Goal: Task Accomplishment & Management: Complete application form

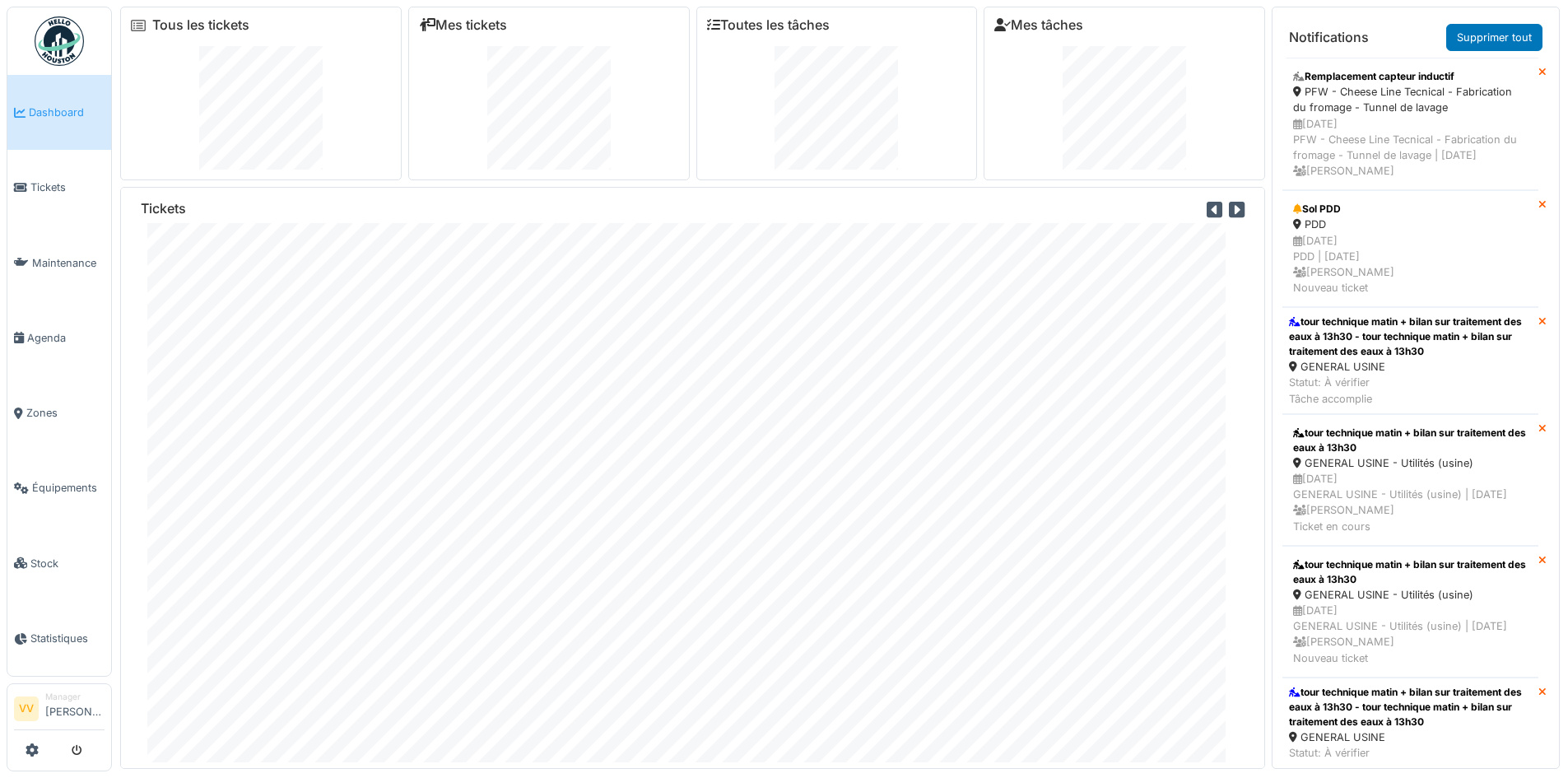
click at [54, 123] on link "Dashboard" at bounding box center [59, 112] width 104 height 75
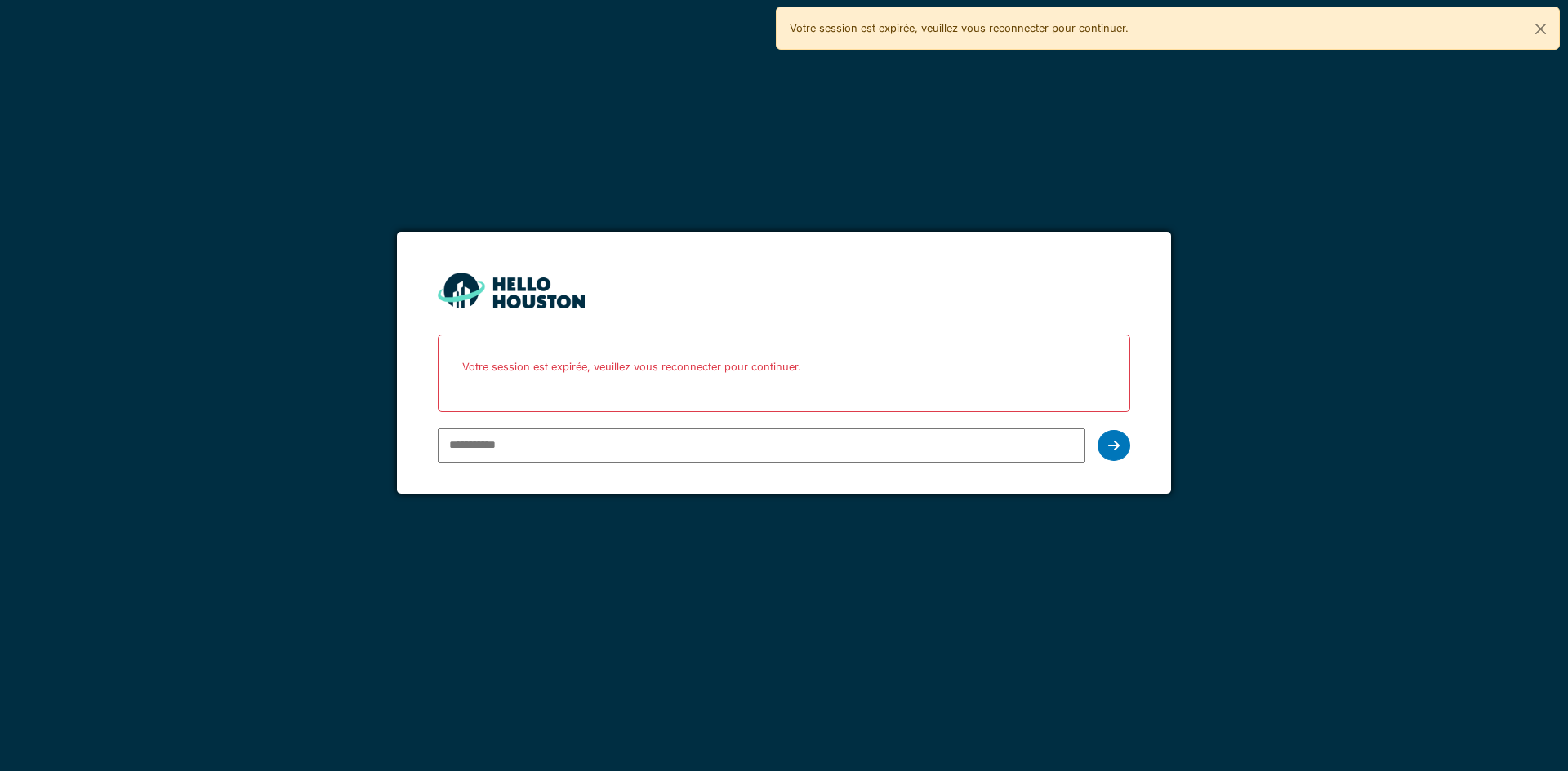
click at [944, 440] on input "email" at bounding box center [761, 446] width 646 height 34
type input "**********"
click at [1114, 447] on icon at bounding box center [1114, 445] width 12 height 13
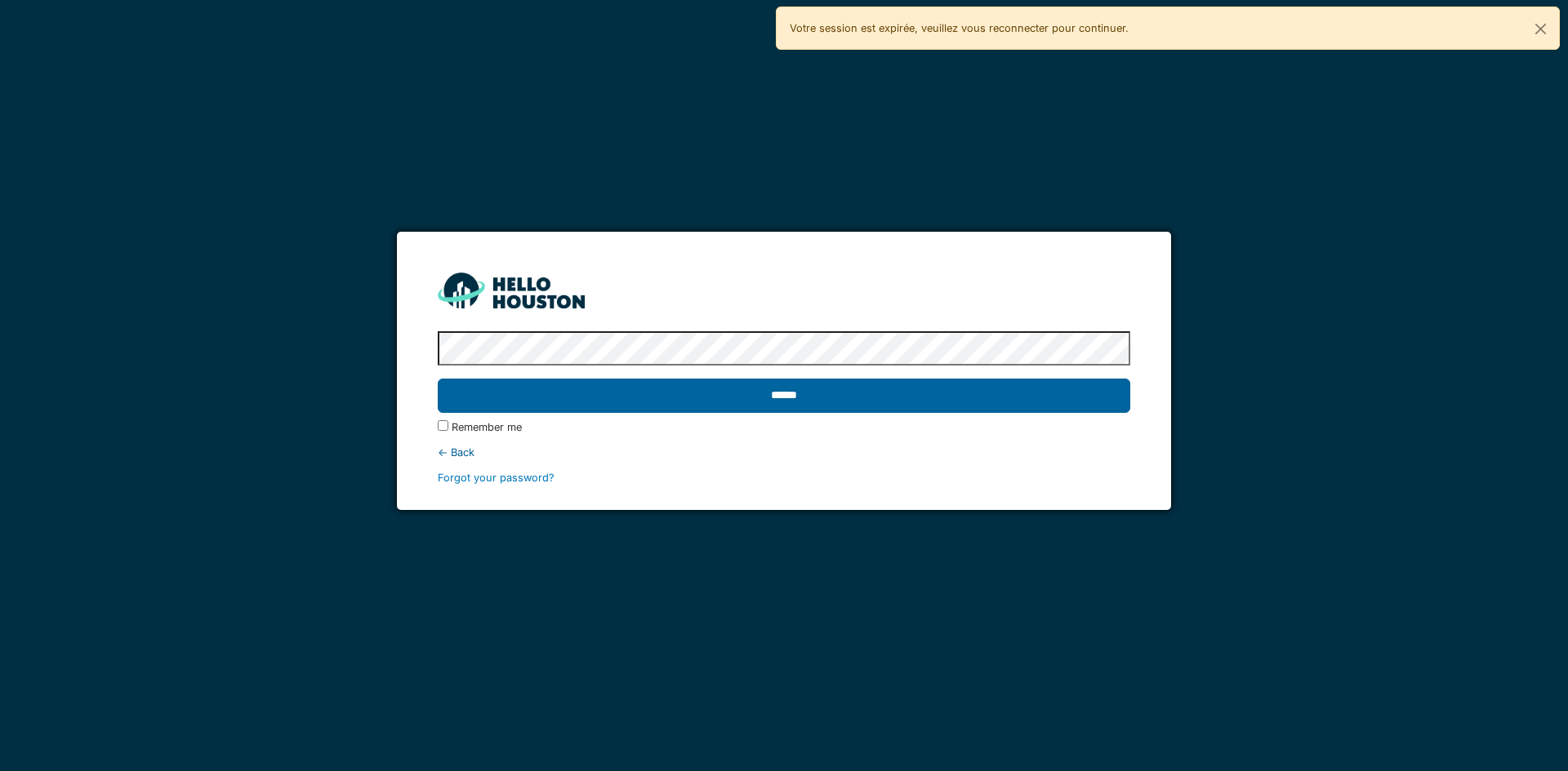
click at [1111, 395] on input "******" at bounding box center [784, 396] width 692 height 34
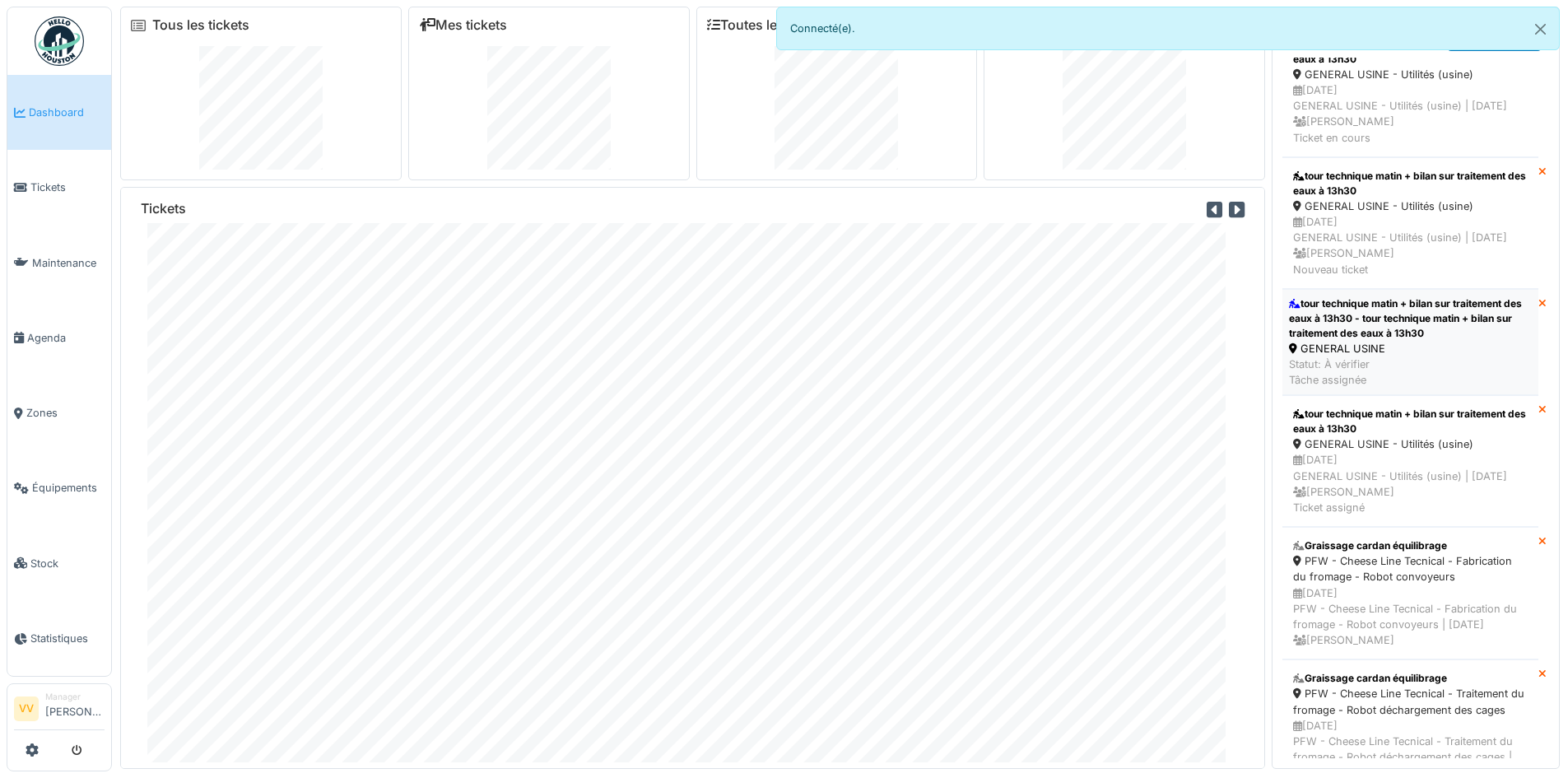
scroll to position [412, 0]
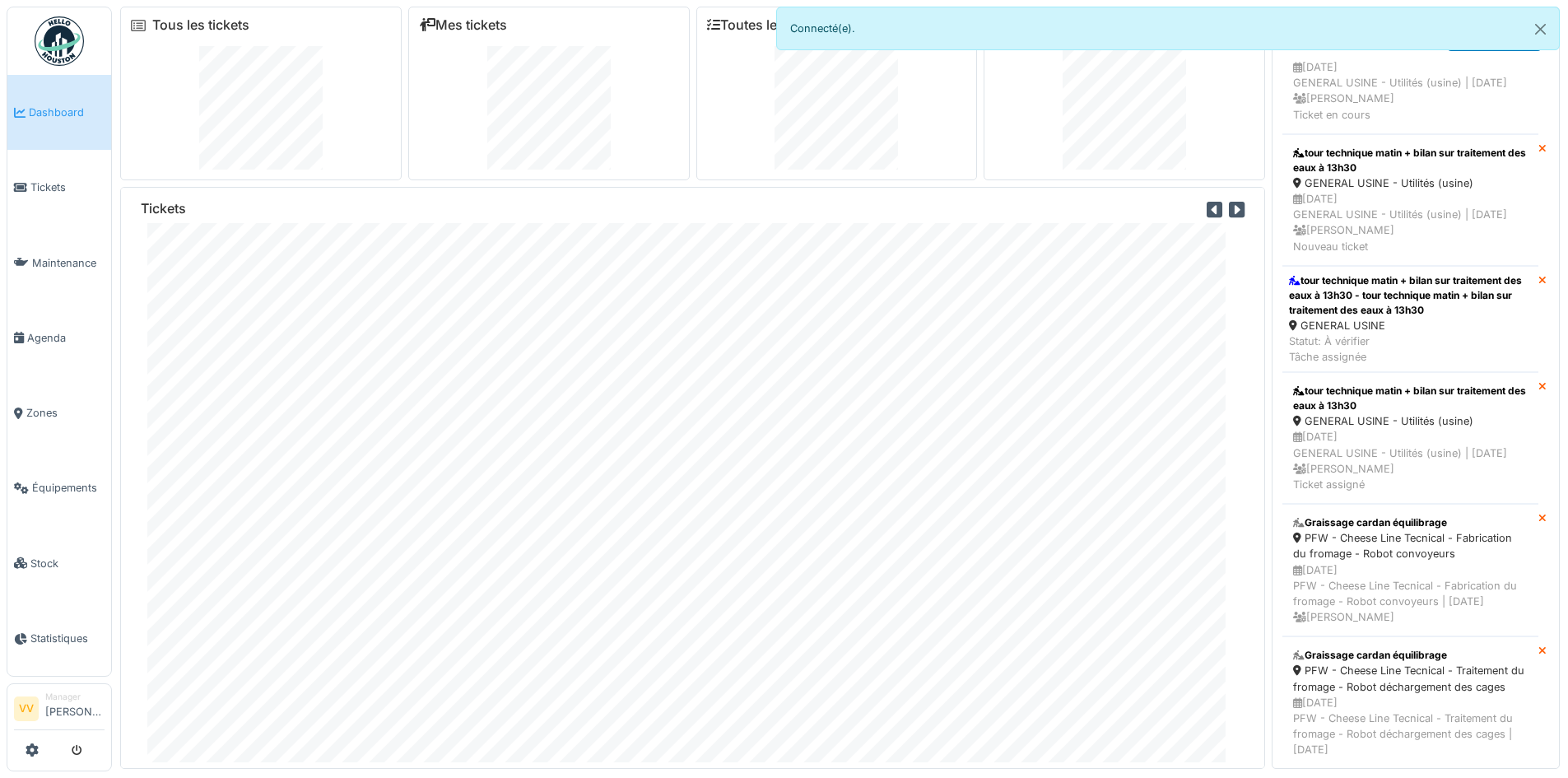
click at [33, 113] on span "Dashboard" at bounding box center [67, 112] width 76 height 15
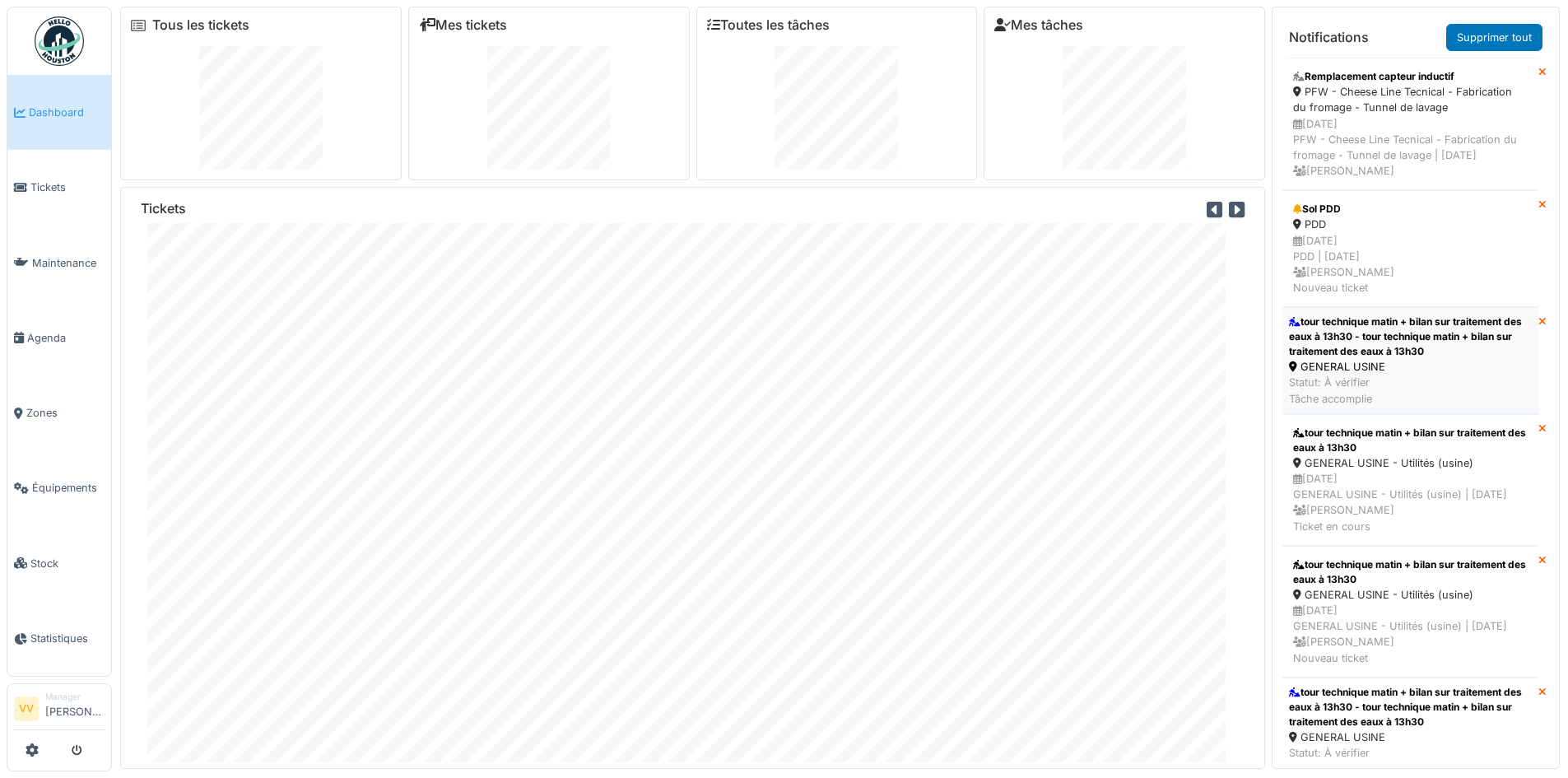
click at [1435, 331] on div "tour technique matin + bilan sur traitement des eaux à 13h30 - tour technique m…" at bounding box center [1410, 336] width 243 height 44
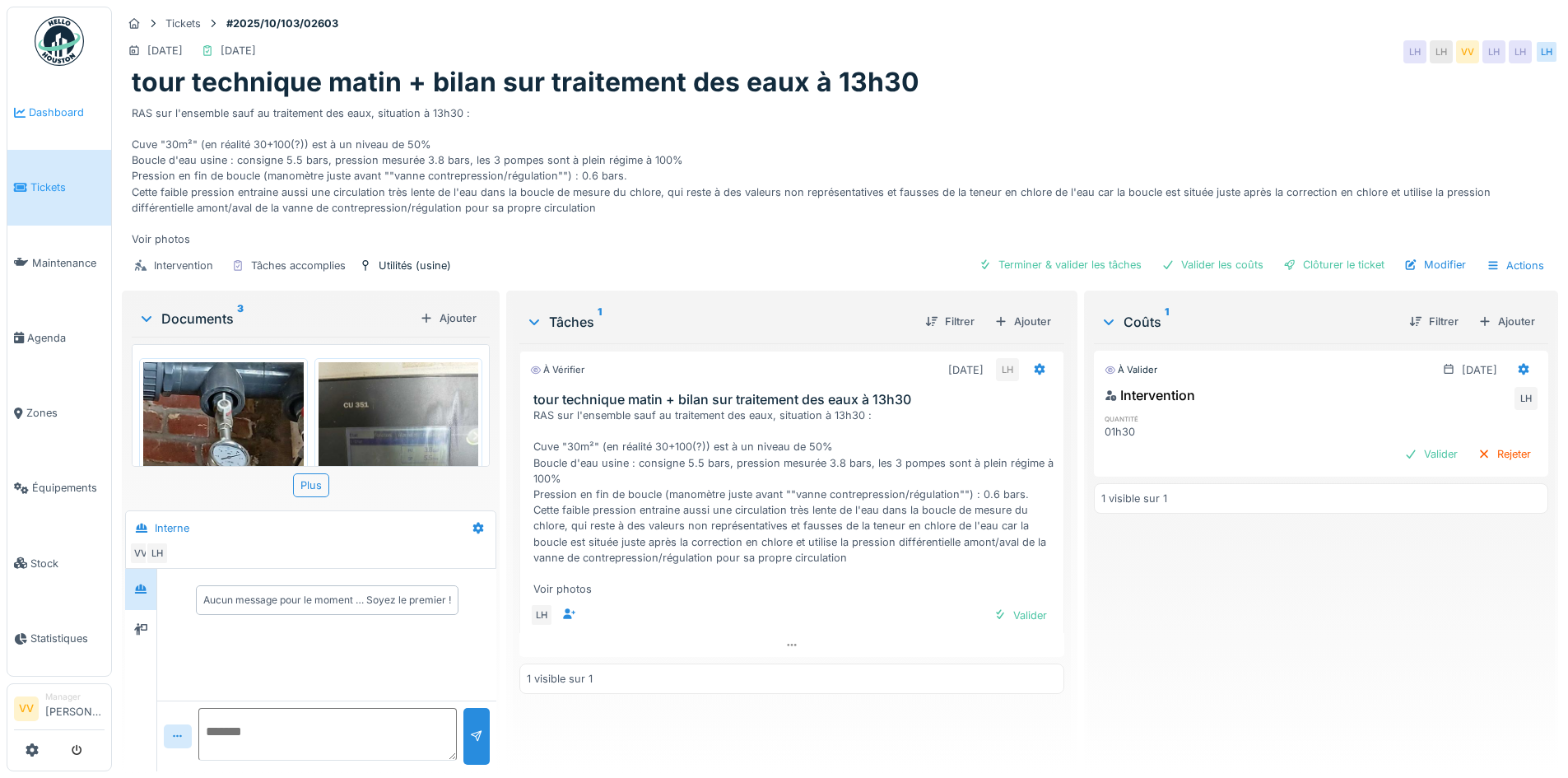
click at [70, 113] on span "Dashboard" at bounding box center [67, 112] width 76 height 15
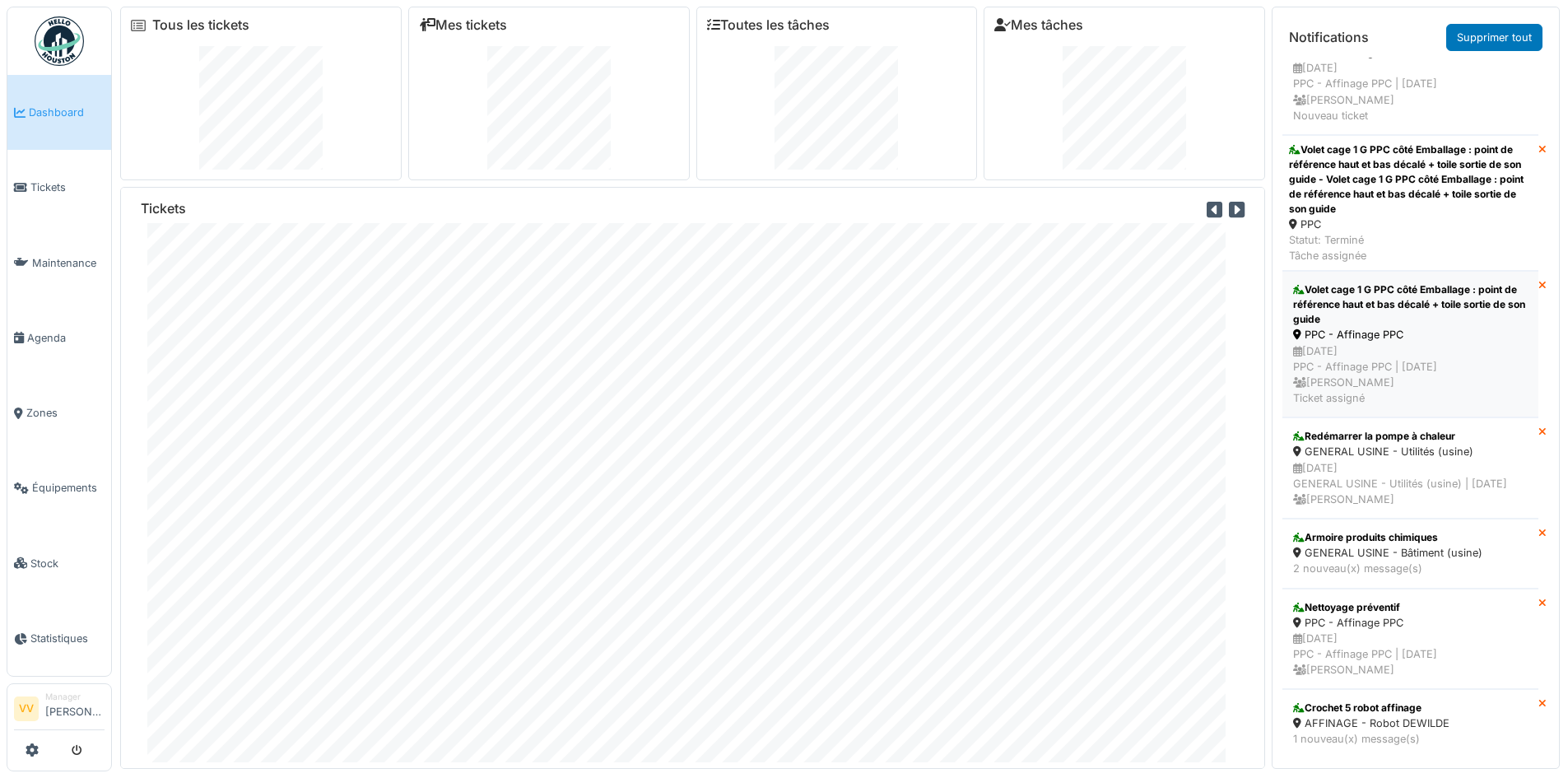
scroll to position [2731, 0]
click at [51, 185] on span "Tickets" at bounding box center [68, 187] width 74 height 15
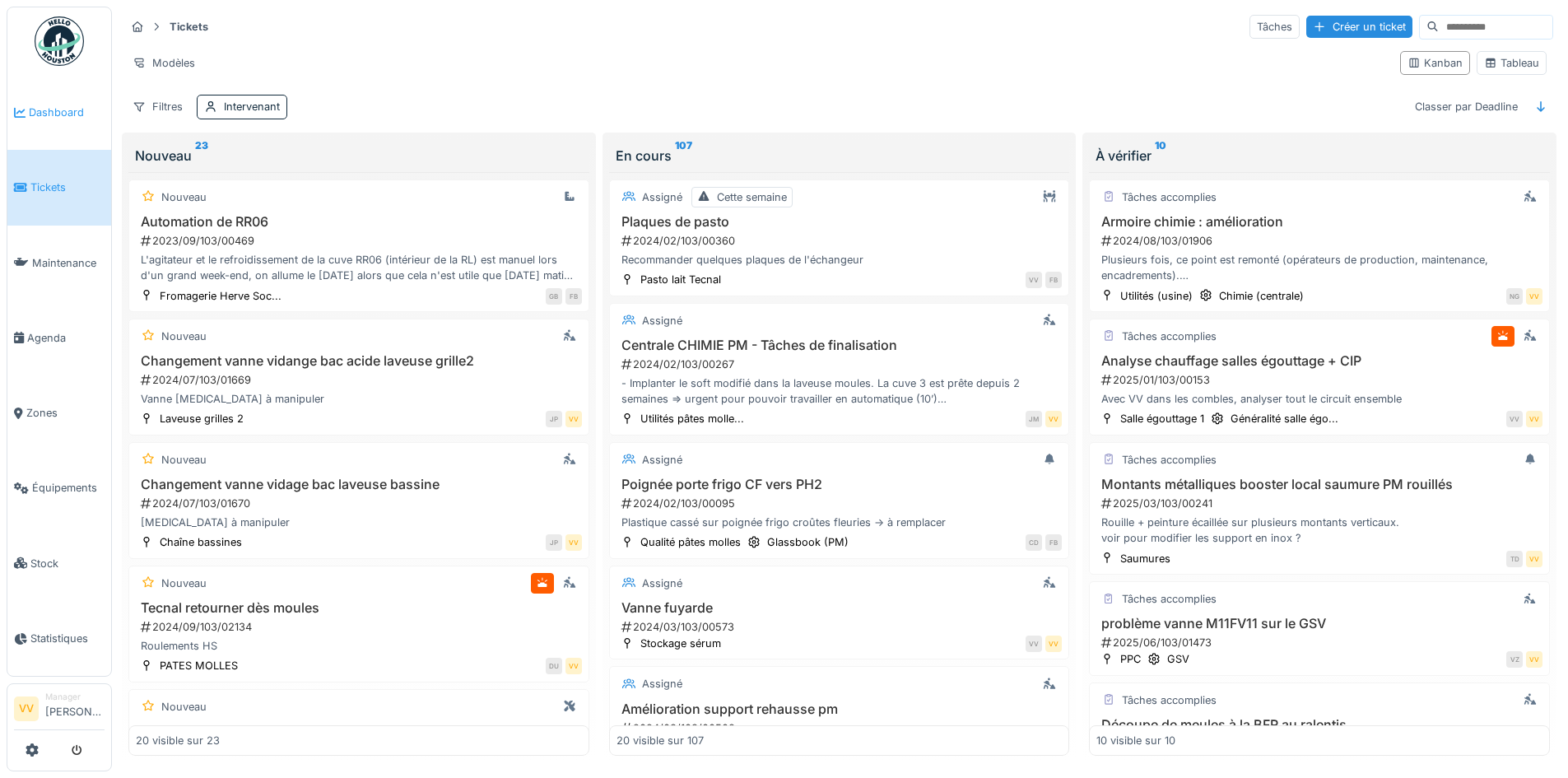
click at [36, 105] on span "Dashboard" at bounding box center [67, 112] width 76 height 15
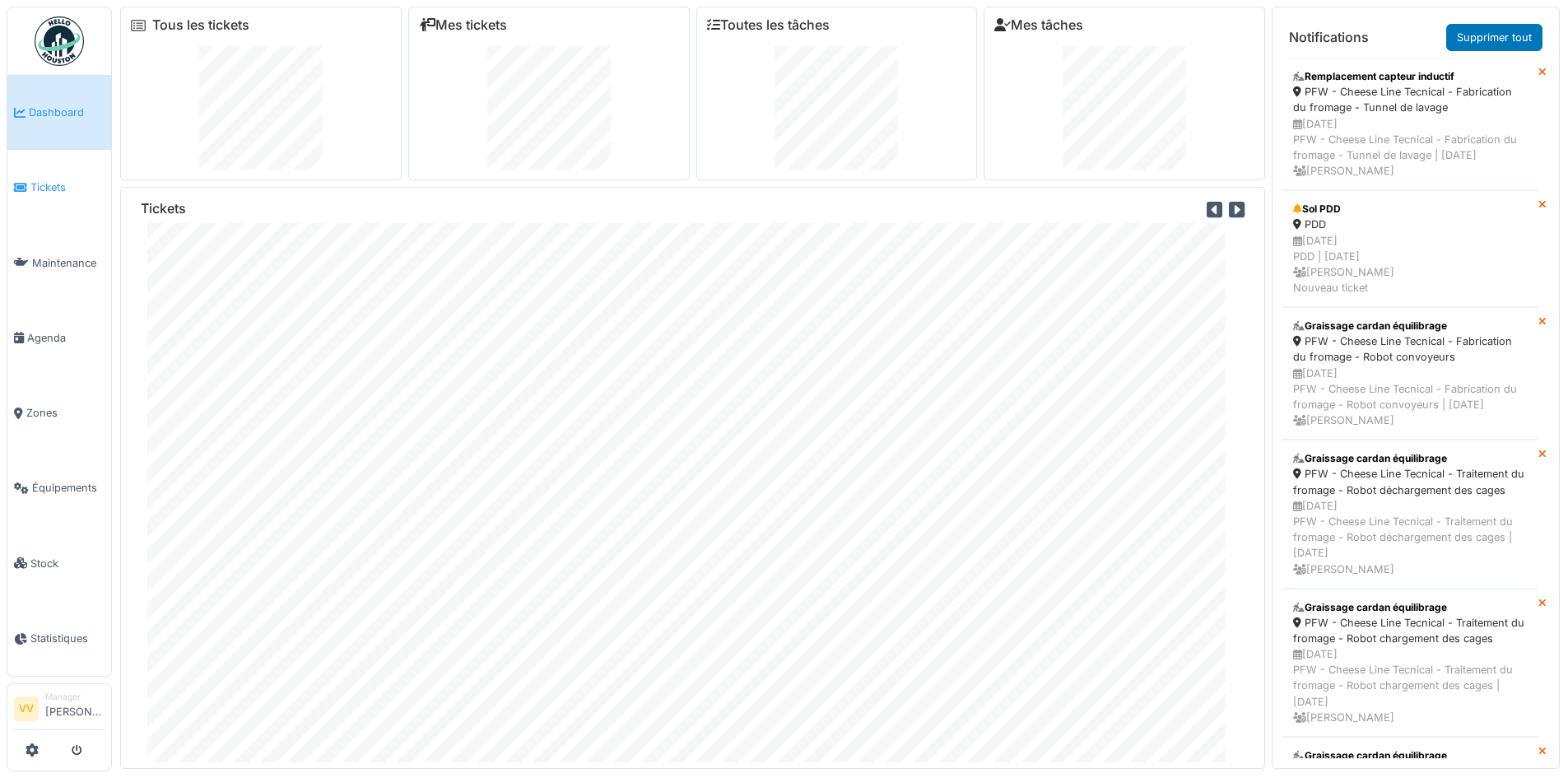
click at [49, 193] on link "Tickets" at bounding box center [59, 187] width 104 height 75
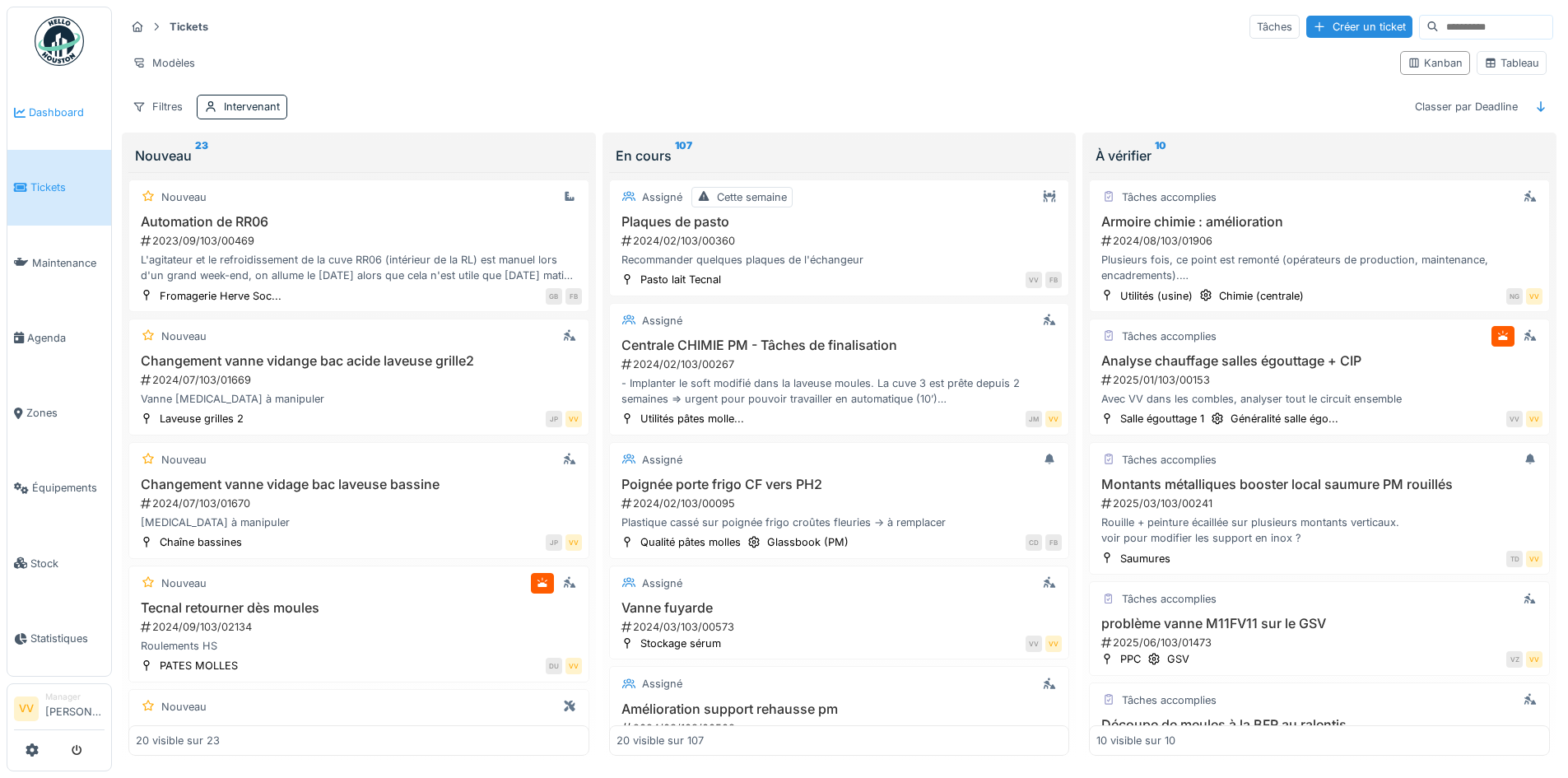
click at [56, 109] on span "Dashboard" at bounding box center [67, 112] width 76 height 15
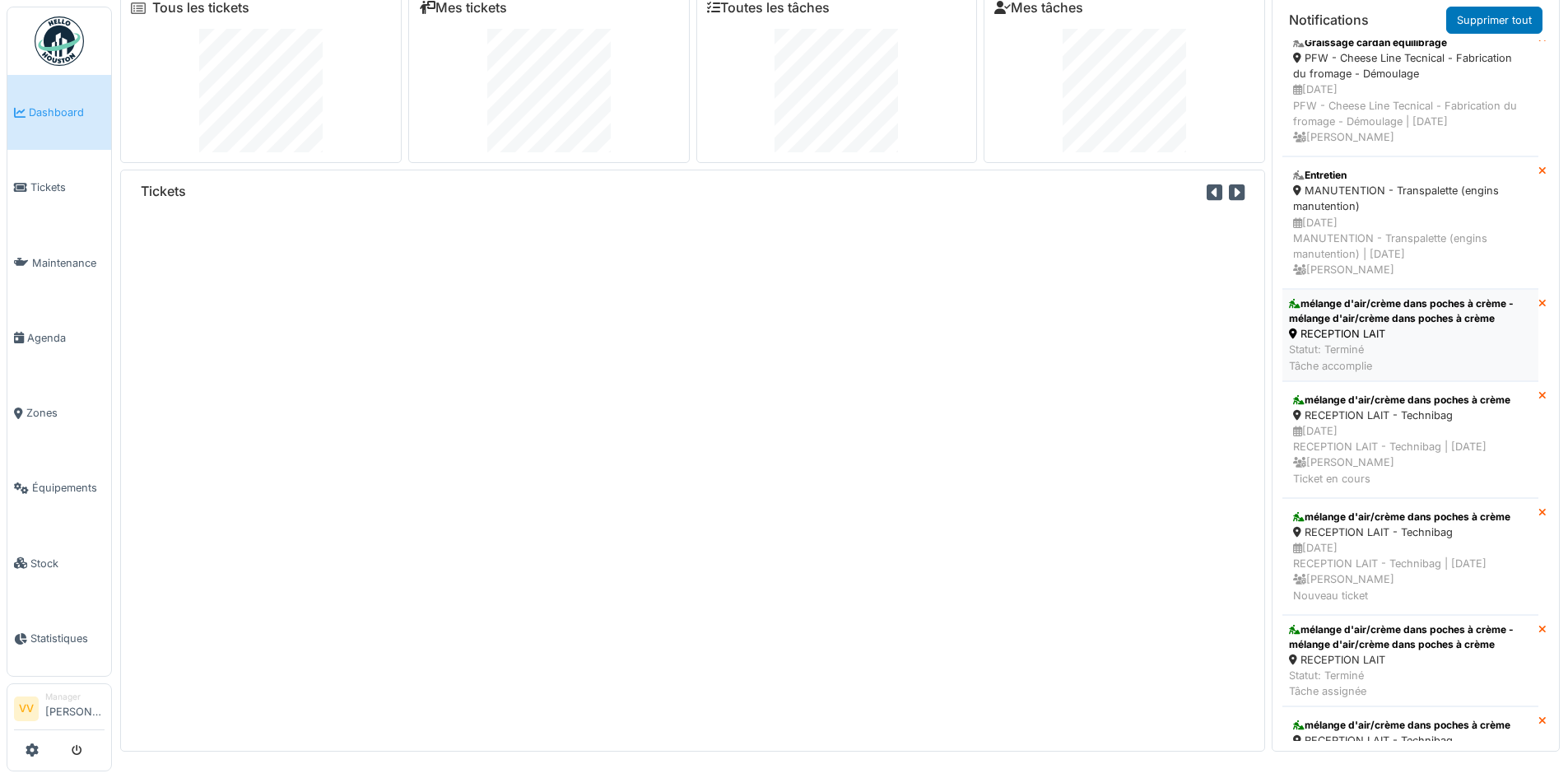
scroll to position [741, 0]
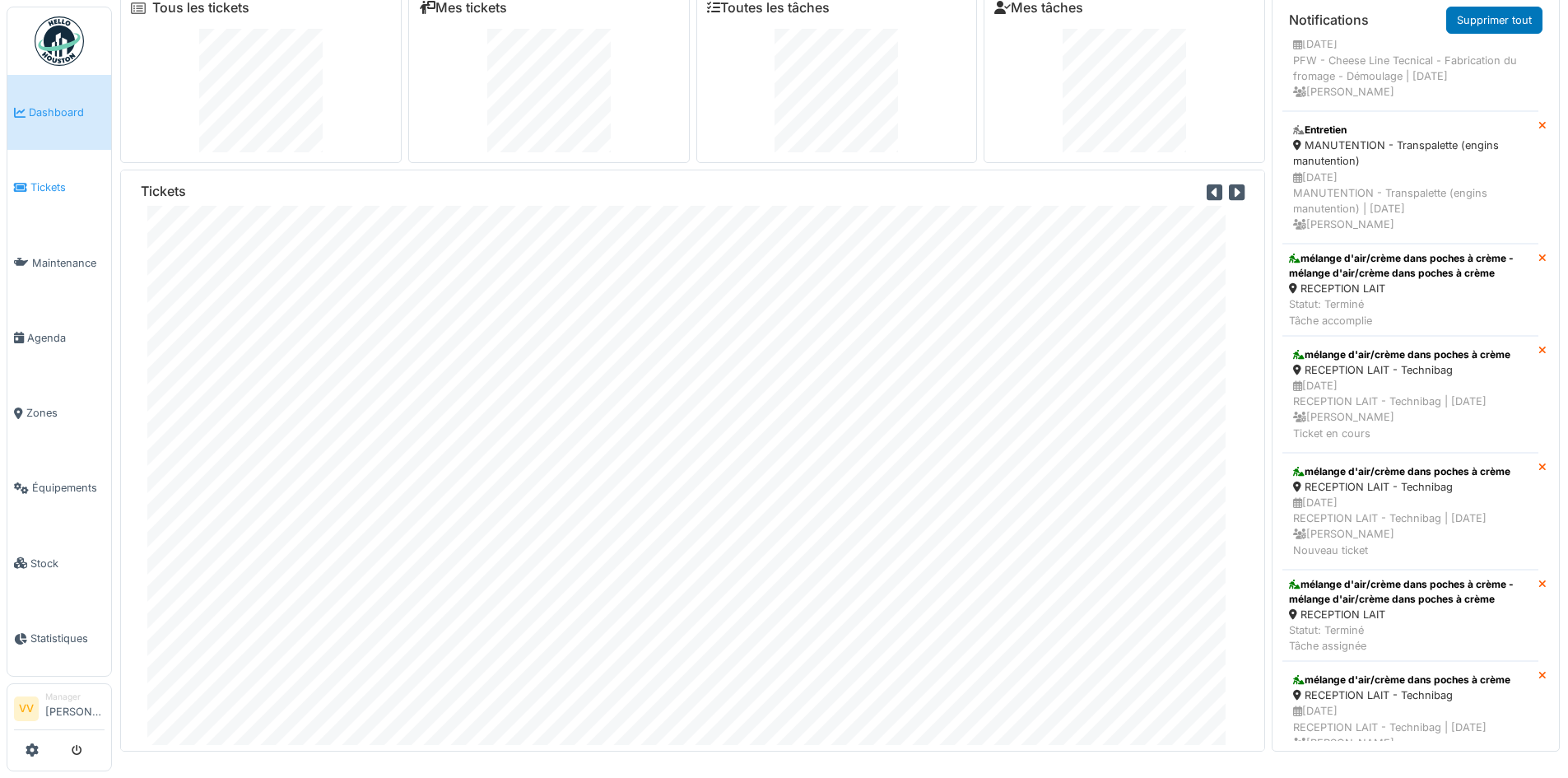
click at [46, 202] on link "Tickets" at bounding box center [59, 187] width 104 height 75
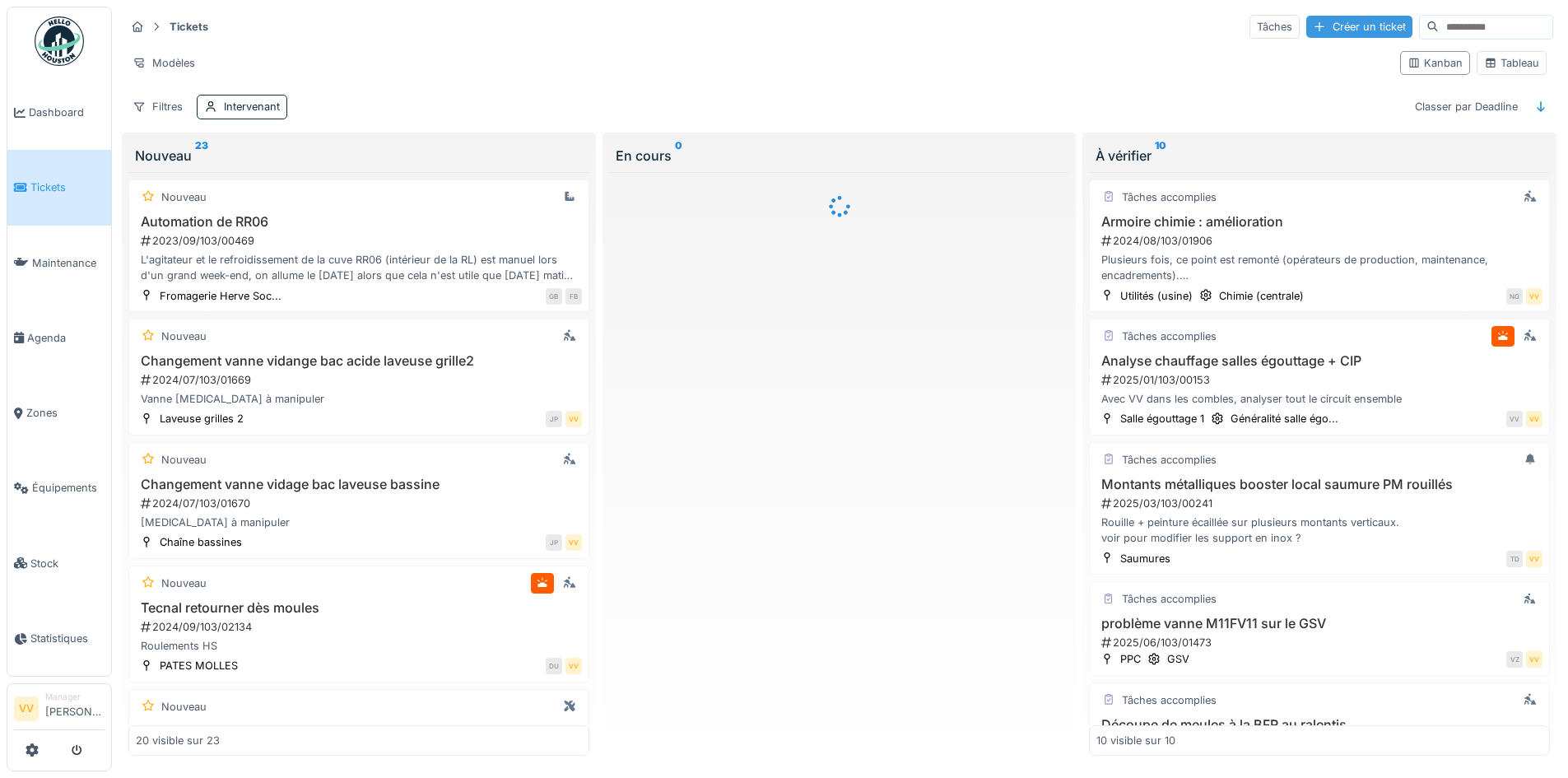
click at [1319, 15] on div "Créer un ticket" at bounding box center [1360, 26] width 107 height 23
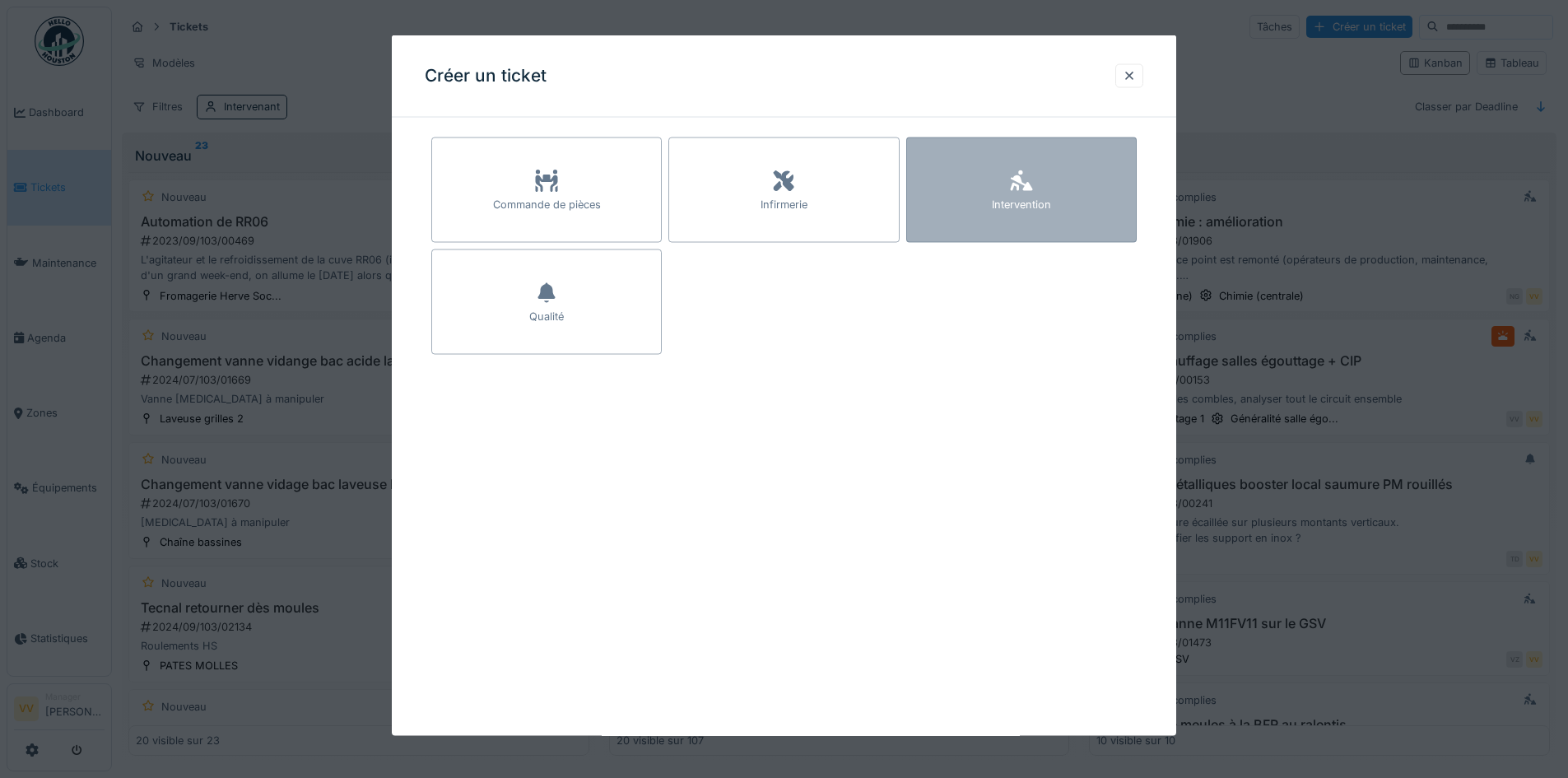
click at [1062, 189] on div "Intervention" at bounding box center [1022, 190] width 230 height 106
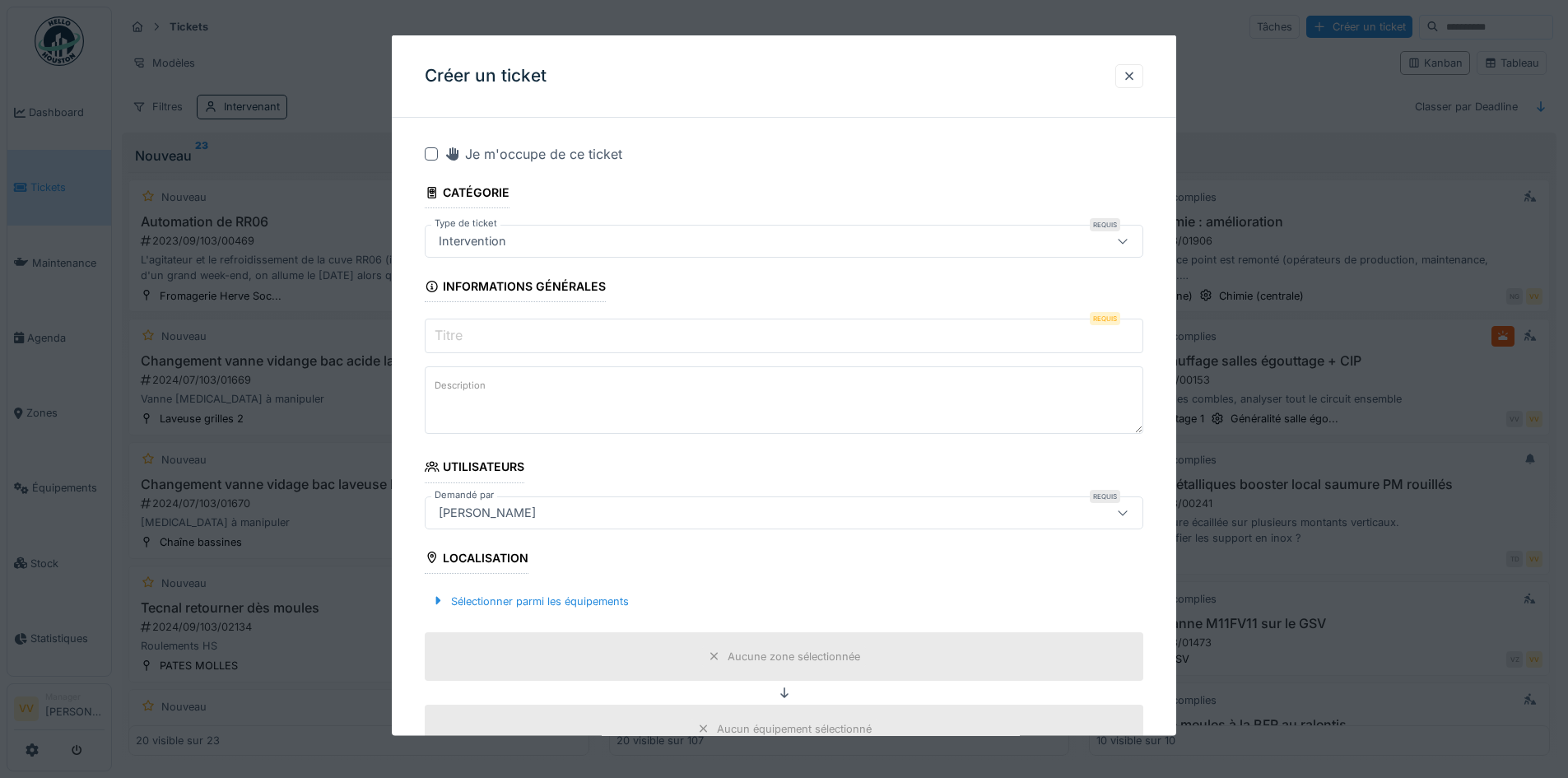
click at [857, 344] on input "Titre" at bounding box center [784, 336] width 719 height 34
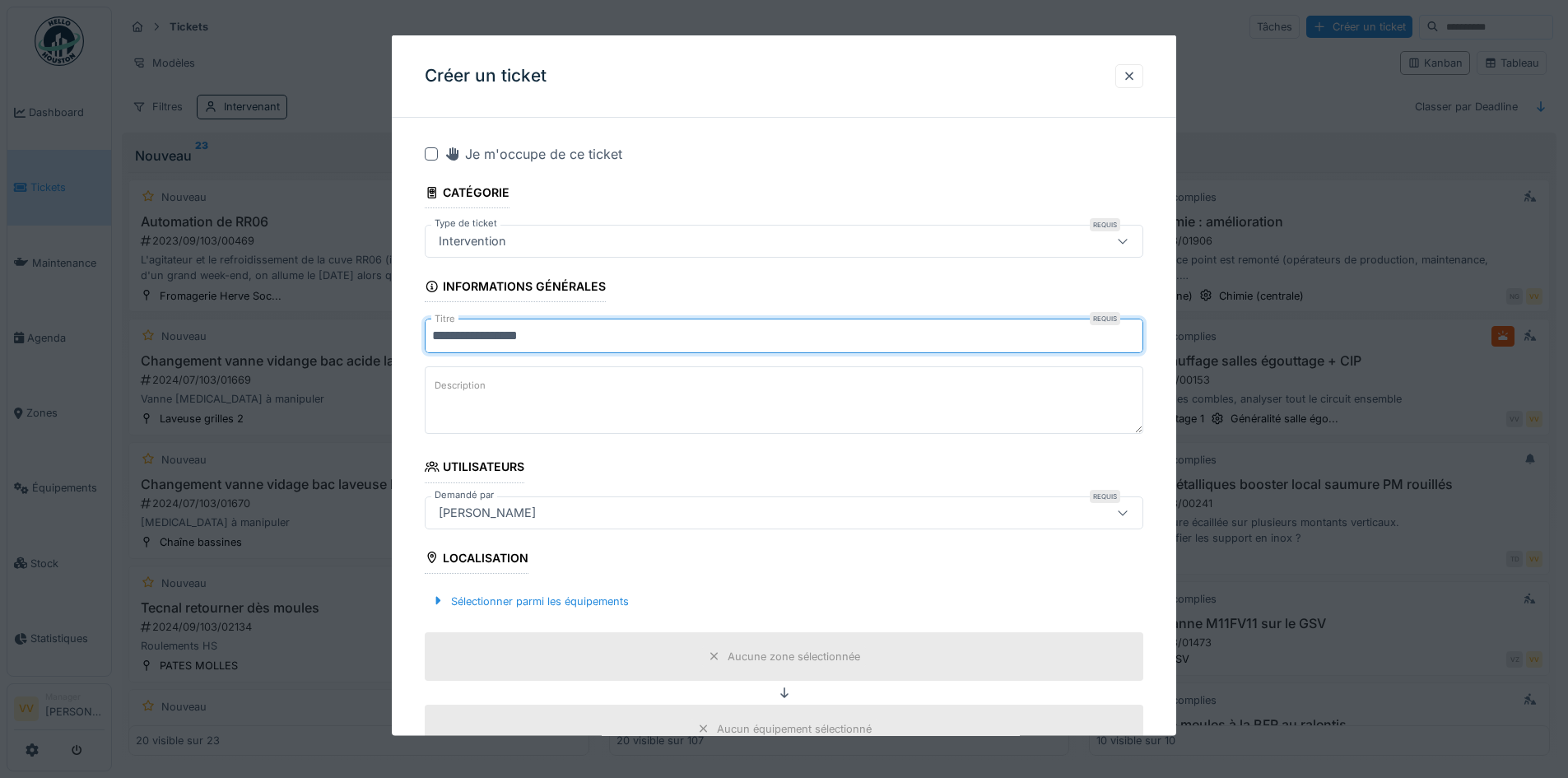
type input "**********"
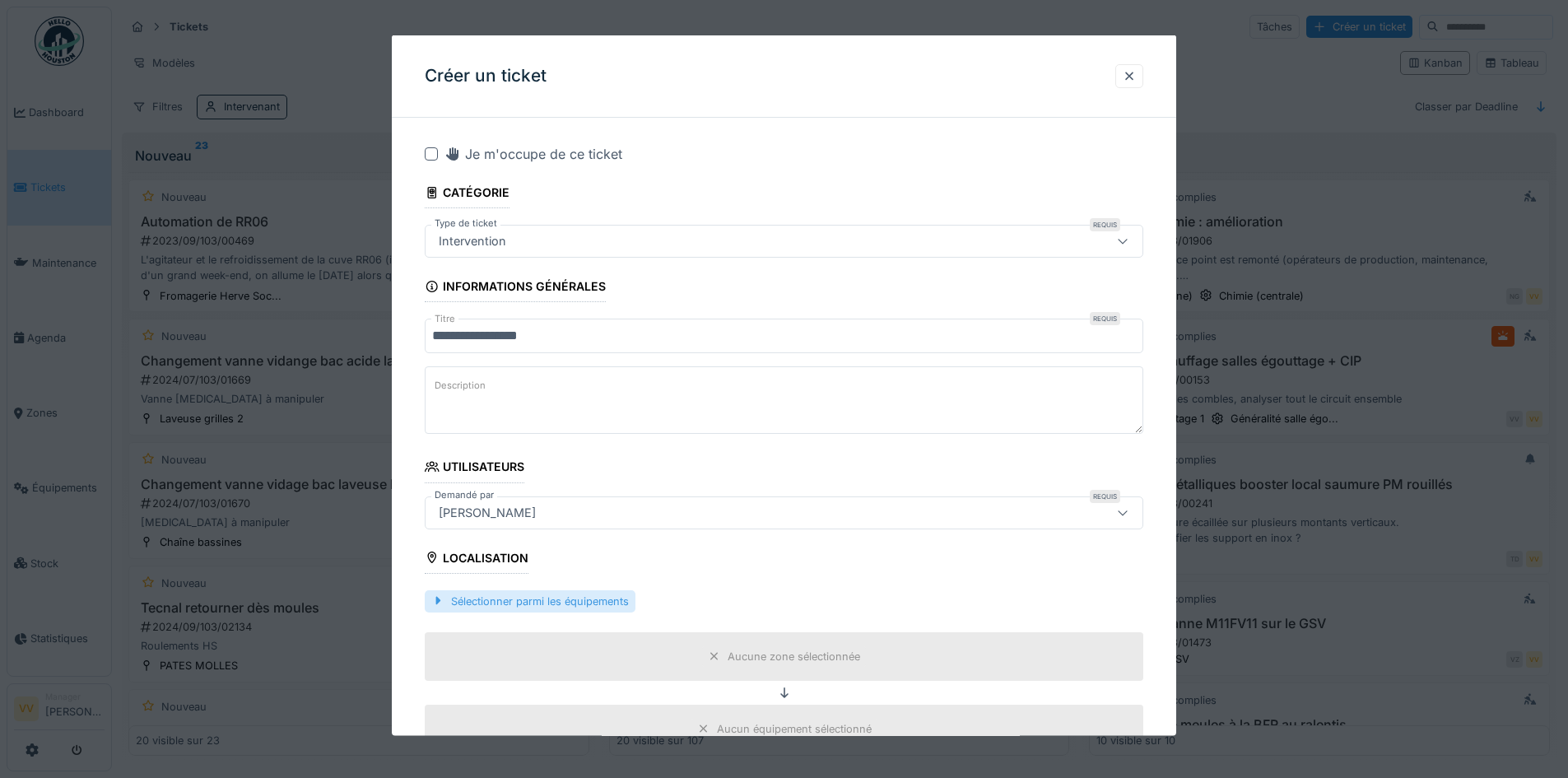
click at [500, 605] on div "Sélectionner parmi les équipements" at bounding box center [529, 601] width 210 height 23
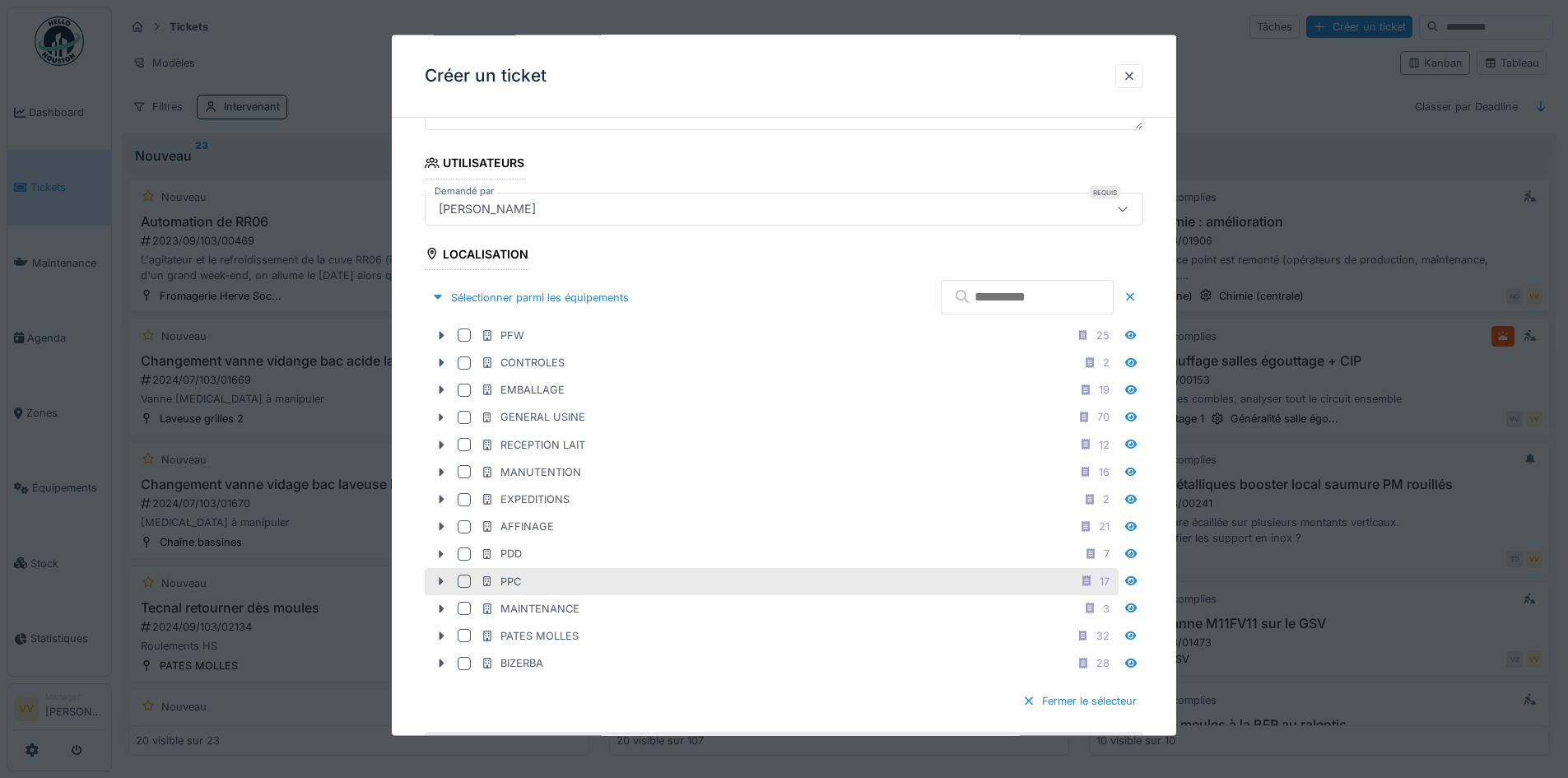
scroll to position [412, 0]
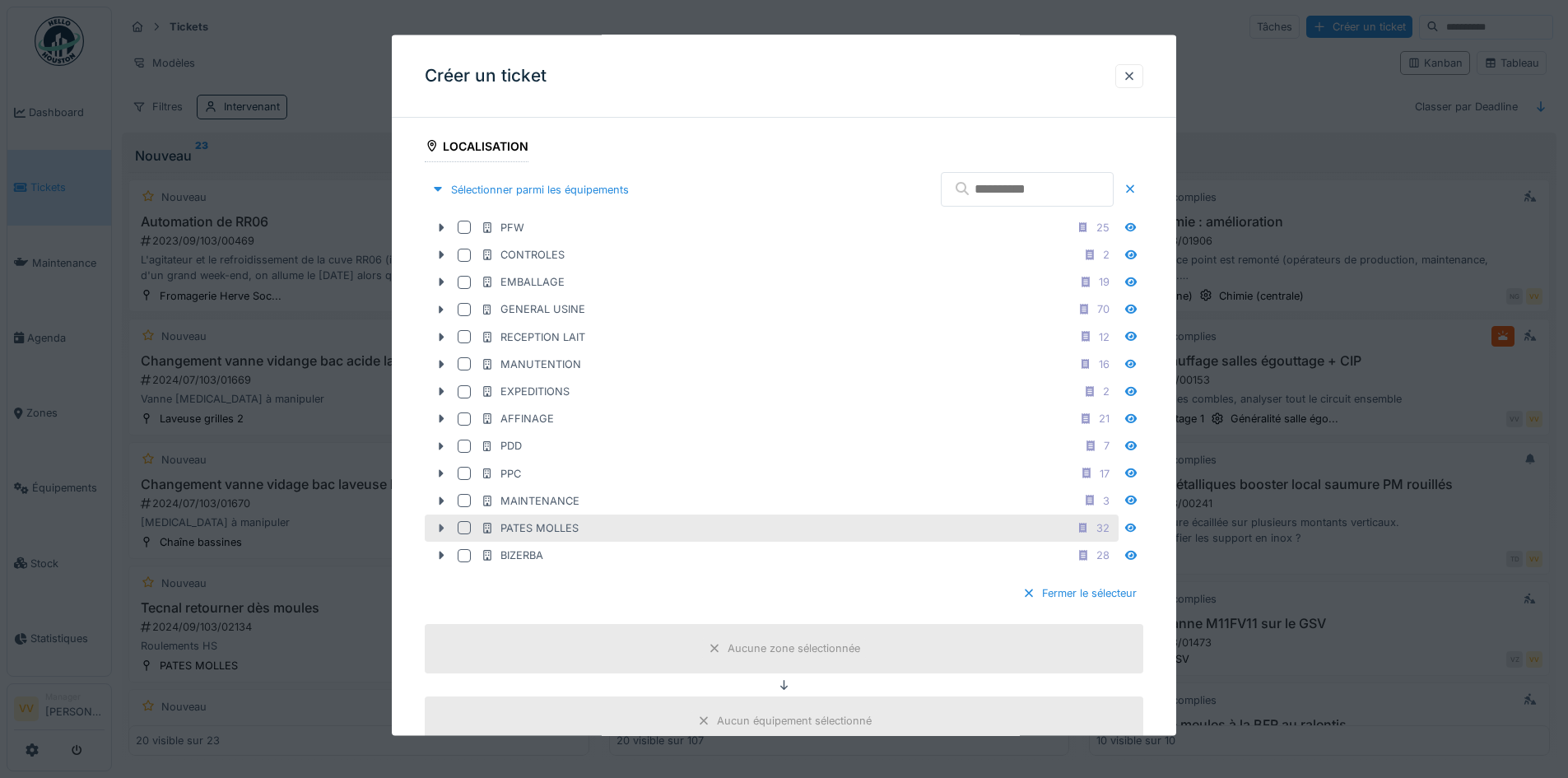
click at [443, 527] on icon at bounding box center [441, 529] width 14 height 11
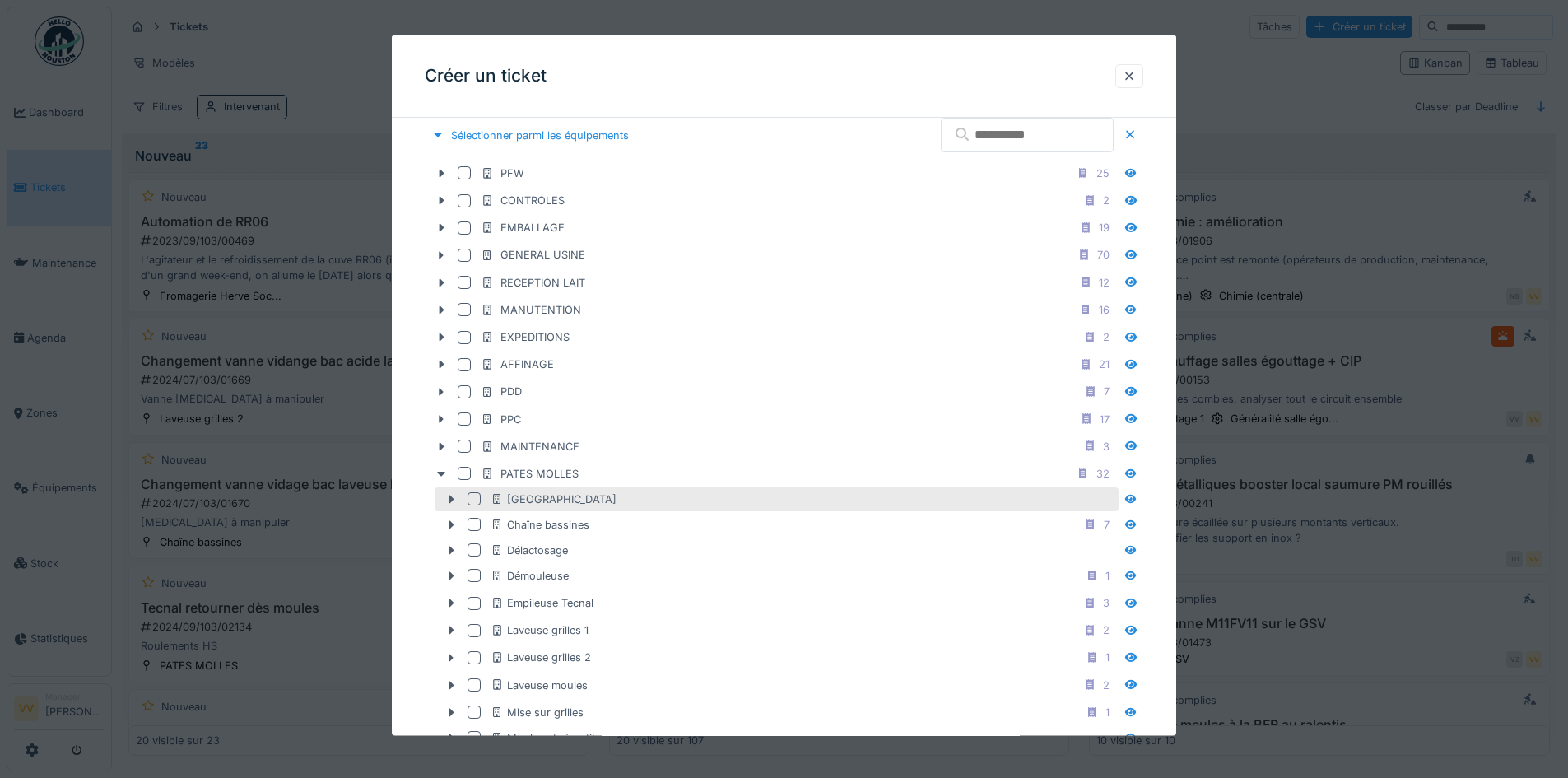
scroll to position [494, 0]
click at [447, 492] on icon at bounding box center [451, 497] width 14 height 11
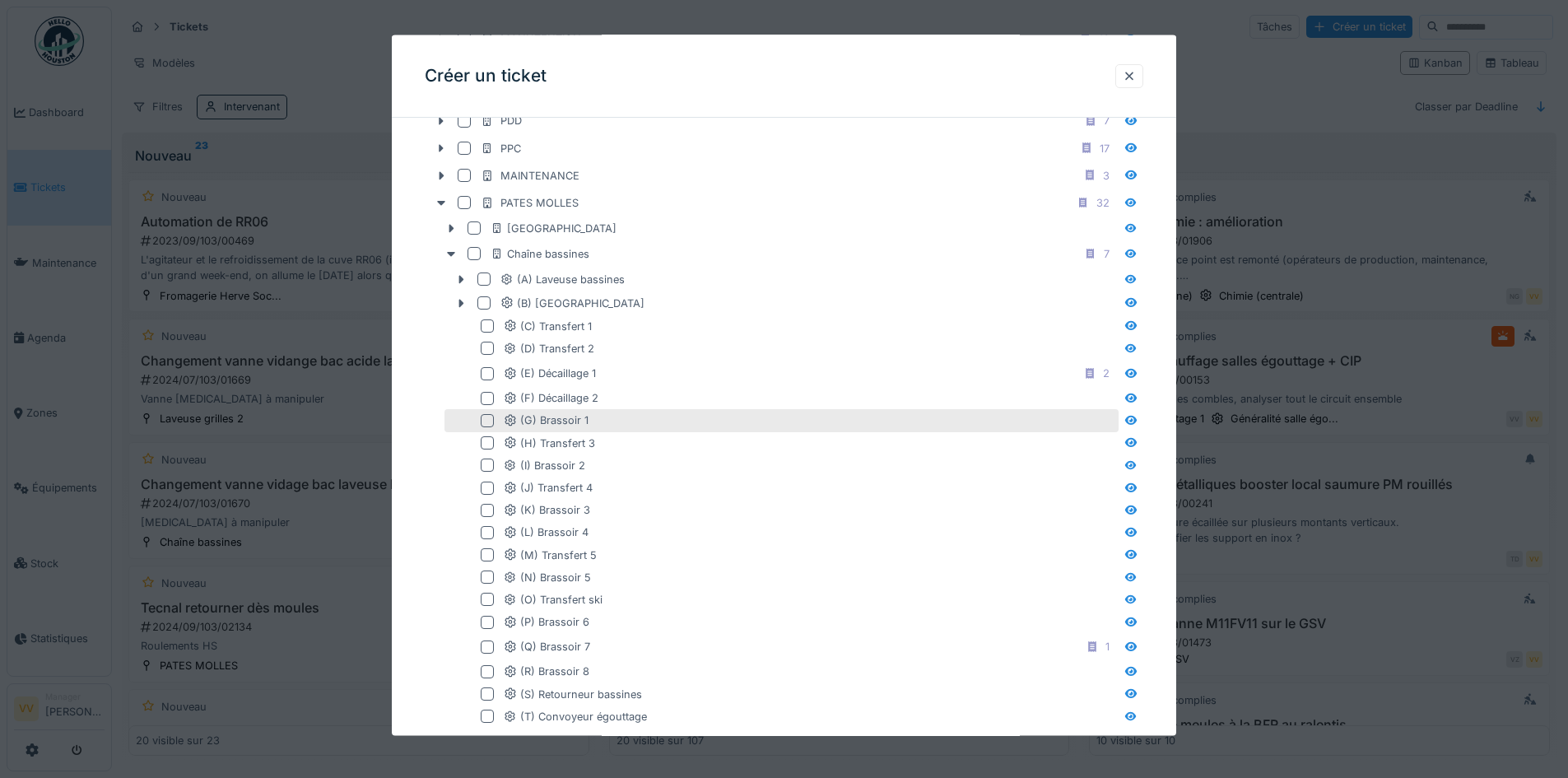
scroll to position [741, 0]
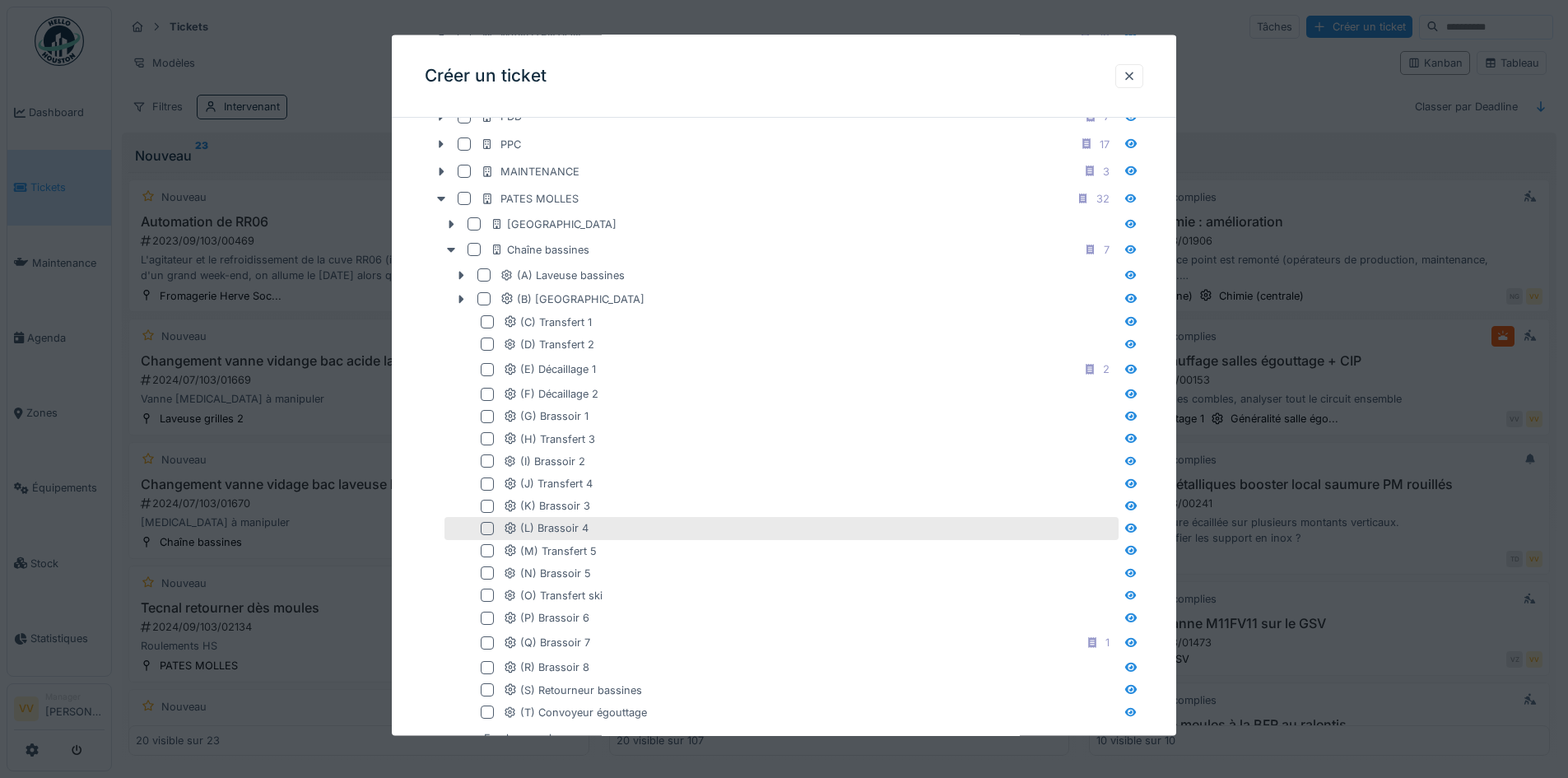
click at [489, 528] on div at bounding box center [487, 528] width 14 height 14
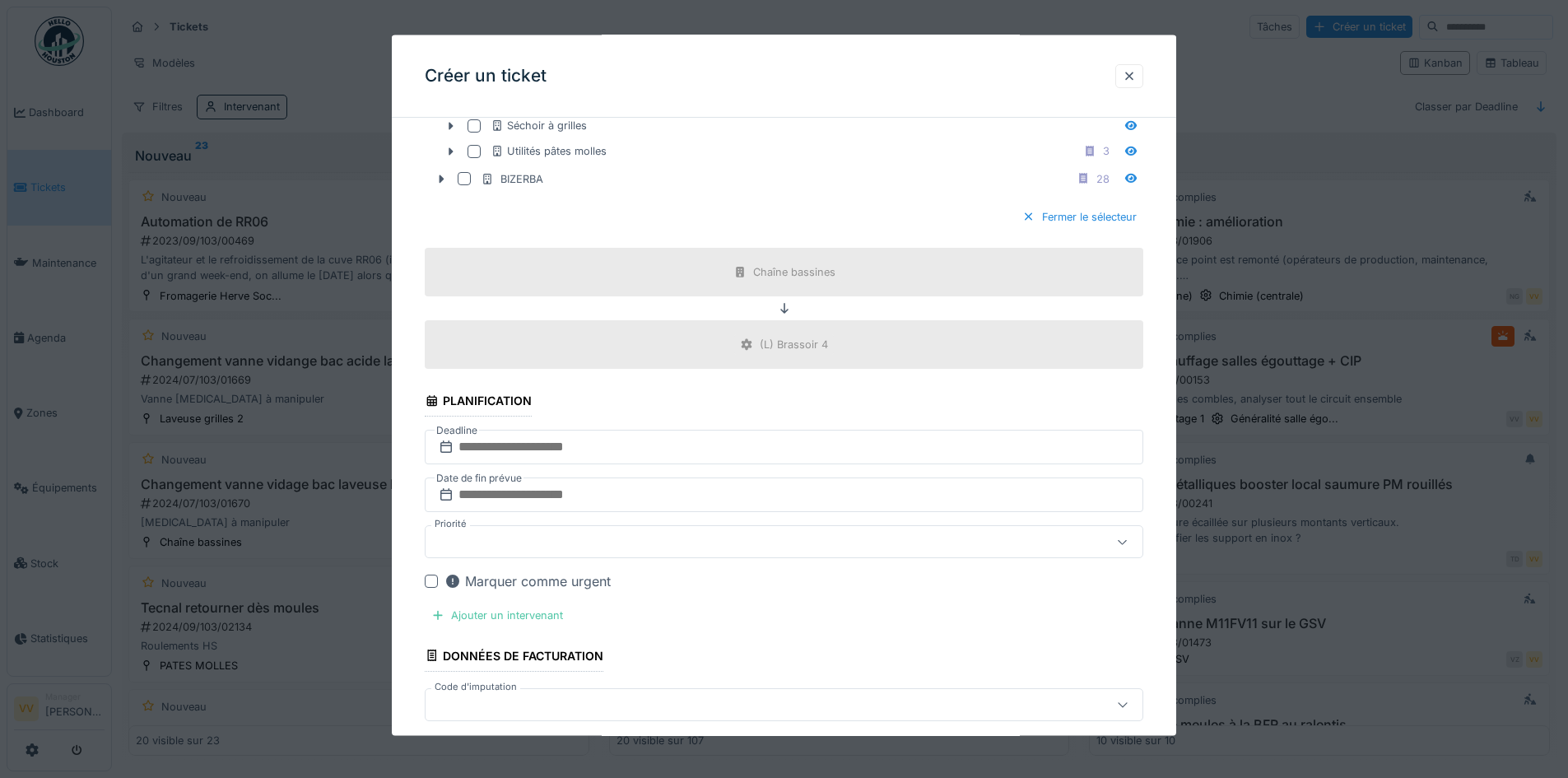
scroll to position [1729, 0]
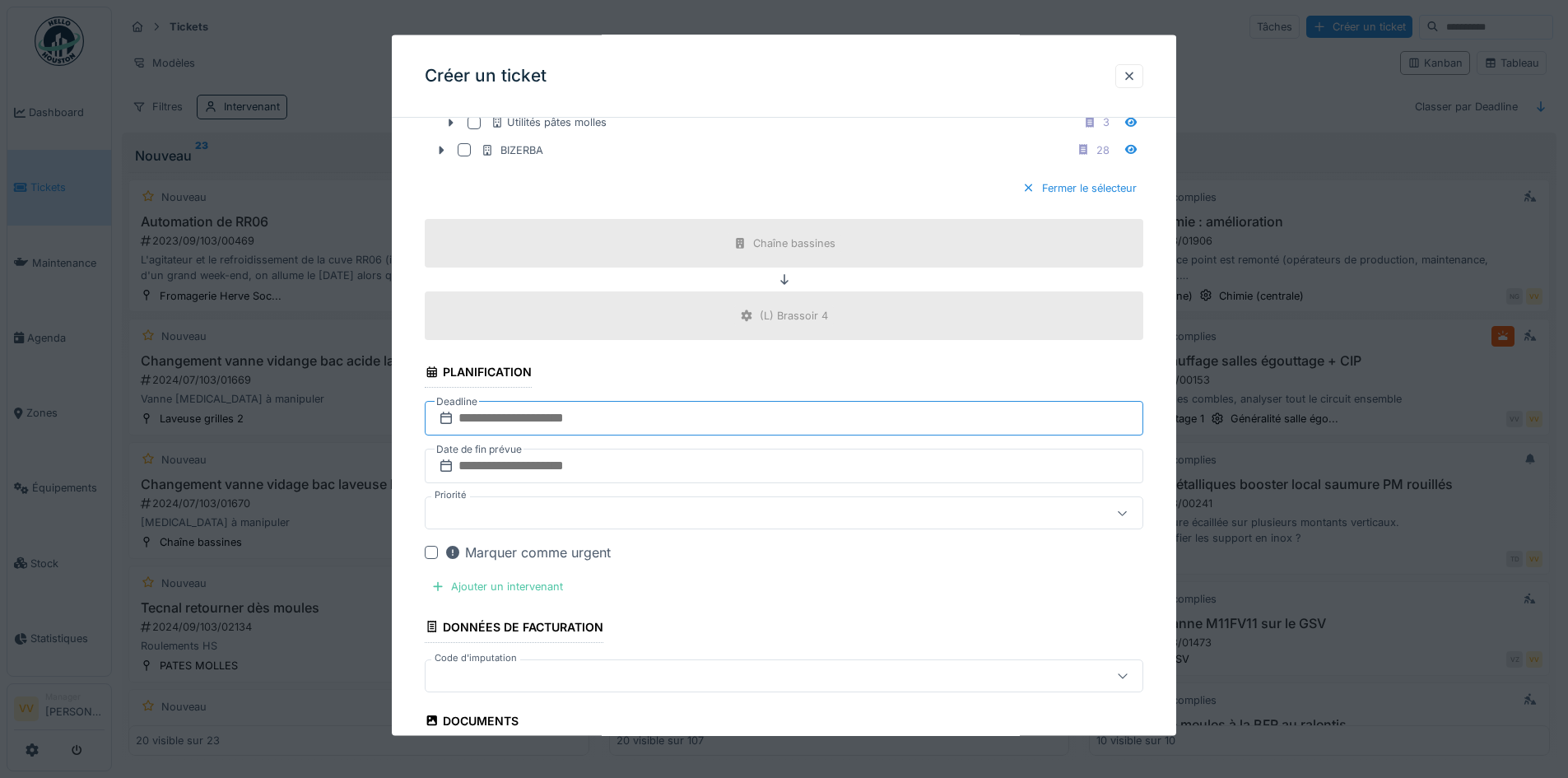
click at [555, 414] on input "text" at bounding box center [784, 418] width 719 height 34
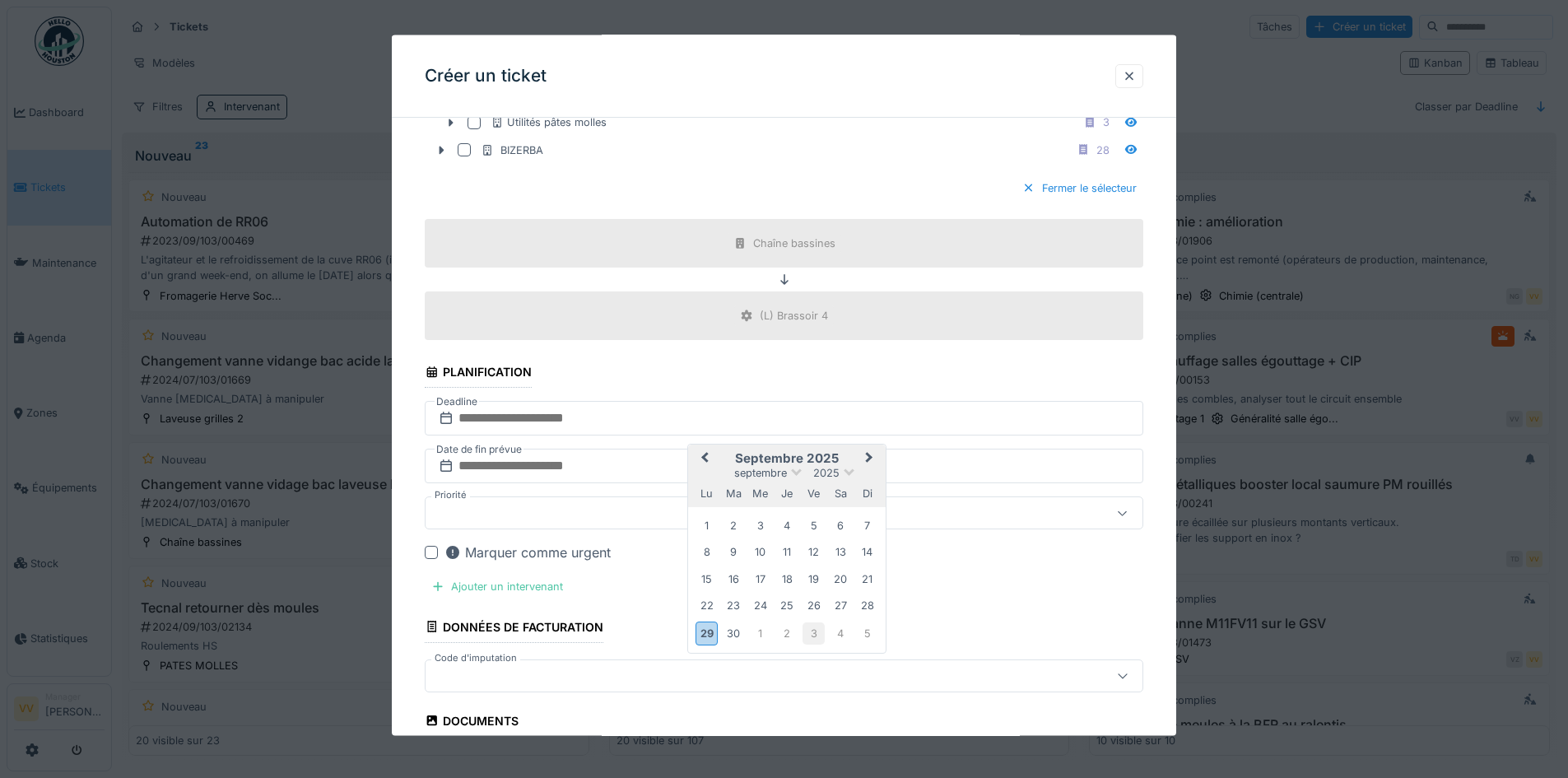
click at [818, 638] on div "3" at bounding box center [814, 633] width 23 height 23
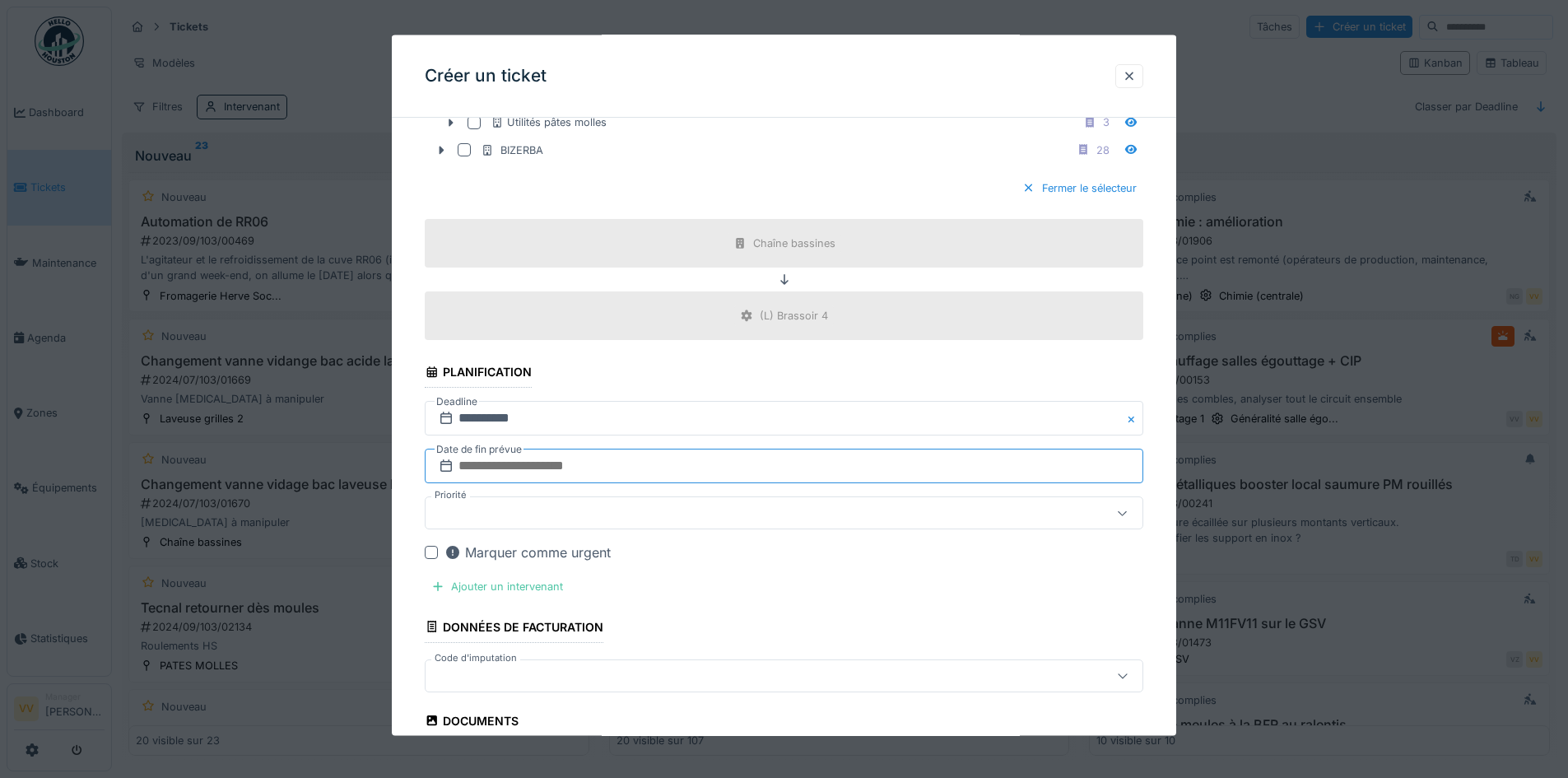
click at [705, 477] on input "text" at bounding box center [784, 466] width 719 height 34
click at [813, 684] on div "3" at bounding box center [814, 680] width 23 height 23
click at [559, 515] on div at bounding box center [742, 513] width 620 height 18
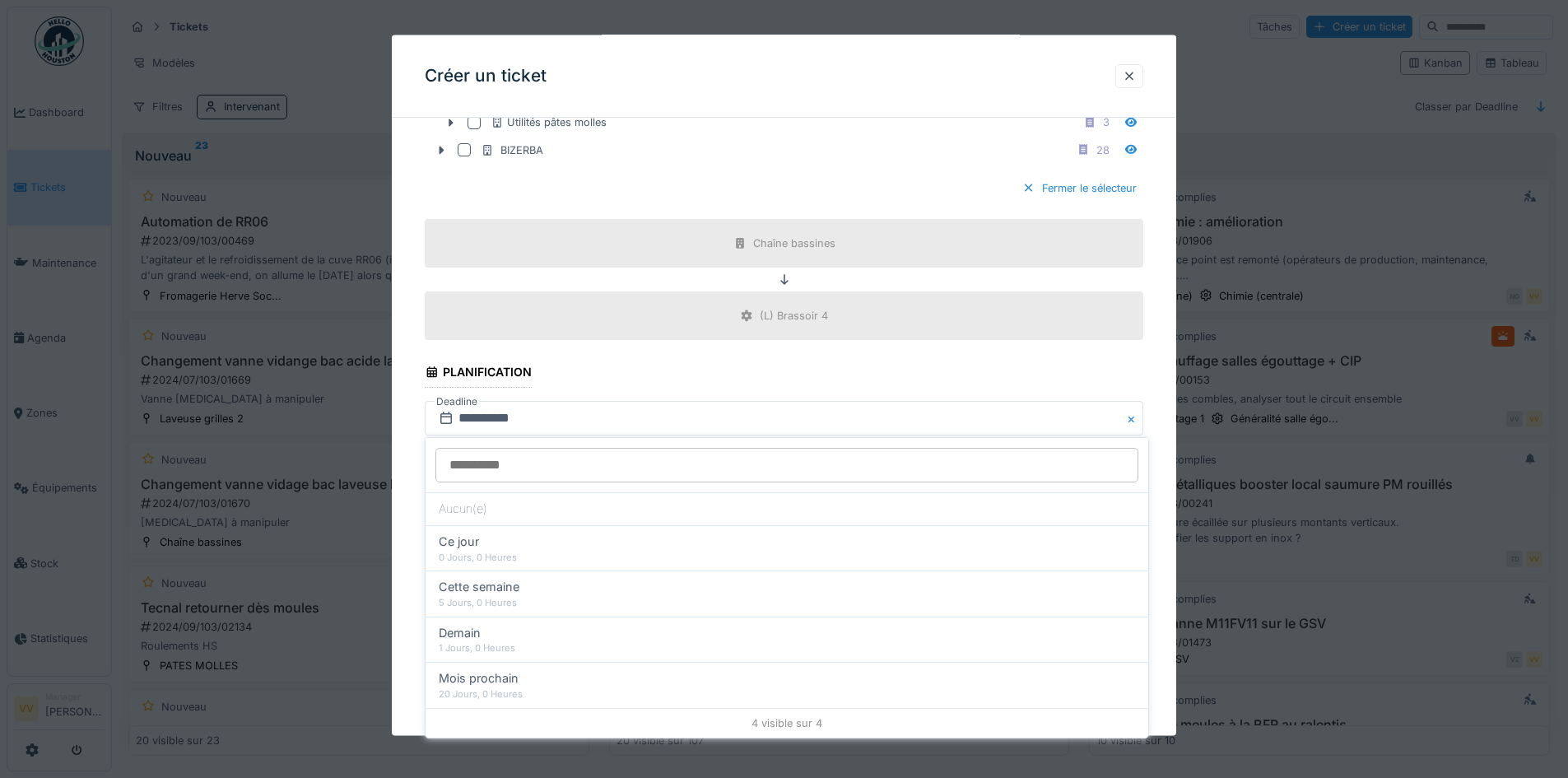
scroll to position [1857, 0]
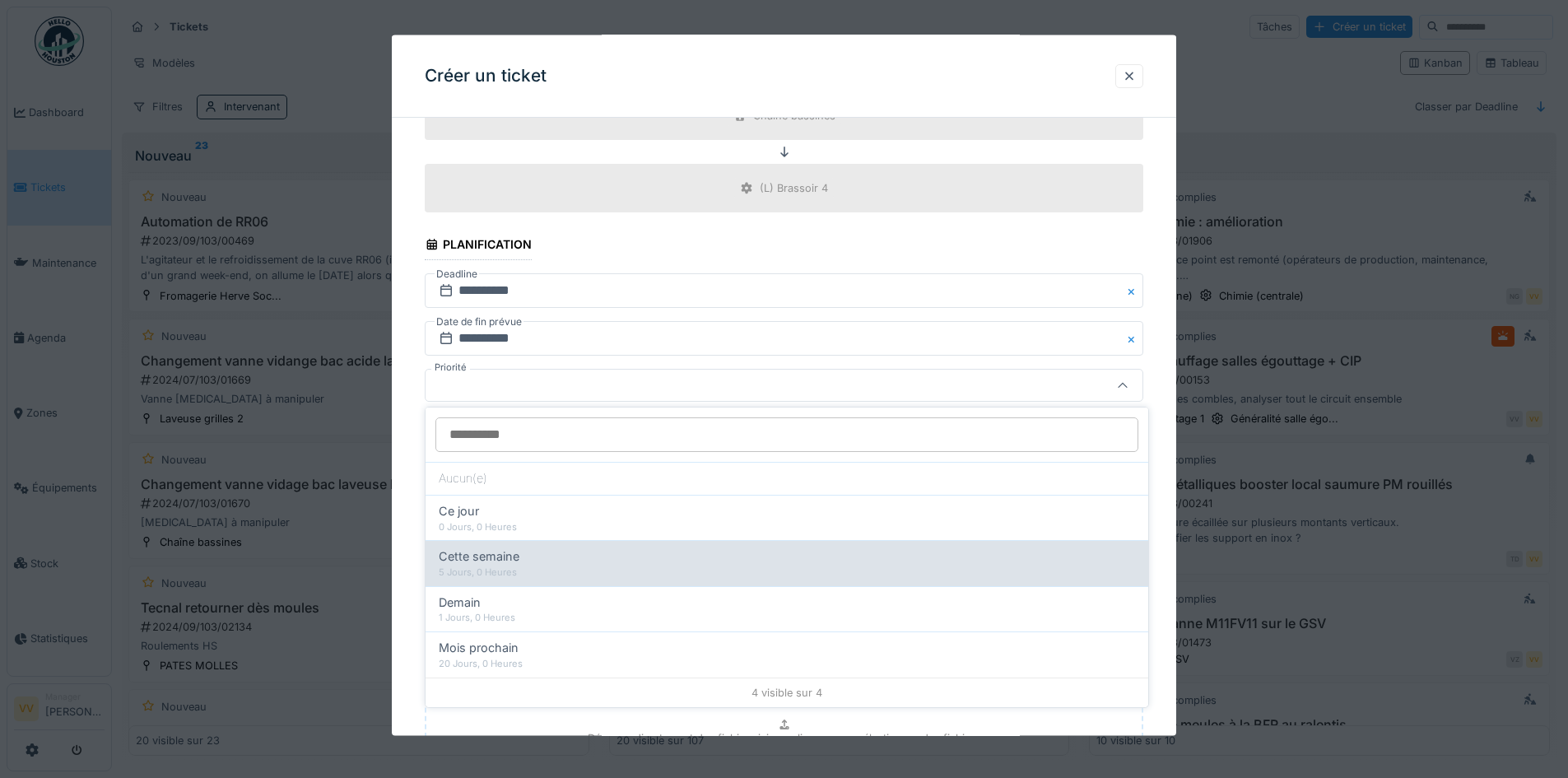
click at [518, 563] on span "Cette semaine" at bounding box center [479, 557] width 80 height 18
type input "**"
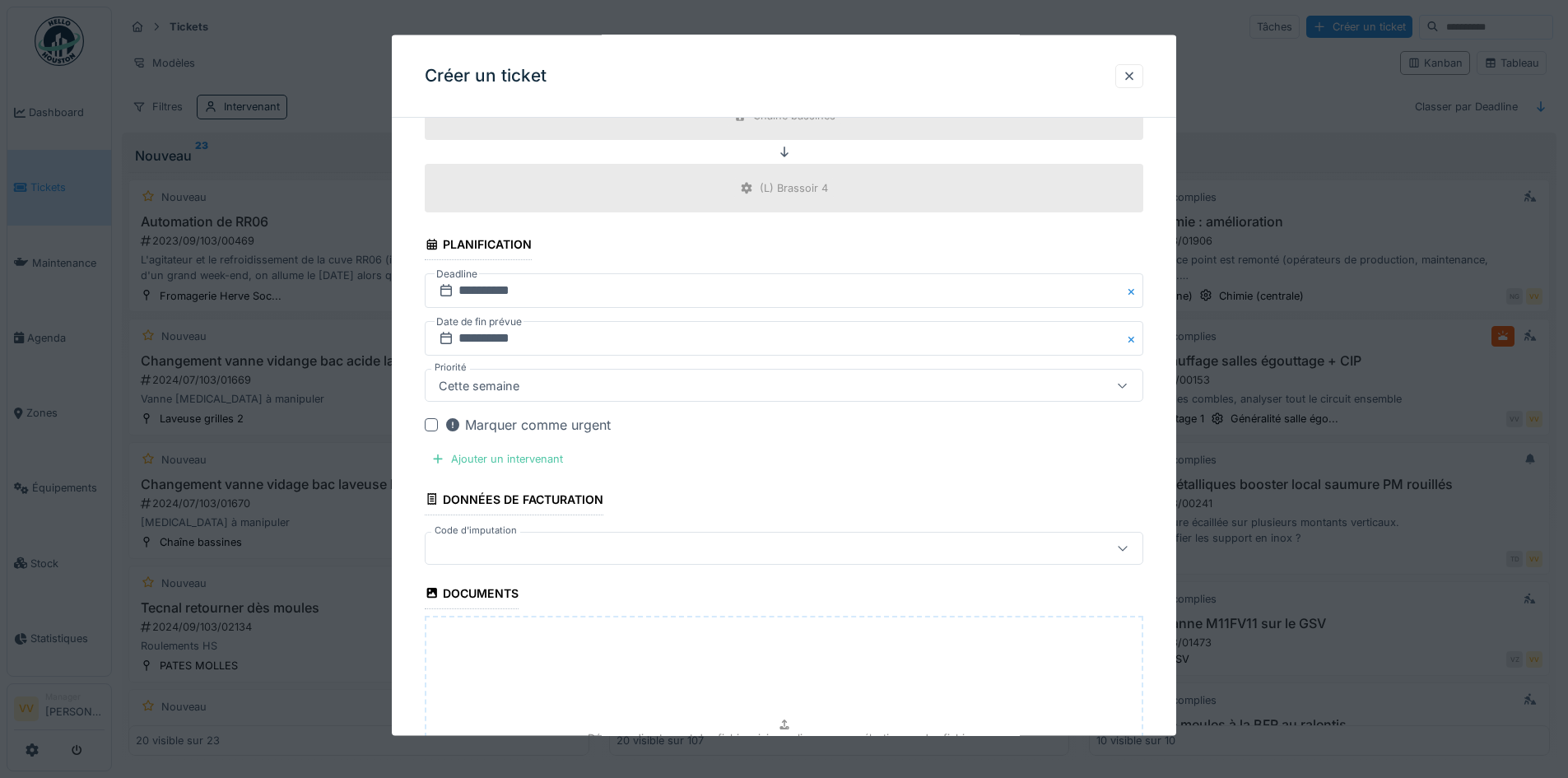
click at [430, 426] on div at bounding box center [431, 425] width 14 height 14
click at [447, 461] on div "Ajouter un intervenant" at bounding box center [497, 459] width 145 height 23
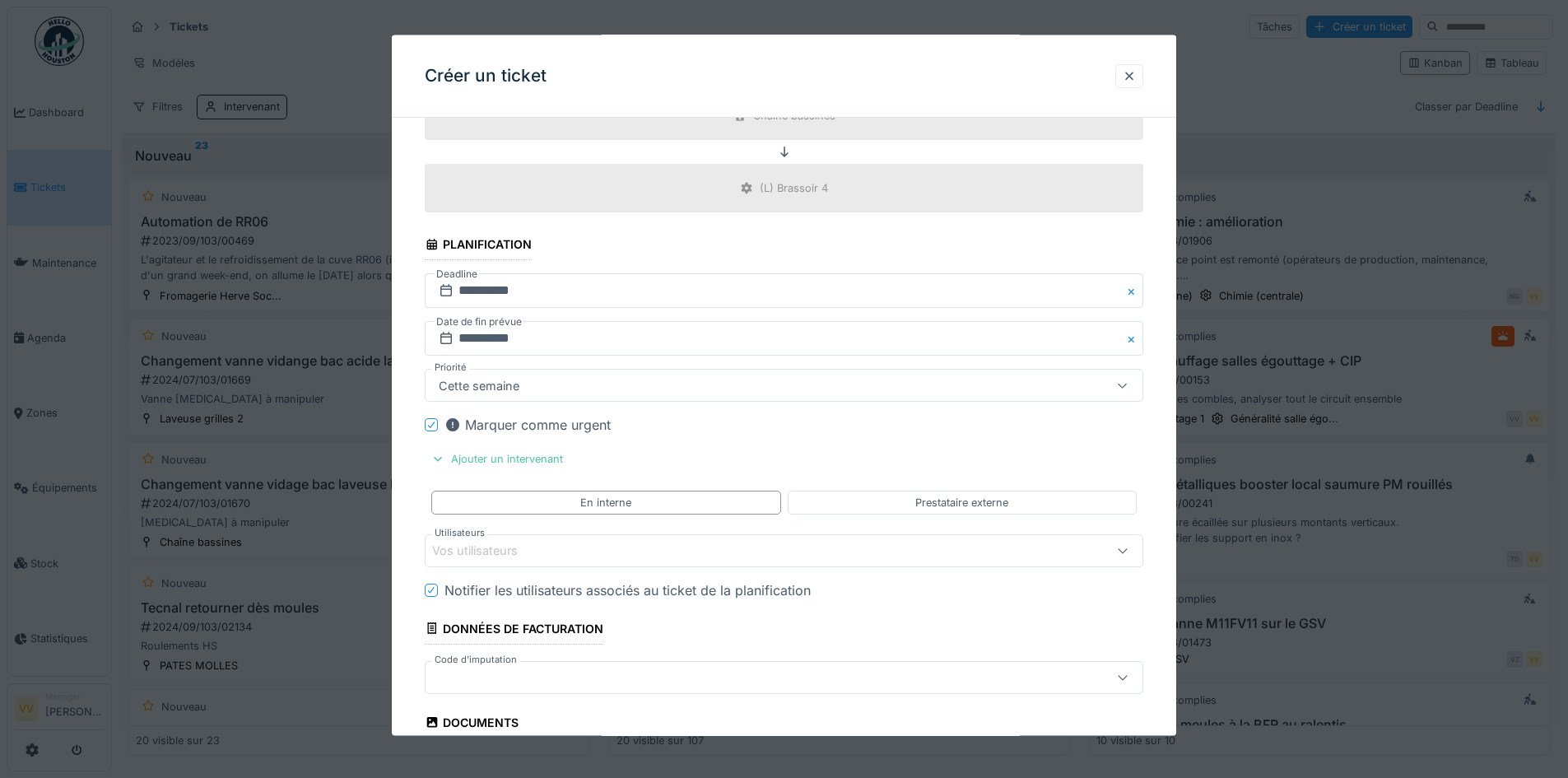
click at [655, 558] on div "Vos utilisateurs" at bounding box center [742, 550] width 620 height 18
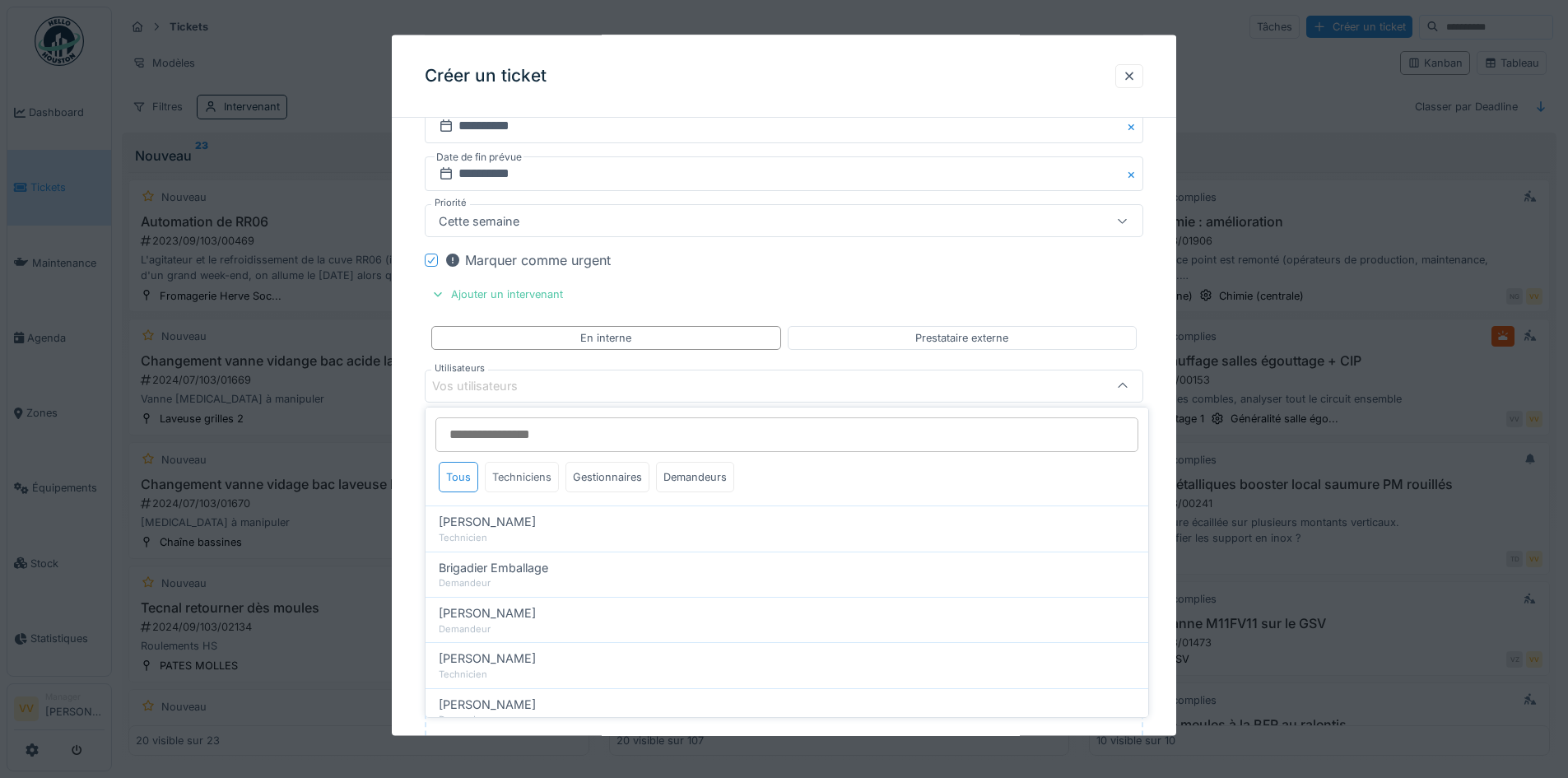
click at [527, 468] on div "Techniciens" at bounding box center [522, 477] width 74 height 31
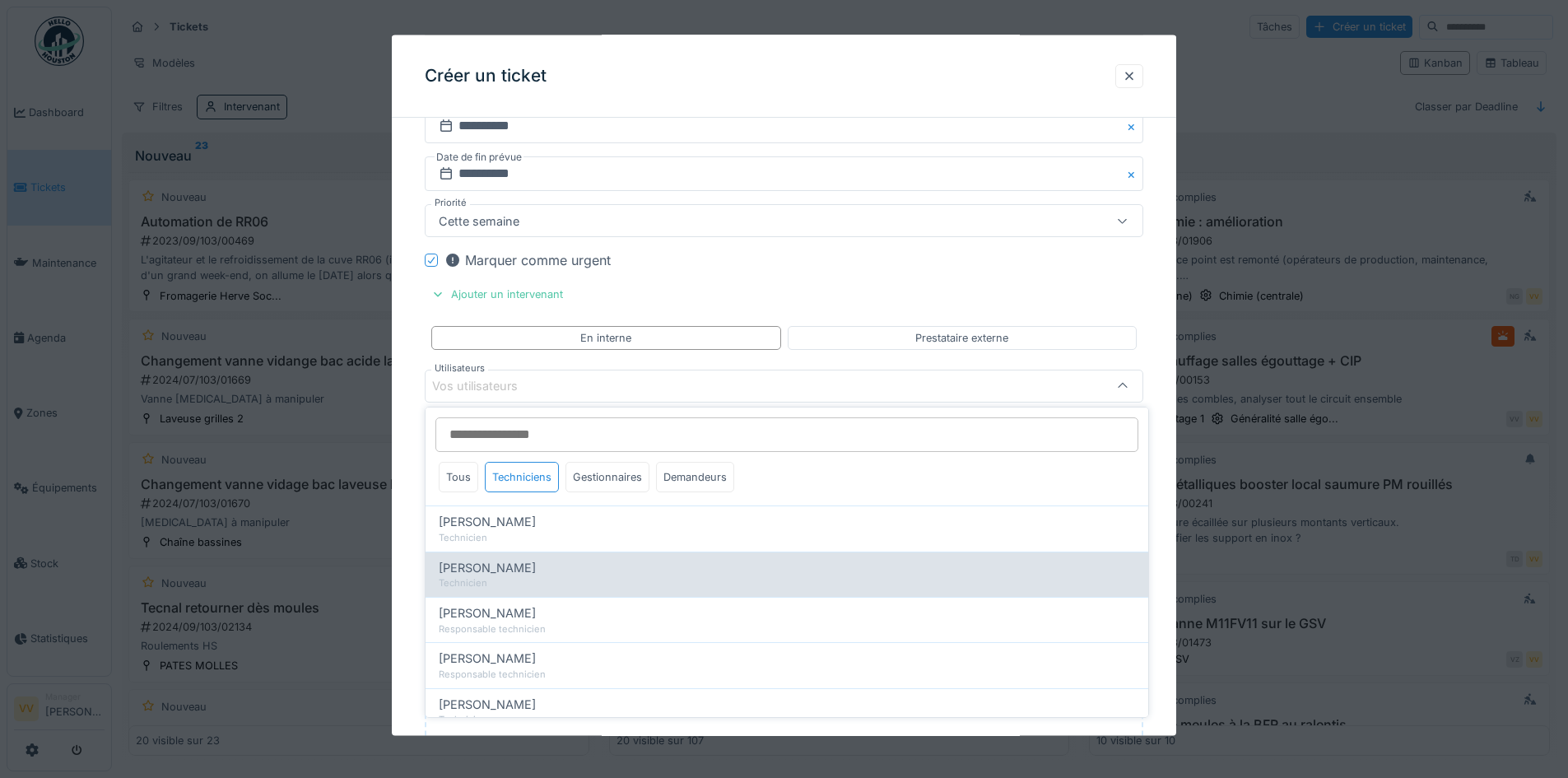
click at [487, 578] on div "Technicien" at bounding box center [787, 583] width 696 height 14
type input "****"
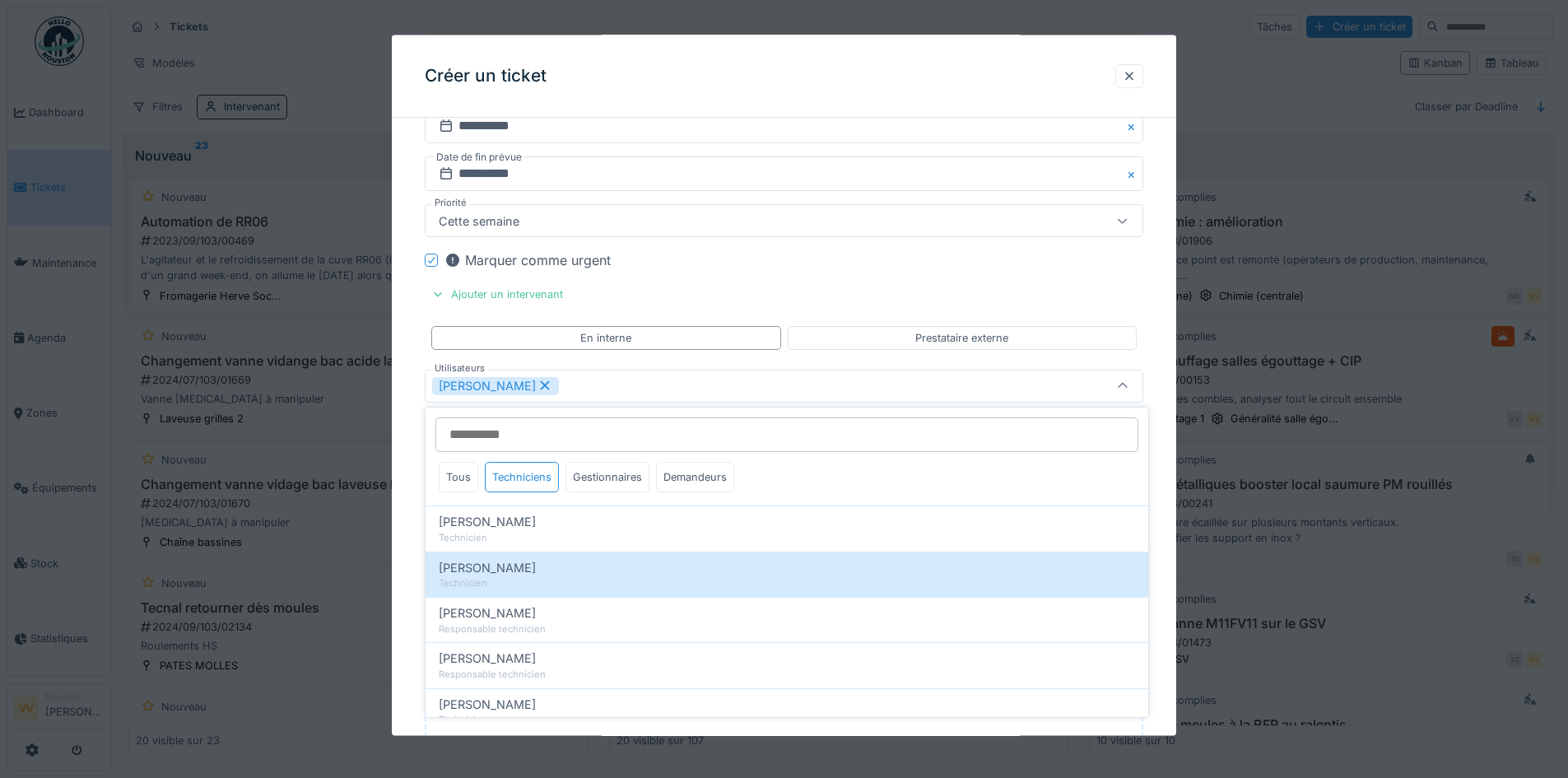
click at [935, 265] on div "Marquer comme urgent" at bounding box center [794, 260] width 699 height 20
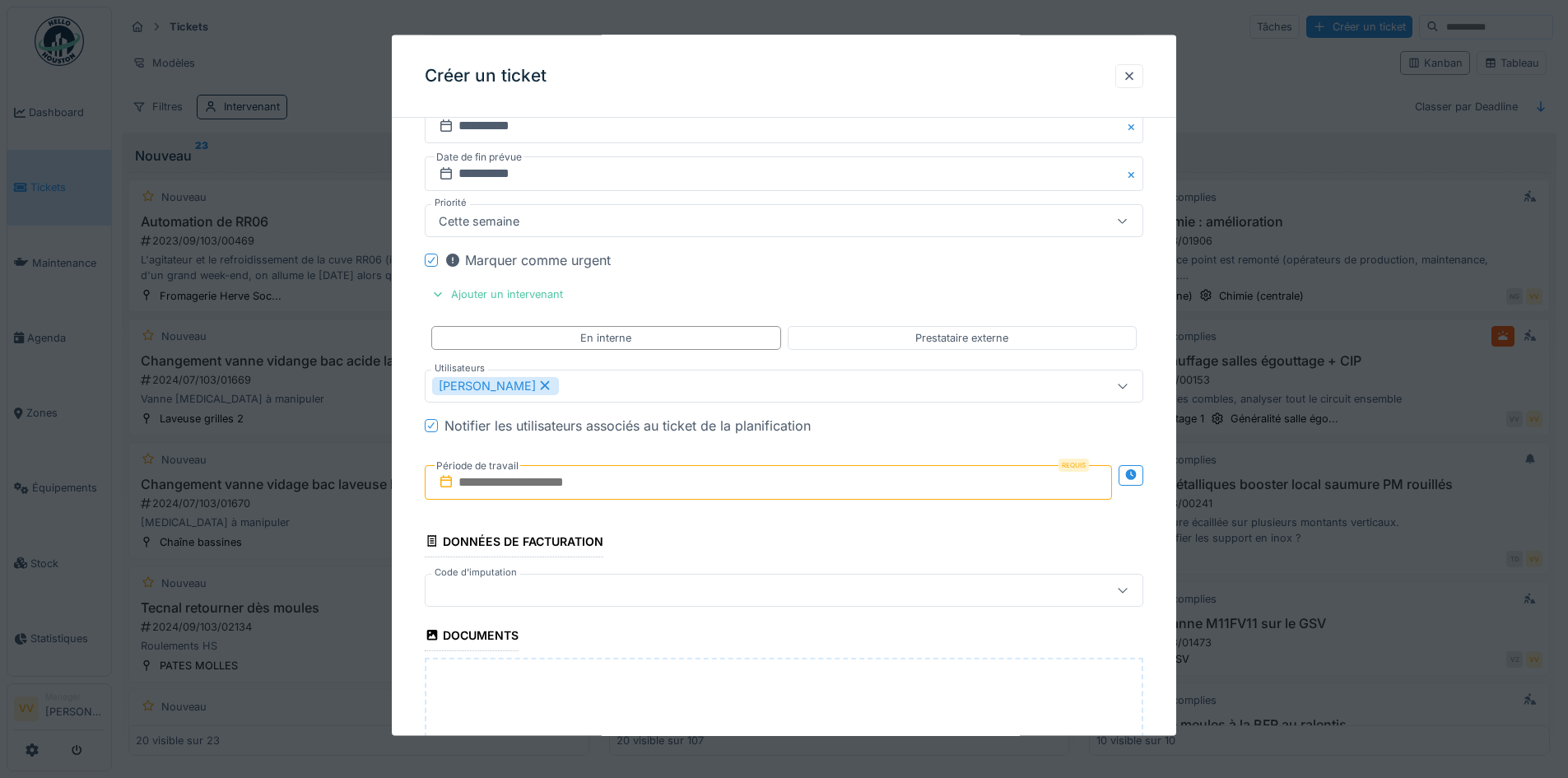
click at [567, 489] on input "text" at bounding box center [768, 482] width 687 height 34
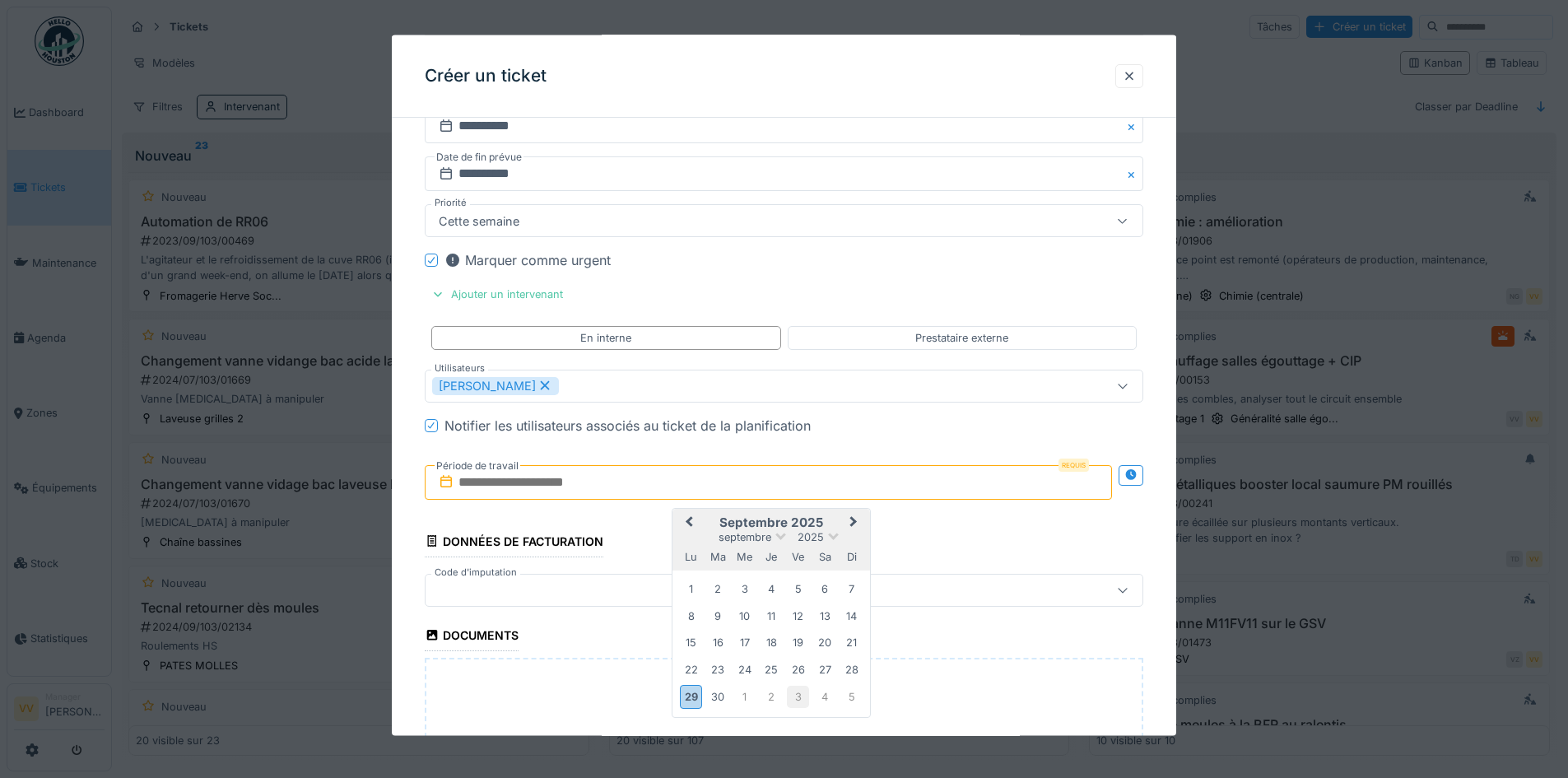
click at [794, 691] on div "3" at bounding box center [798, 697] width 23 height 23
click at [796, 587] on div "3" at bounding box center [798, 590] width 23 height 23
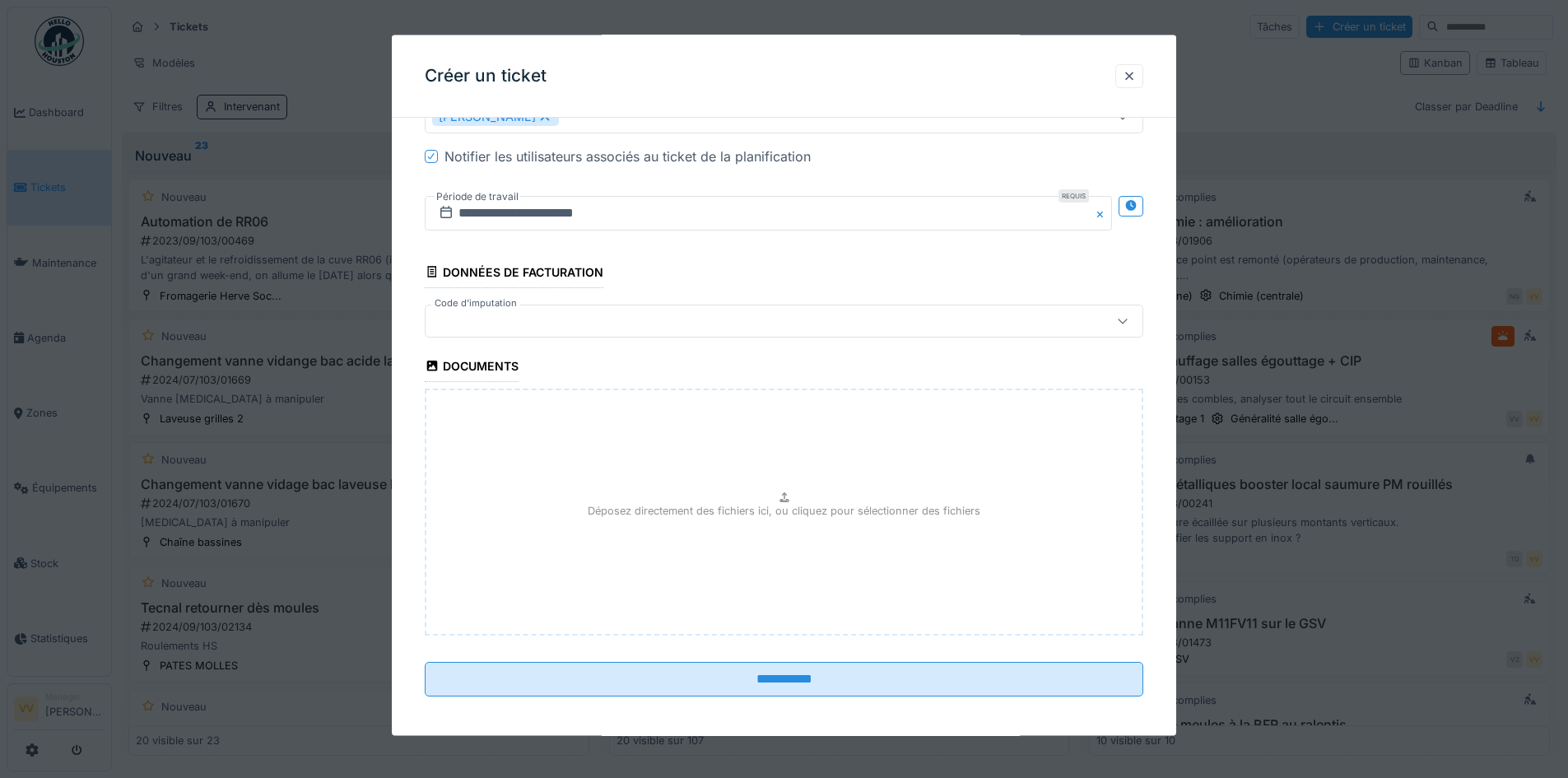
scroll to position [2298, 0]
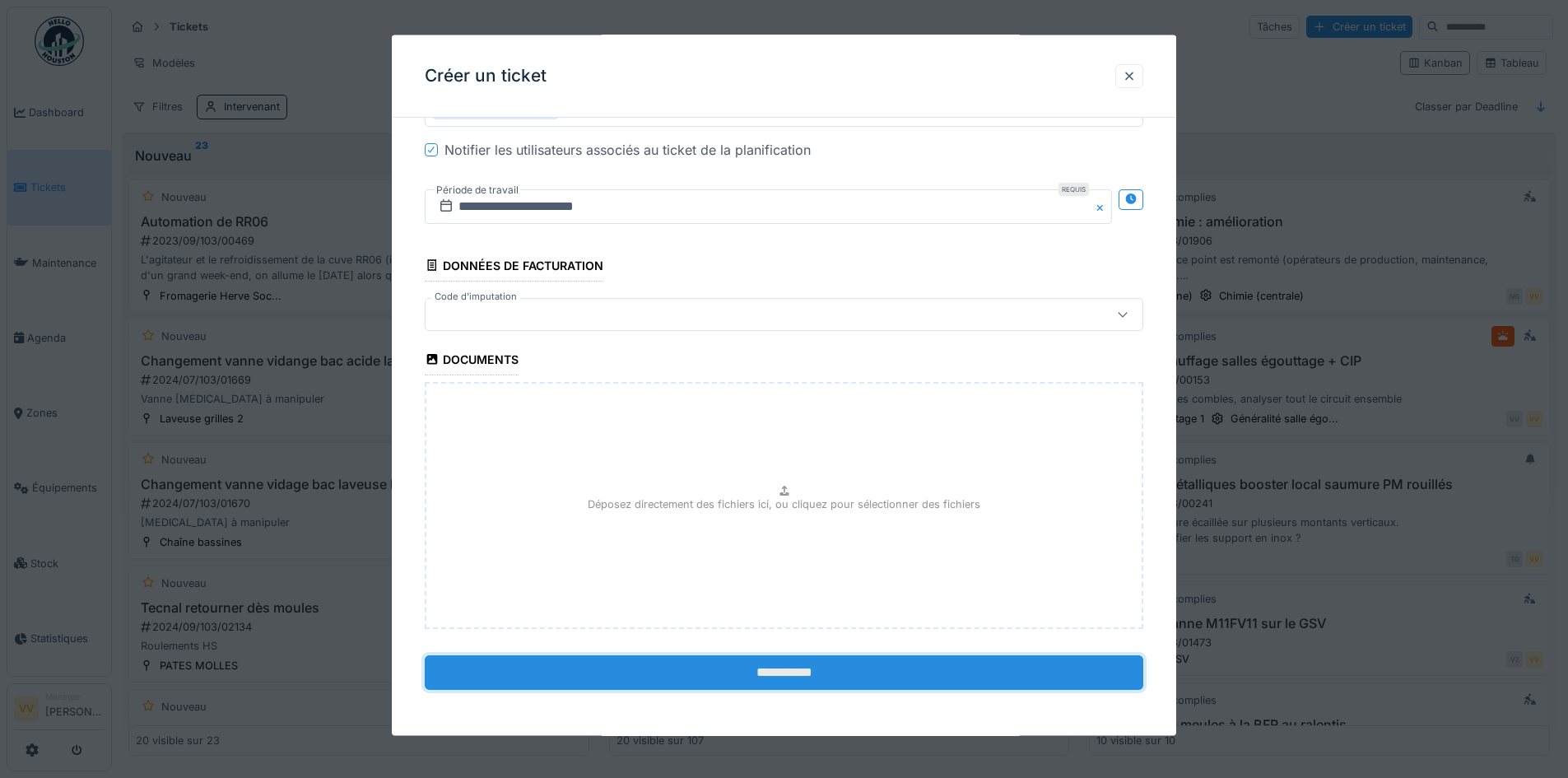
click at [737, 676] on input "**********" at bounding box center [784, 672] width 719 height 34
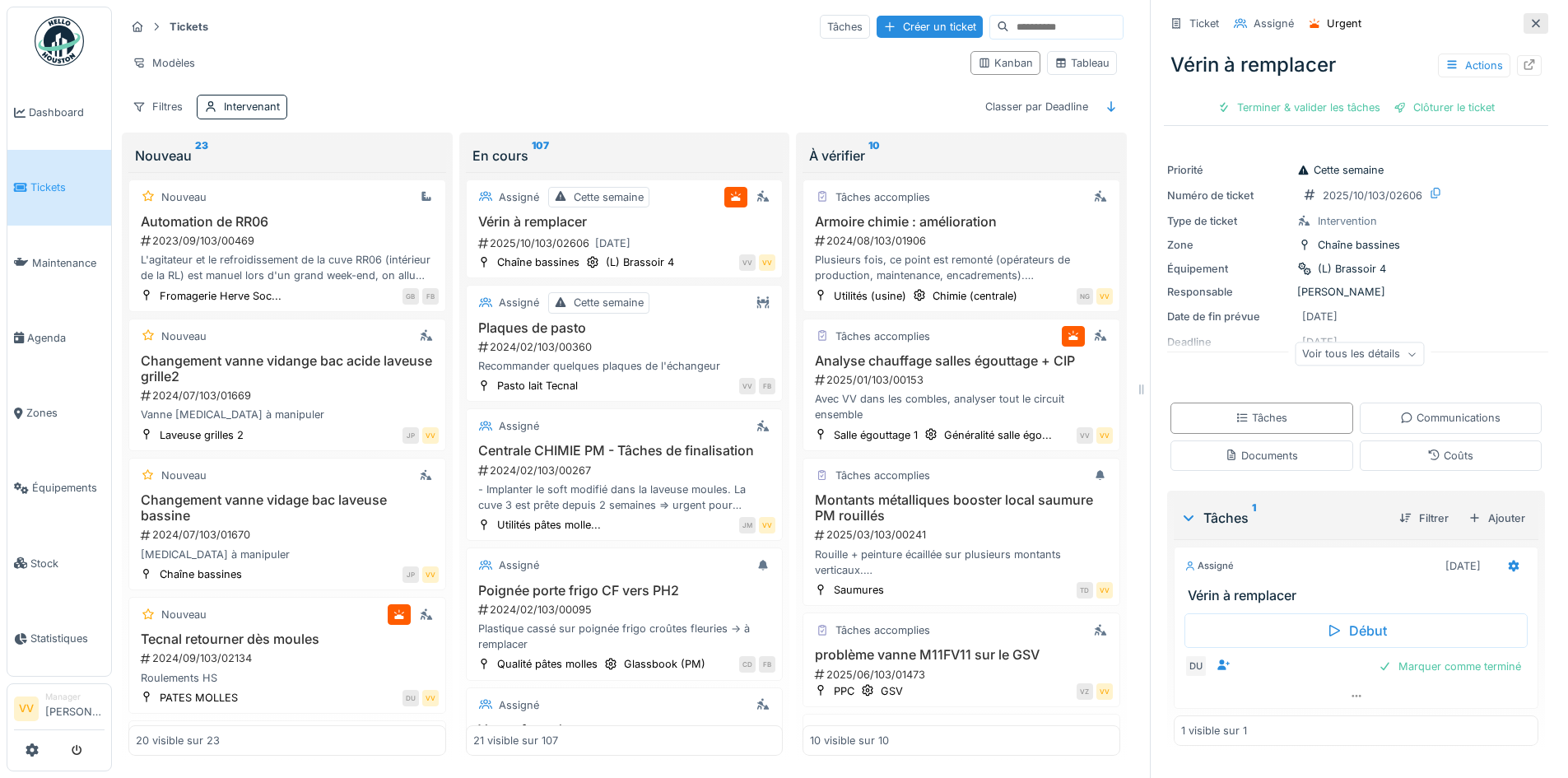
click at [1532, 24] on icon at bounding box center [1535, 23] width 8 height 8
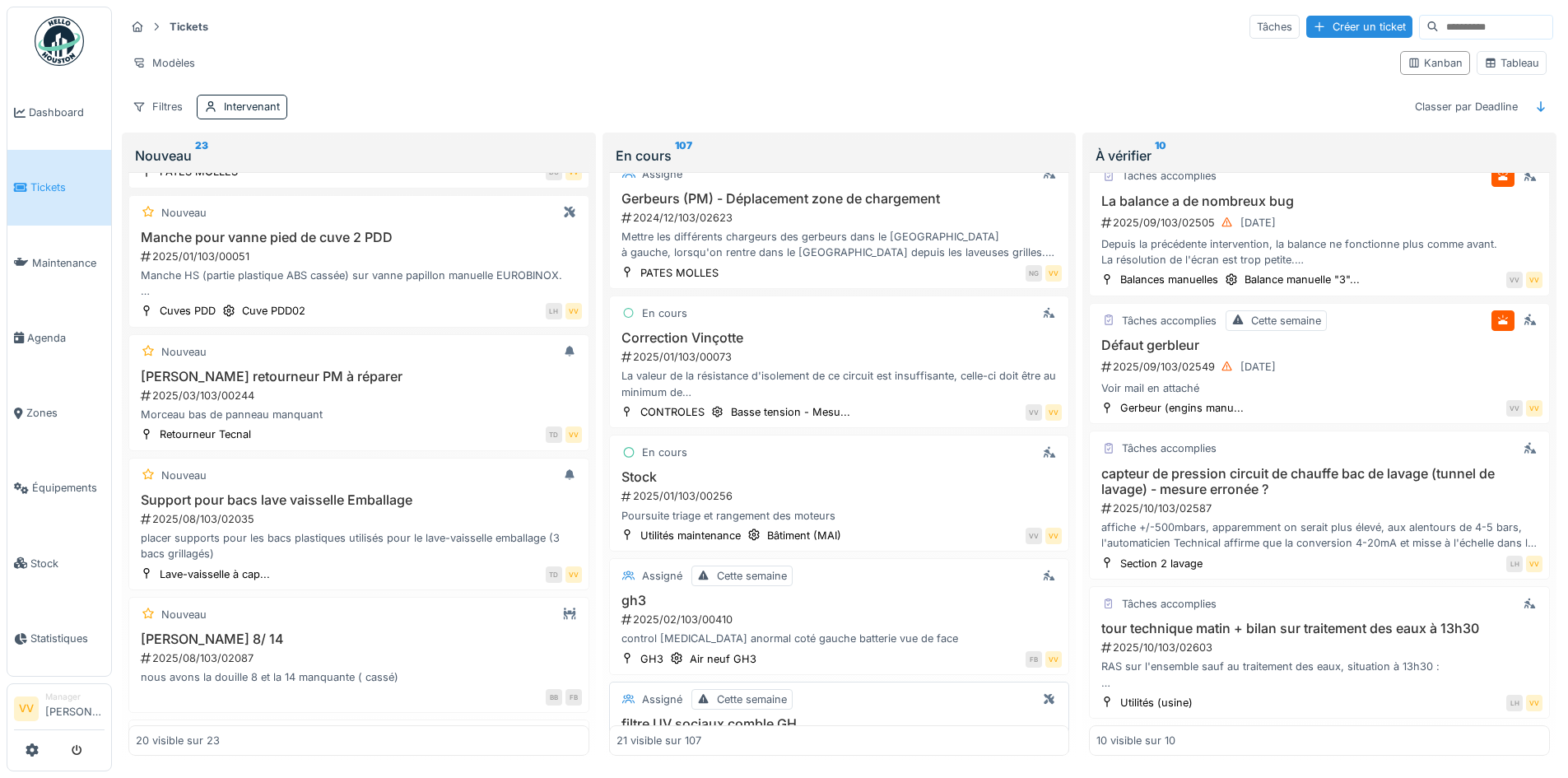
scroll to position [989, 0]
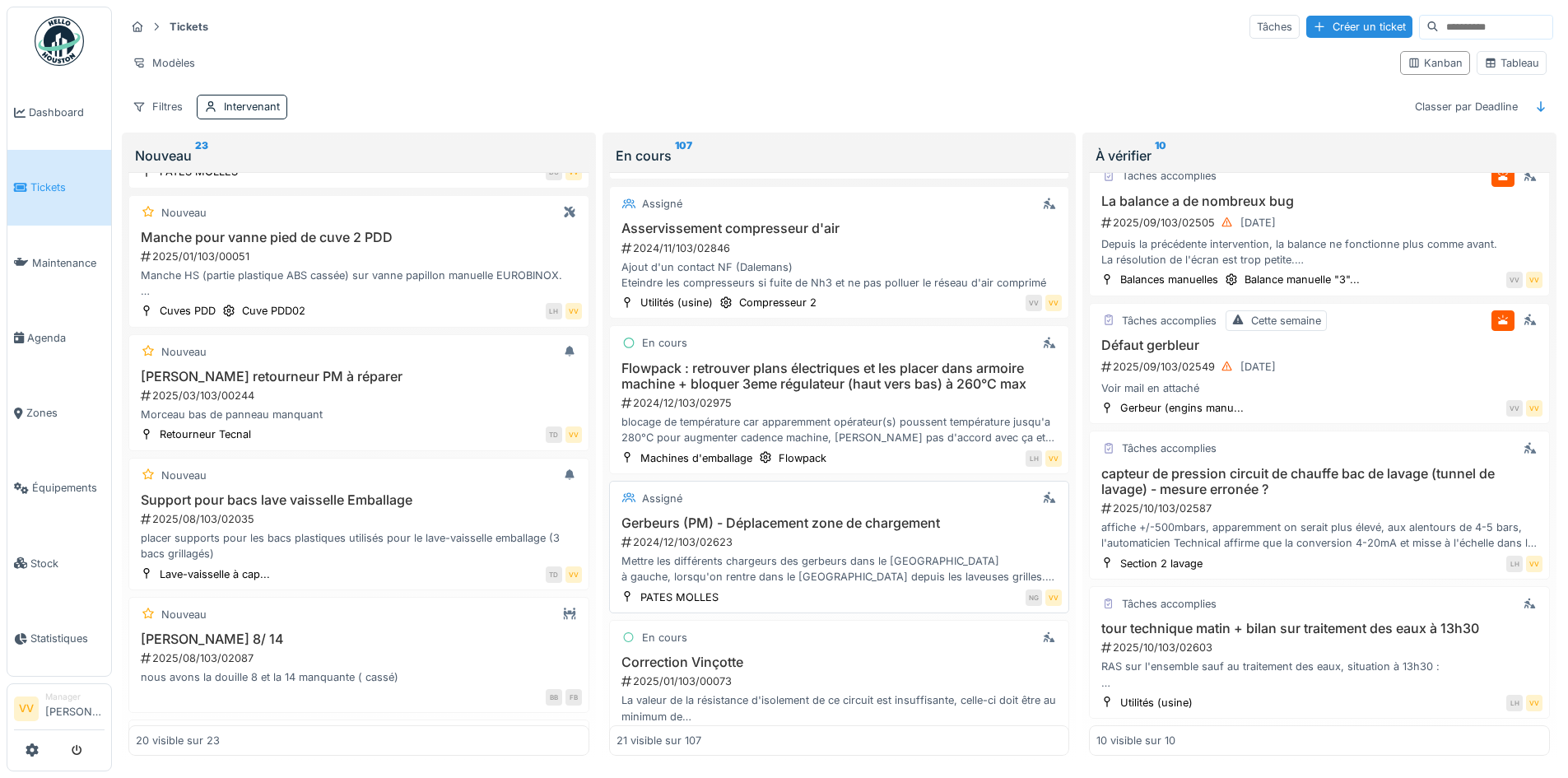
click at [859, 516] on h3 "Gerbeurs (PM) - Déplacement zone de chargement" at bounding box center [840, 523] width 446 height 15
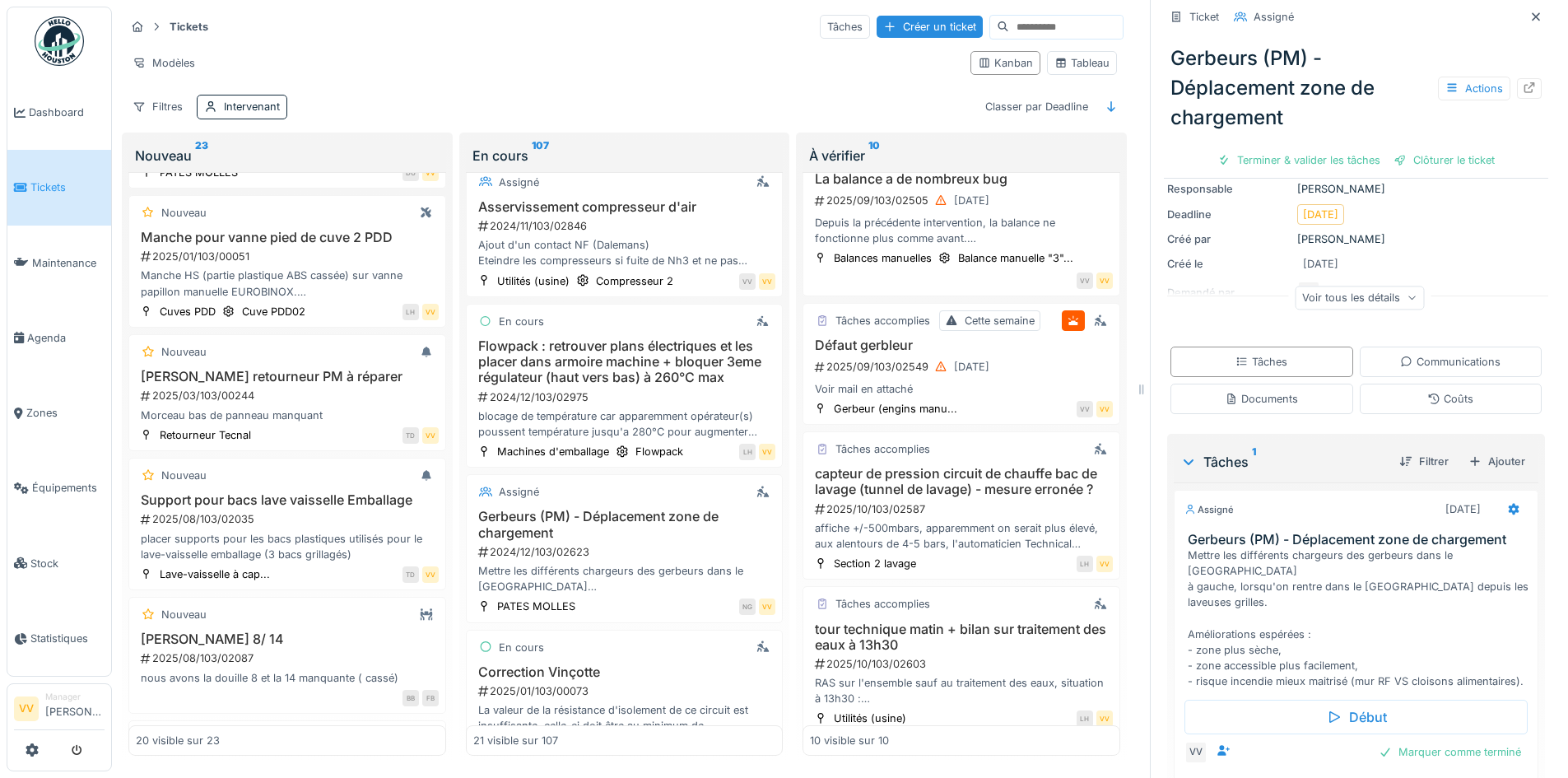
scroll to position [303, 0]
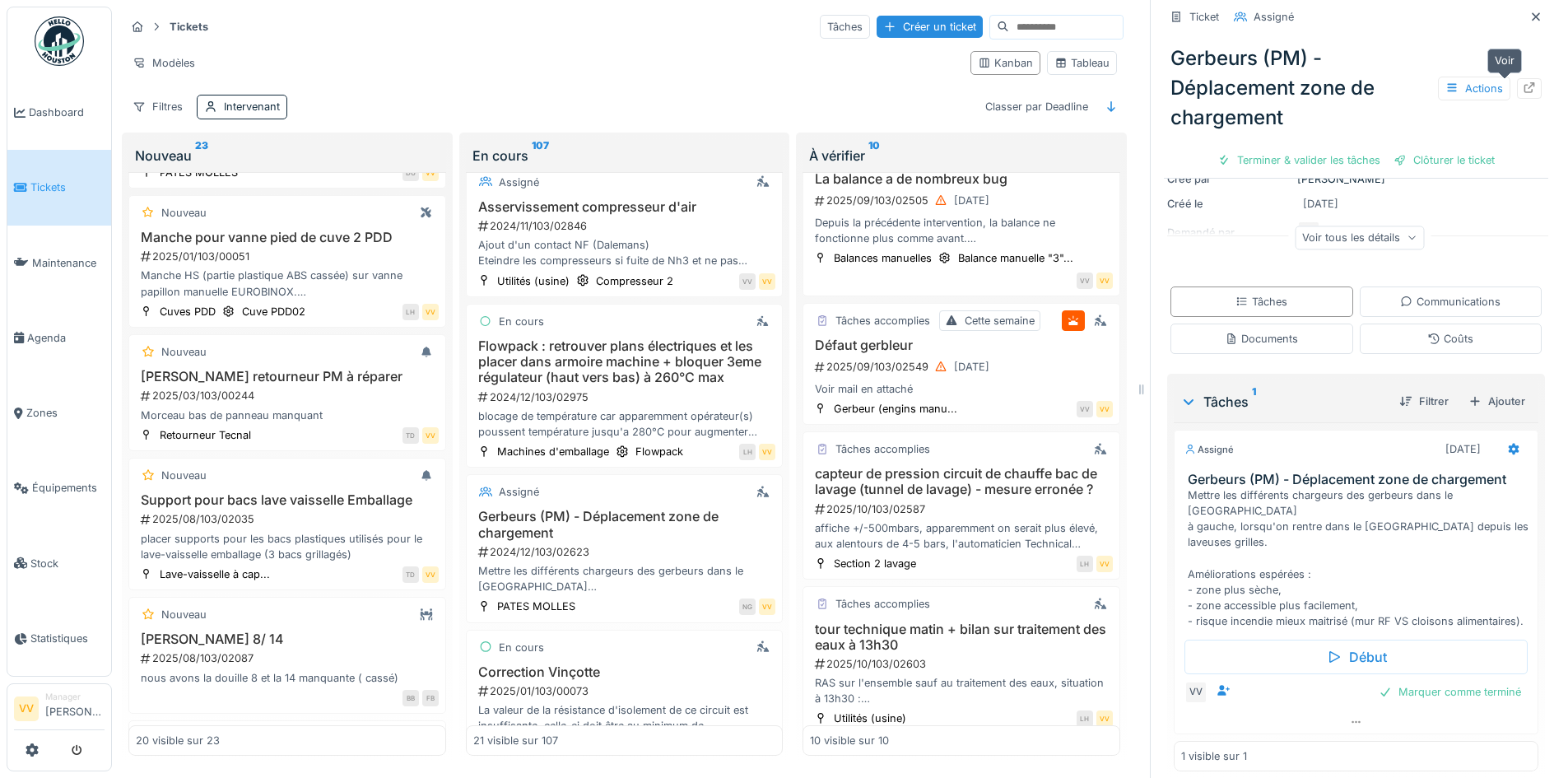
click at [1523, 82] on icon at bounding box center [1529, 88] width 14 height 11
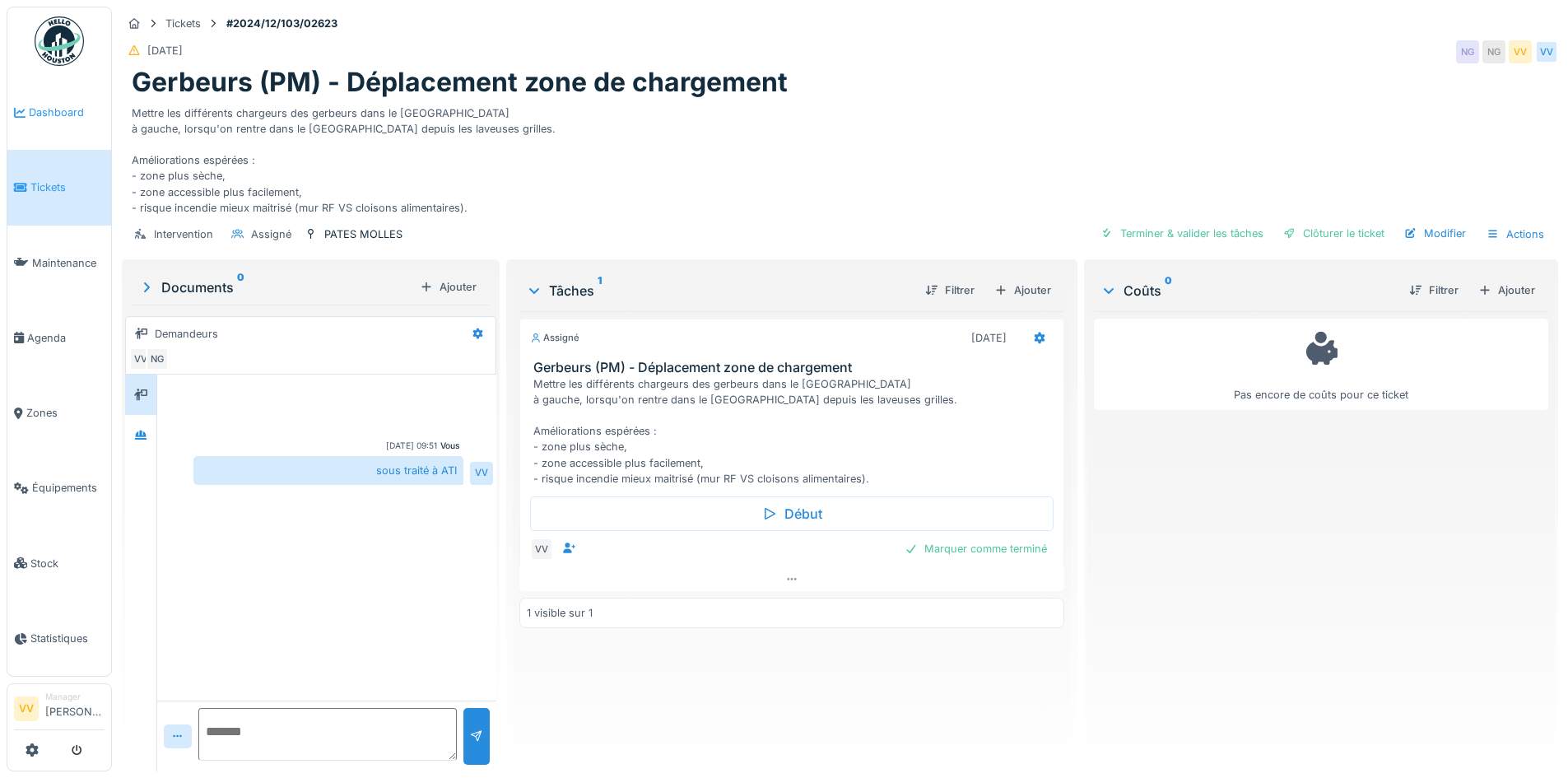
click at [44, 106] on span "Dashboard" at bounding box center [67, 112] width 76 height 15
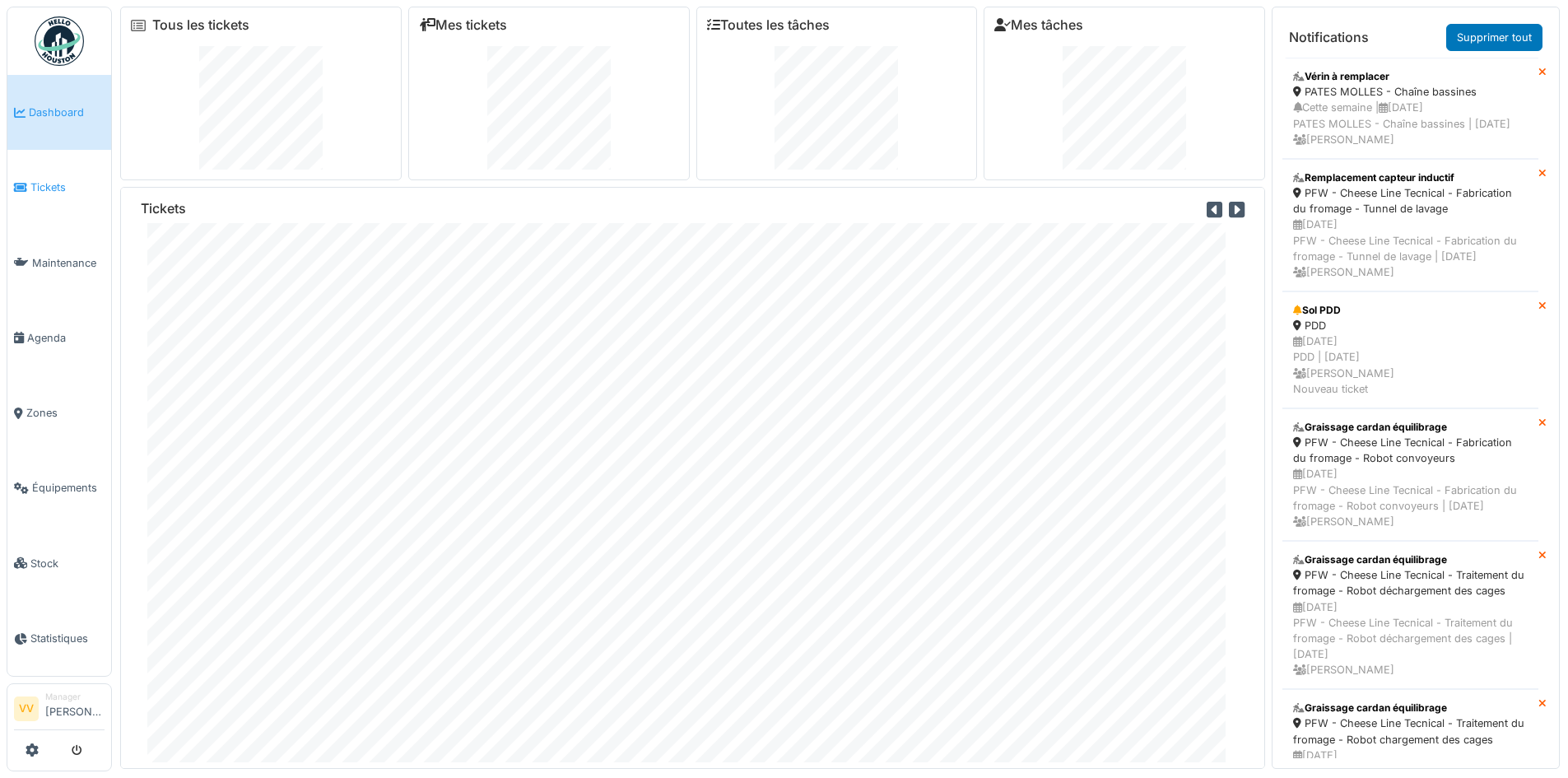
click at [83, 180] on span "Tickets" at bounding box center [68, 187] width 74 height 15
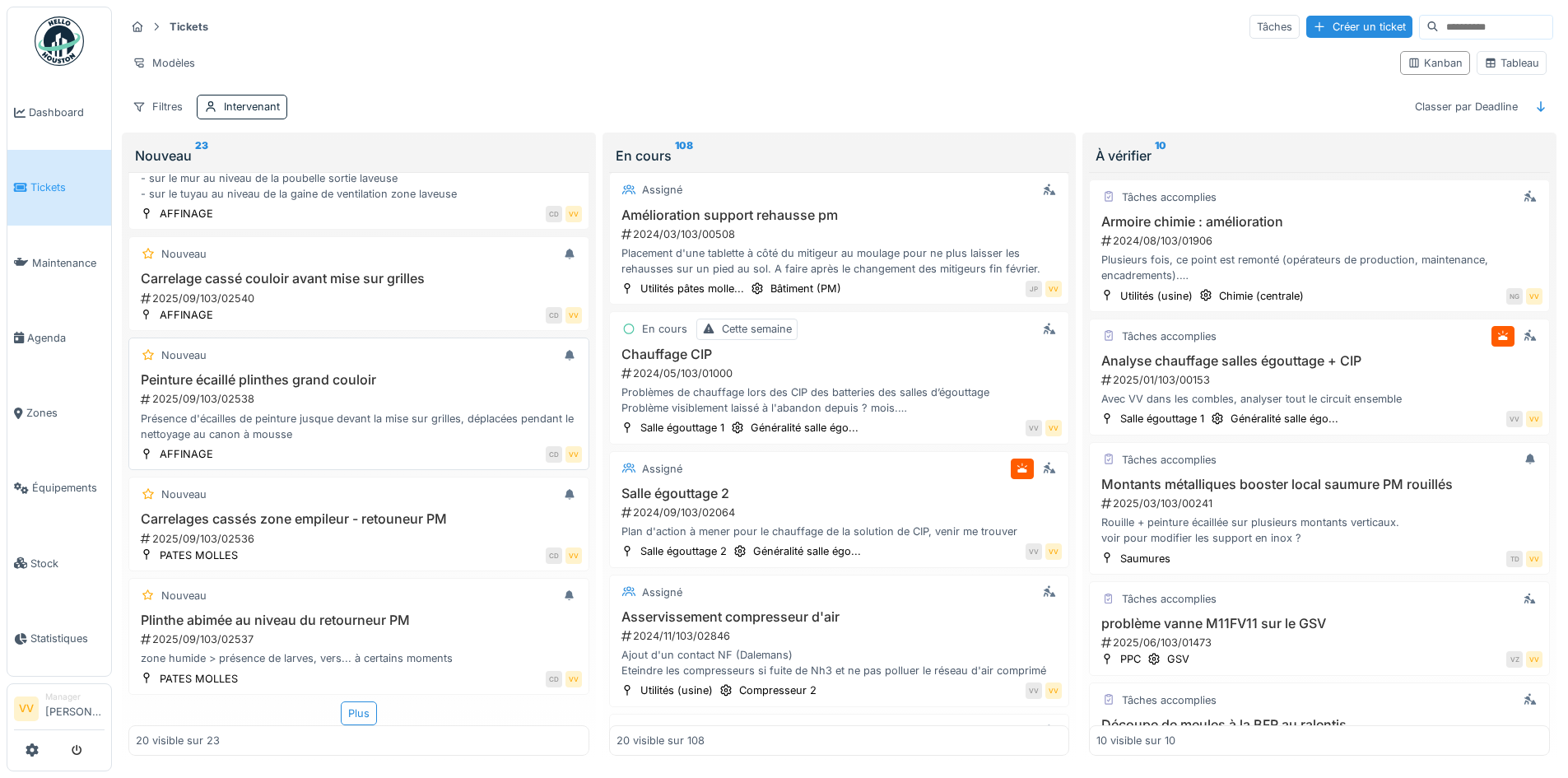
scroll to position [10, 0]
click at [364, 632] on div "2025/09/103/02537" at bounding box center [360, 639] width 443 height 15
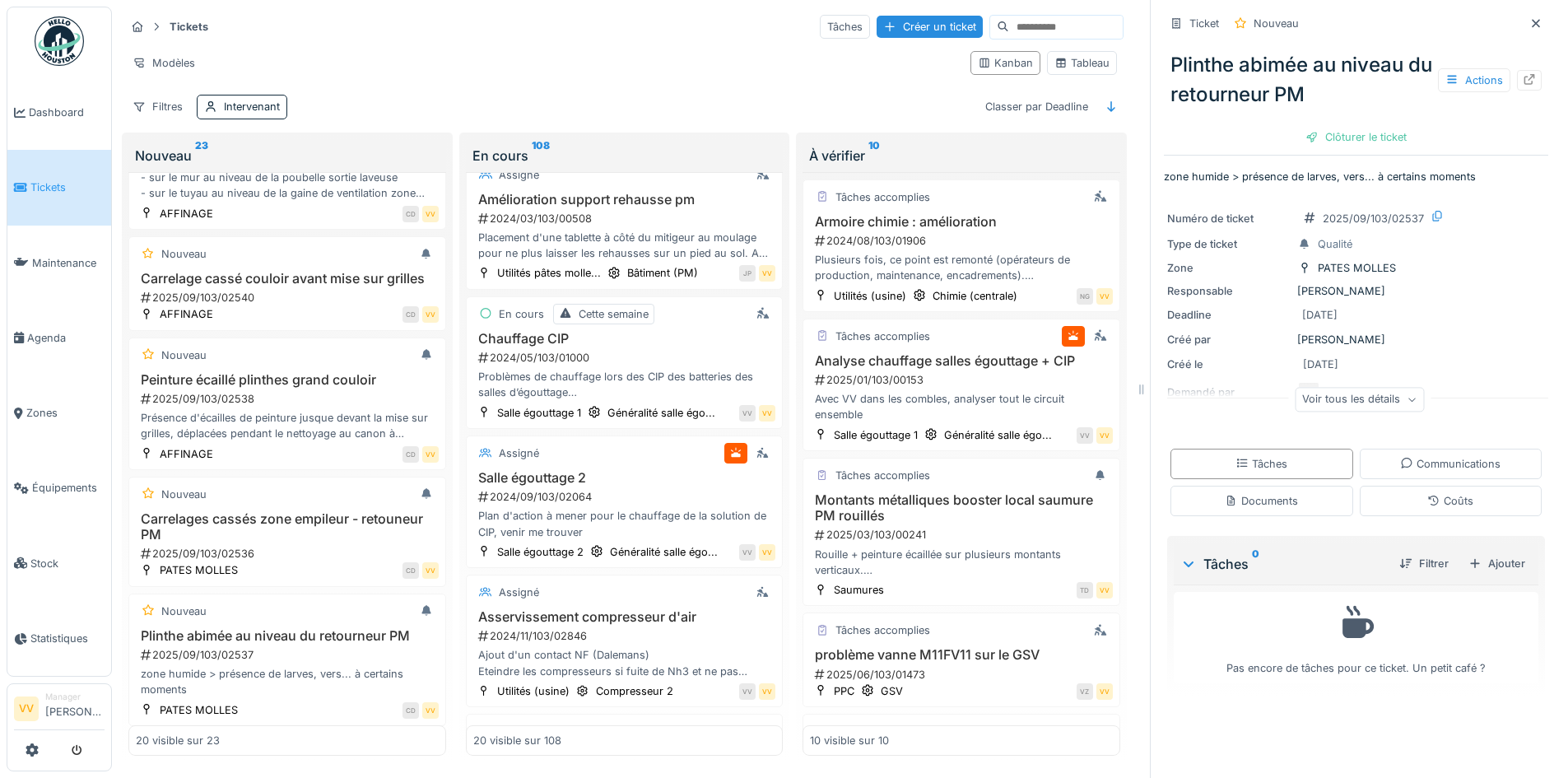
scroll to position [13, 0]
click at [1346, 388] on div "Voir tous les détails" at bounding box center [1359, 399] width 129 height 23
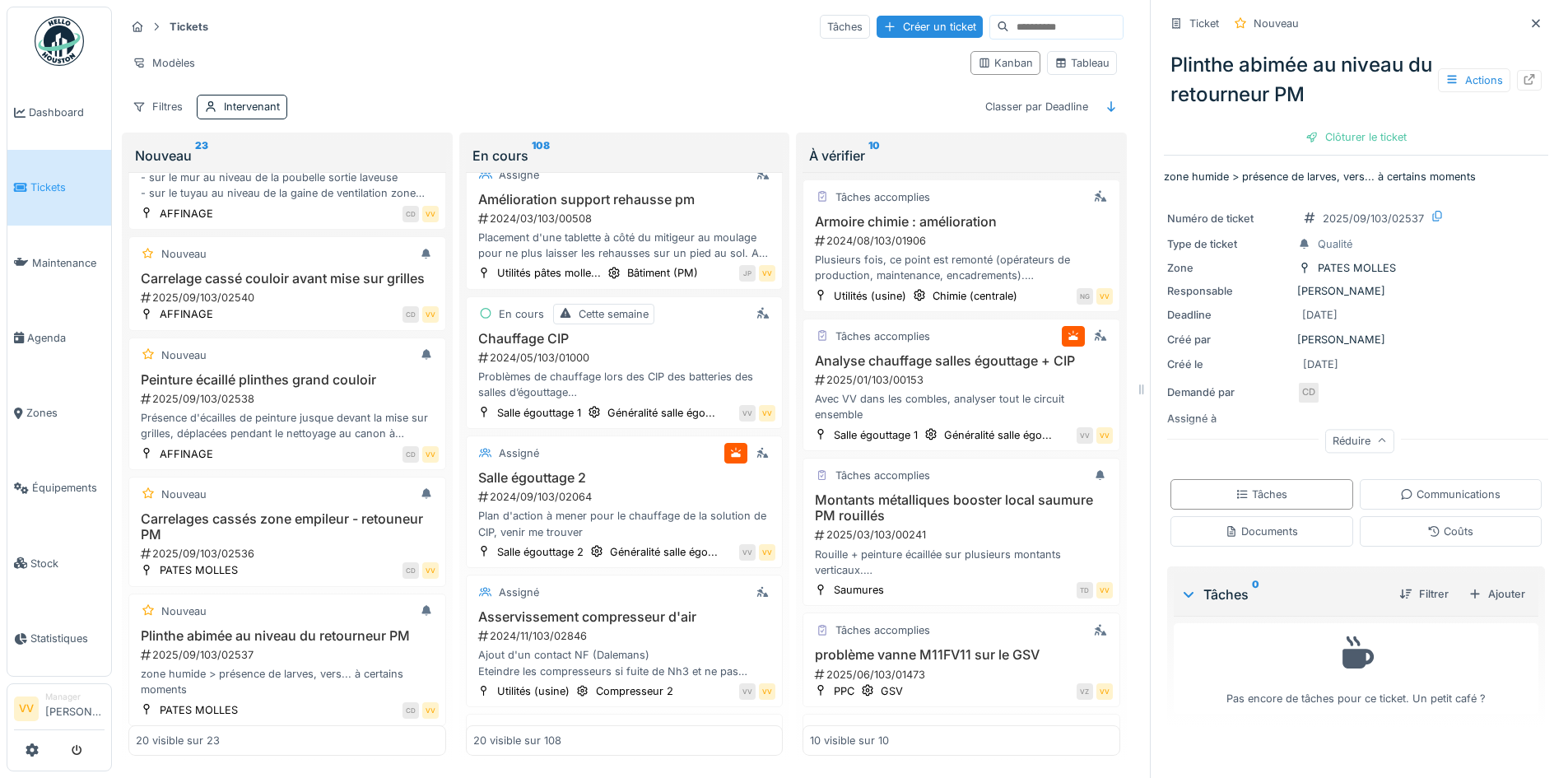
scroll to position [0, 0]
click at [1532, 20] on icon at bounding box center [1535, 23] width 8 height 8
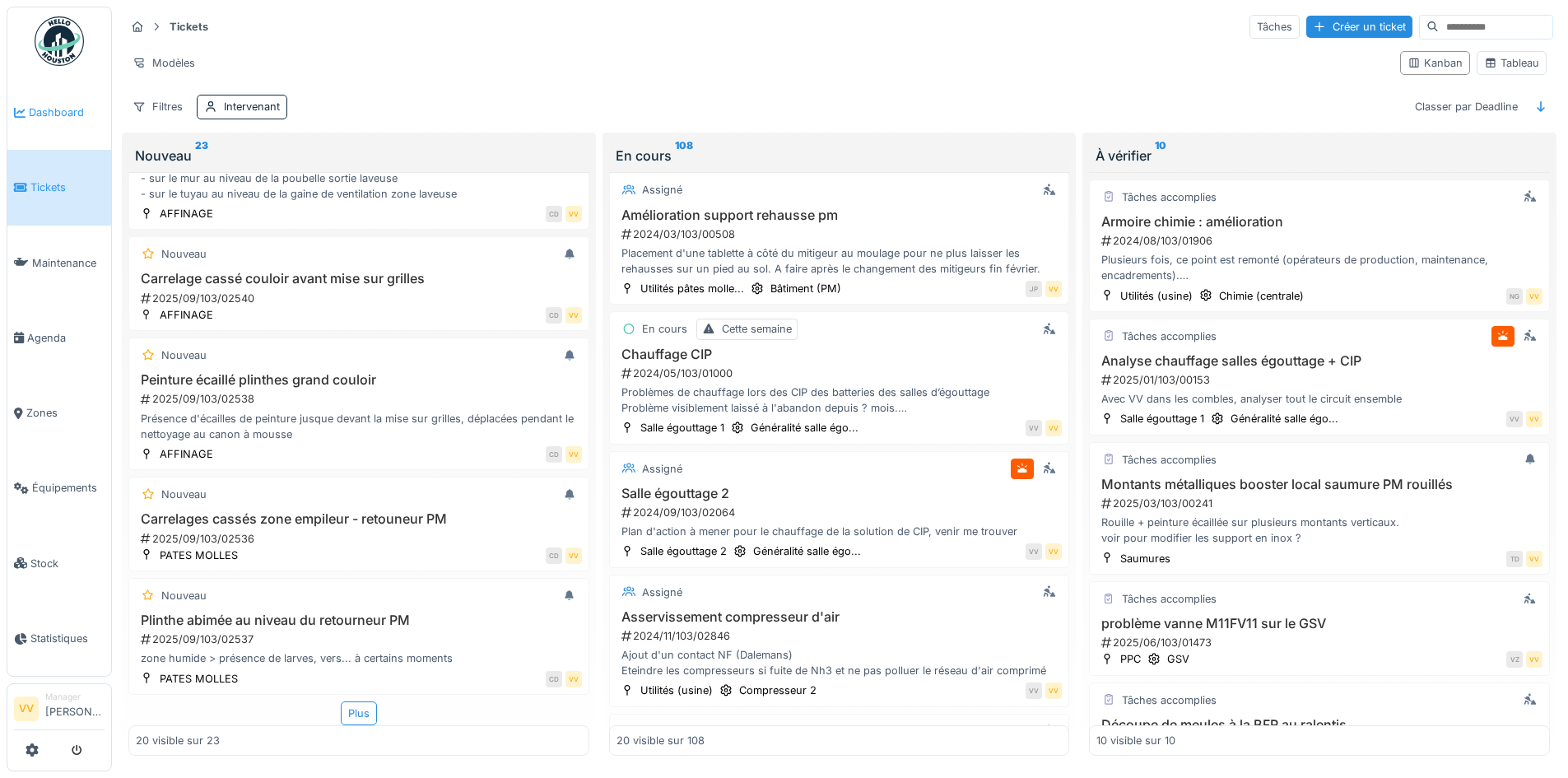
click at [66, 108] on span "Dashboard" at bounding box center [67, 112] width 76 height 15
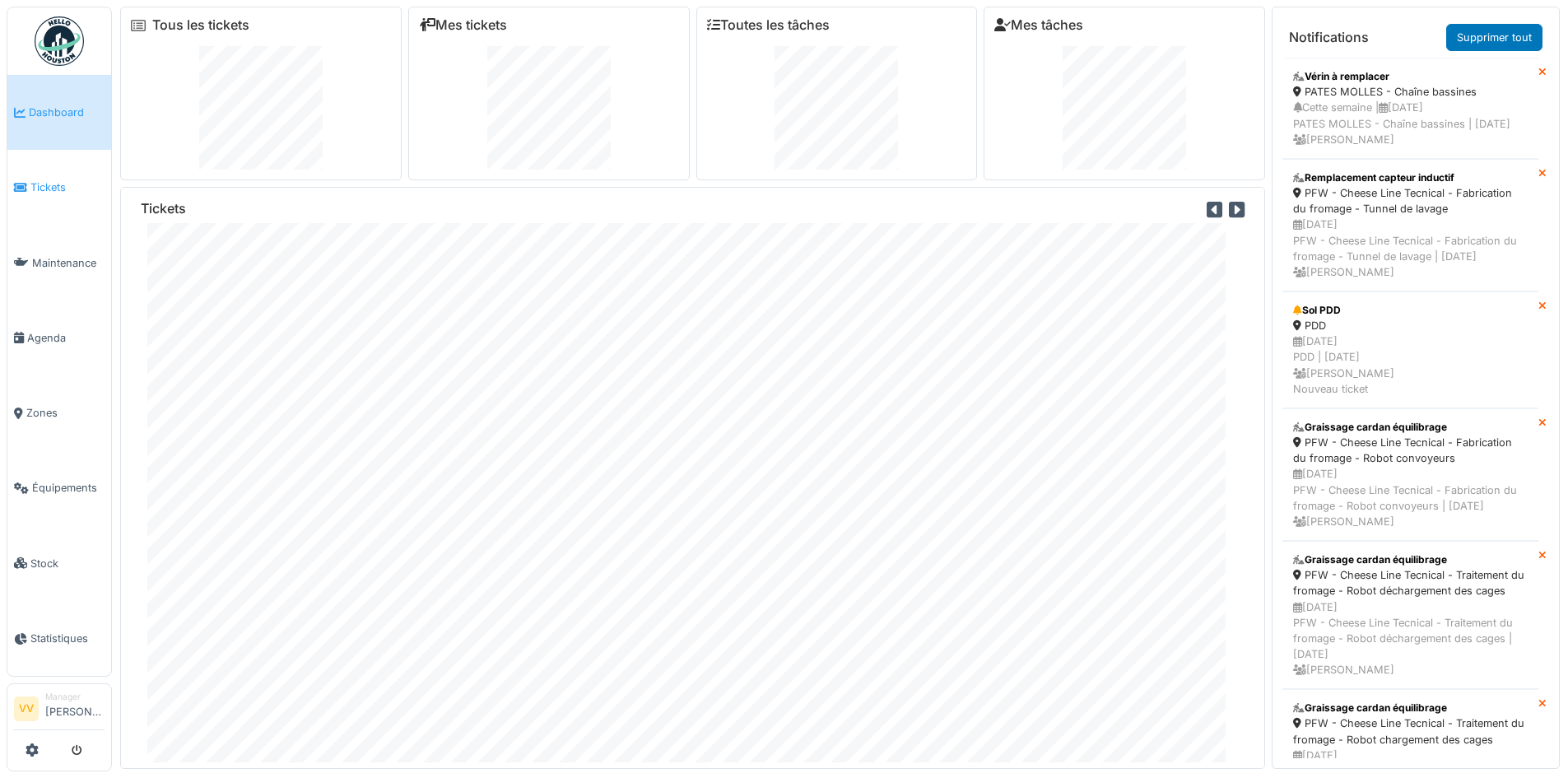
click at [35, 183] on span "Tickets" at bounding box center [68, 187] width 74 height 15
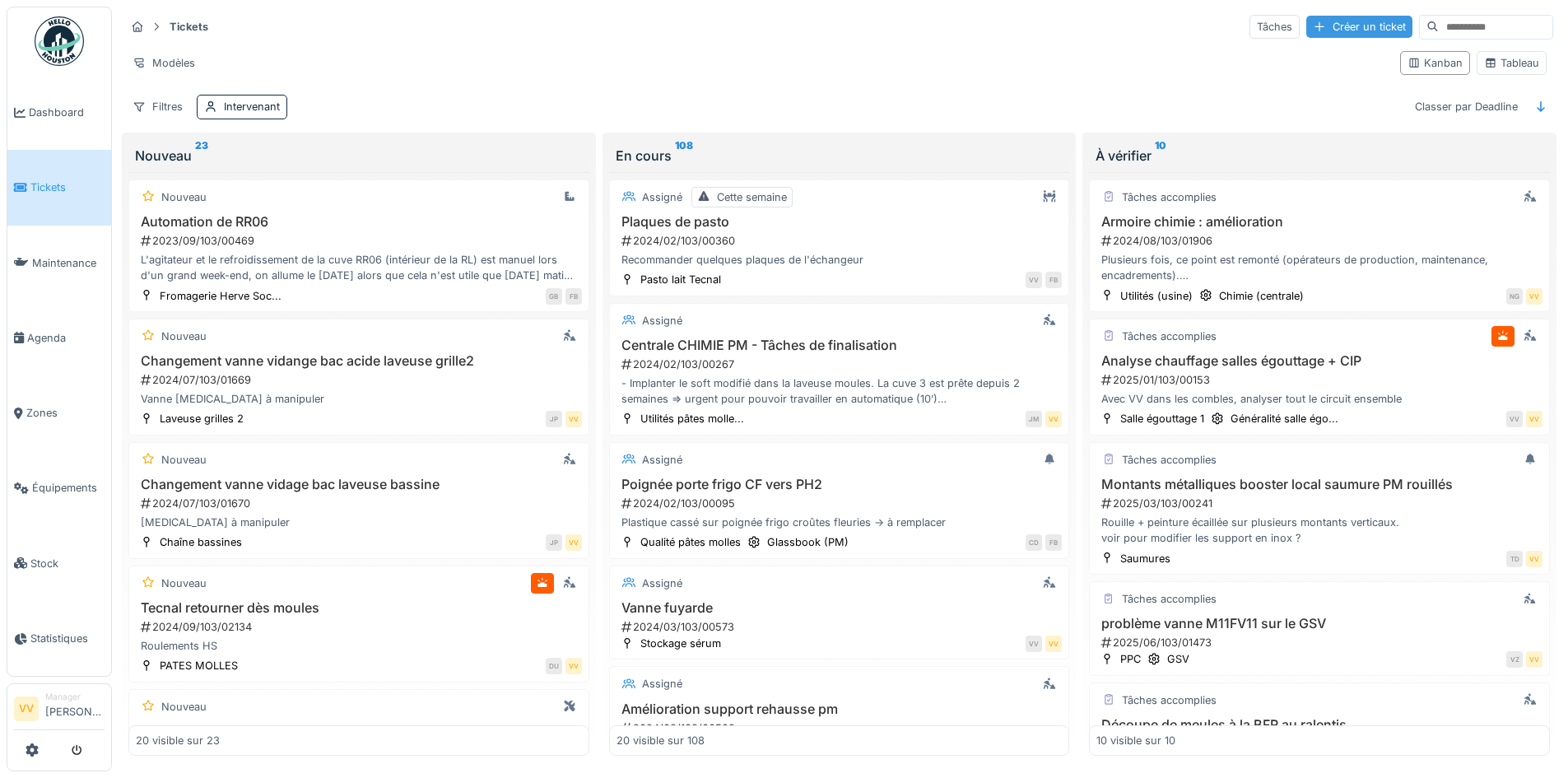
click at [1311, 28] on div "Créer un ticket" at bounding box center [1360, 26] width 107 height 23
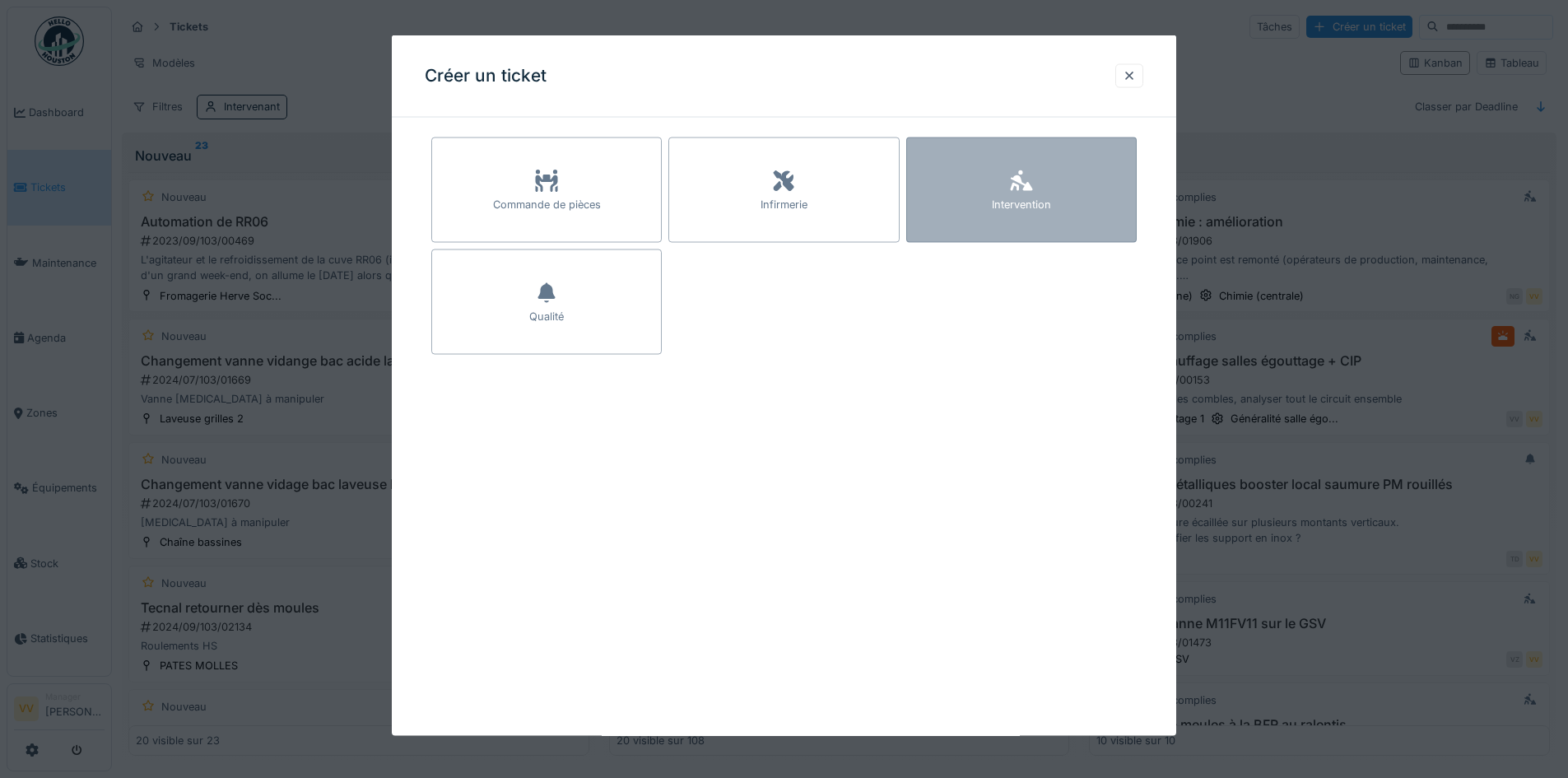
click at [1052, 191] on div "Intervention" at bounding box center [1022, 190] width 230 height 106
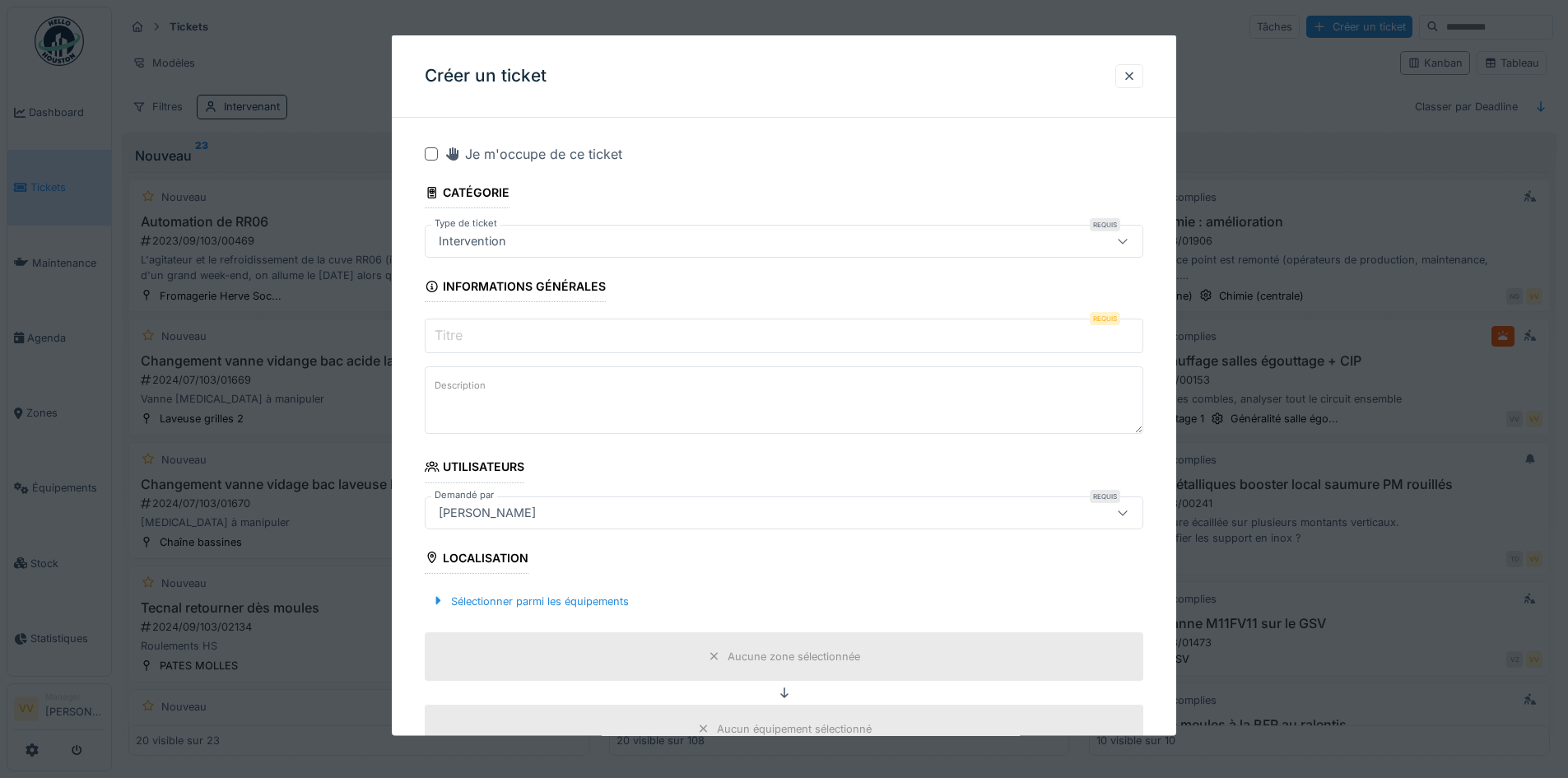
click at [563, 337] on input "Titre" at bounding box center [784, 336] width 719 height 34
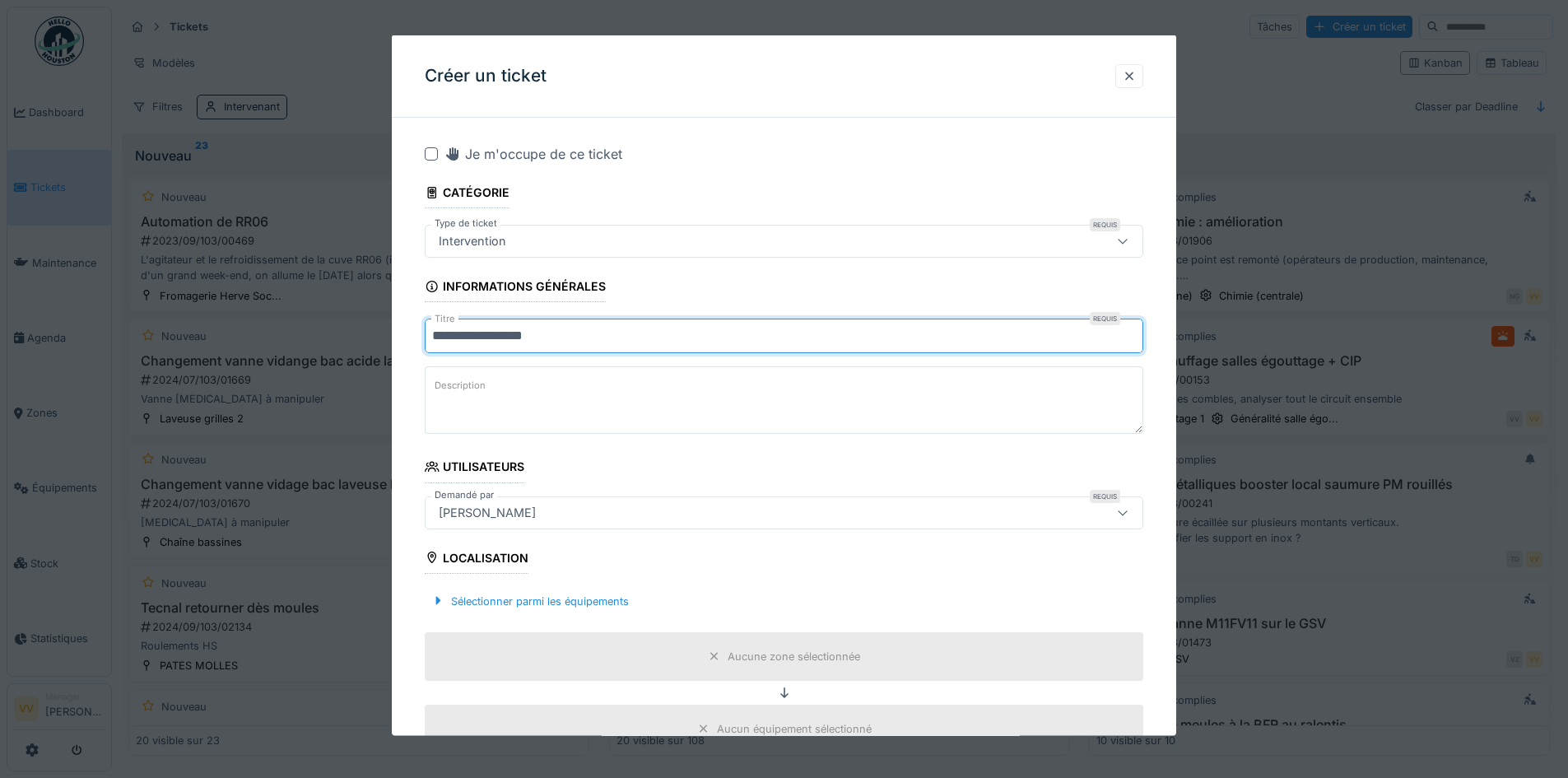
type input "**********"
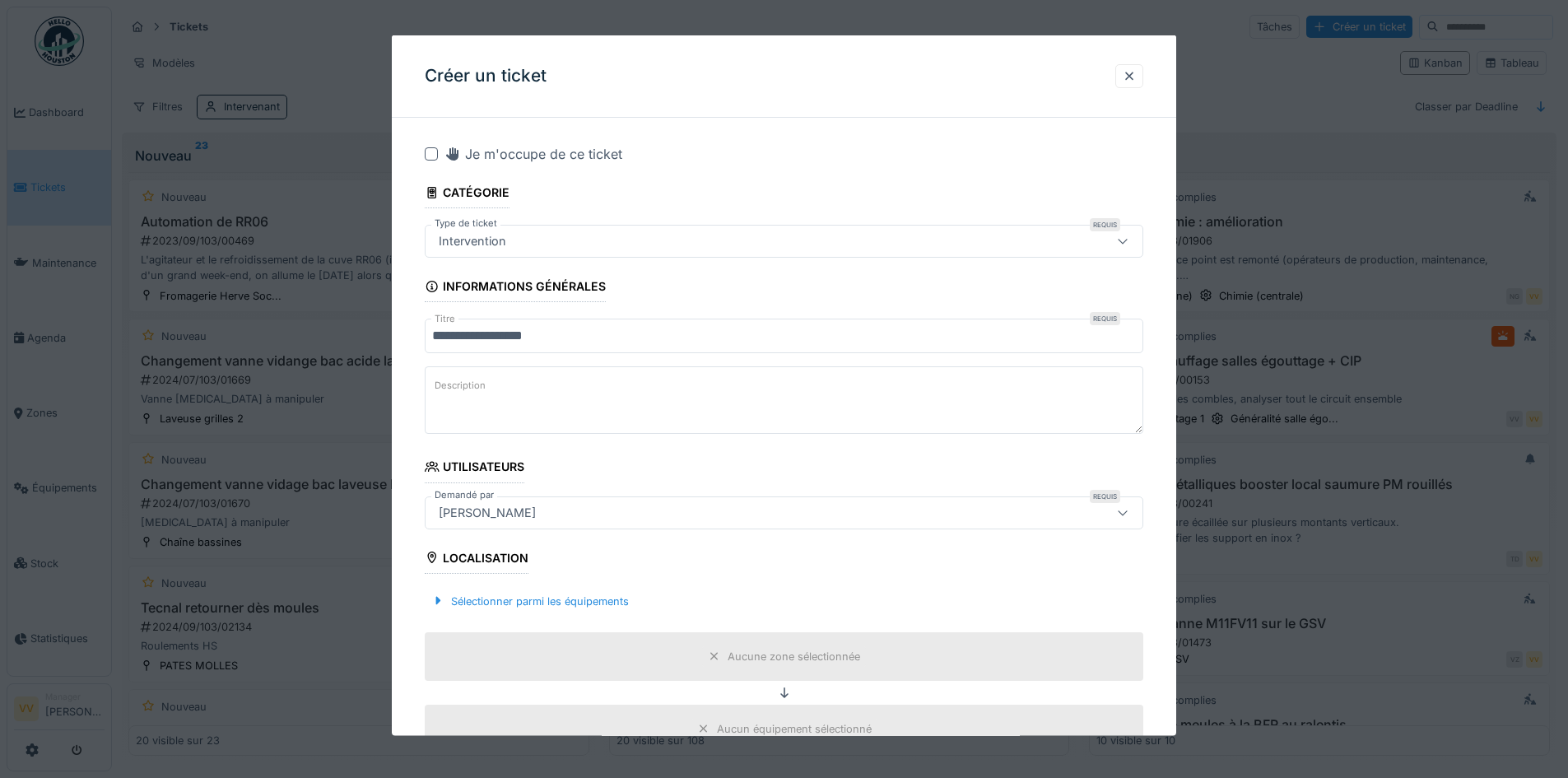
click at [673, 406] on textarea "Description" at bounding box center [784, 400] width 719 height 68
click at [508, 605] on div "Sélectionner parmi les équipements" at bounding box center [529, 601] width 210 height 23
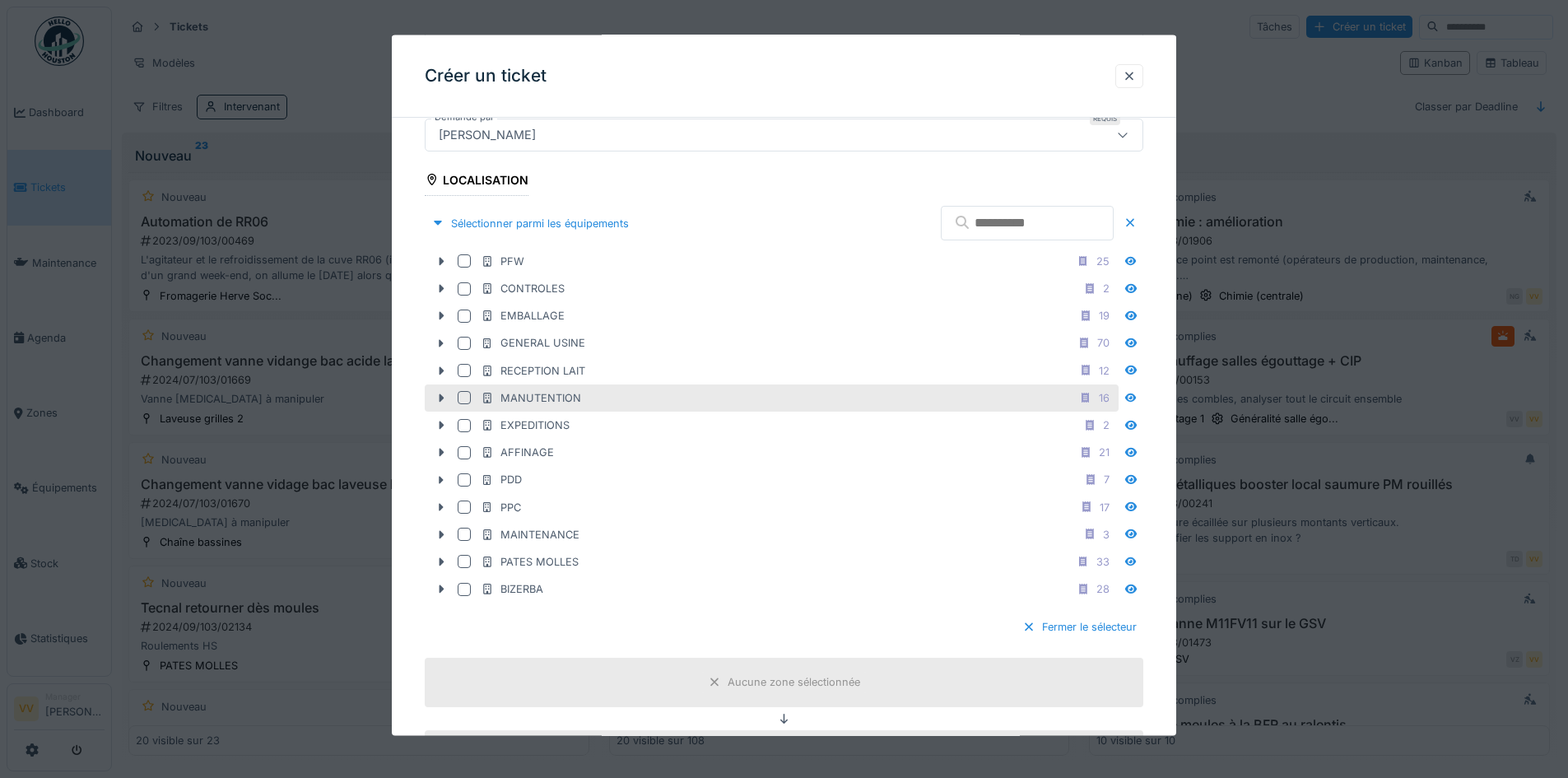
scroll to position [412, 0]
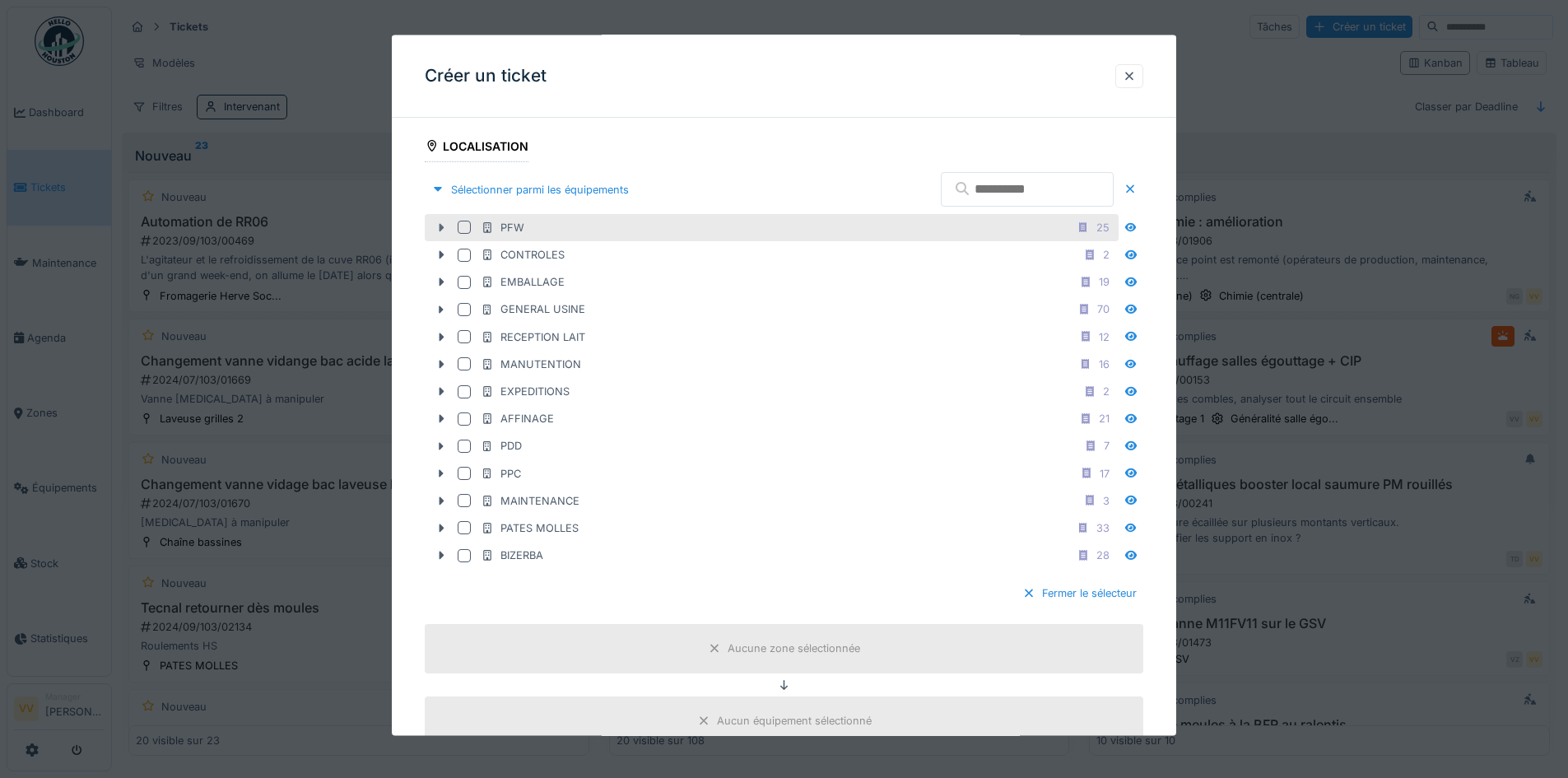
click at [444, 227] on icon at bounding box center [441, 228] width 14 height 11
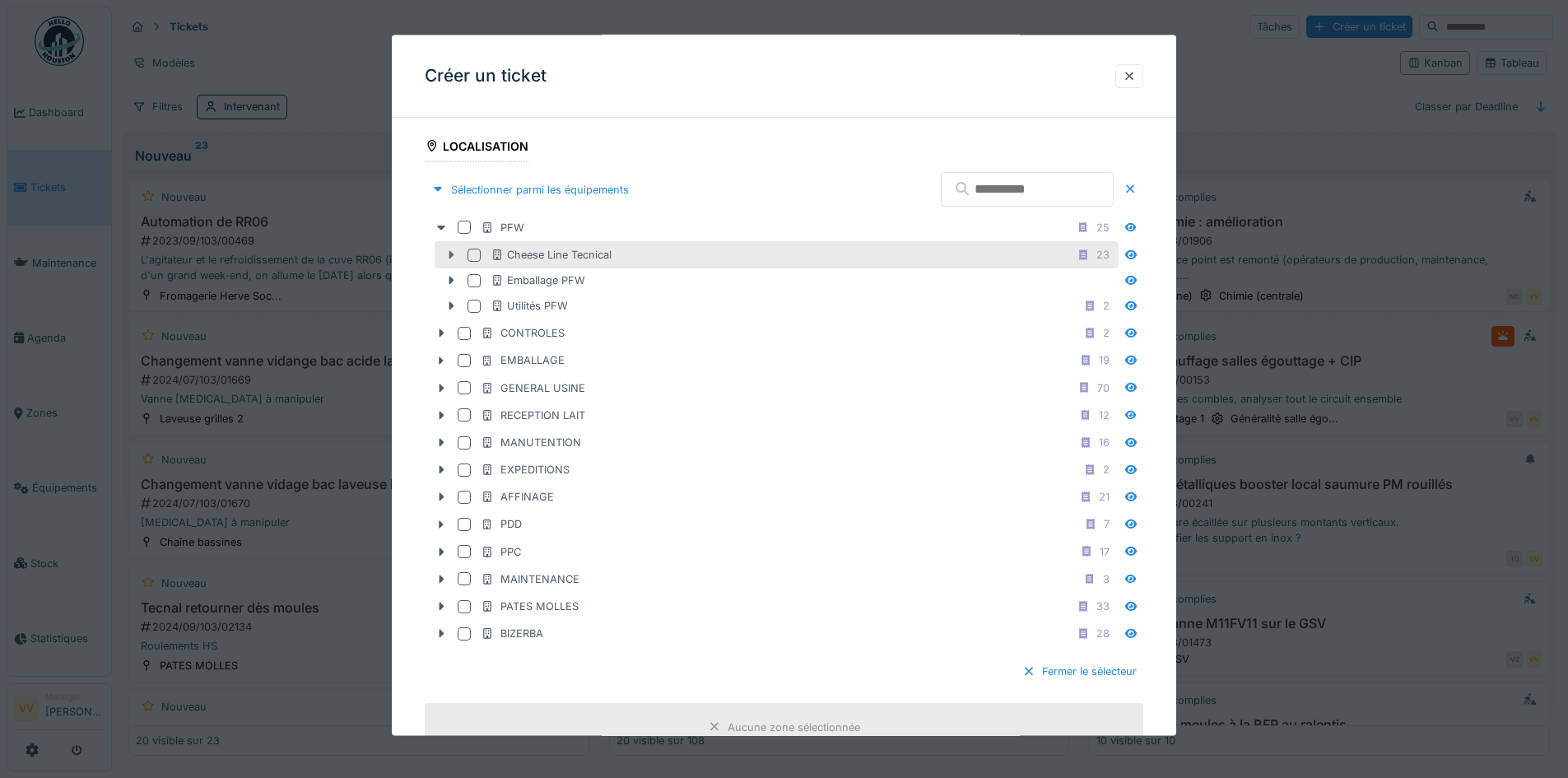
click at [445, 257] on icon at bounding box center [451, 255] width 14 height 11
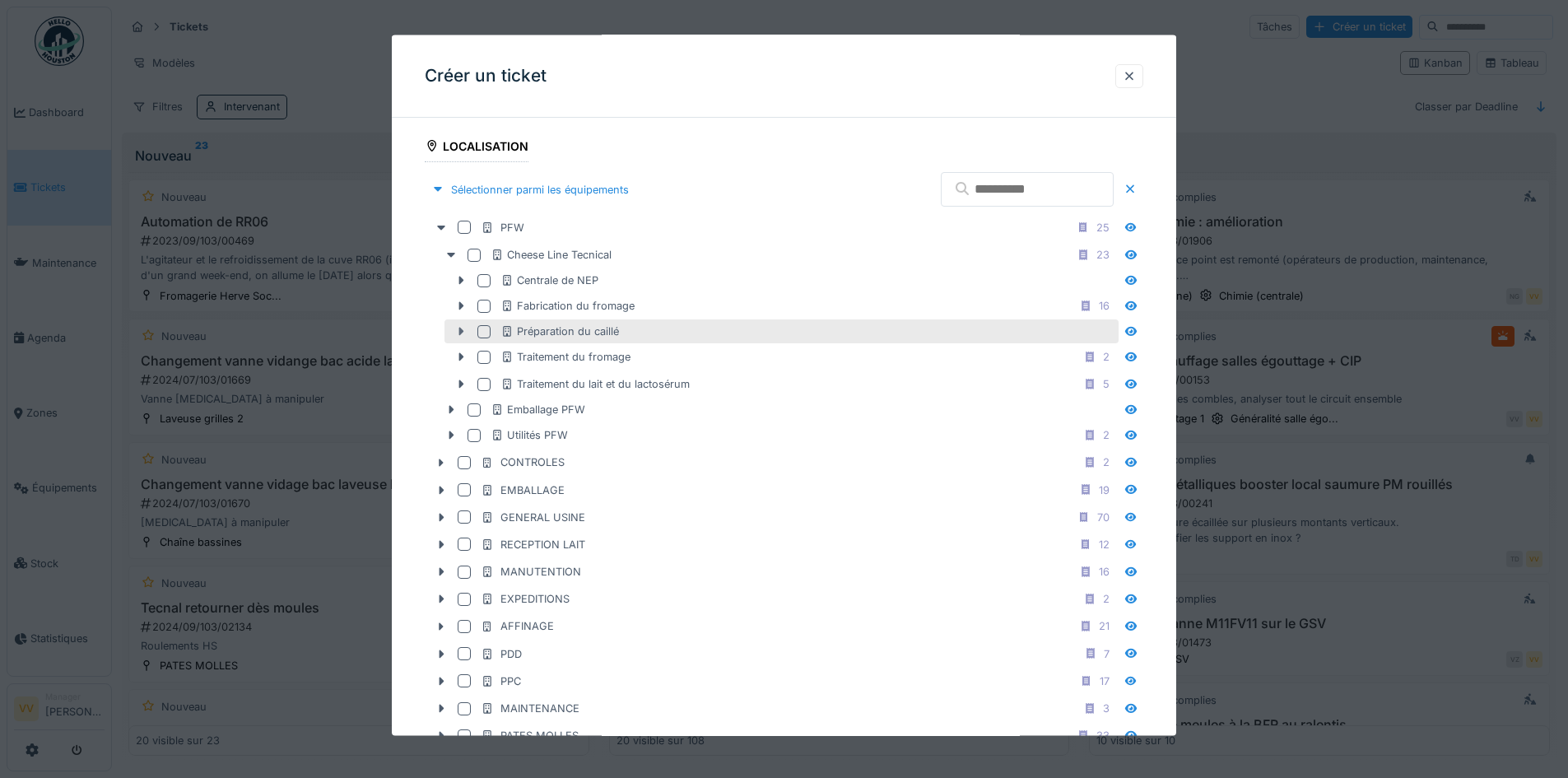
click at [457, 332] on icon at bounding box center [461, 332] width 14 height 11
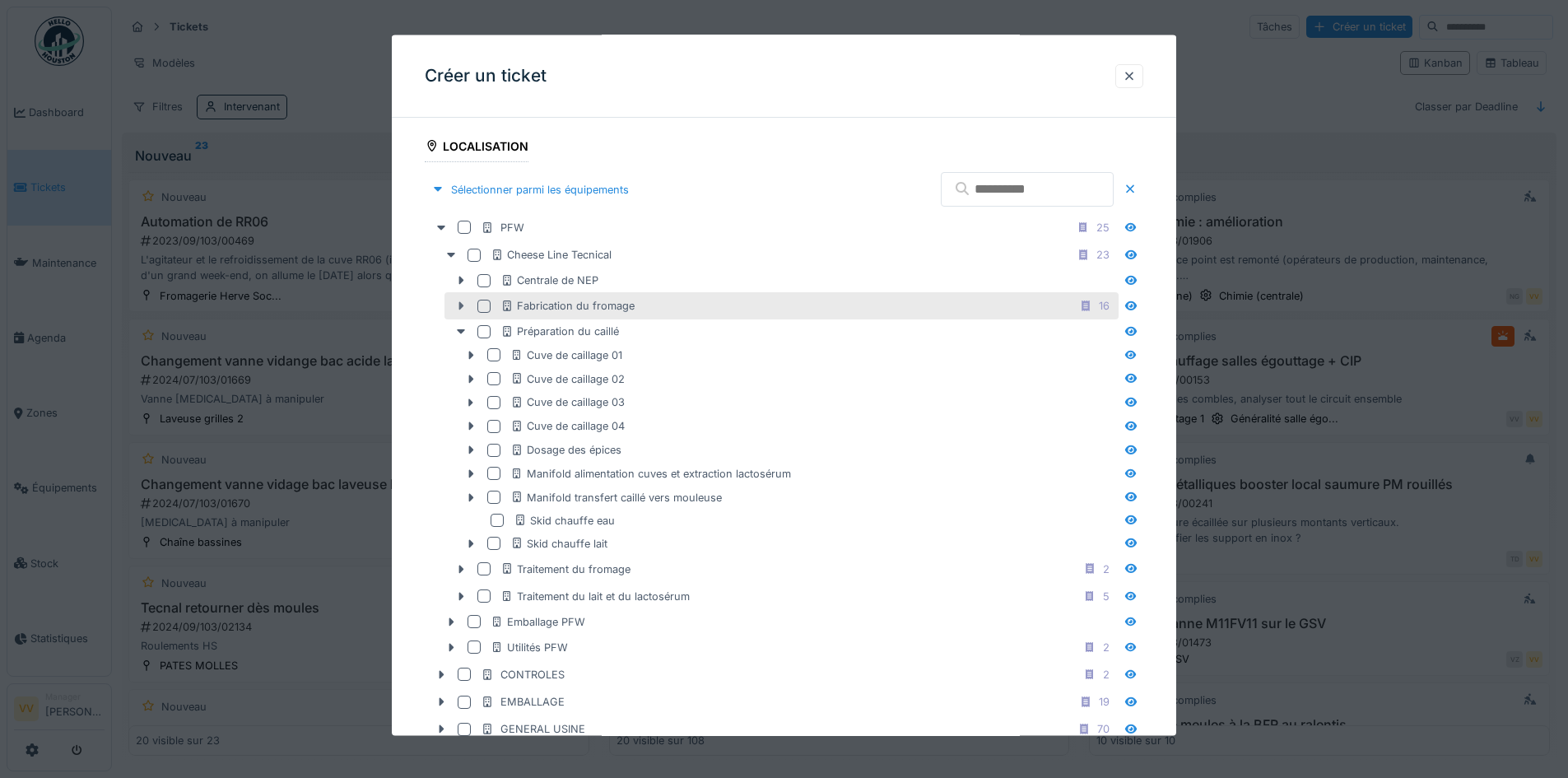
click at [461, 305] on icon at bounding box center [462, 305] width 5 height 8
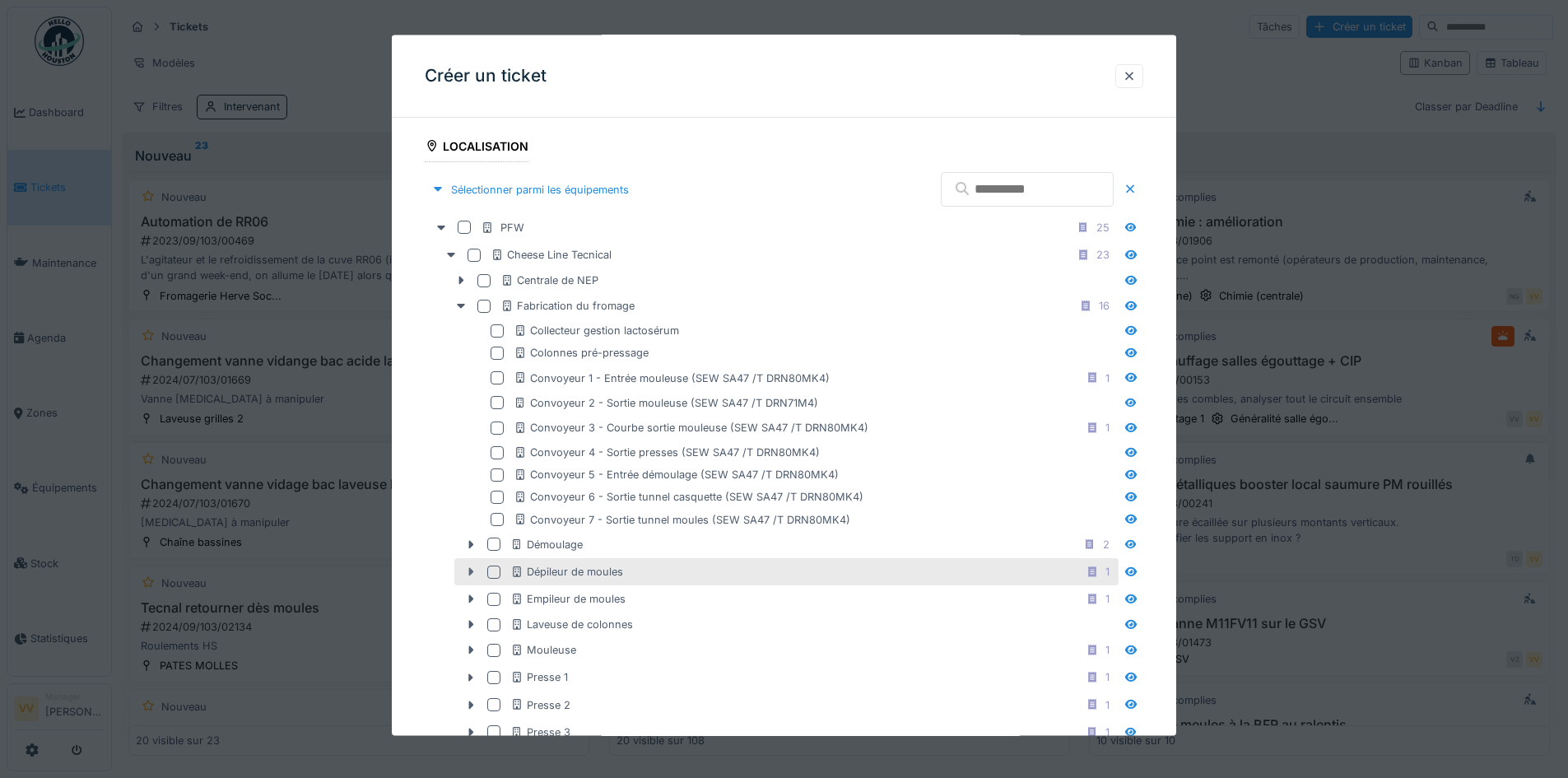
click at [469, 575] on icon at bounding box center [471, 572] width 14 height 11
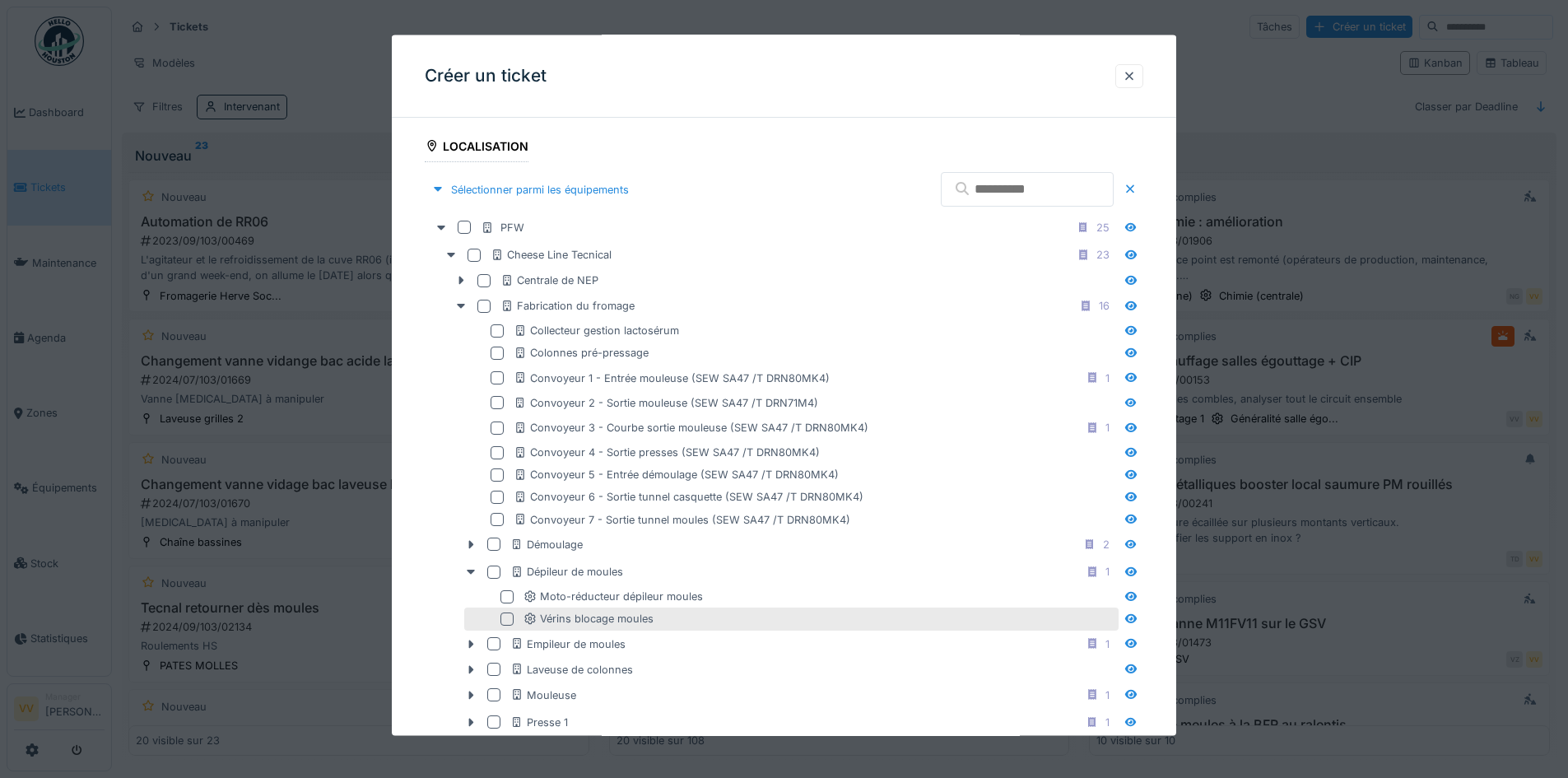
click at [508, 621] on div at bounding box center [507, 619] width 14 height 14
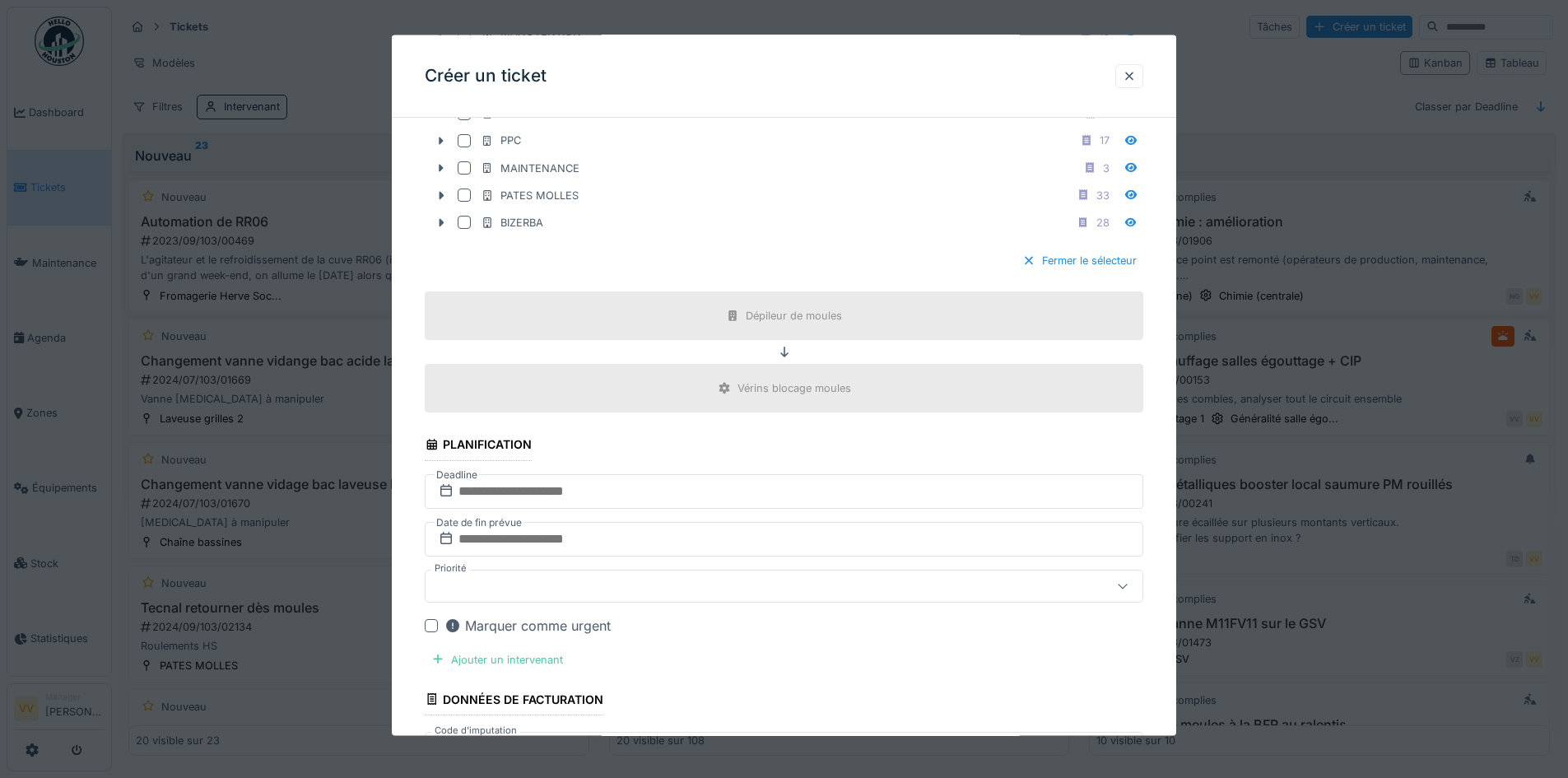
scroll to position [1977, 0]
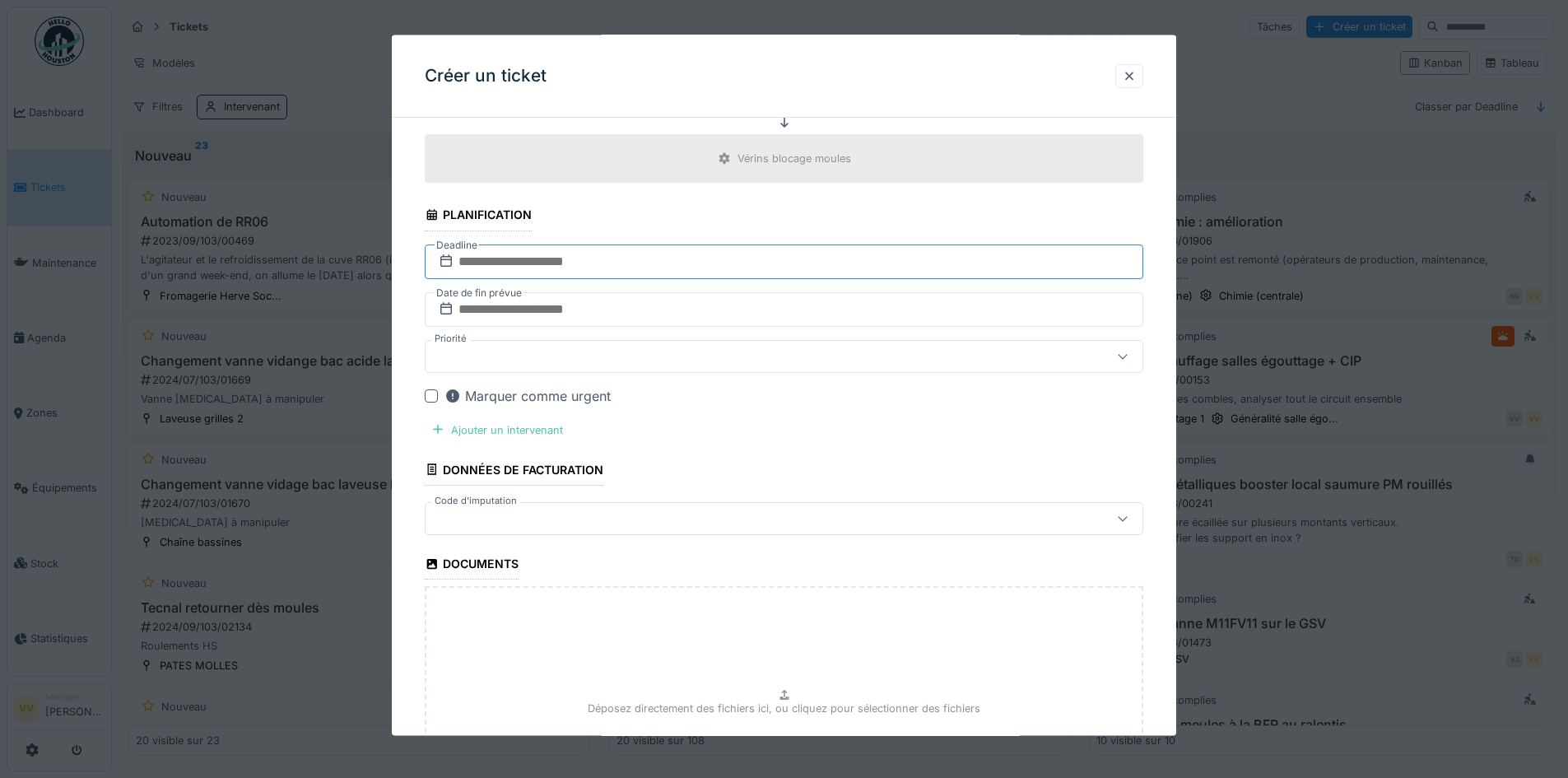
click at [763, 254] on input "text" at bounding box center [784, 261] width 719 height 34
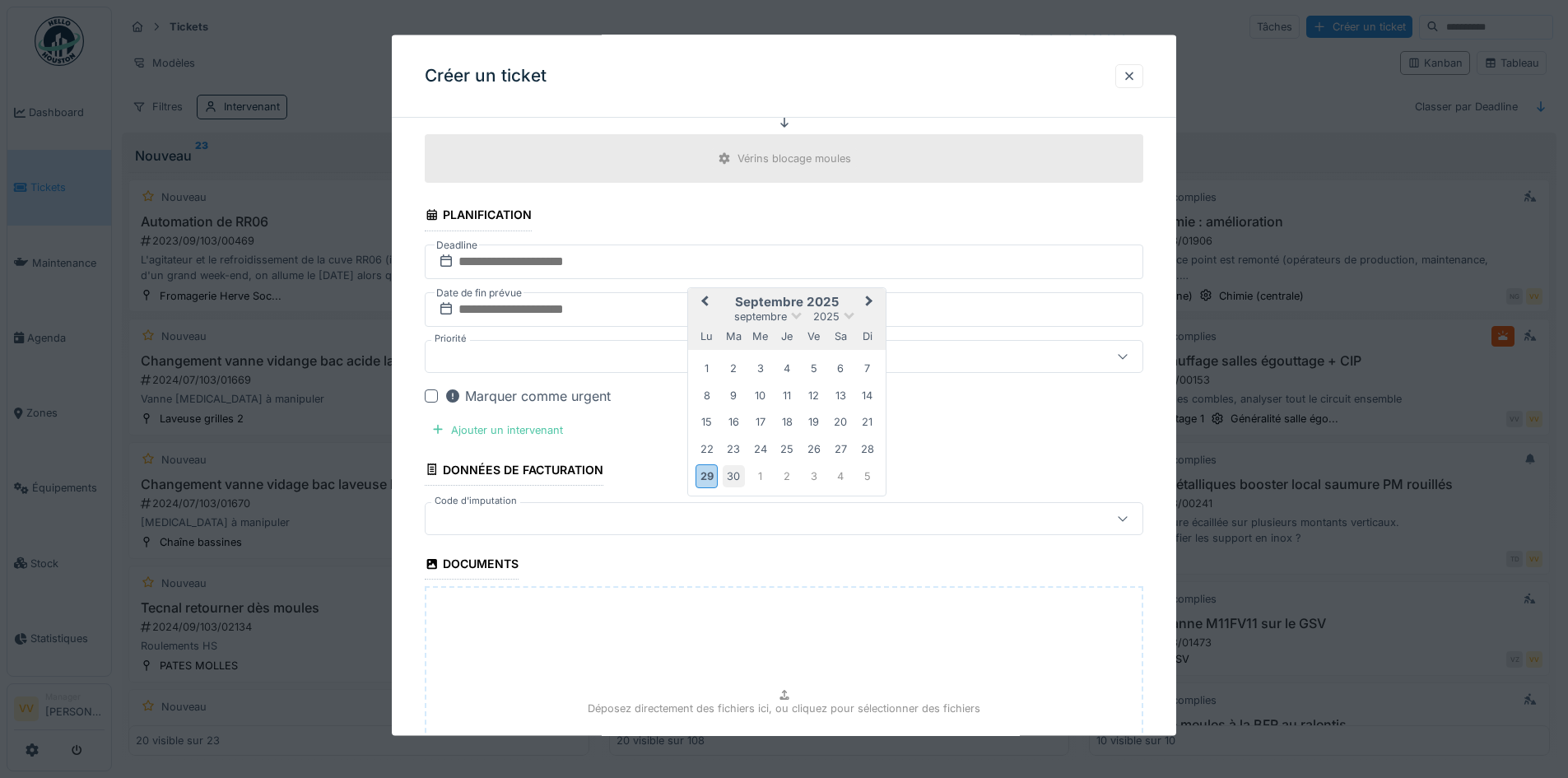
click at [734, 474] on div "30" at bounding box center [733, 476] width 23 height 23
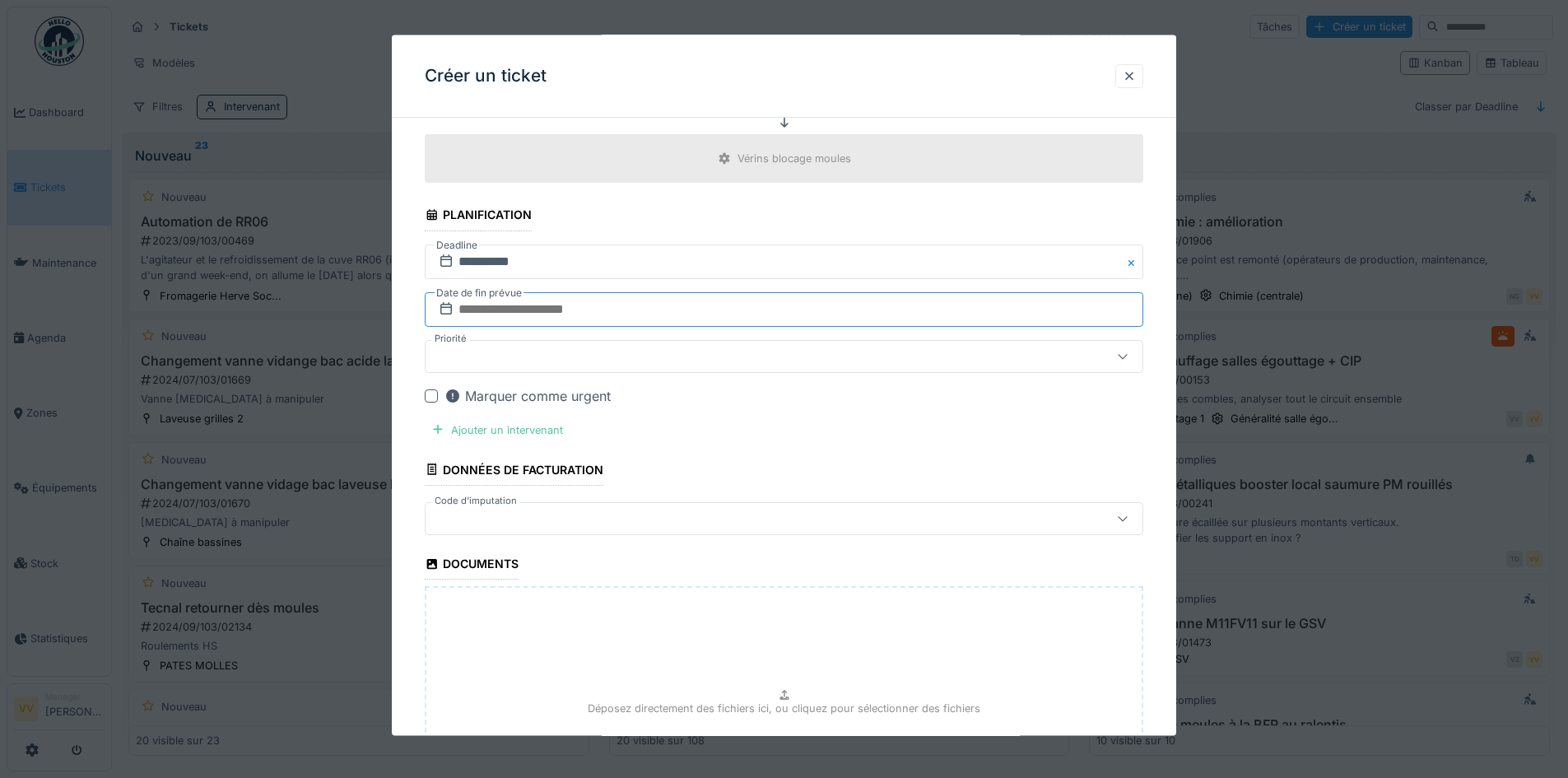
click at [642, 307] on input "text" at bounding box center [784, 309] width 719 height 34
click at [732, 529] on div "30" at bounding box center [733, 524] width 23 height 23
click at [616, 358] on div at bounding box center [742, 356] width 620 height 18
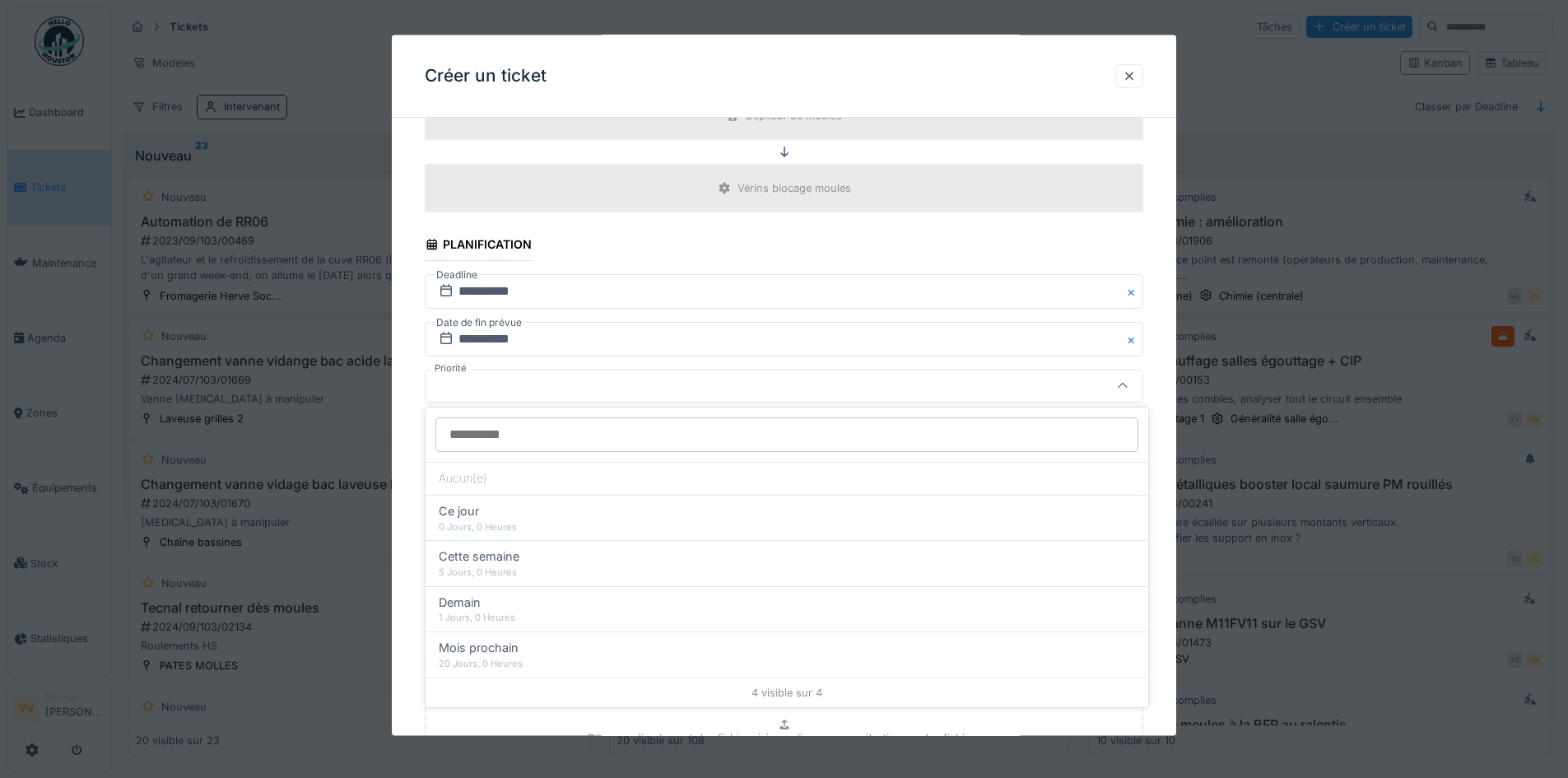
click at [520, 550] on div "Cette semaine" at bounding box center [787, 557] width 696 height 18
type input "**"
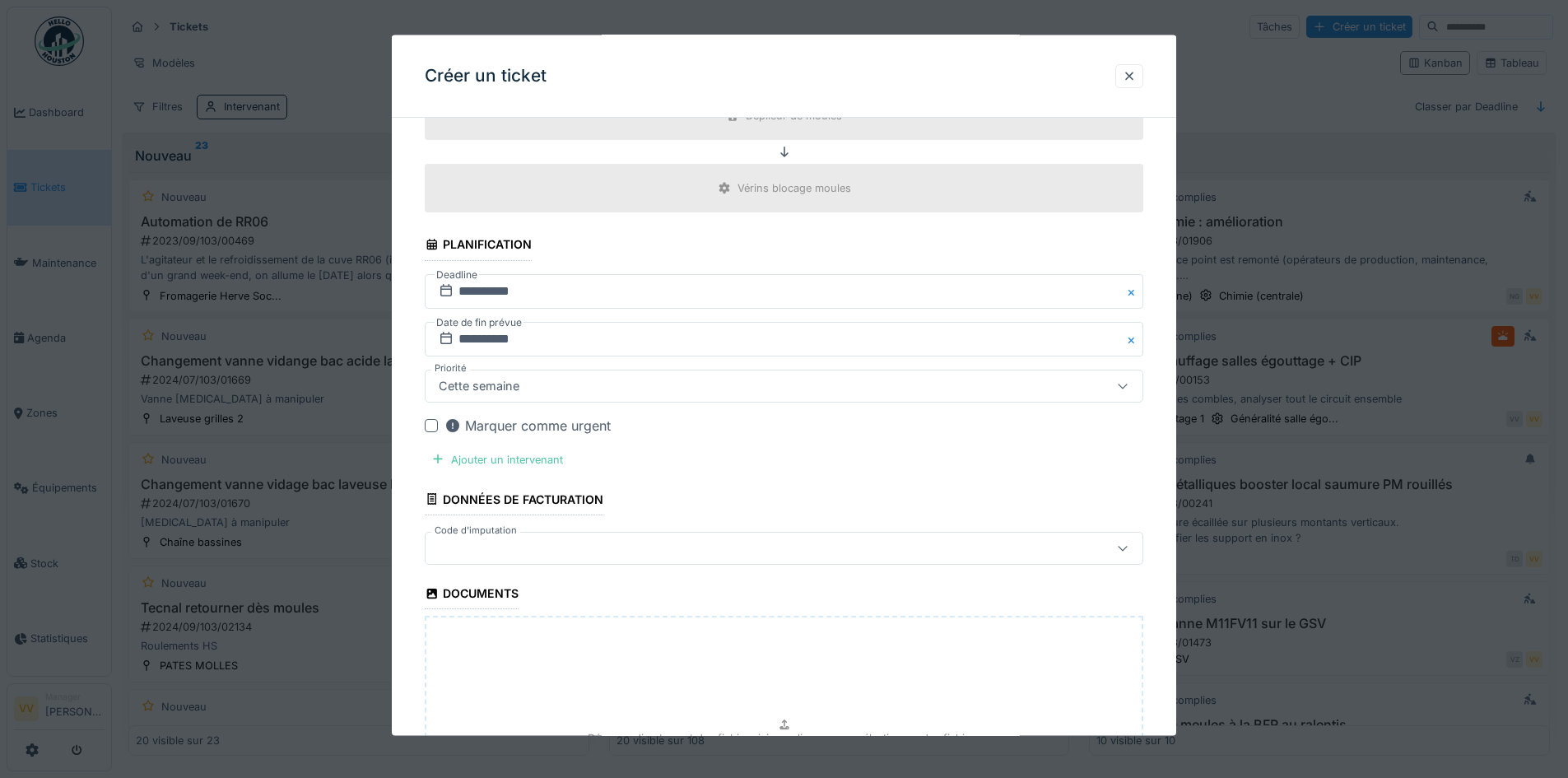
click at [543, 421] on div "Marquer comme urgent" at bounding box center [527, 425] width 166 height 20
click at [482, 455] on div "Ajouter un intervenant" at bounding box center [497, 459] width 145 height 23
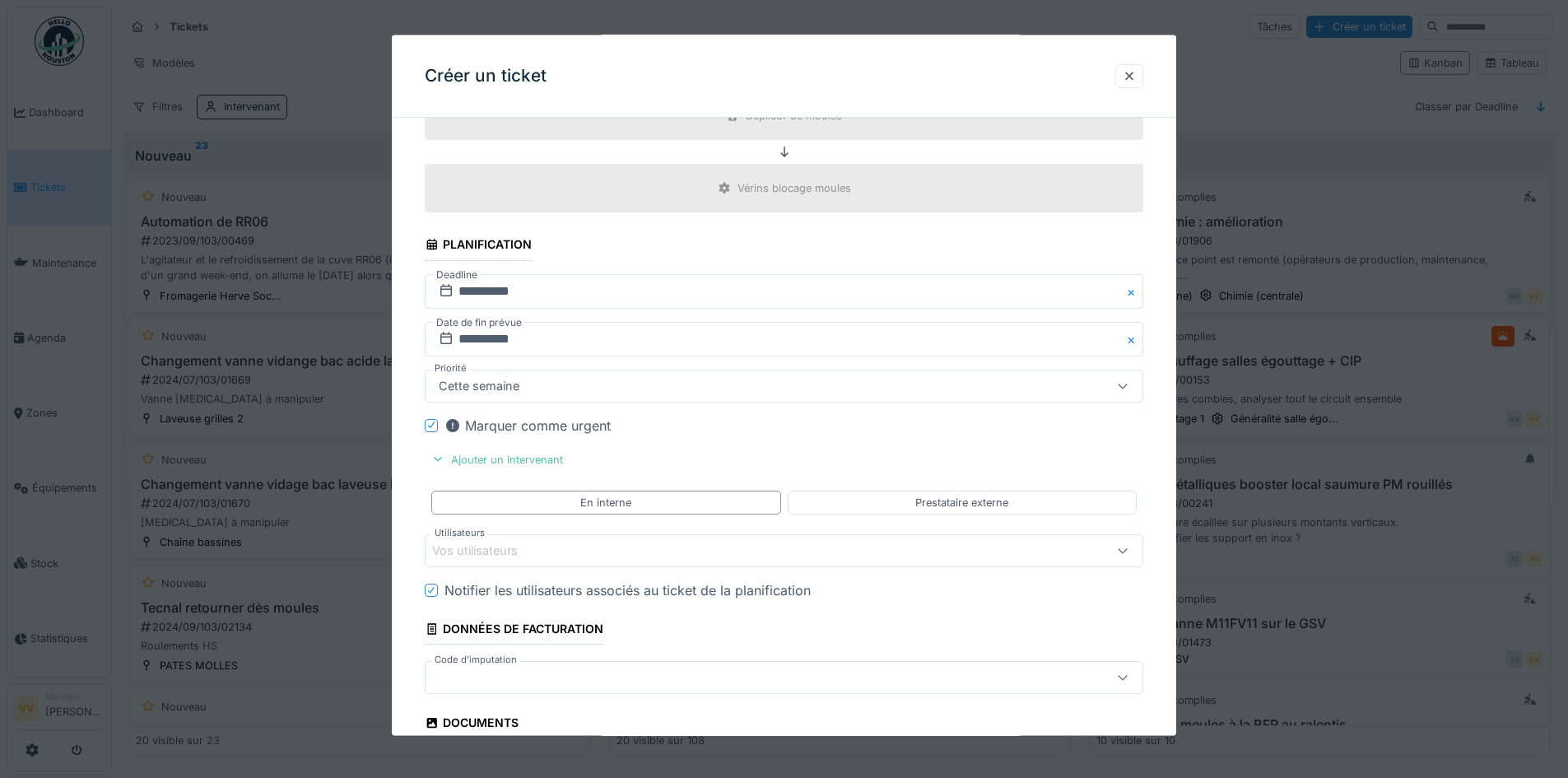
click at [516, 554] on div "Vos utilisateurs" at bounding box center [487, 551] width 108 height 18
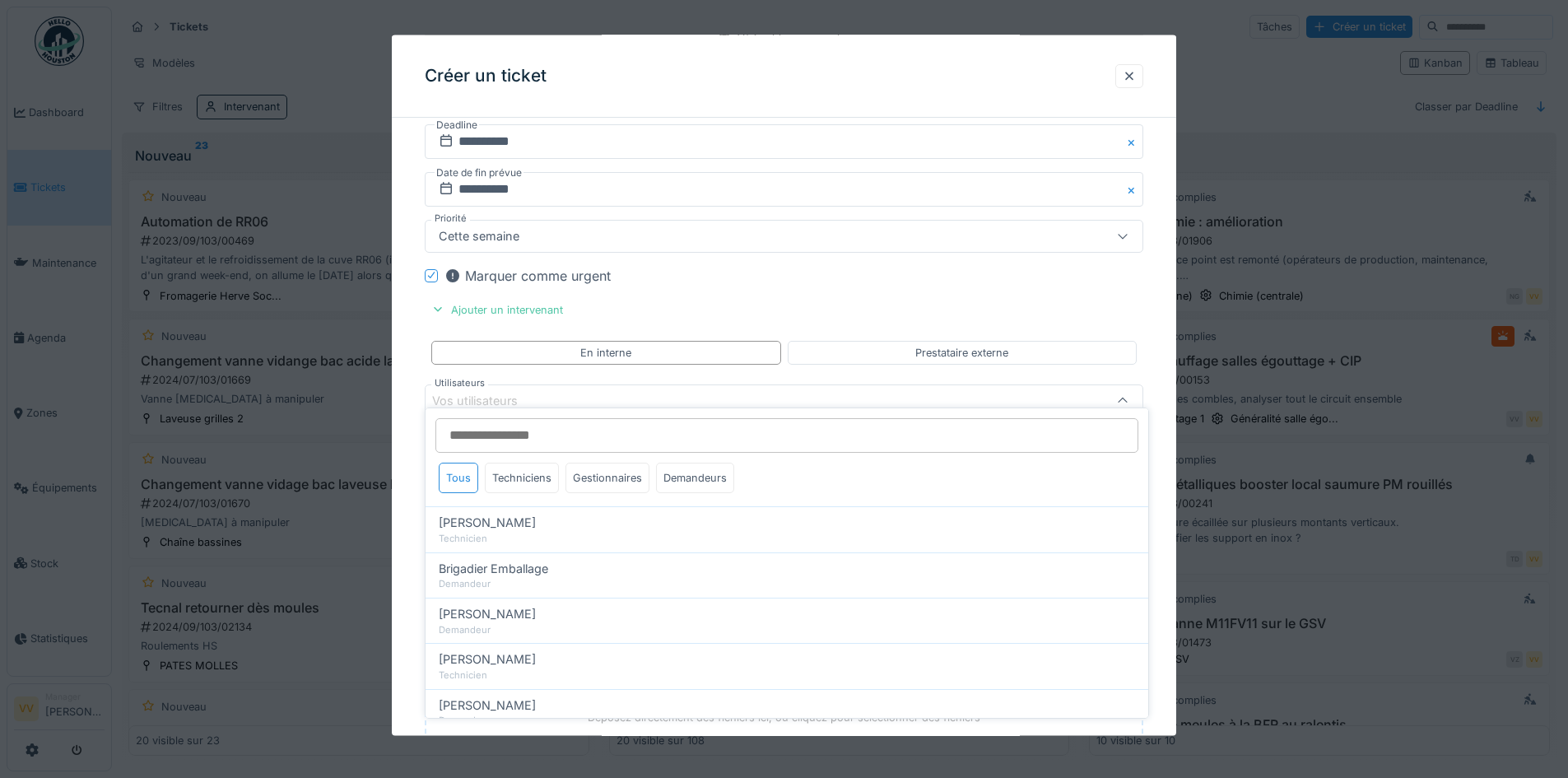
scroll to position [2113, 0]
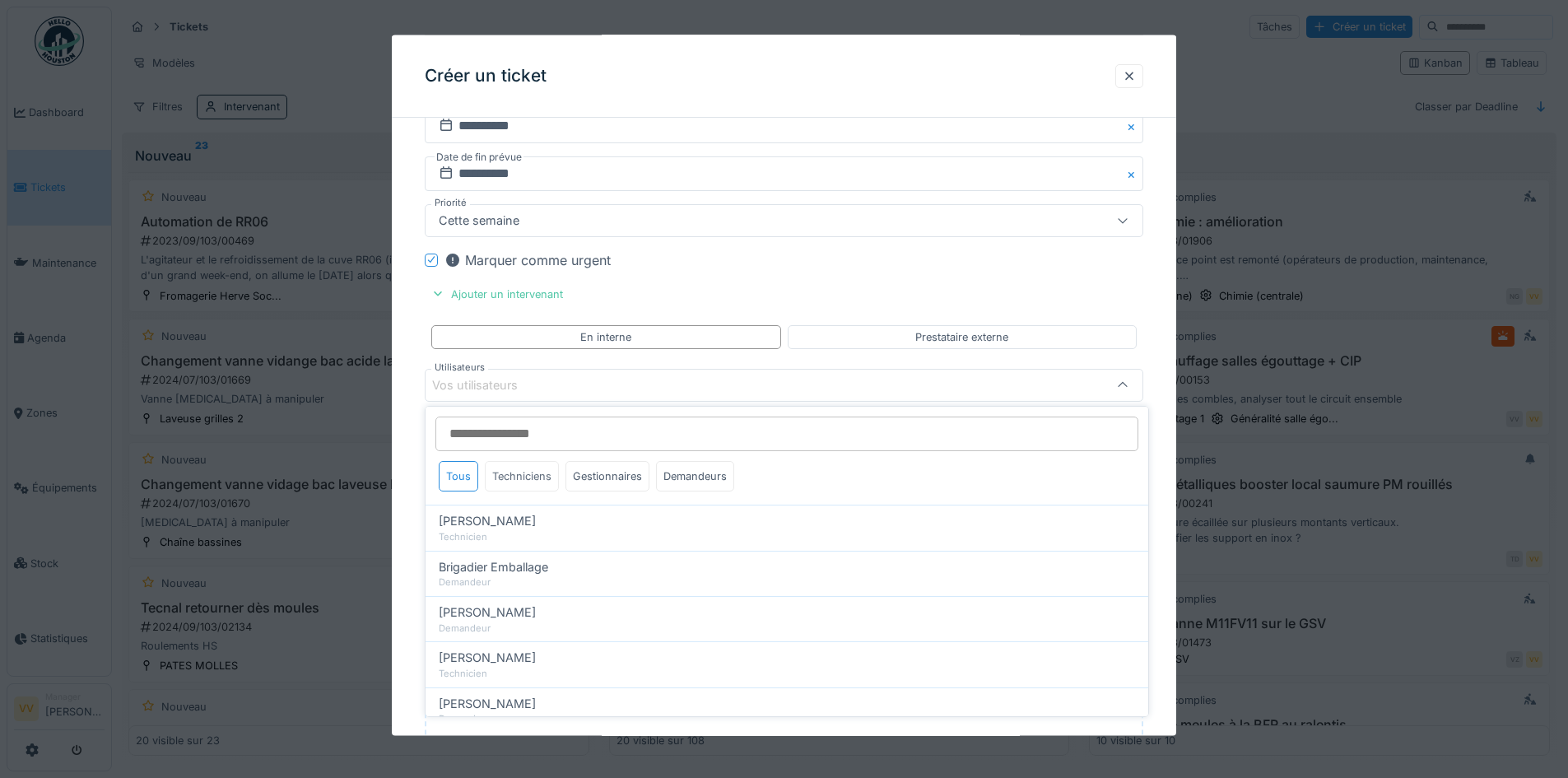
click at [510, 471] on div "Techniciens" at bounding box center [522, 476] width 74 height 31
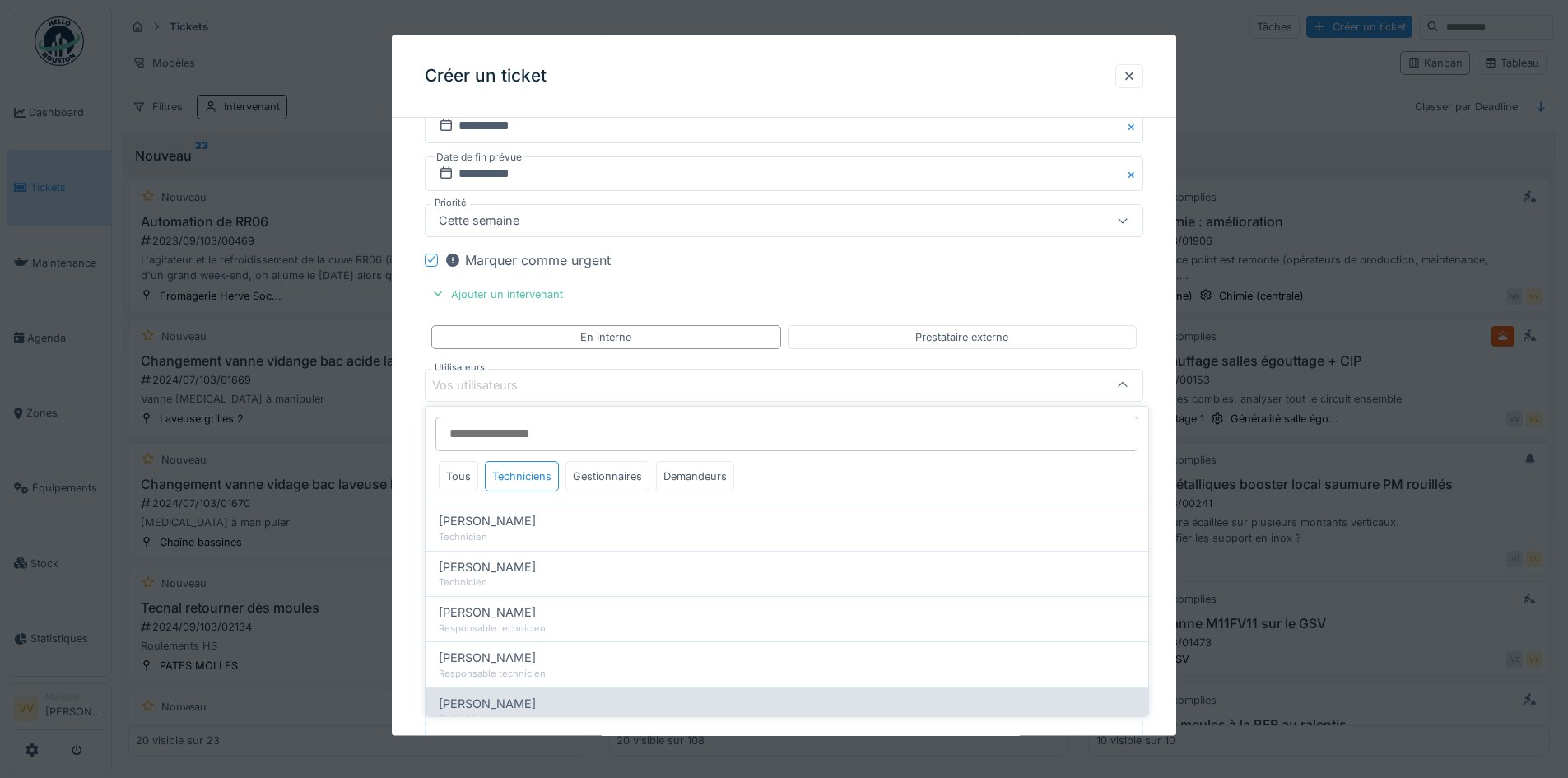
click at [530, 698] on div "Valmir Zhuti" at bounding box center [787, 704] width 696 height 18
type input "****"
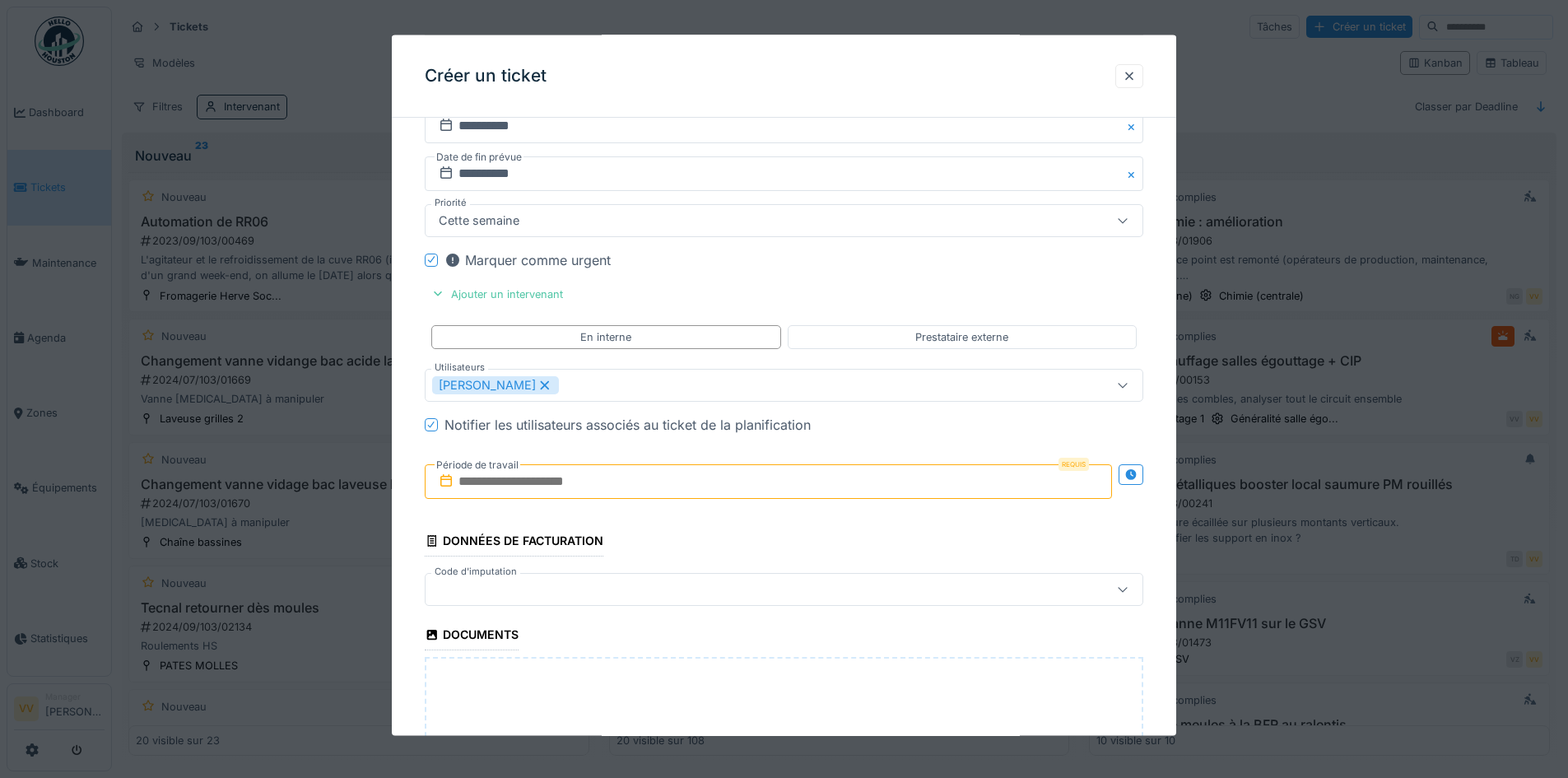
click at [660, 489] on input "text" at bounding box center [768, 481] width 687 height 34
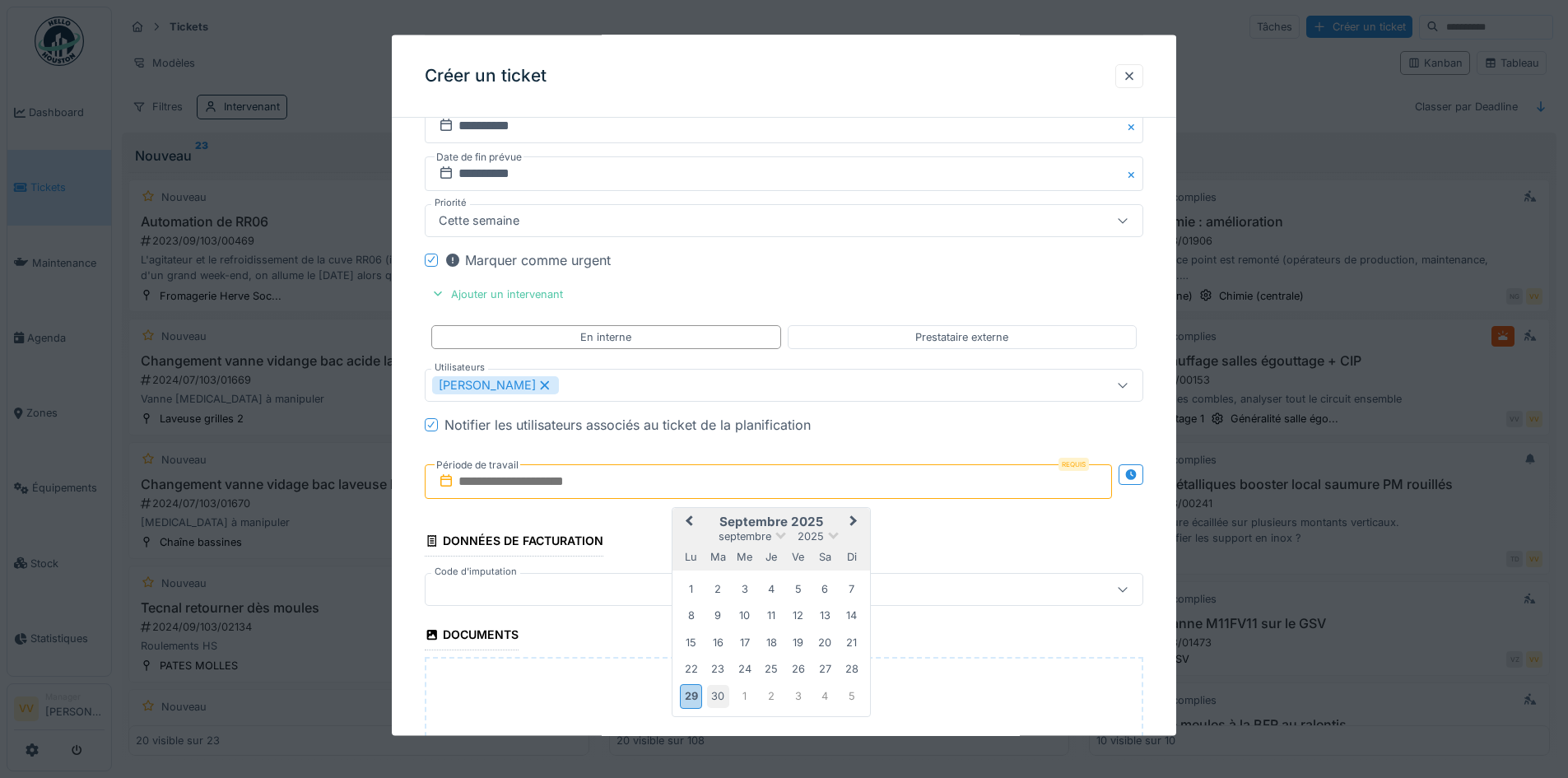
click at [718, 695] on div "30" at bounding box center [718, 696] width 23 height 23
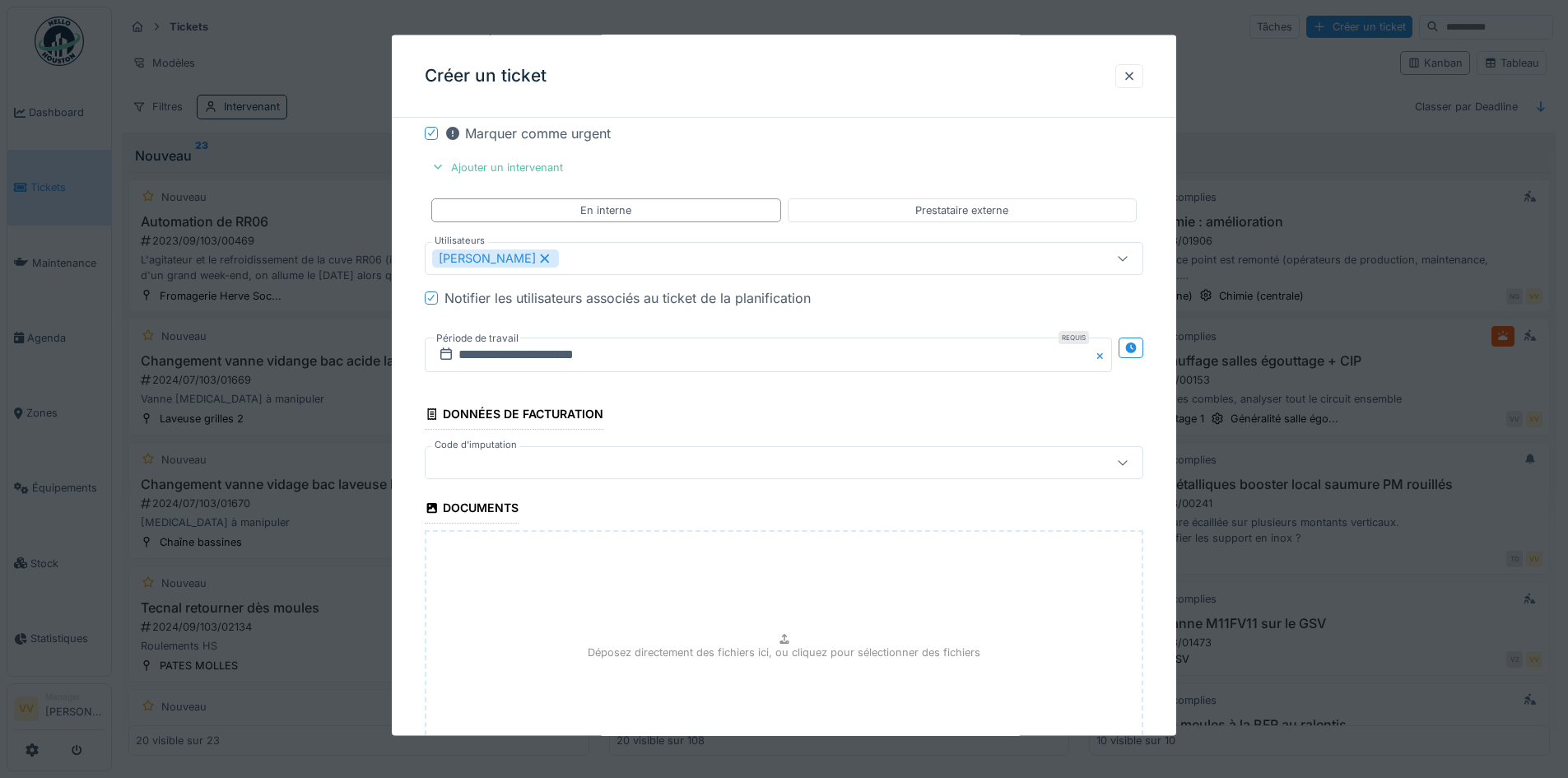
scroll to position [2387, 0]
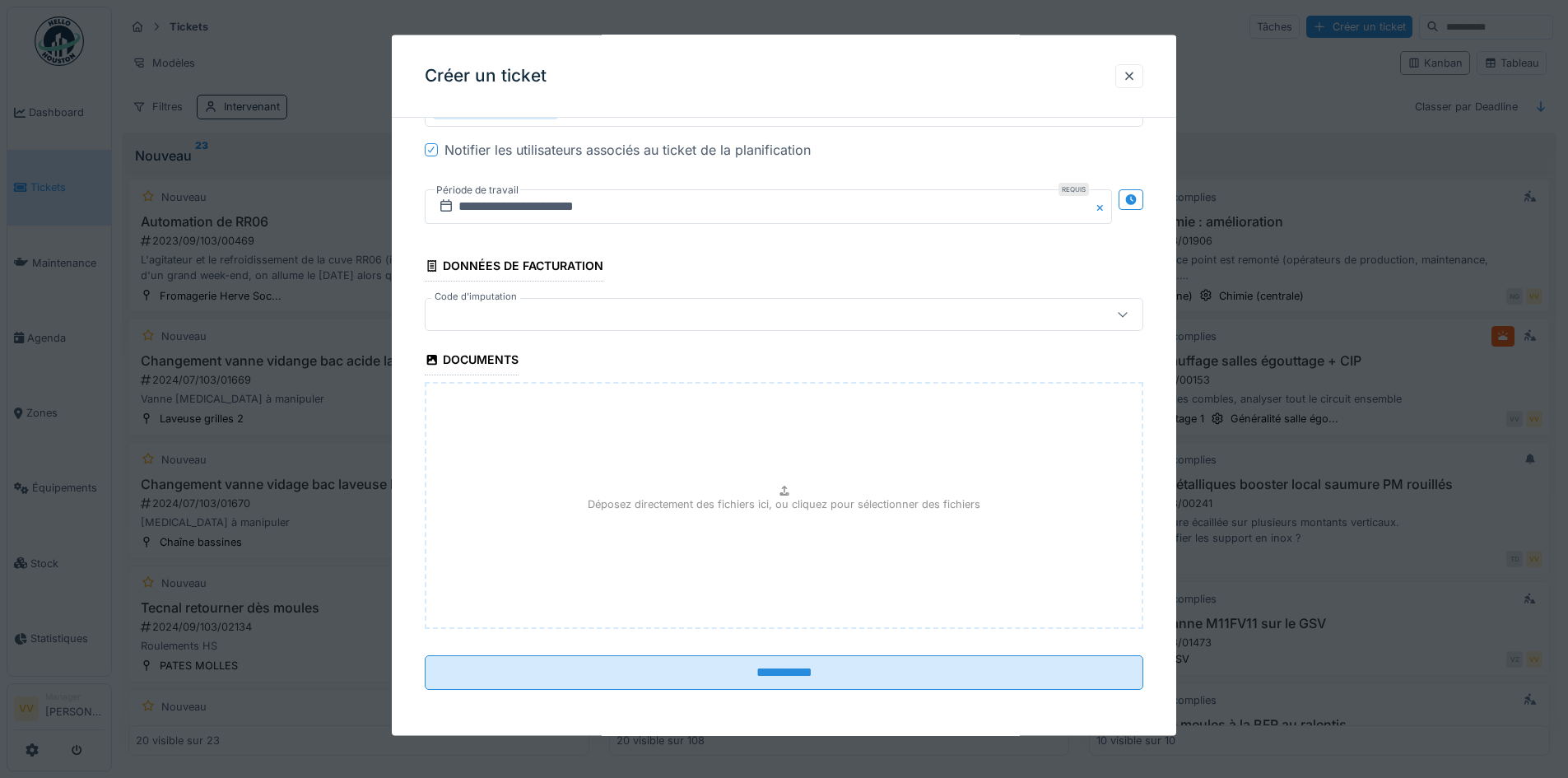
click at [842, 501] on p "Déposez directement des fichiers ici, ou cliquez pour sélectionner des fichiers" at bounding box center [784, 503] width 393 height 15
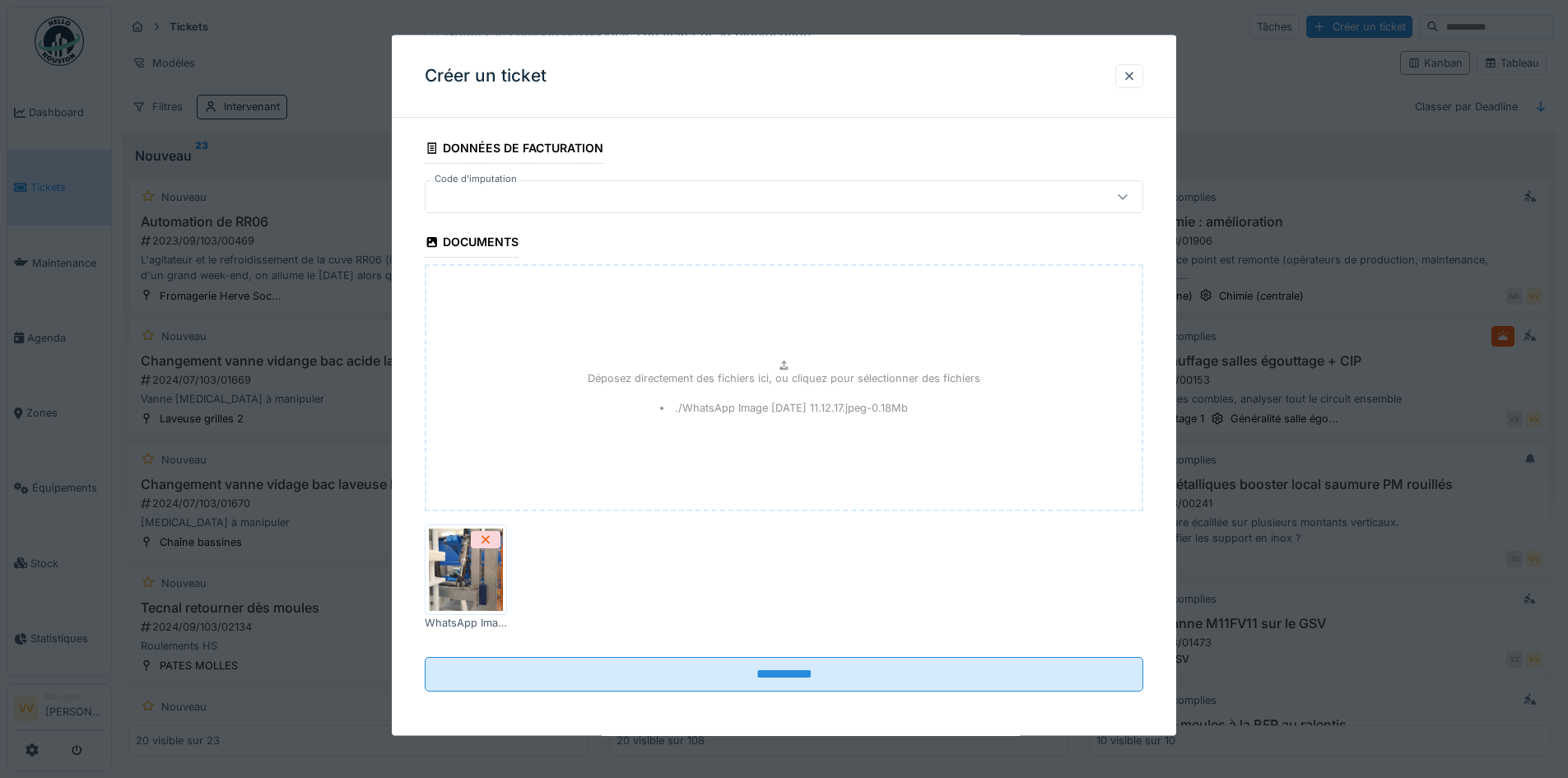
scroll to position [2507, 0]
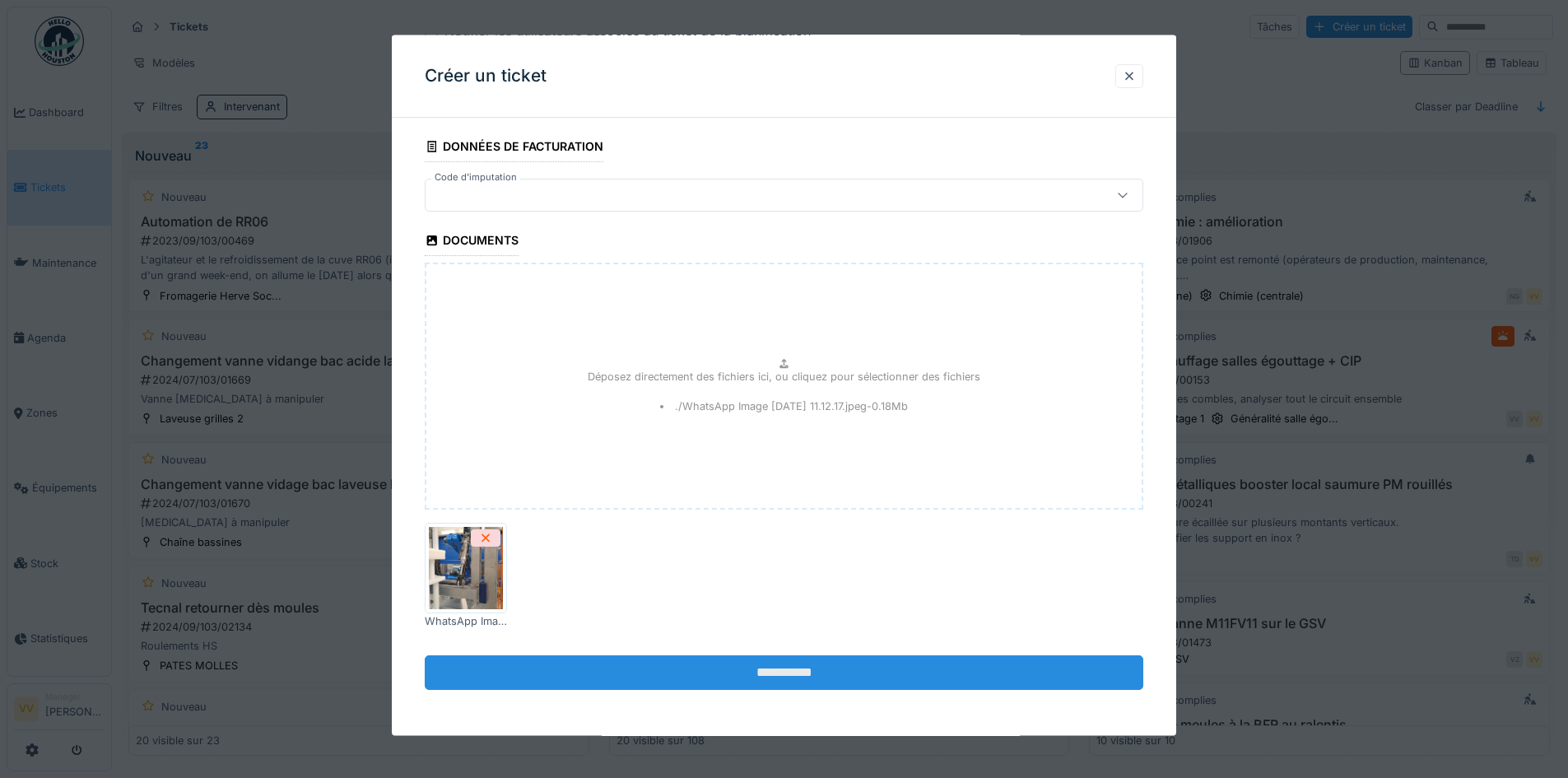
click at [911, 674] on input "**********" at bounding box center [784, 673] width 719 height 34
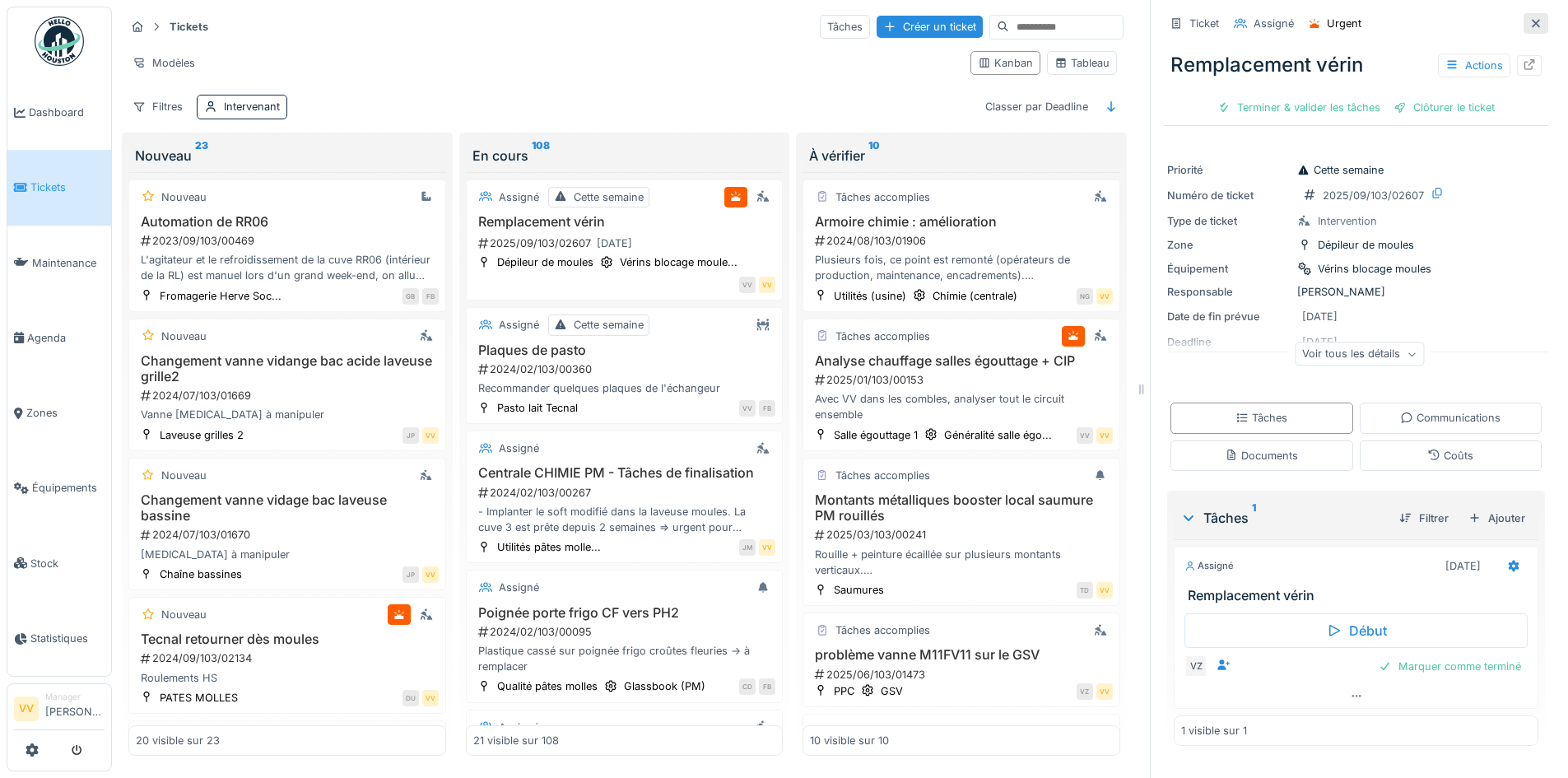
click at [1524, 26] on div at bounding box center [1535, 23] width 24 height 21
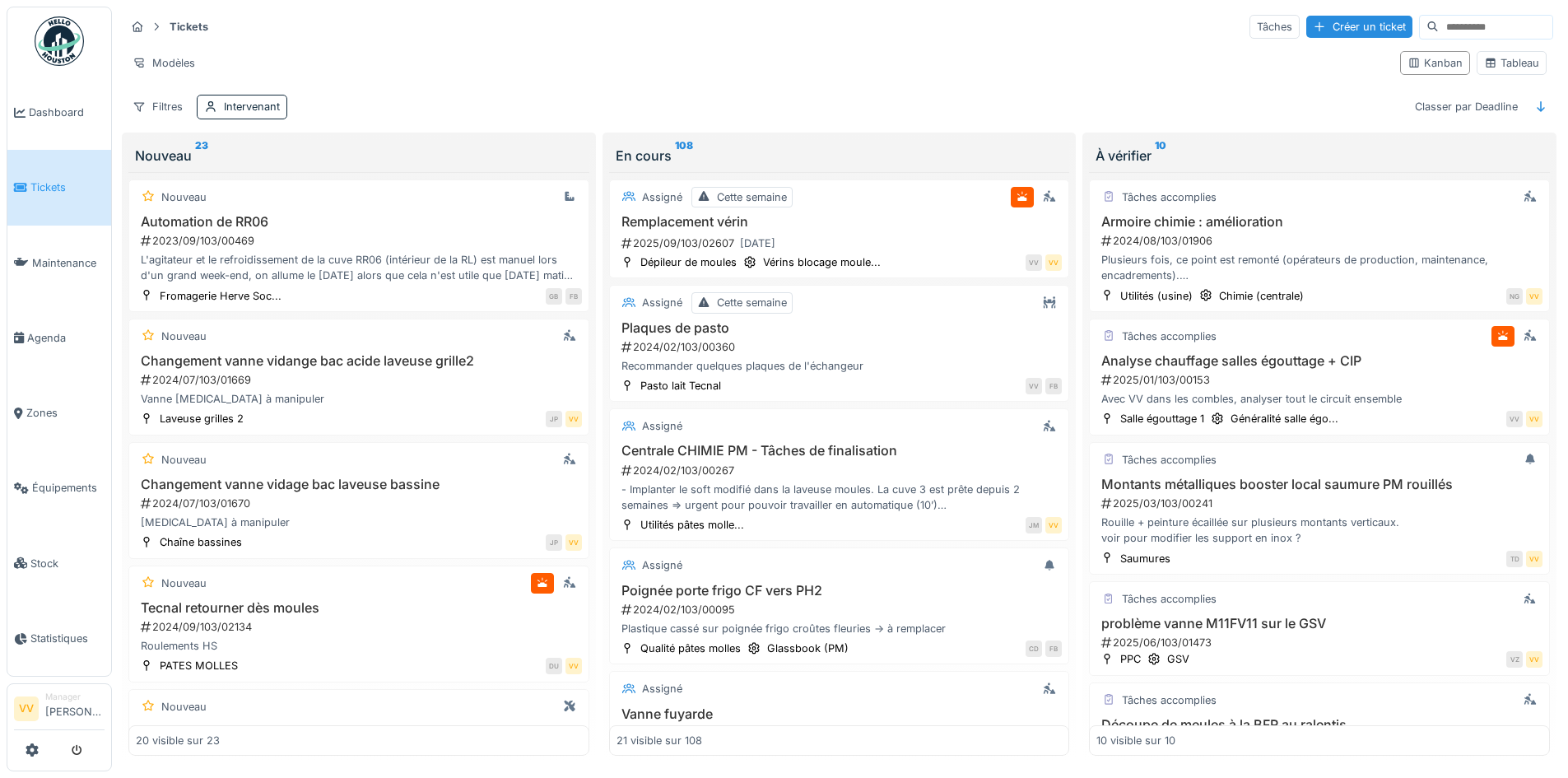
click at [45, 180] on span "Tickets" at bounding box center [68, 187] width 74 height 15
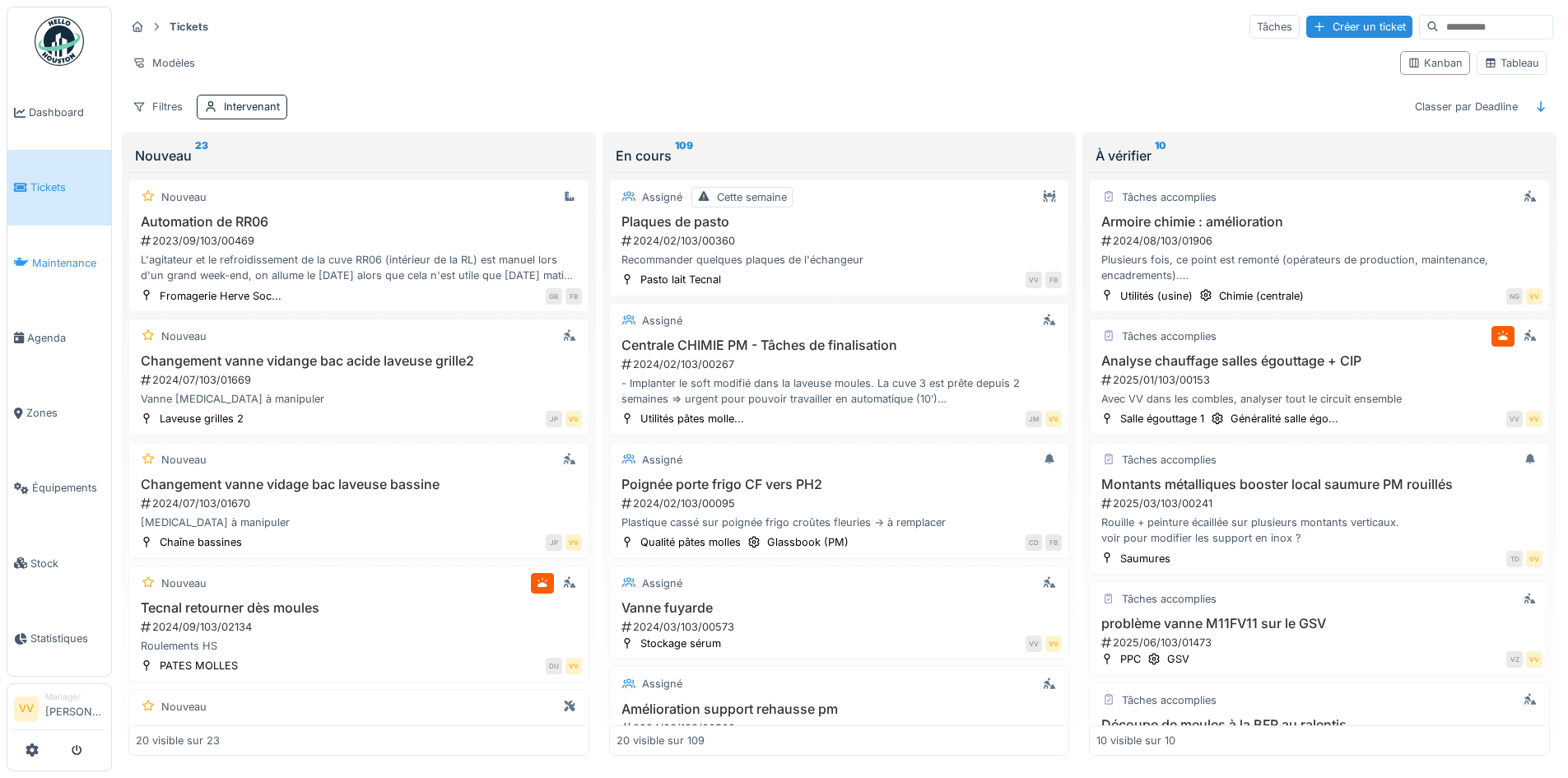
click at [55, 264] on span "Maintenance" at bounding box center [69, 263] width 72 height 15
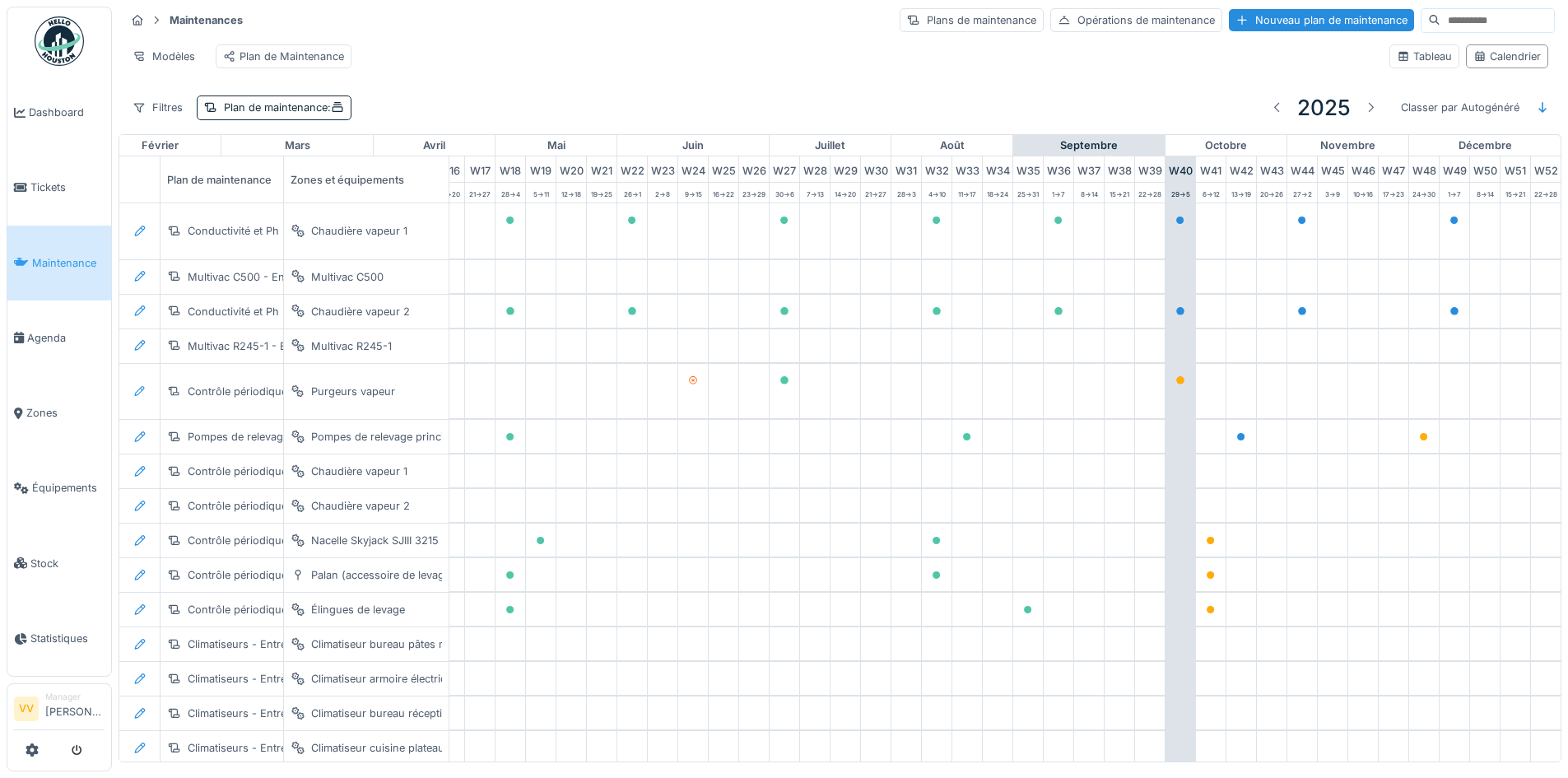
scroll to position [0, 539]
click at [61, 172] on link "Tickets" at bounding box center [59, 187] width 104 height 75
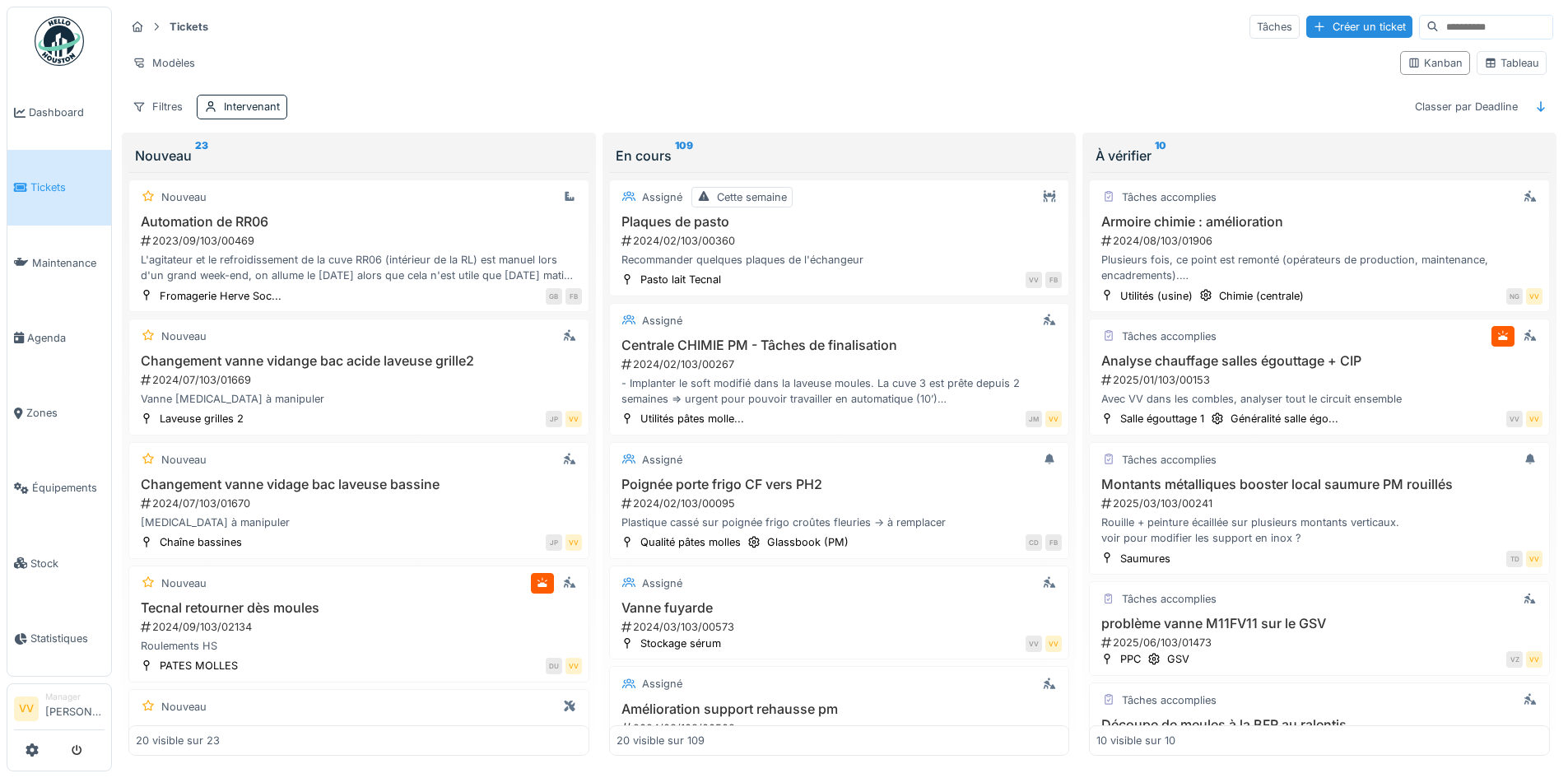
click at [24, 189] on icon at bounding box center [20, 187] width 14 height 12
click at [56, 123] on link "Dashboard" at bounding box center [59, 112] width 104 height 75
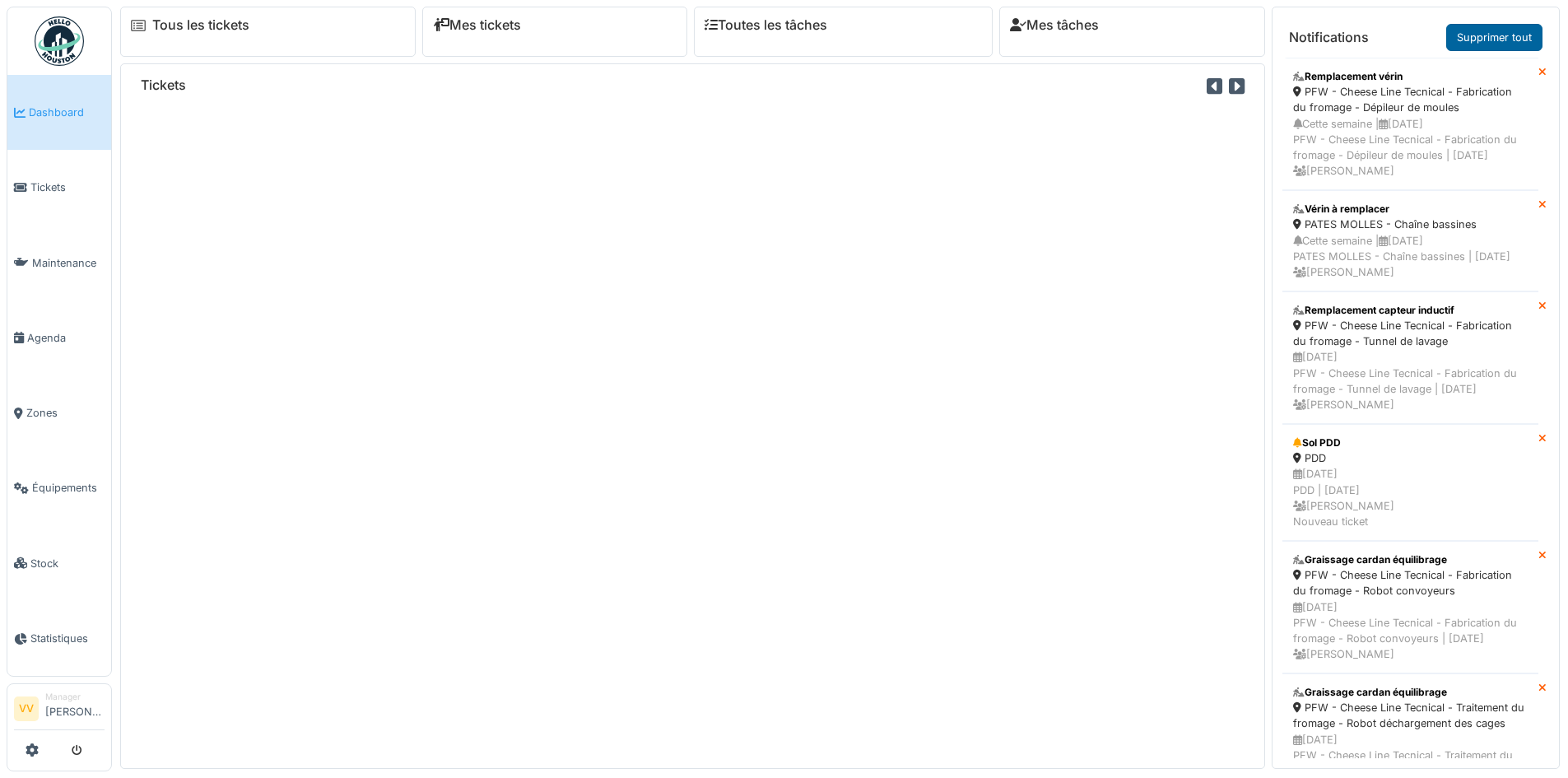
click at [1488, 33] on link "Supprimer tout" at bounding box center [1494, 37] width 97 height 27
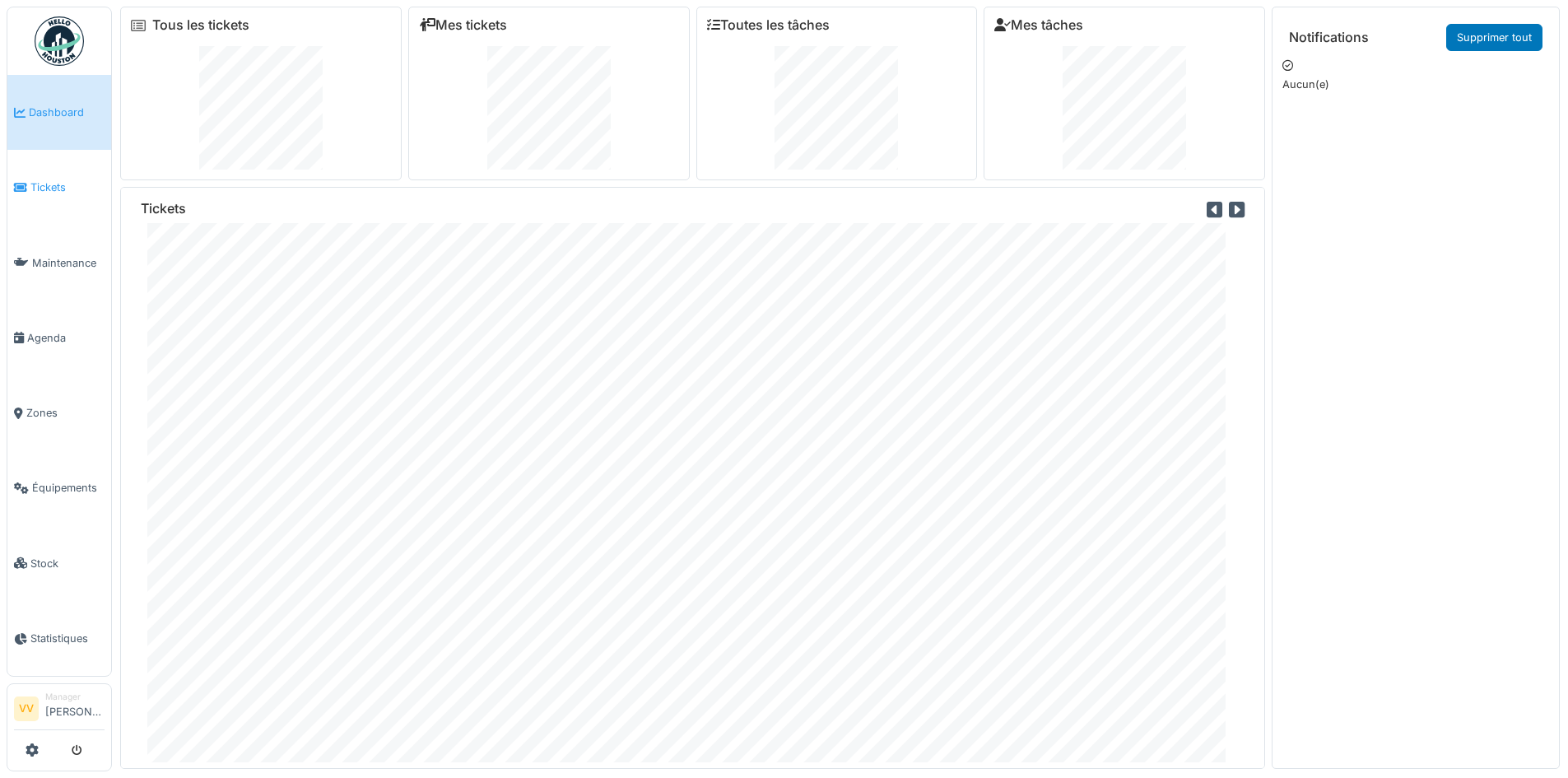
click at [23, 202] on link "Tickets" at bounding box center [59, 187] width 104 height 75
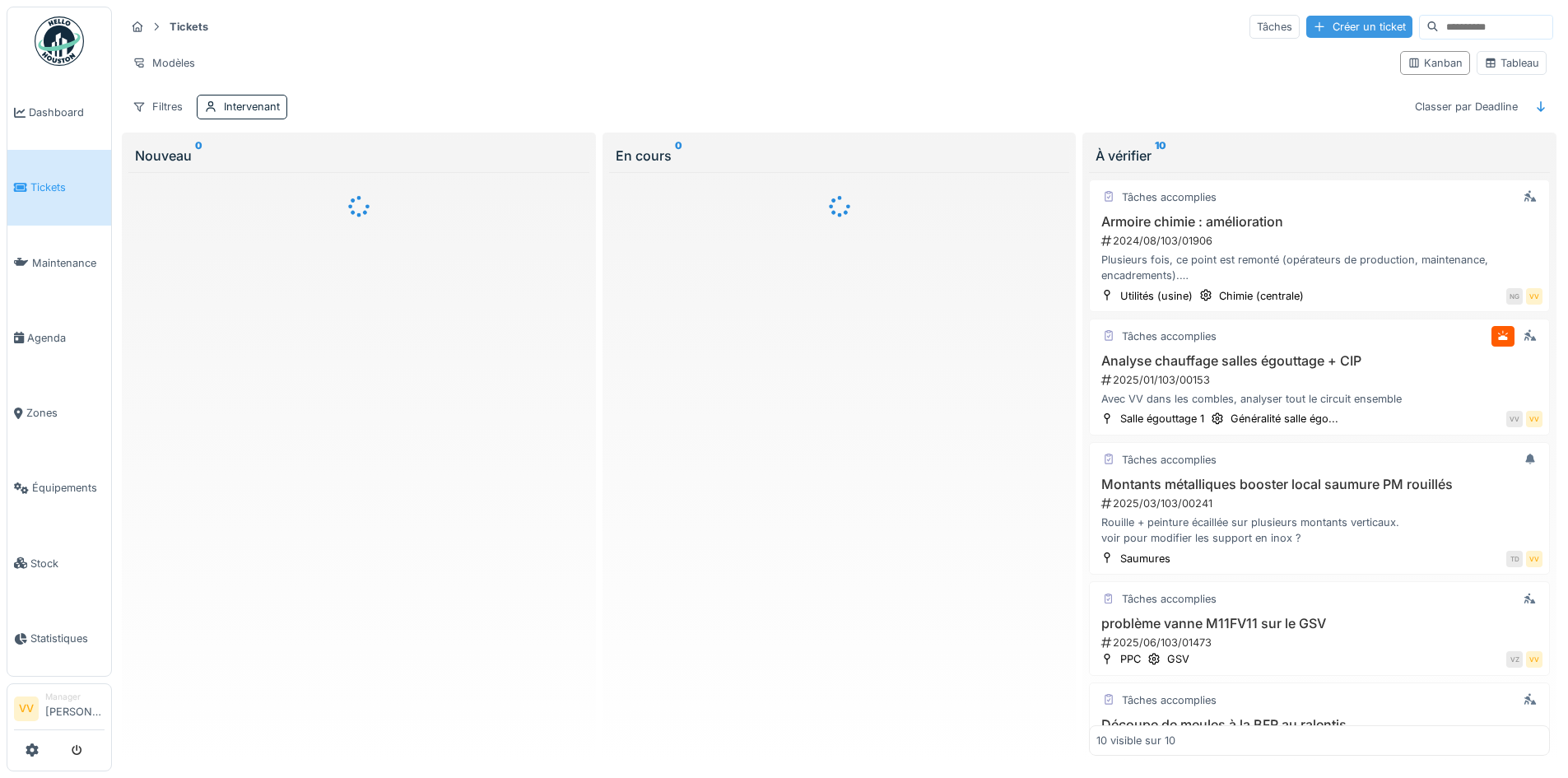
click at [1327, 30] on div "Créer un ticket" at bounding box center [1360, 26] width 107 height 23
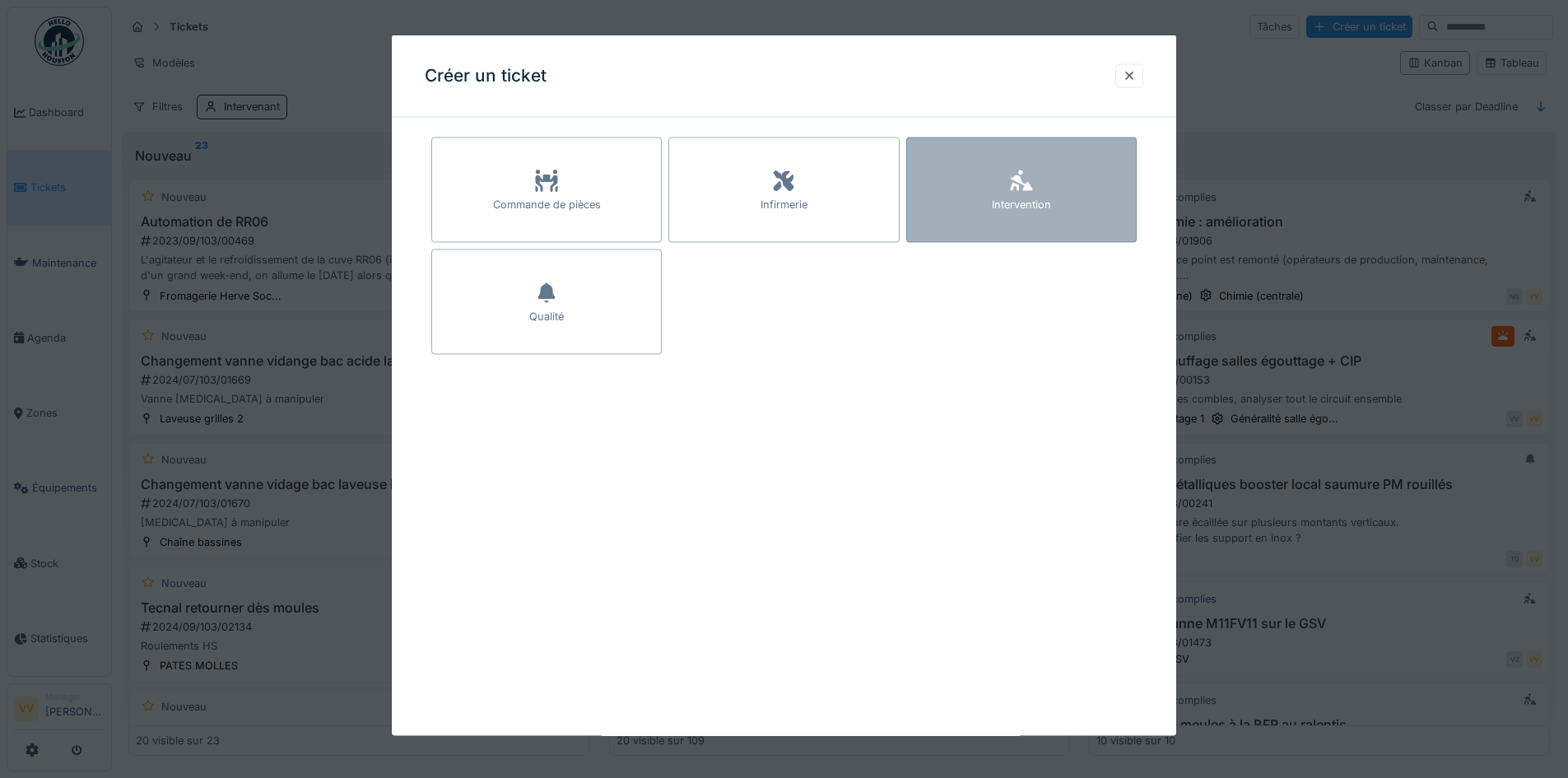
click at [1051, 180] on div "Intervention" at bounding box center [1022, 190] width 230 height 106
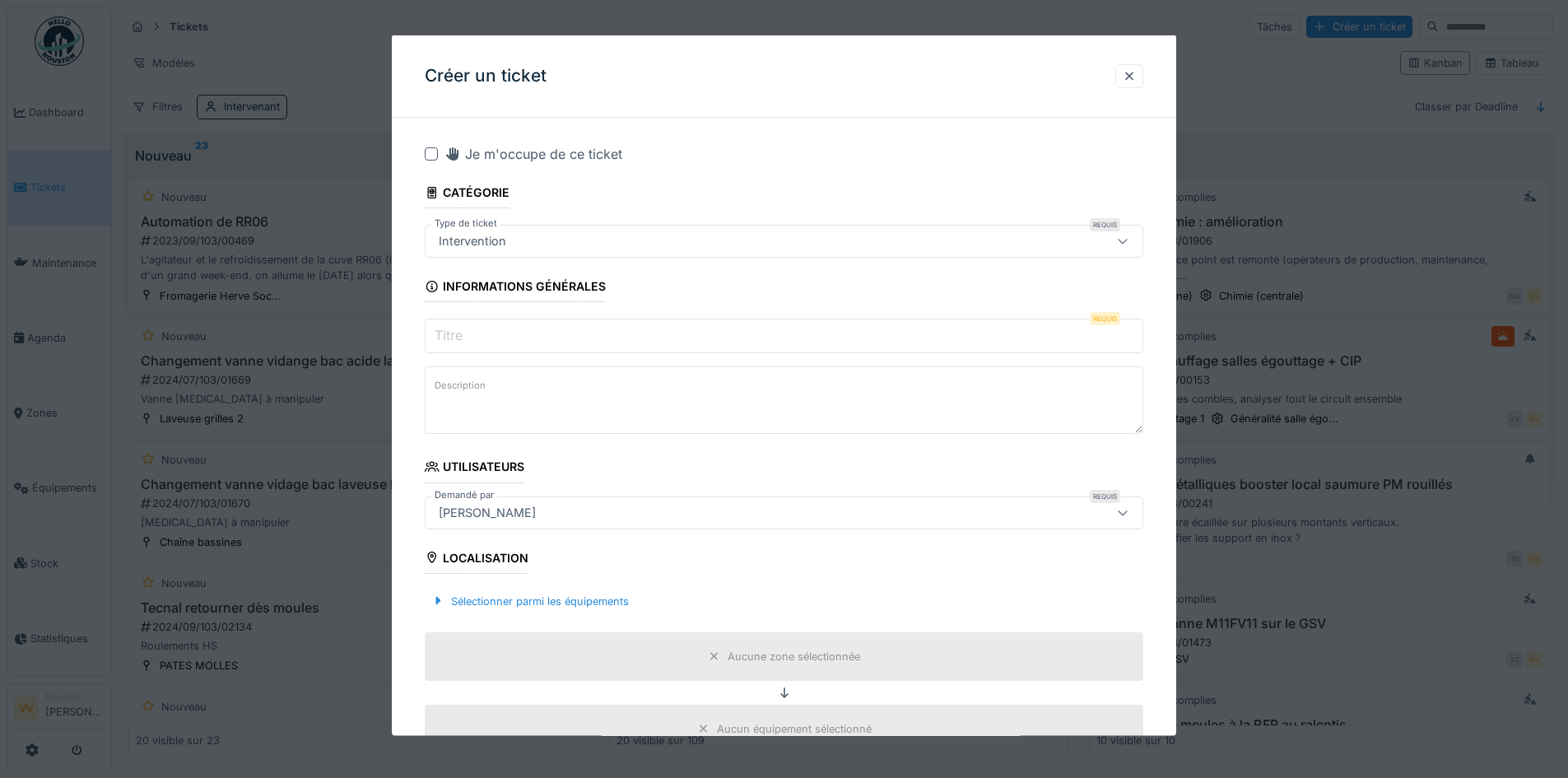
click at [615, 235] on div "Intervention" at bounding box center [742, 241] width 620 height 18
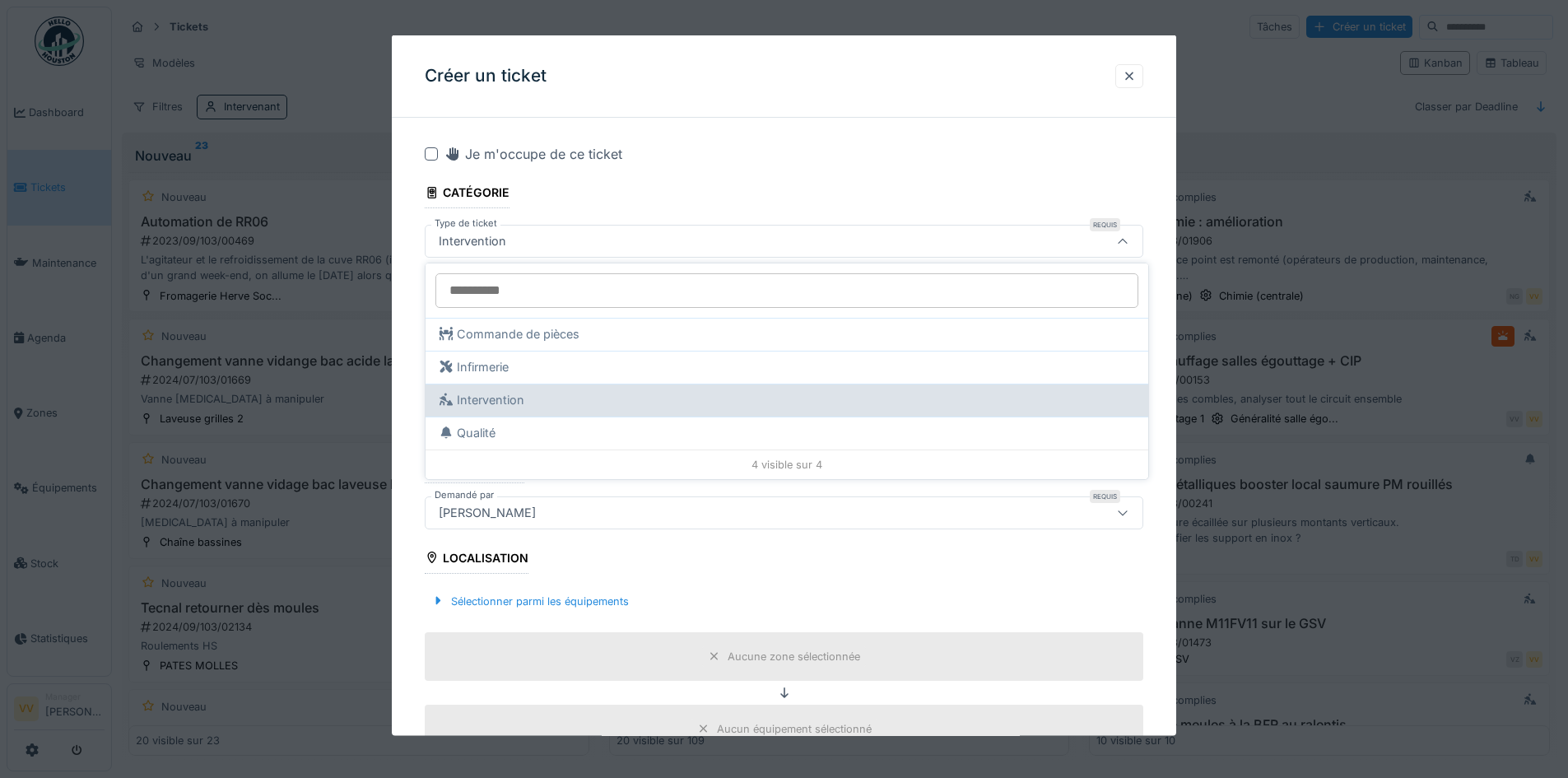
click at [538, 394] on div "Intervention" at bounding box center [787, 400] width 696 height 18
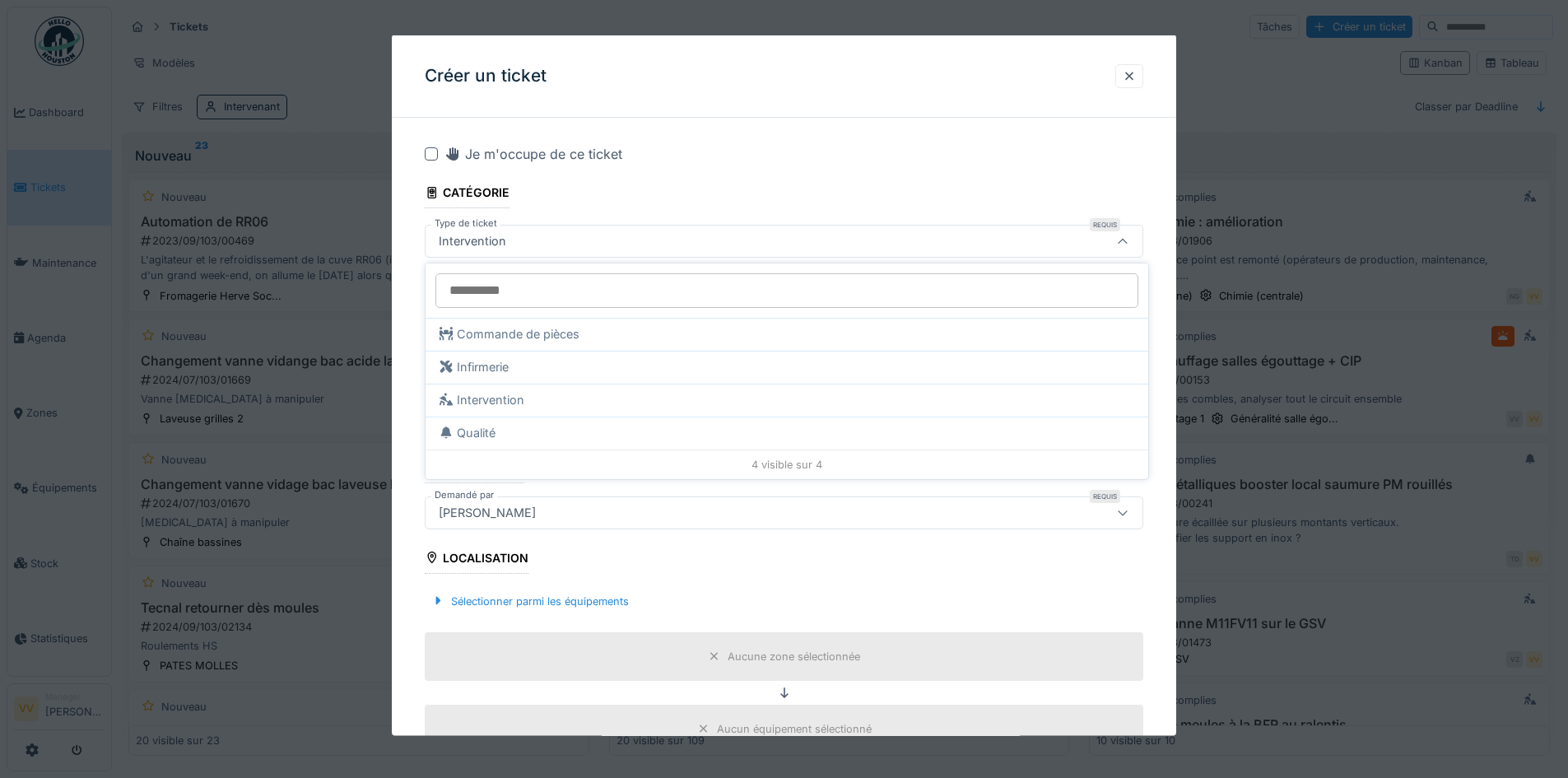
click at [551, 340] on input "Titre" at bounding box center [784, 336] width 719 height 34
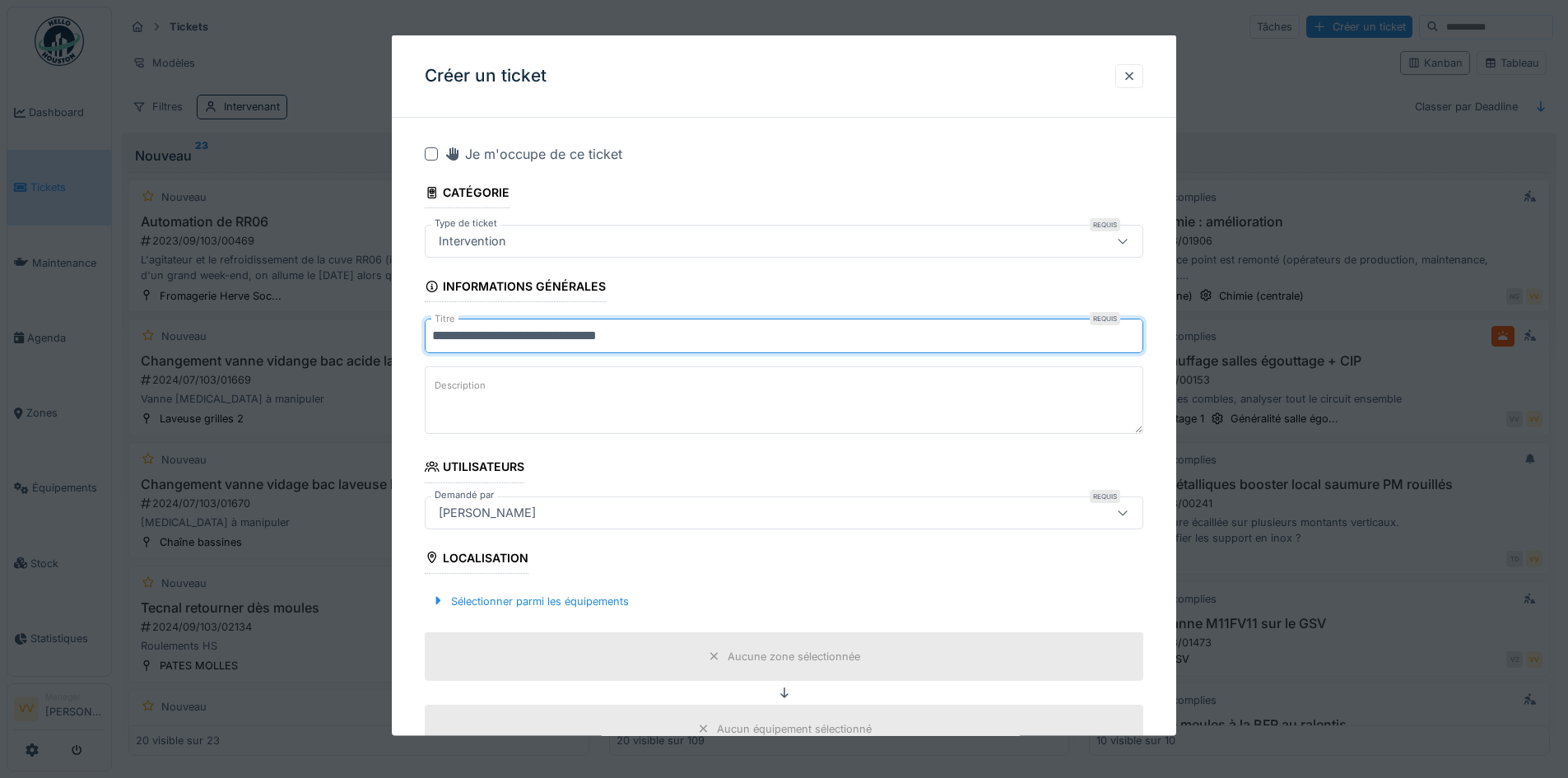
type input "**********"
click at [646, 393] on textarea "Description" at bounding box center [784, 400] width 719 height 68
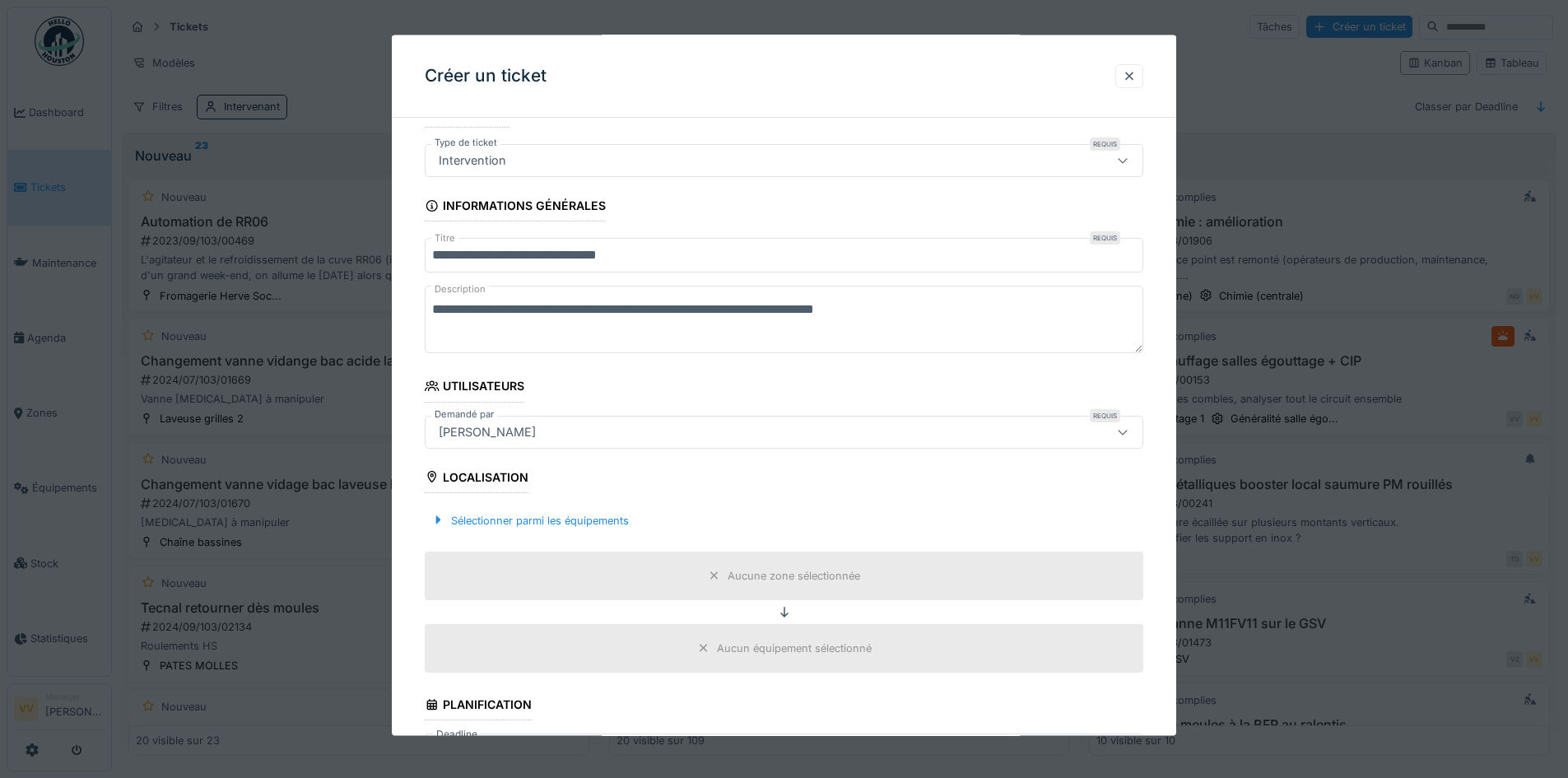
scroll to position [247, 0]
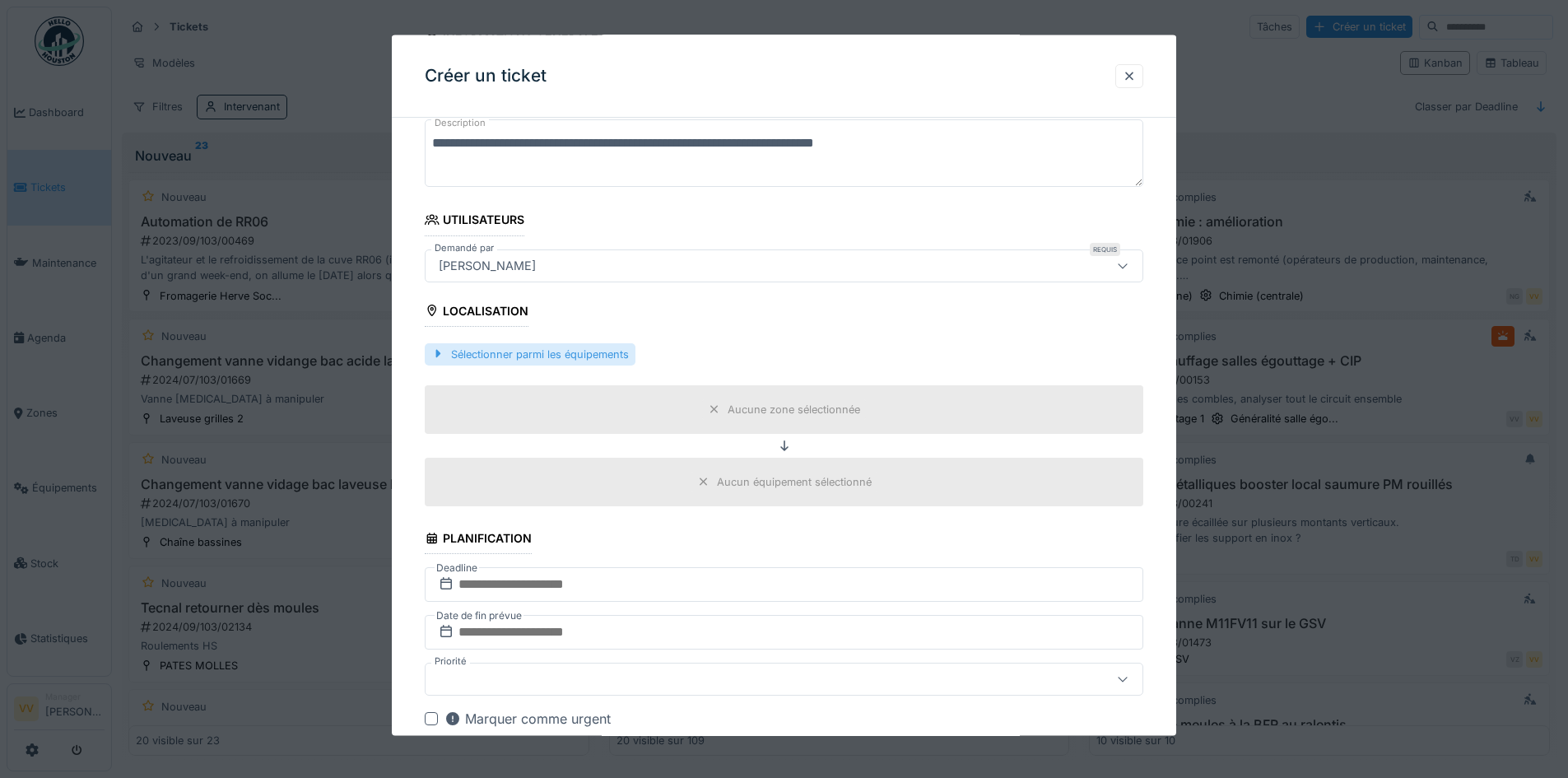
type textarea "**********"
click at [527, 343] on div "Sélectionner parmi les équipements" at bounding box center [529, 353] width 210 height 23
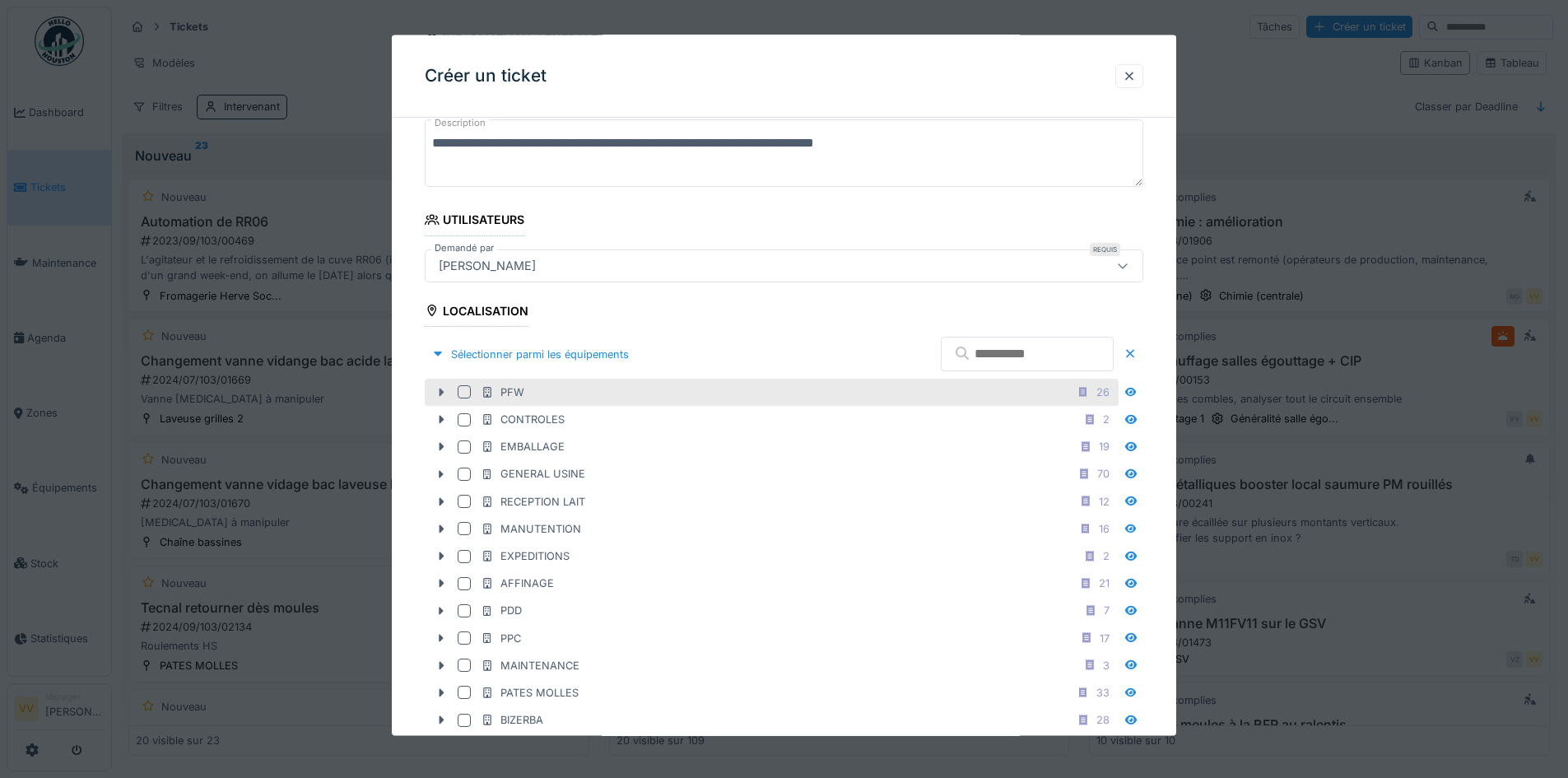
click at [437, 388] on icon at bounding box center [441, 392] width 14 height 11
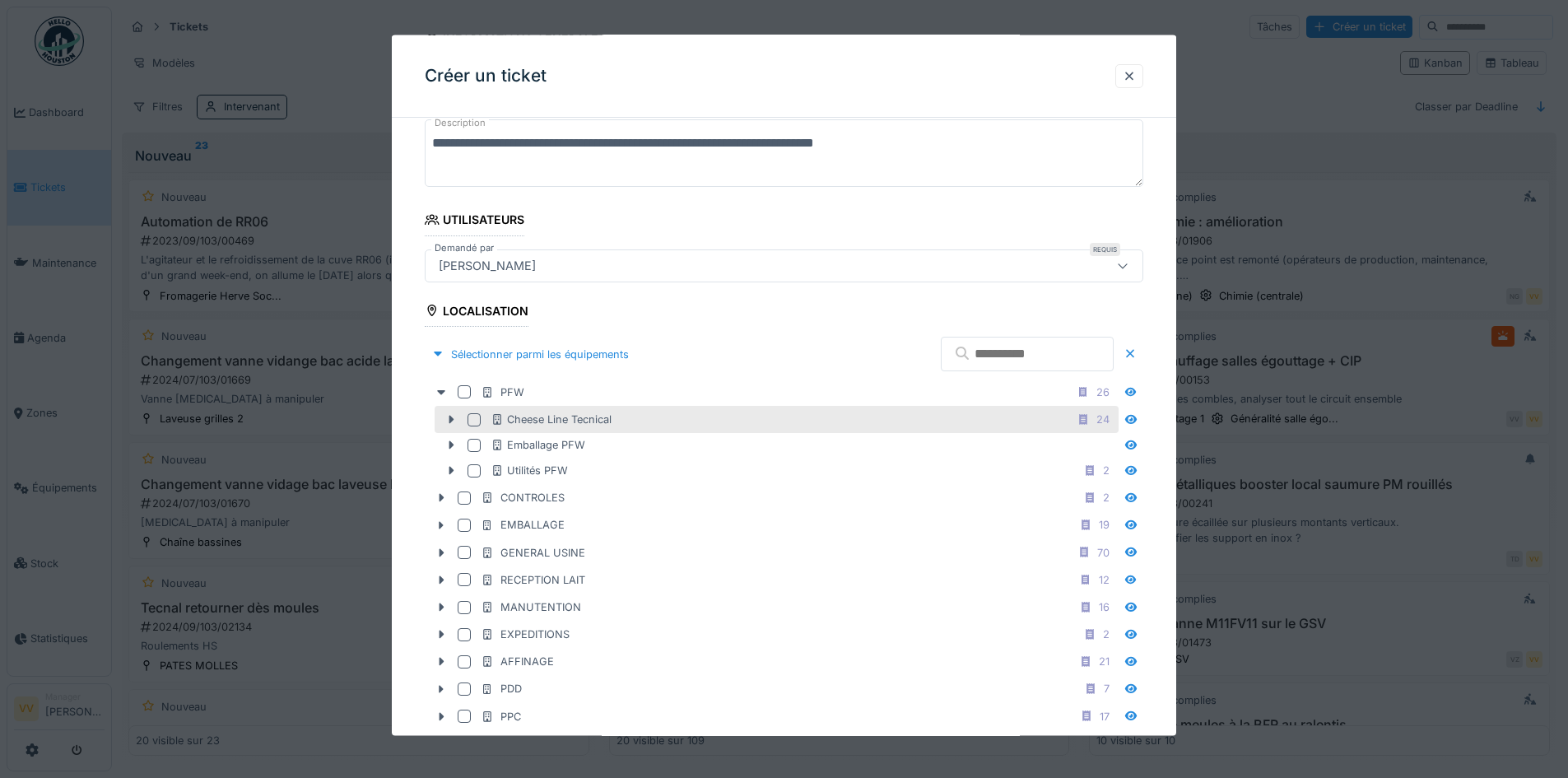
click at [473, 420] on div at bounding box center [474, 419] width 14 height 14
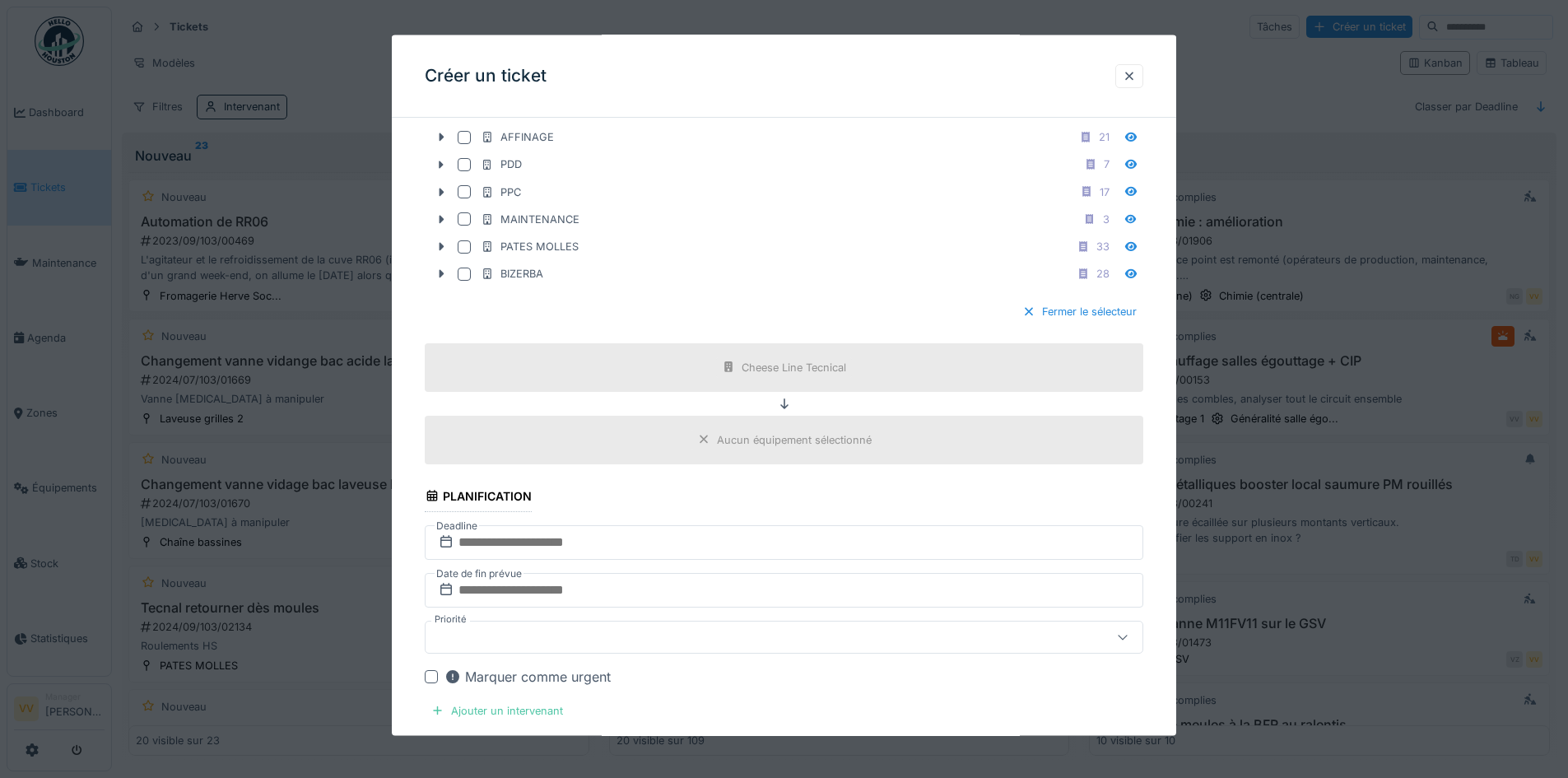
scroll to position [823, 0]
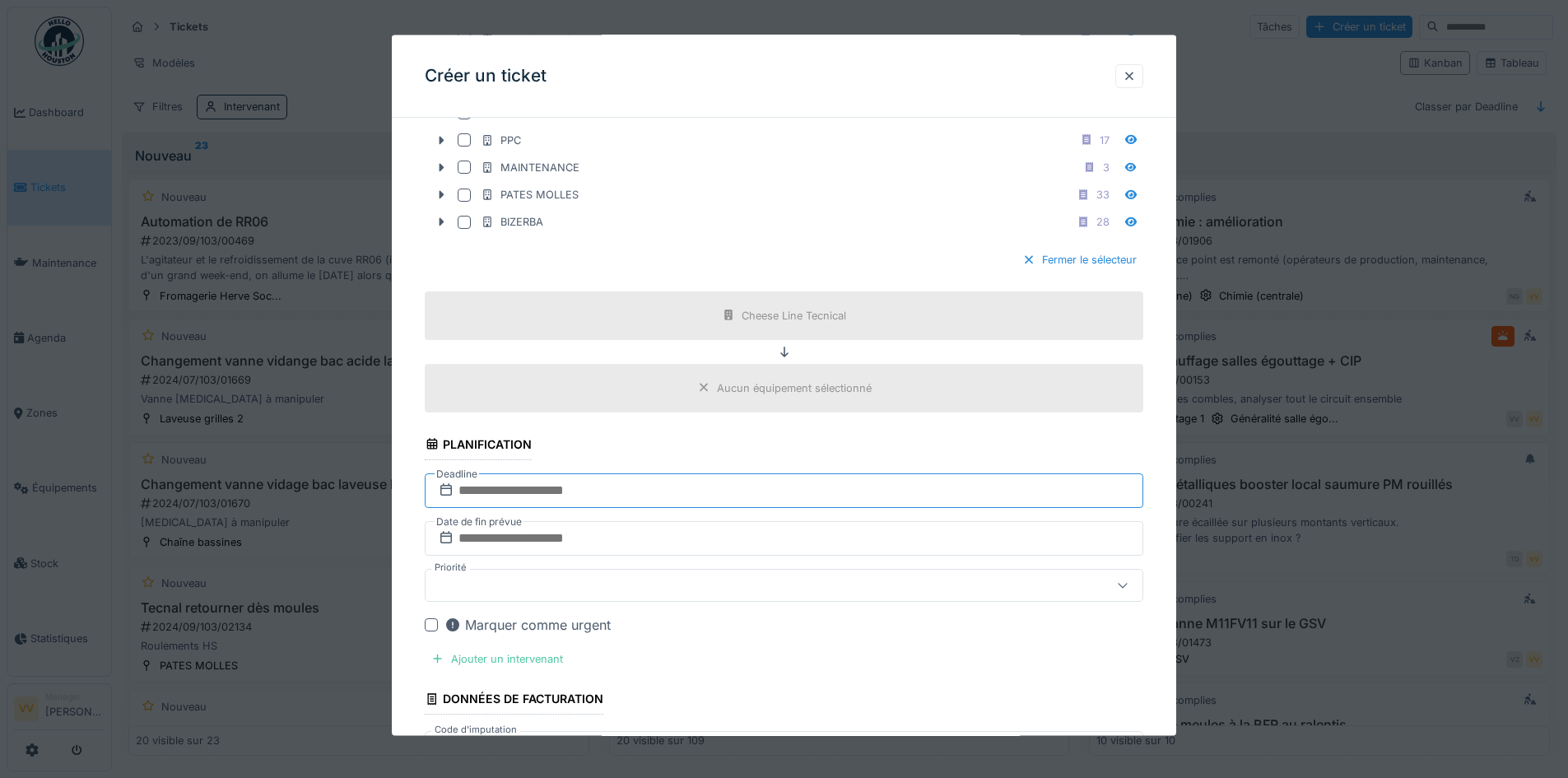
click at [693, 487] on input "text" at bounding box center [784, 490] width 719 height 34
click at [766, 710] on div "1" at bounding box center [760, 705] width 23 height 23
click at [622, 533] on input "text" at bounding box center [784, 538] width 719 height 34
click at [762, 498] on div "1" at bounding box center [760, 492] width 23 height 23
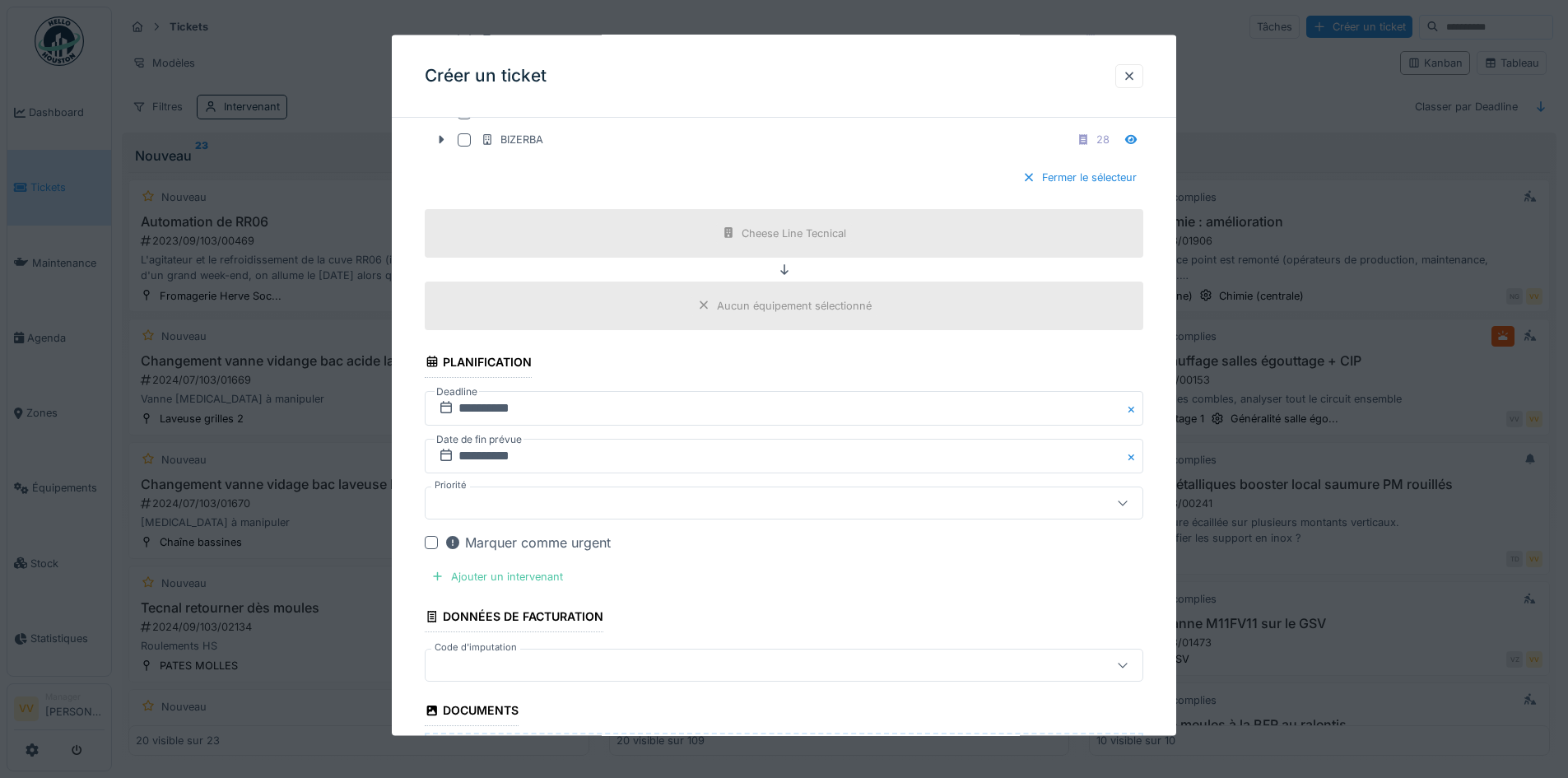
click at [670, 507] on div at bounding box center [742, 502] width 620 height 18
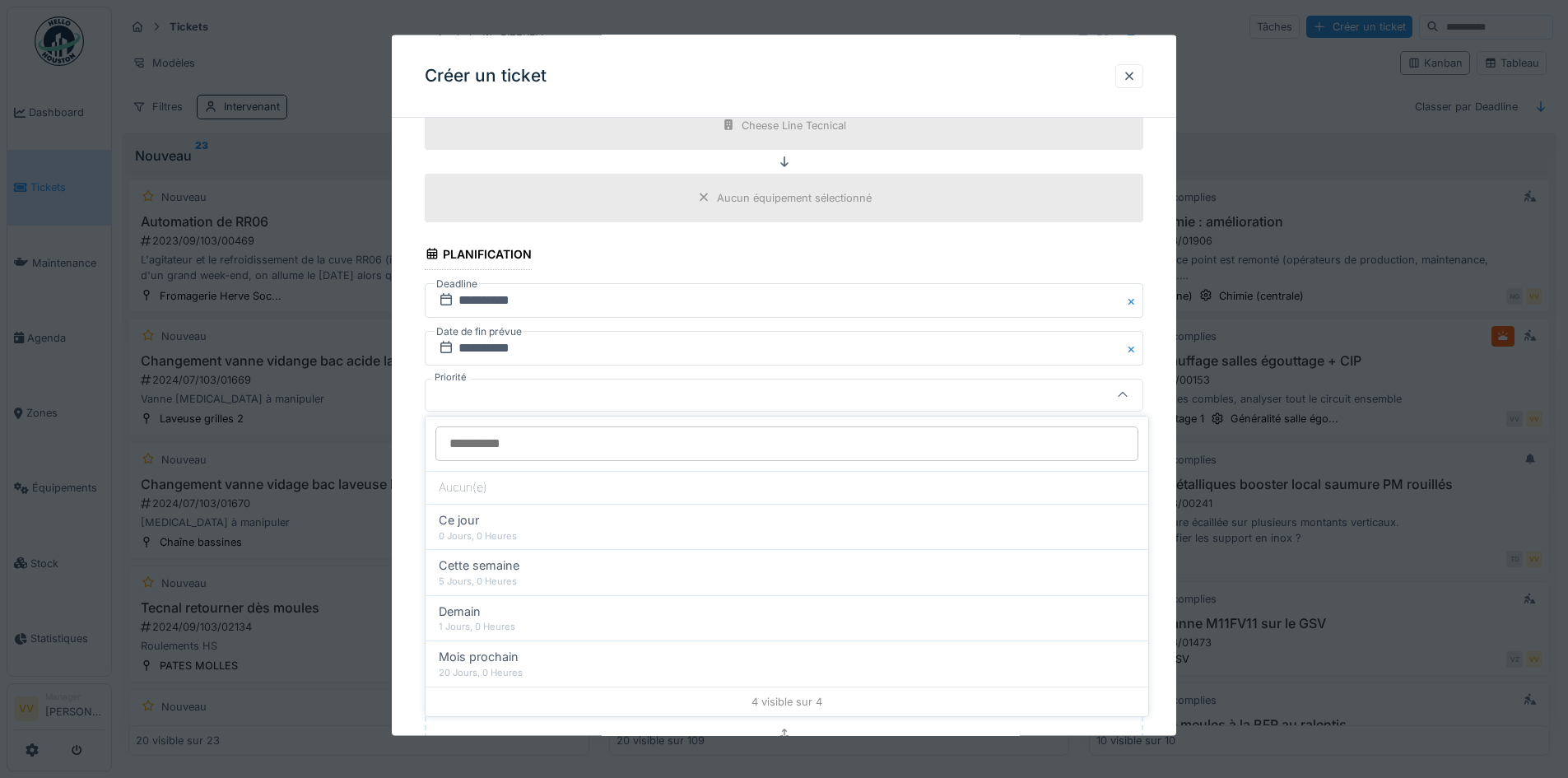
scroll to position [1024, 0]
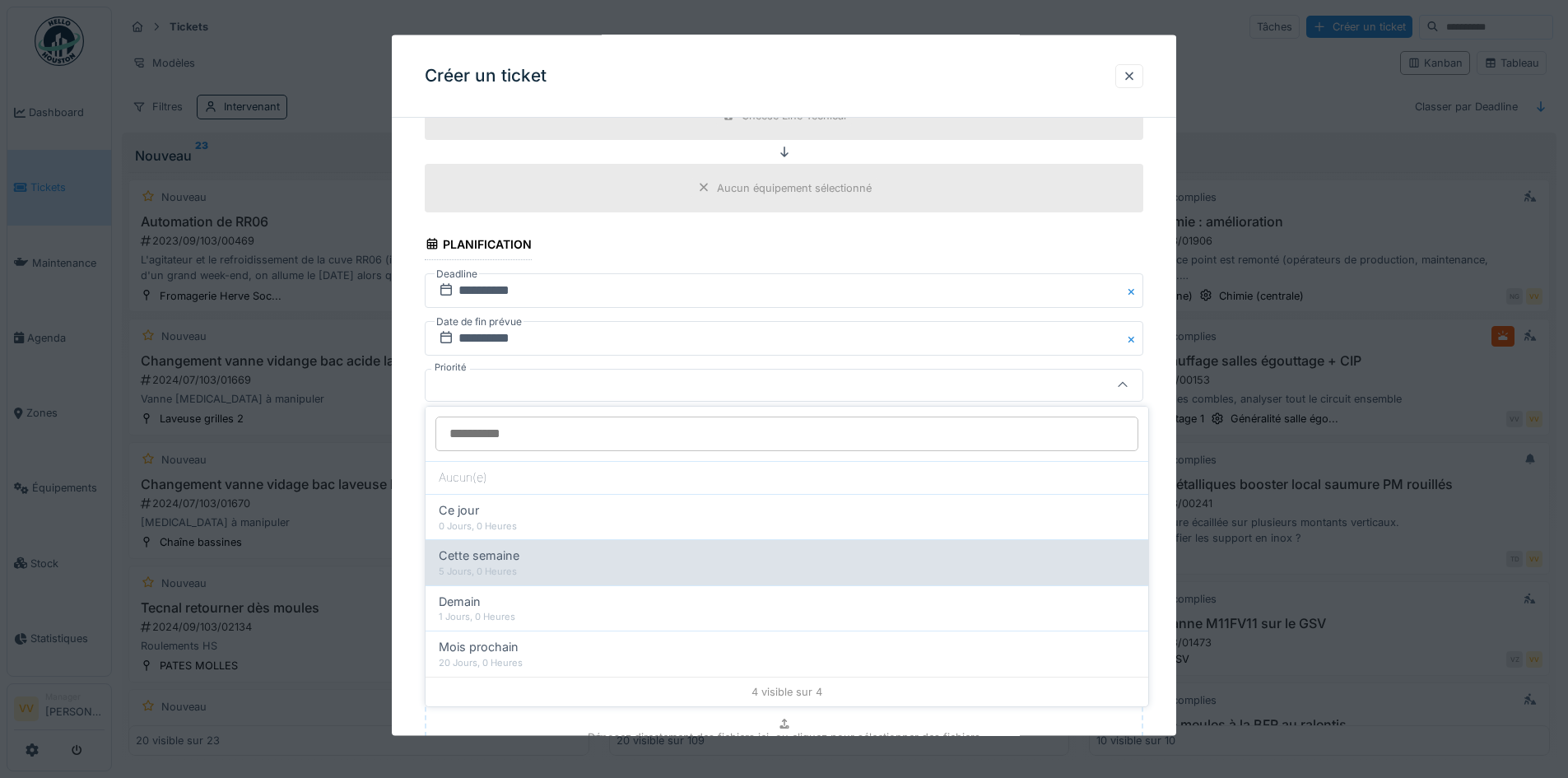
click at [619, 553] on div "Cette semaine" at bounding box center [787, 556] width 696 height 18
type input "**"
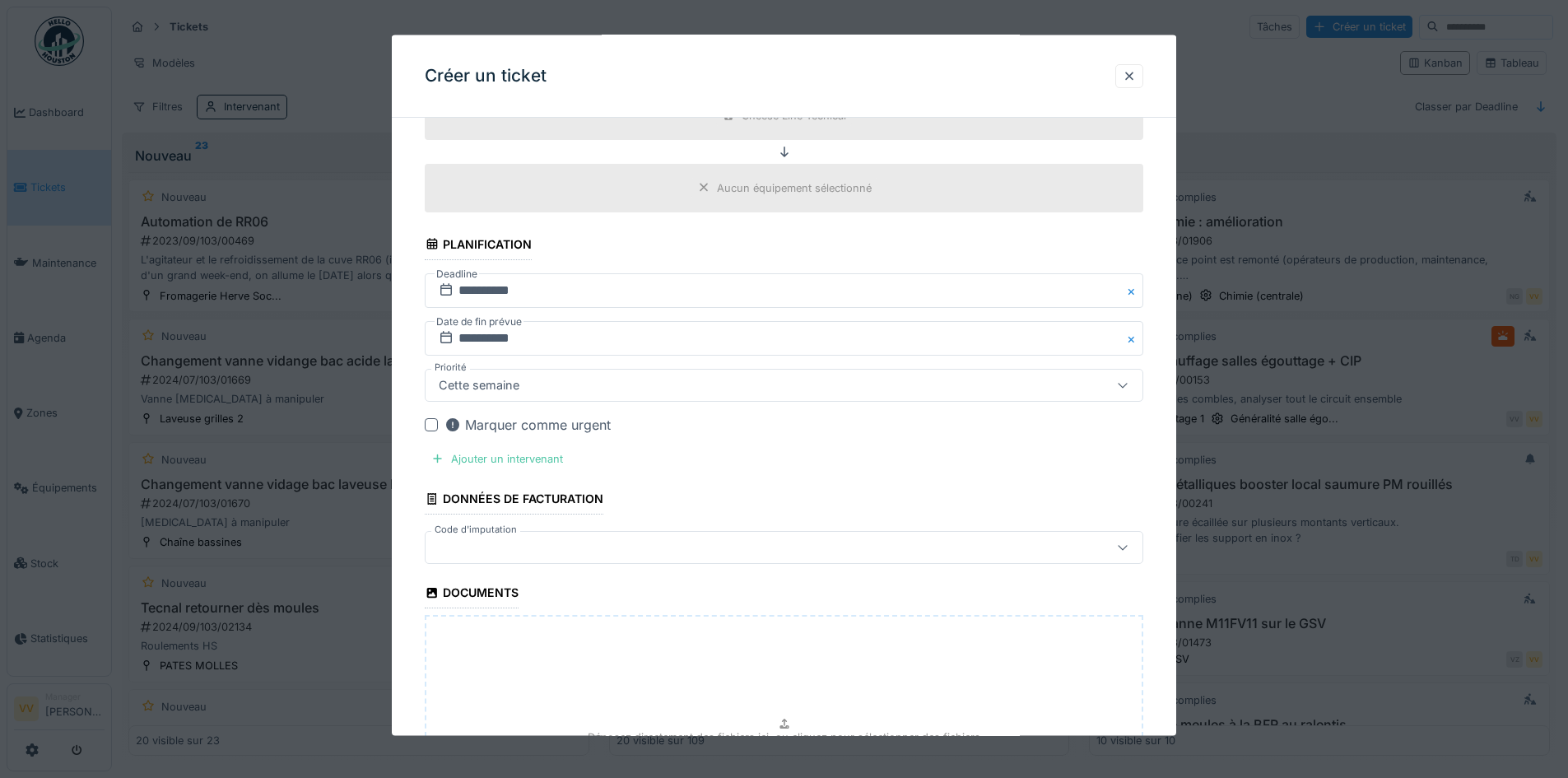
click at [703, 454] on fieldset "**********" at bounding box center [784, 22] width 719 height 1829
click at [434, 461] on div at bounding box center [438, 458] width 14 height 15
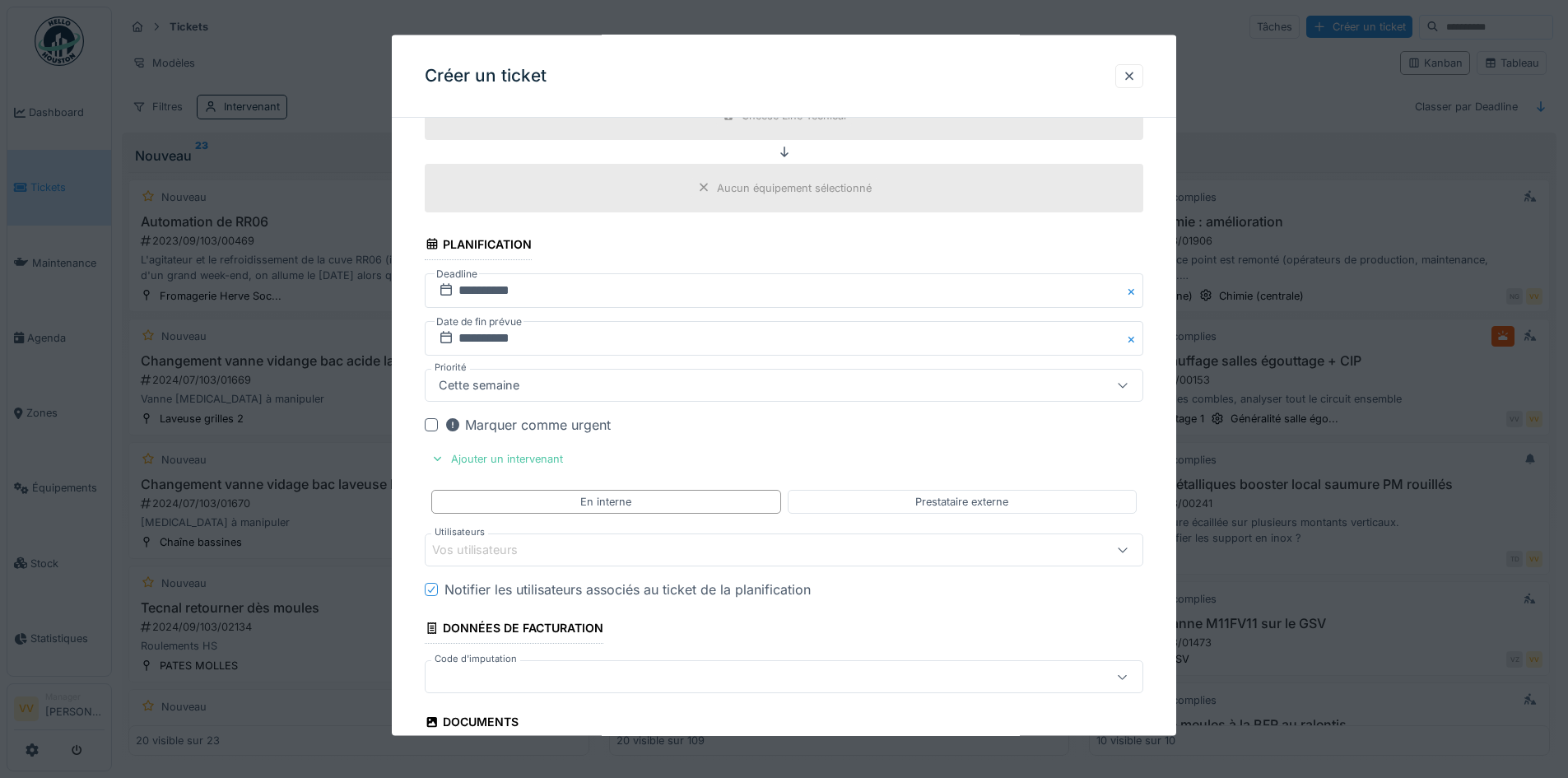
click at [507, 553] on div "Vos utilisateurs" at bounding box center [487, 550] width 108 height 18
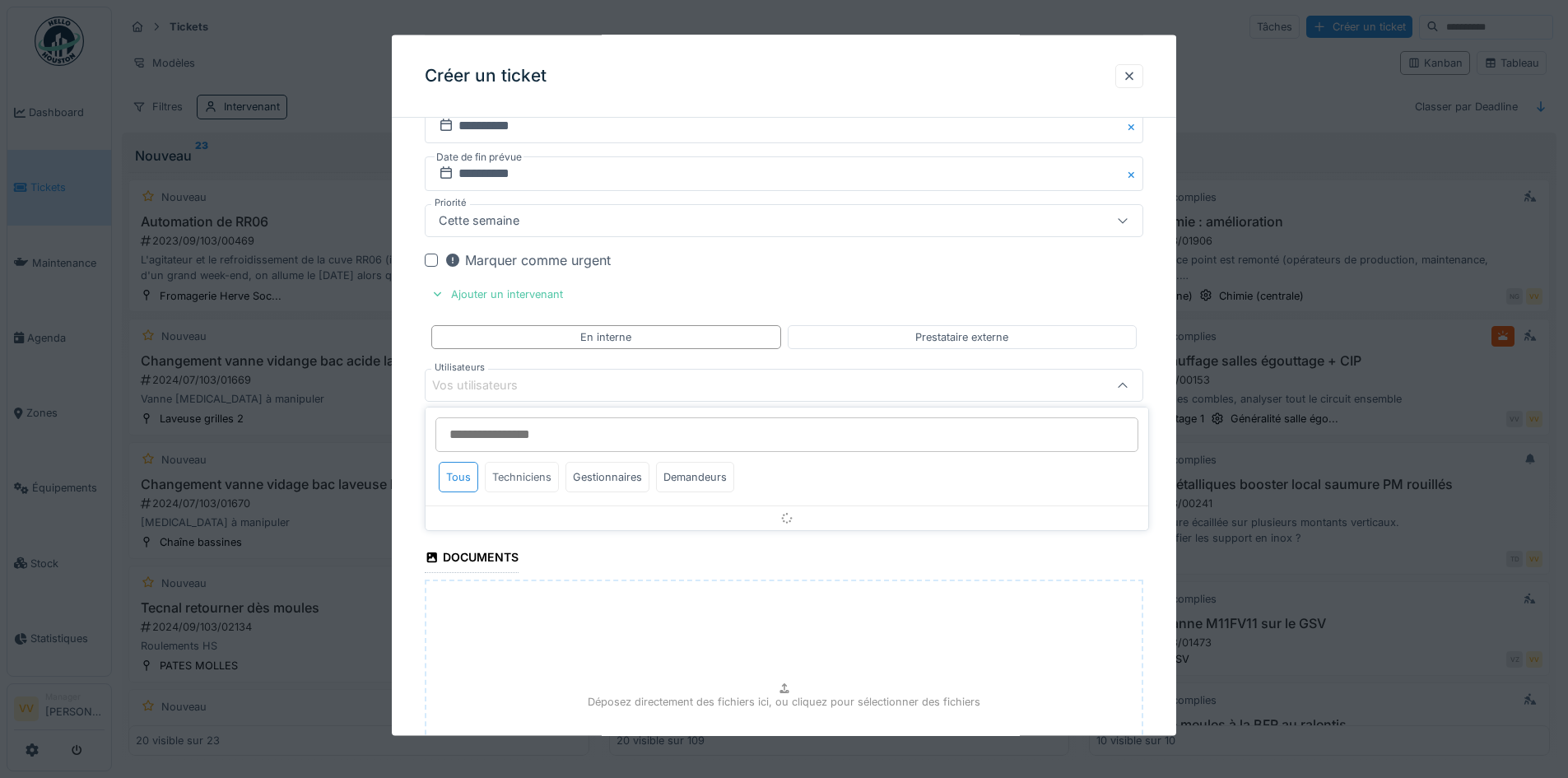
click at [544, 484] on div "Techniciens" at bounding box center [522, 477] width 74 height 31
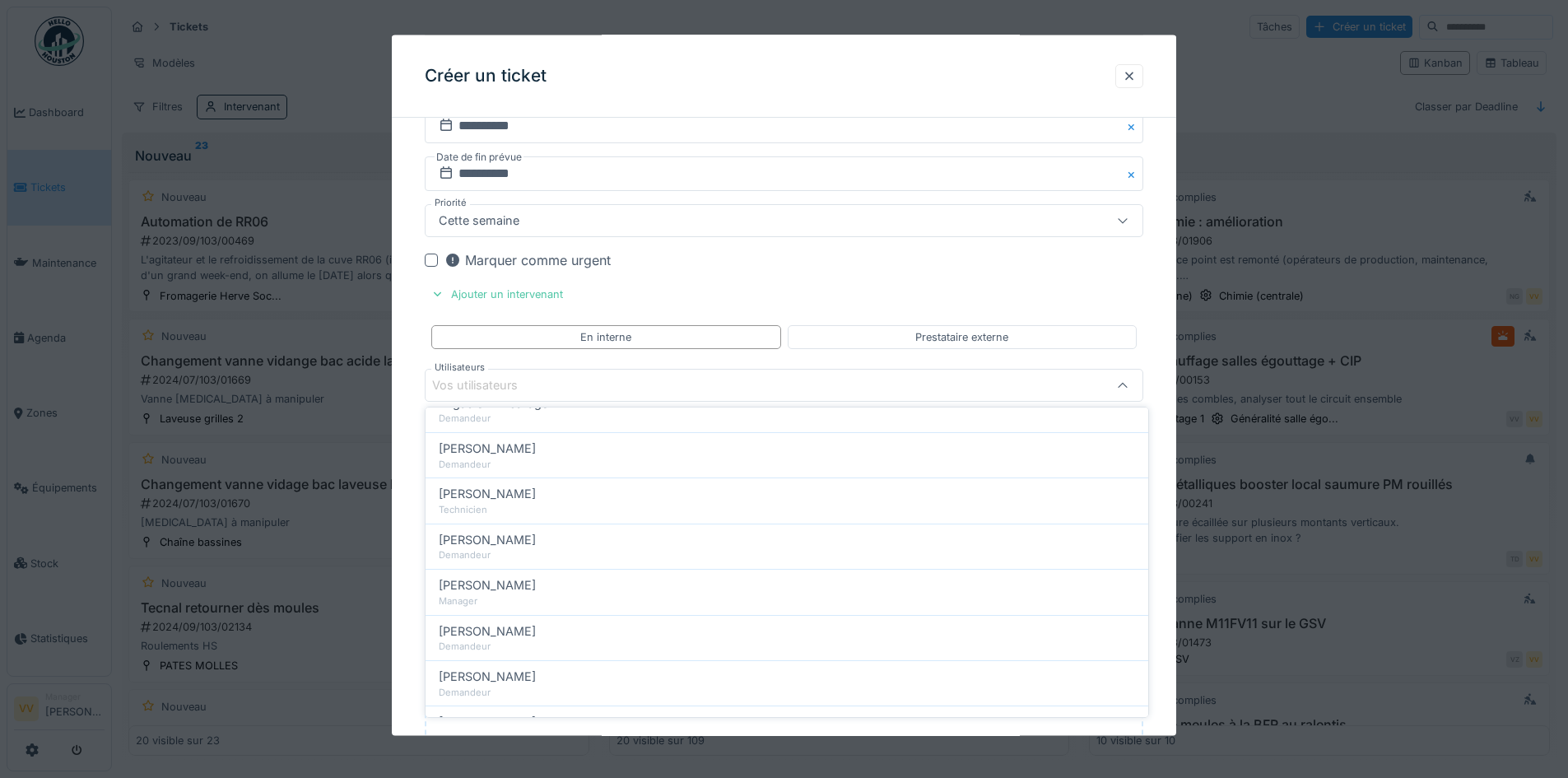
scroll to position [0, 0]
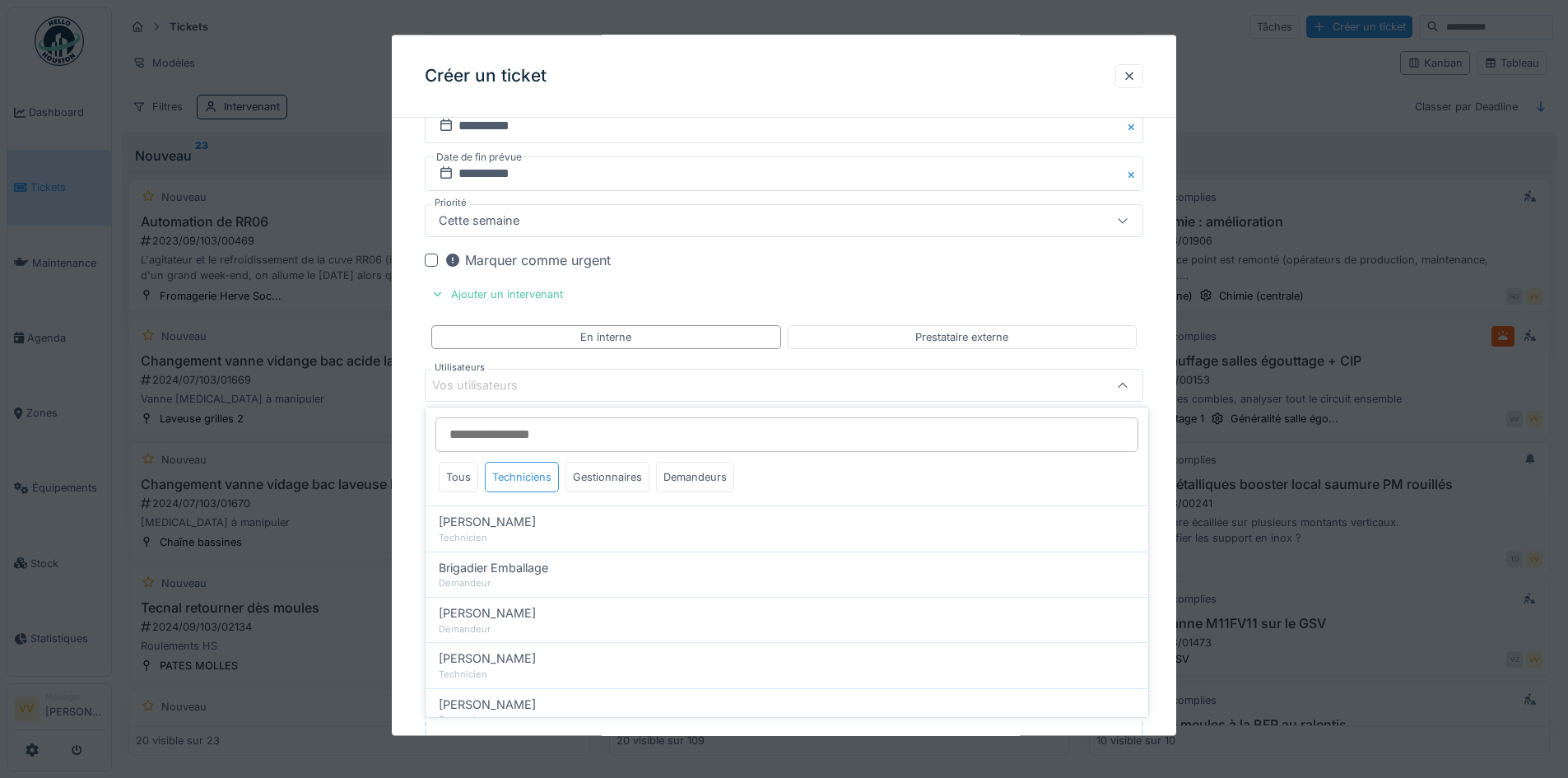
click at [529, 474] on div "Techniciens" at bounding box center [522, 477] width 74 height 31
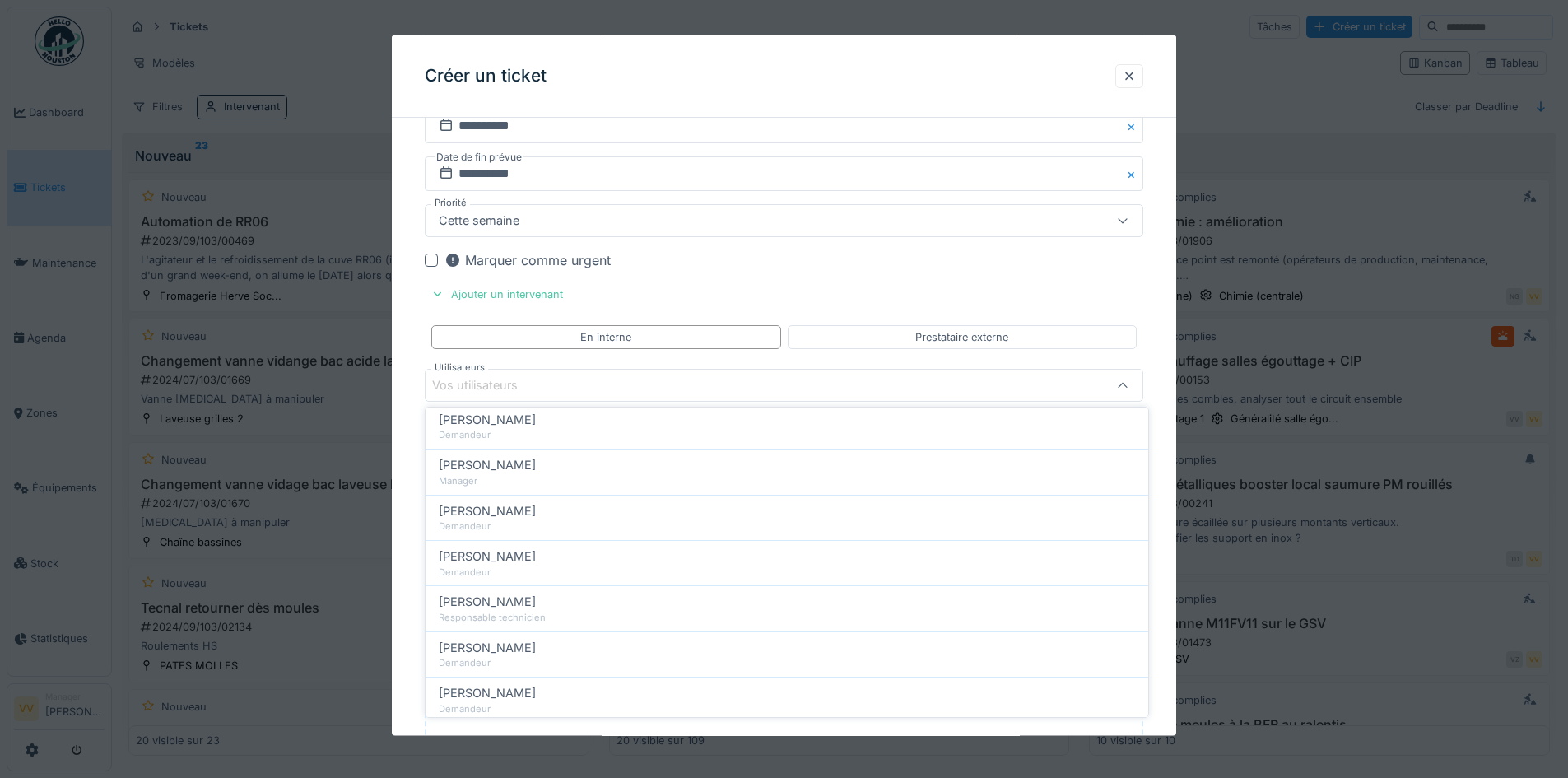
scroll to position [182, 0]
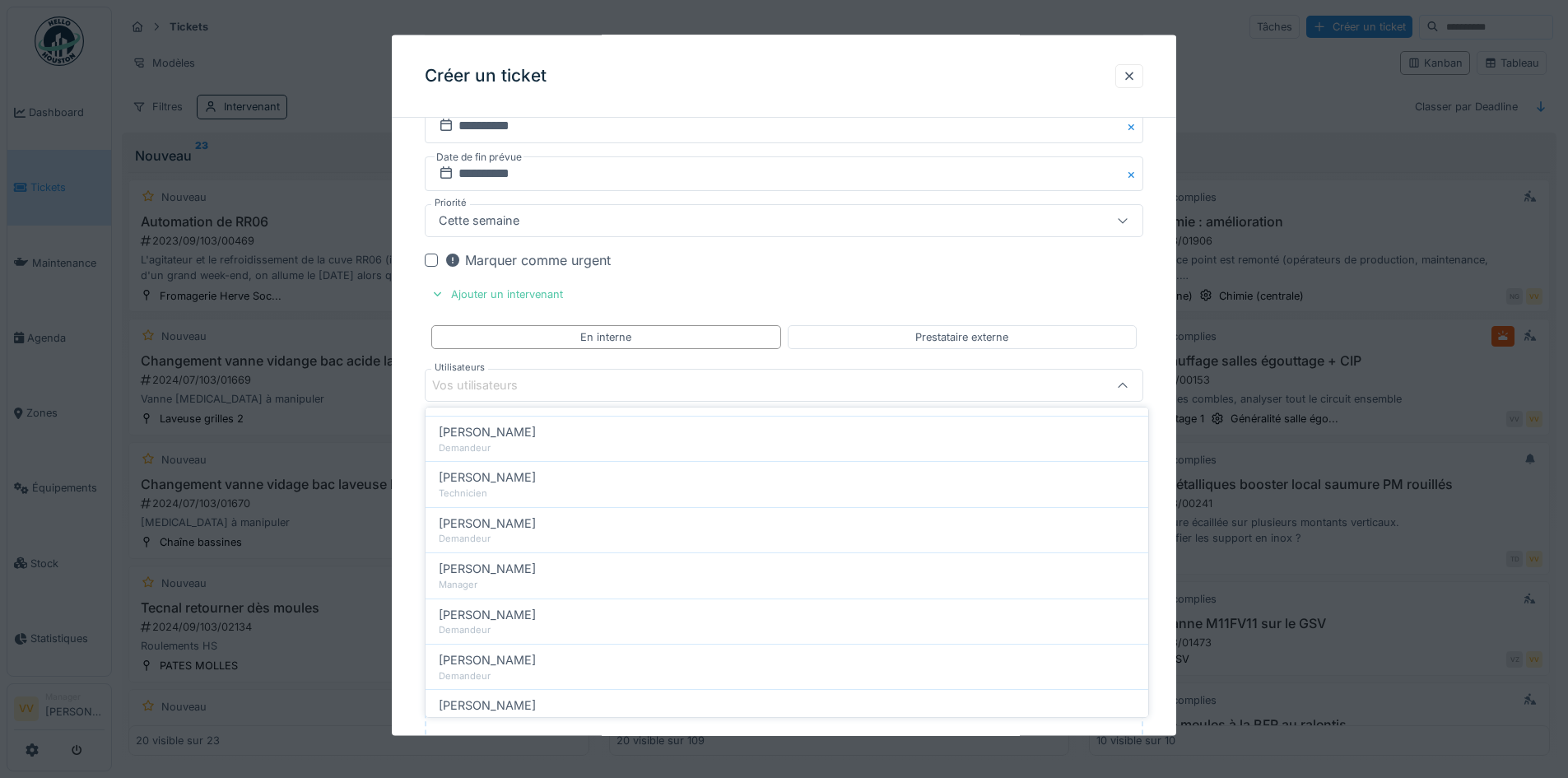
click at [458, 380] on div "Vos utilisateurs" at bounding box center [487, 386] width 108 height 18
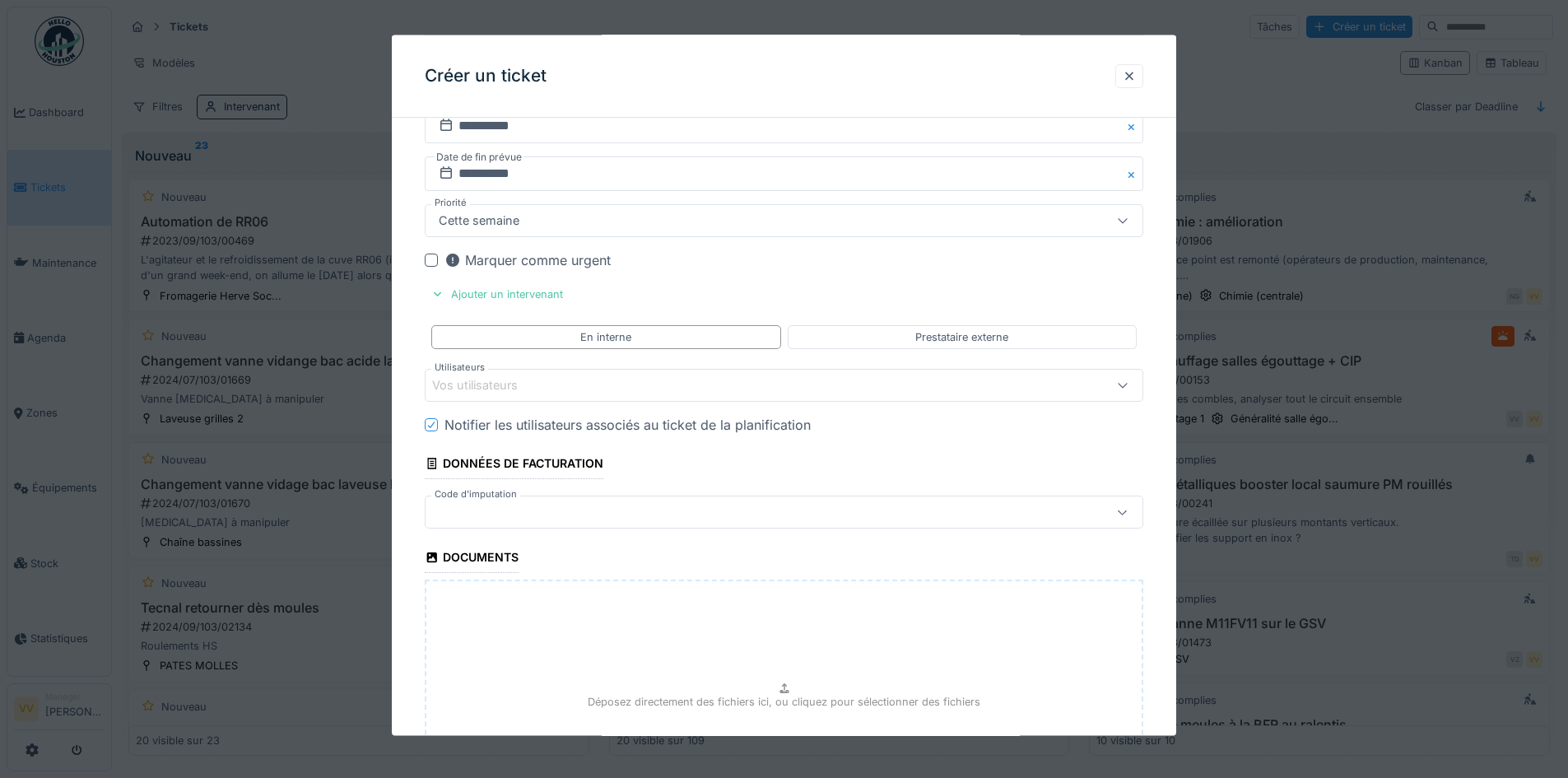
click at [470, 387] on div "Vos utilisateurs" at bounding box center [487, 386] width 108 height 18
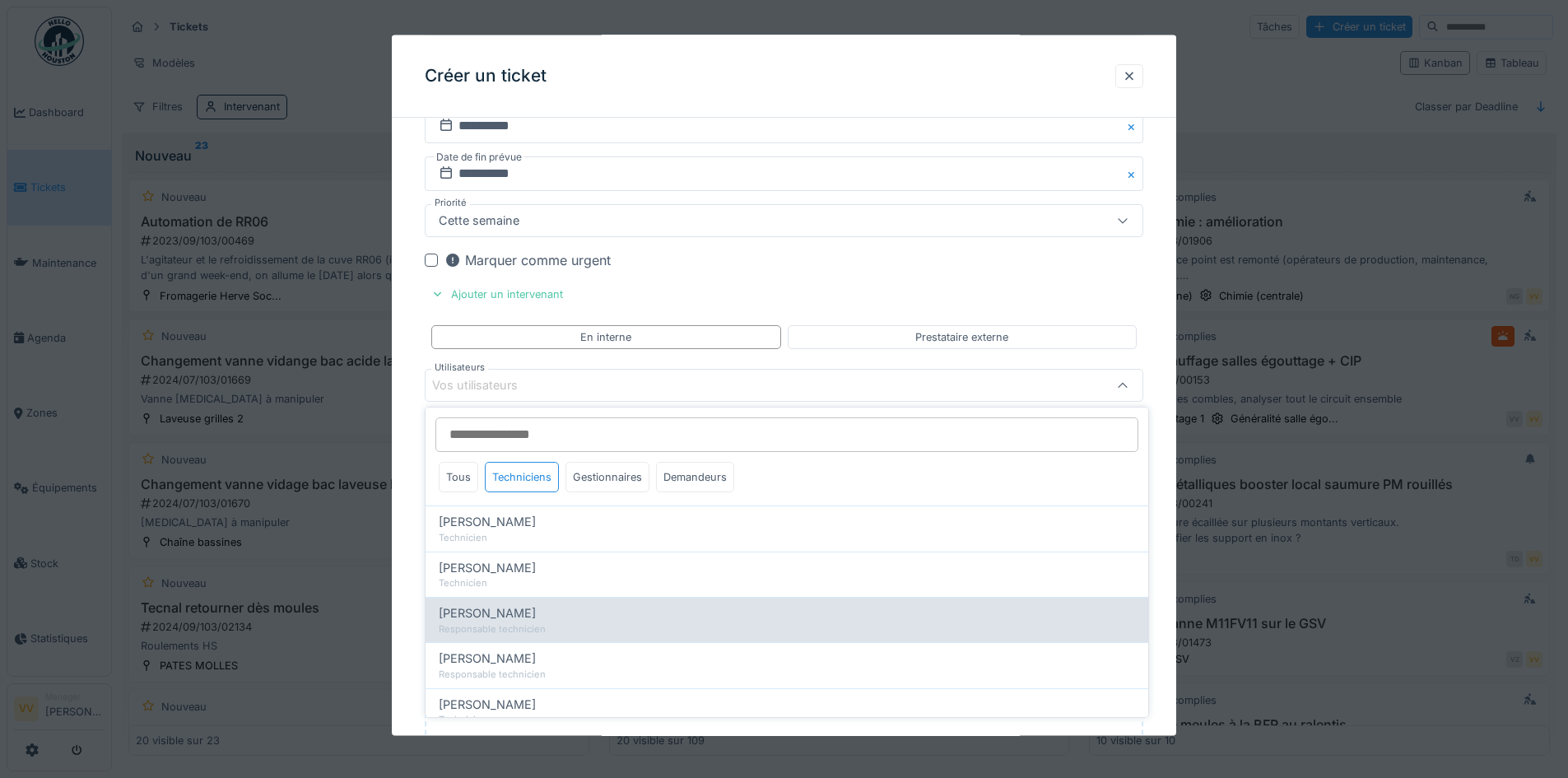
click at [498, 617] on span "Julien Bebronne" at bounding box center [488, 614] width 98 height 18
type input "****"
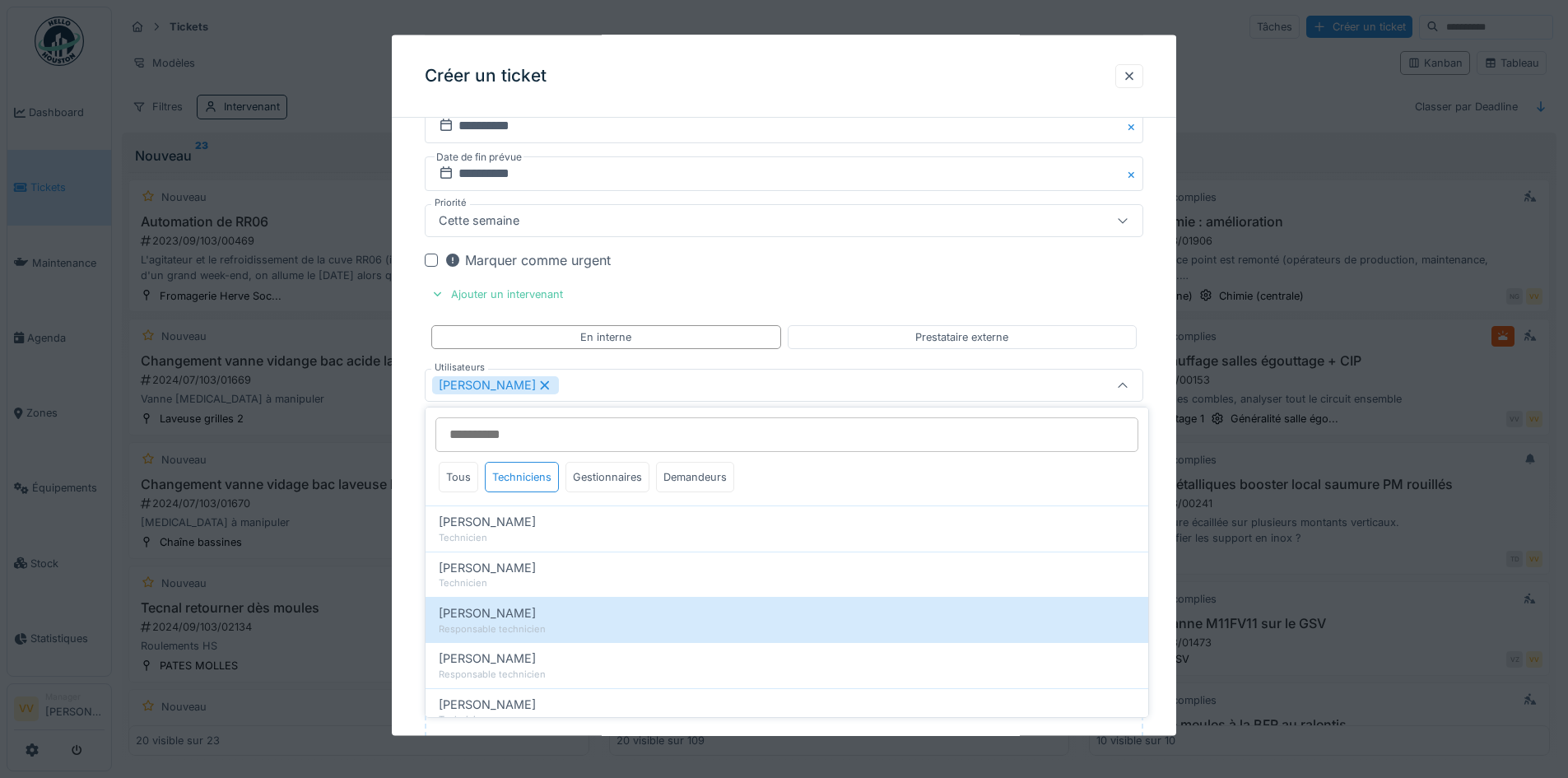
click at [541, 385] on icon at bounding box center [546, 385] width 9 height 9
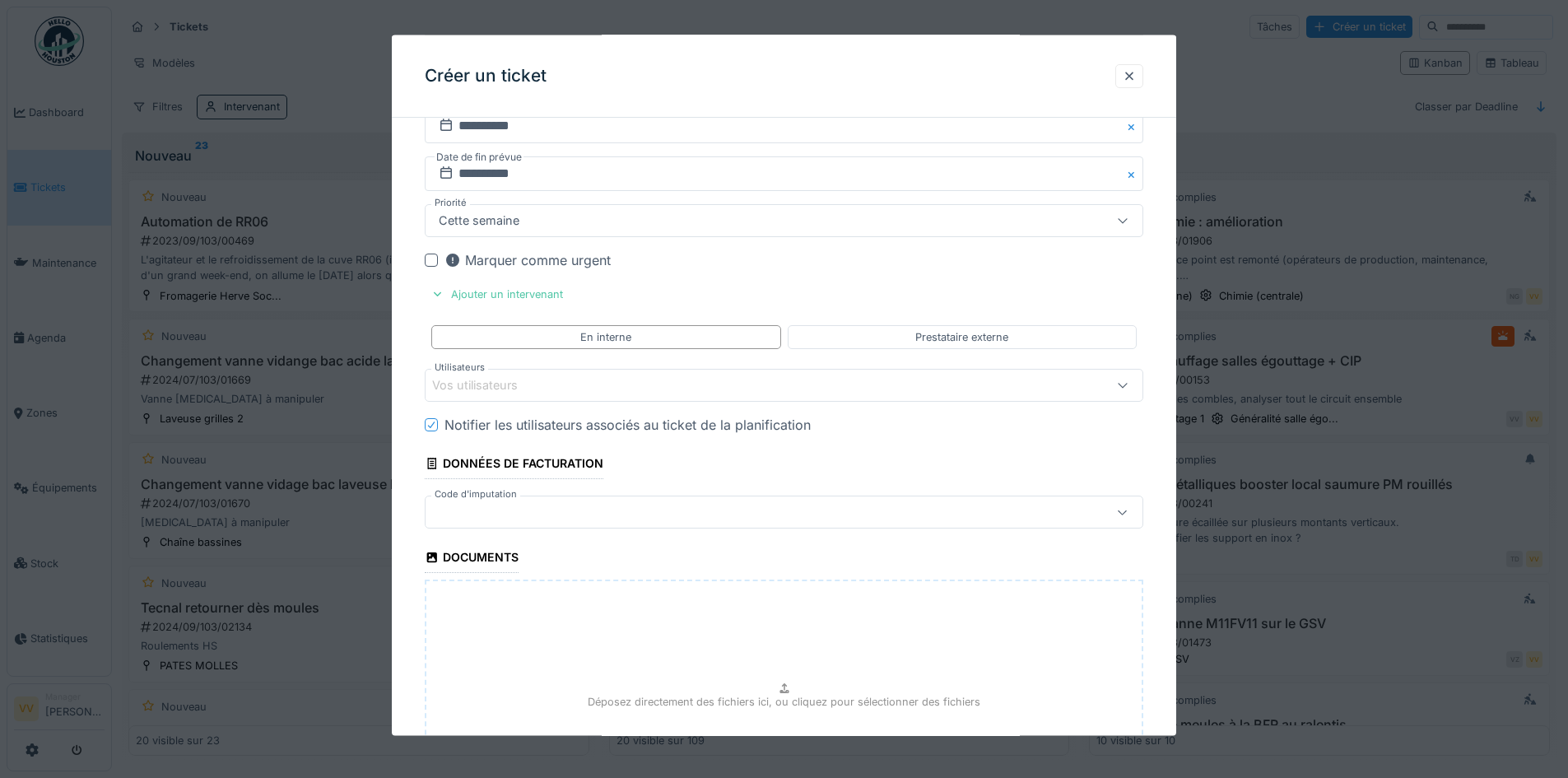
click at [500, 389] on div "Vos utilisateurs" at bounding box center [487, 386] width 108 height 18
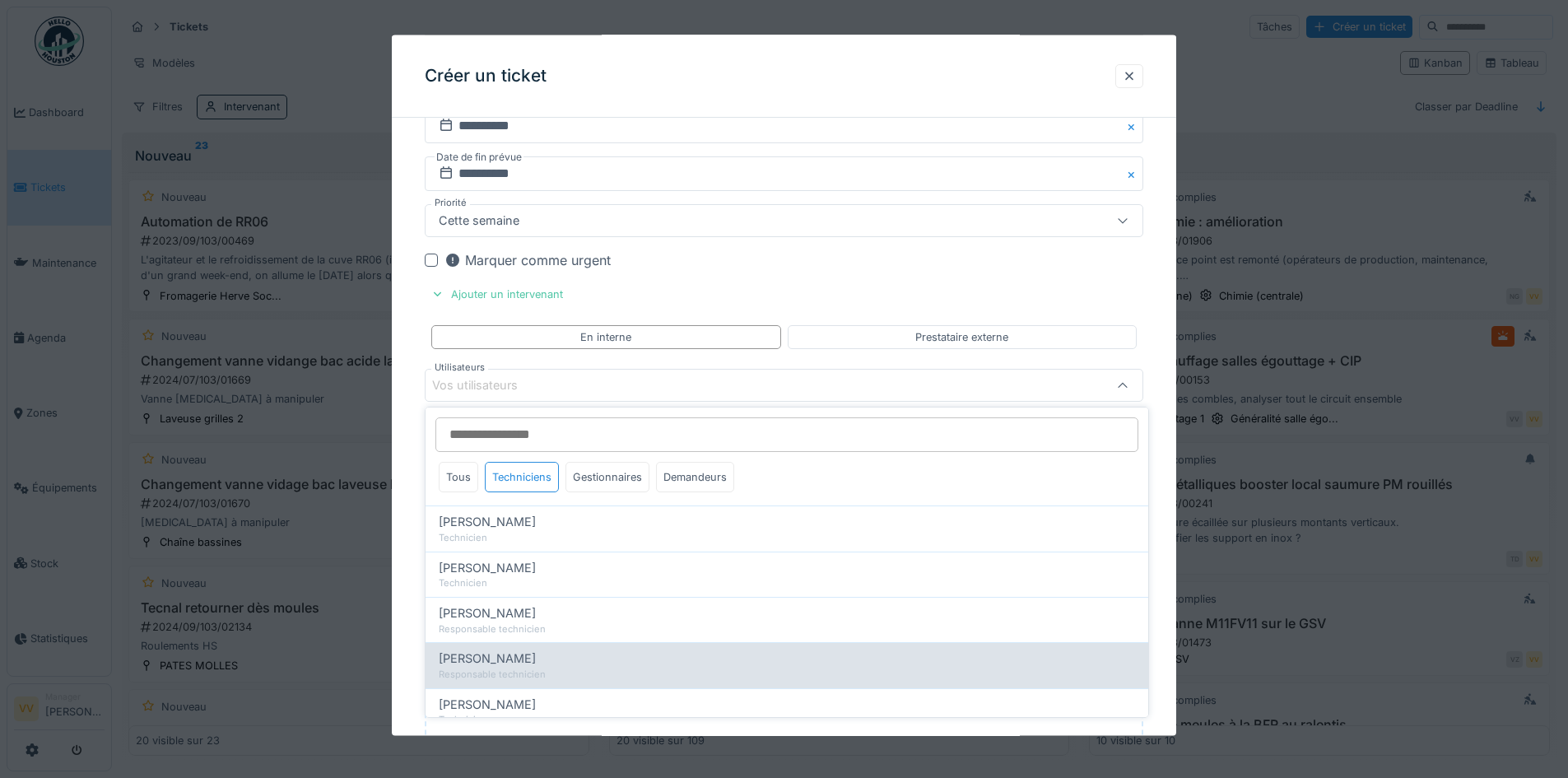
click at [488, 658] on span "Lucas Herbet" at bounding box center [488, 659] width 98 height 18
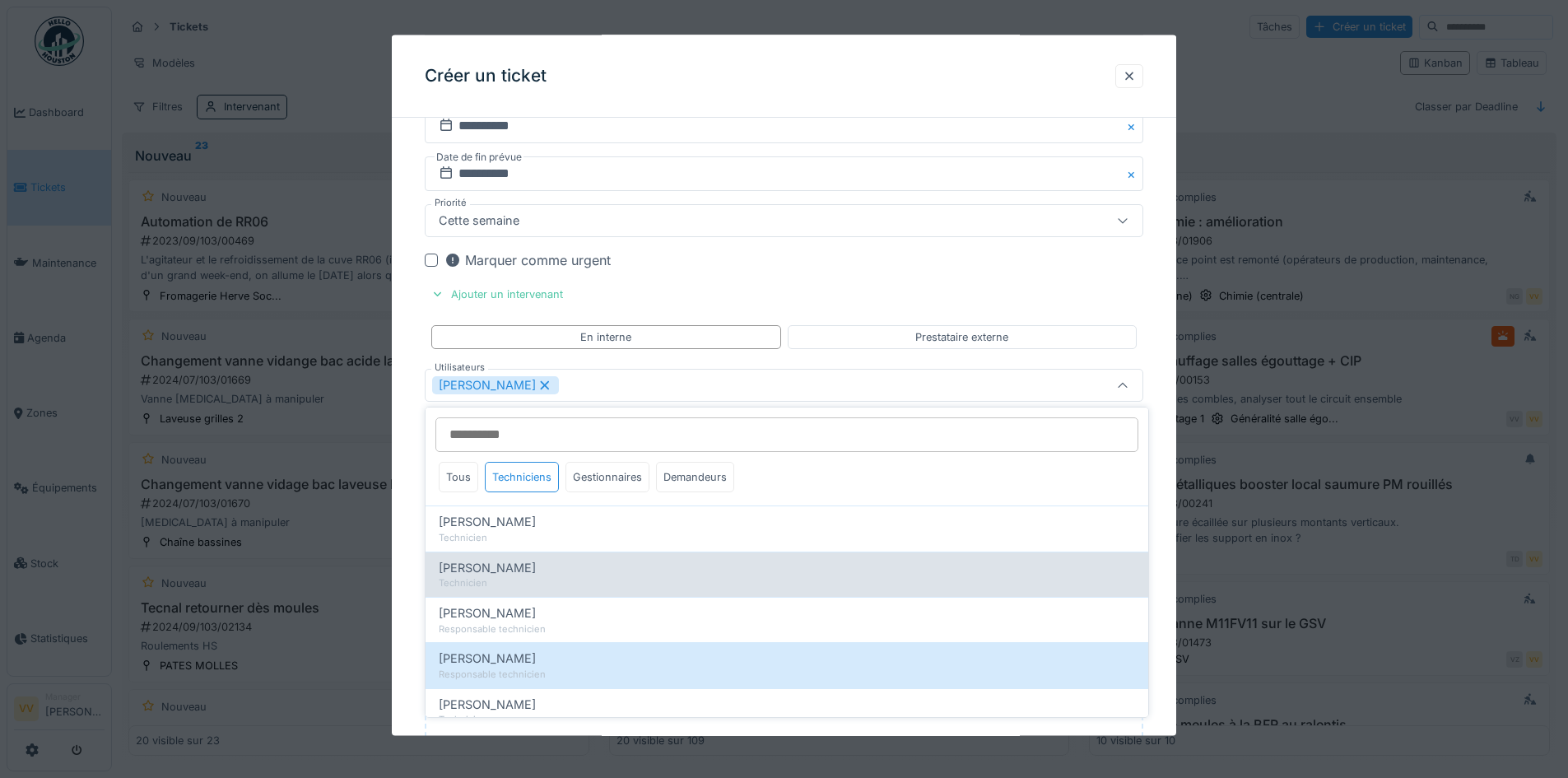
click at [479, 577] on div "Technicien" at bounding box center [787, 583] width 696 height 14
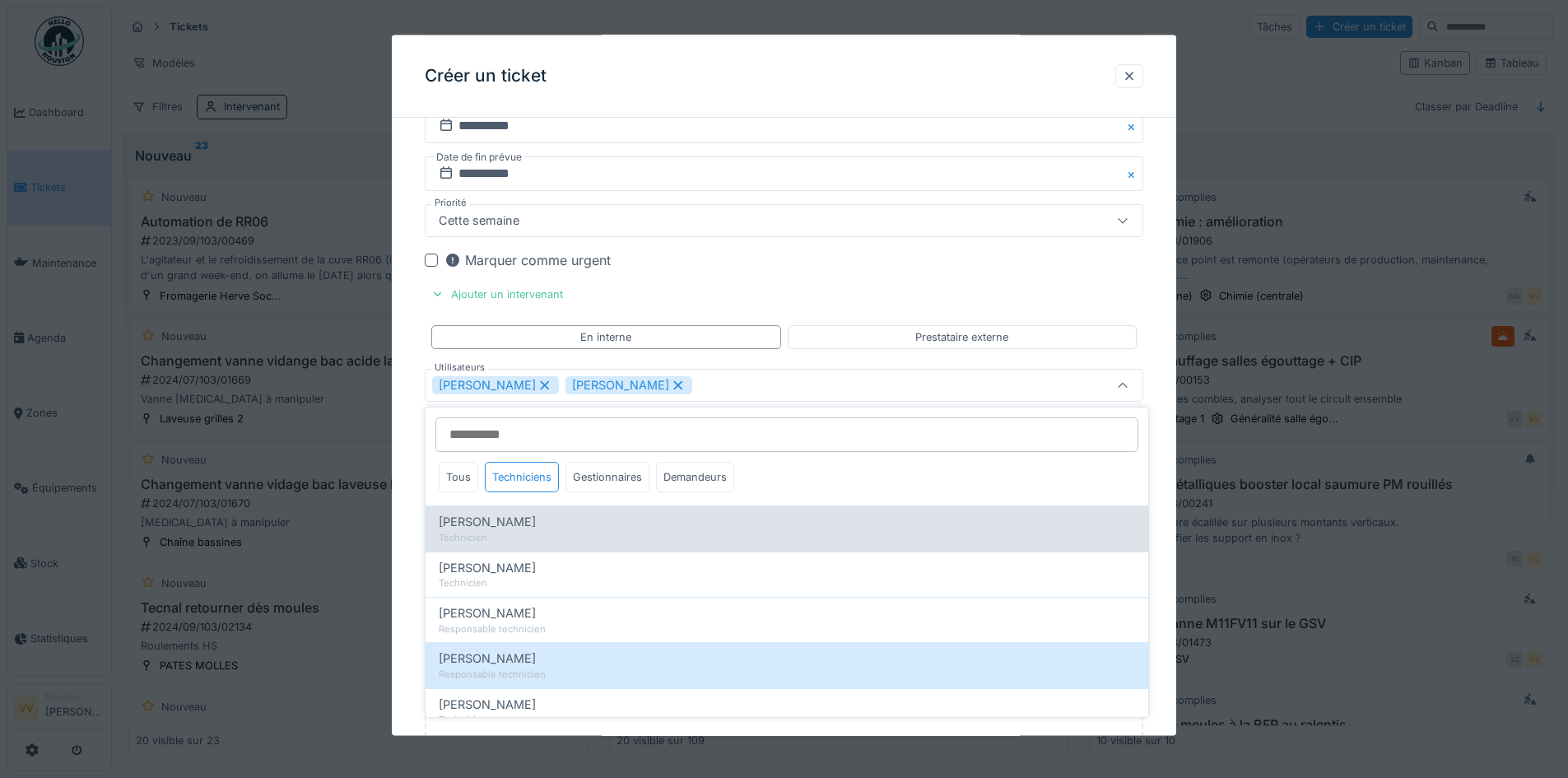
click at [500, 526] on span "Benjamin Bauwens" at bounding box center [488, 522] width 98 height 18
type input "**********"
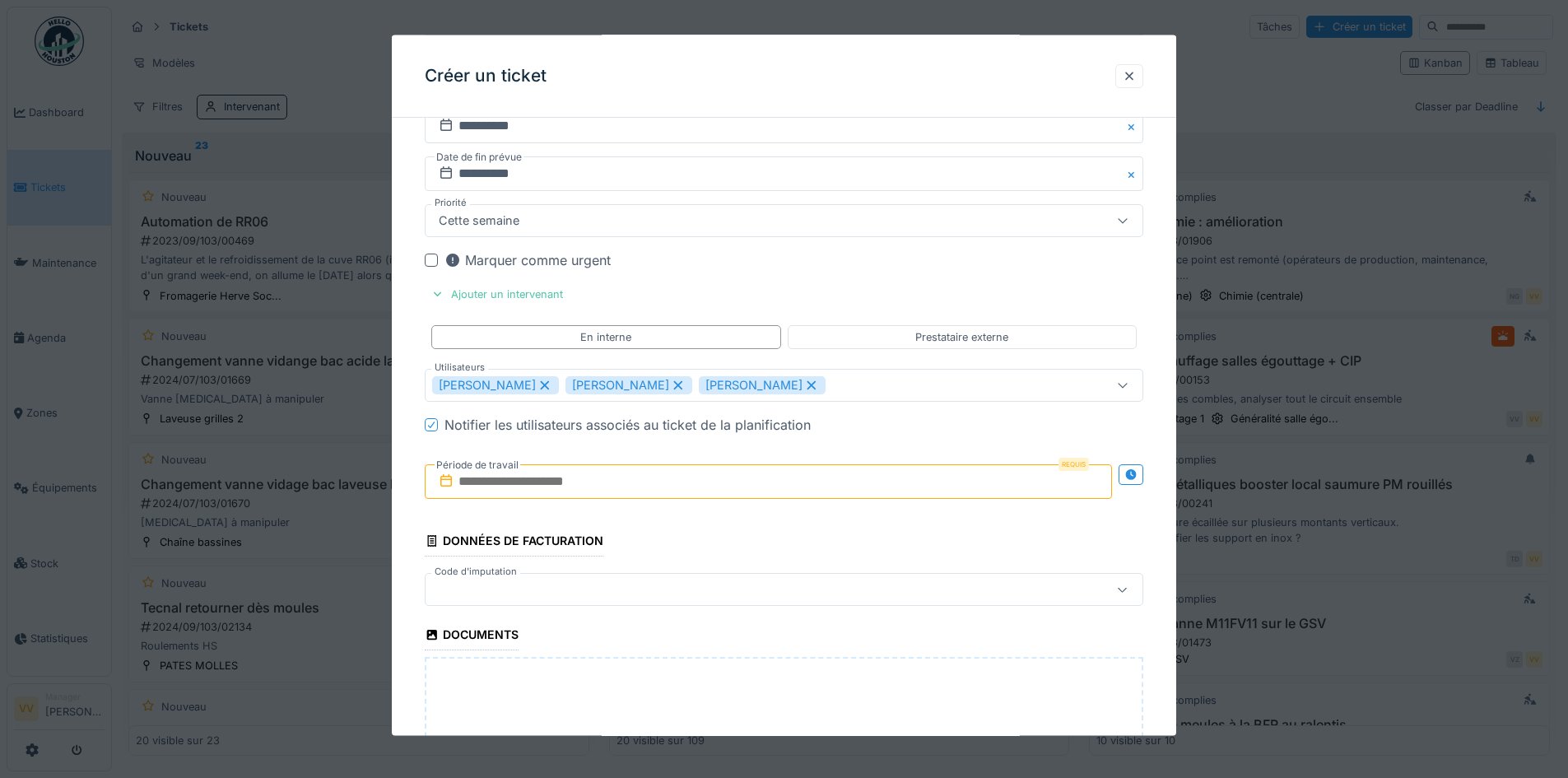
click at [749, 484] on input "text" at bounding box center [768, 482] width 687 height 34
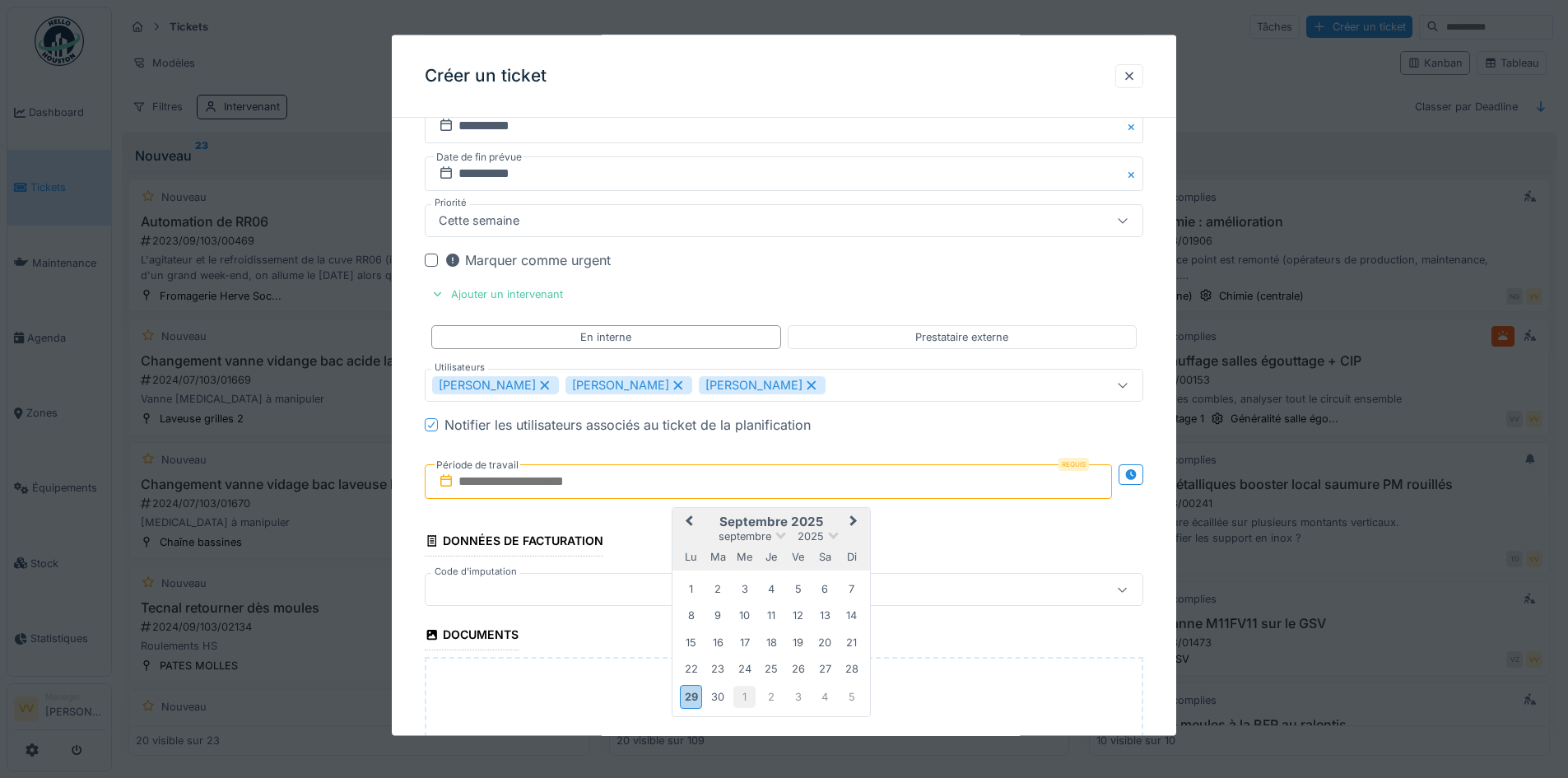
click at [740, 696] on div "1" at bounding box center [744, 696] width 23 height 23
click at [749, 585] on div "1" at bounding box center [744, 589] width 23 height 23
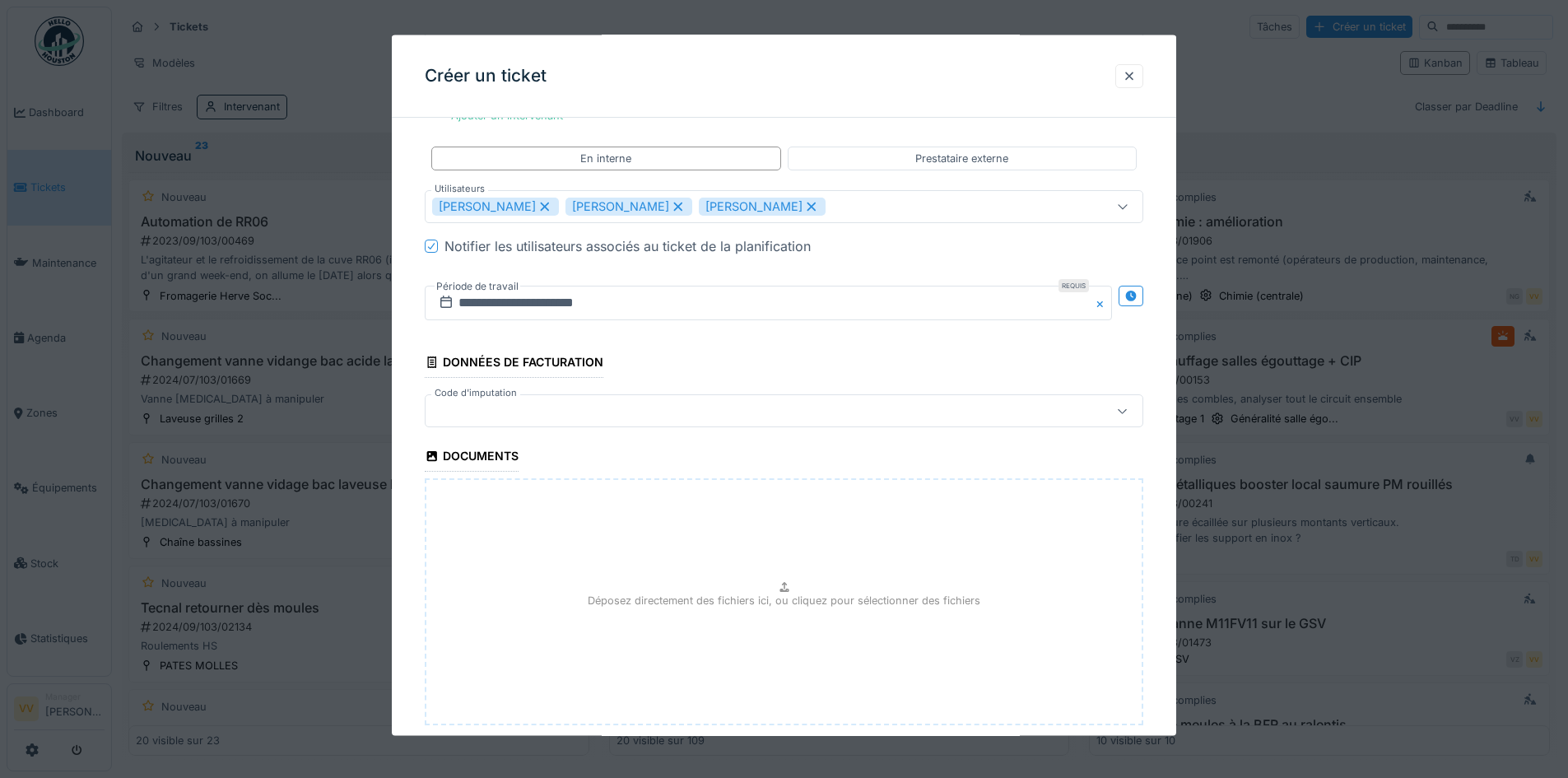
scroll to position [1464, 0]
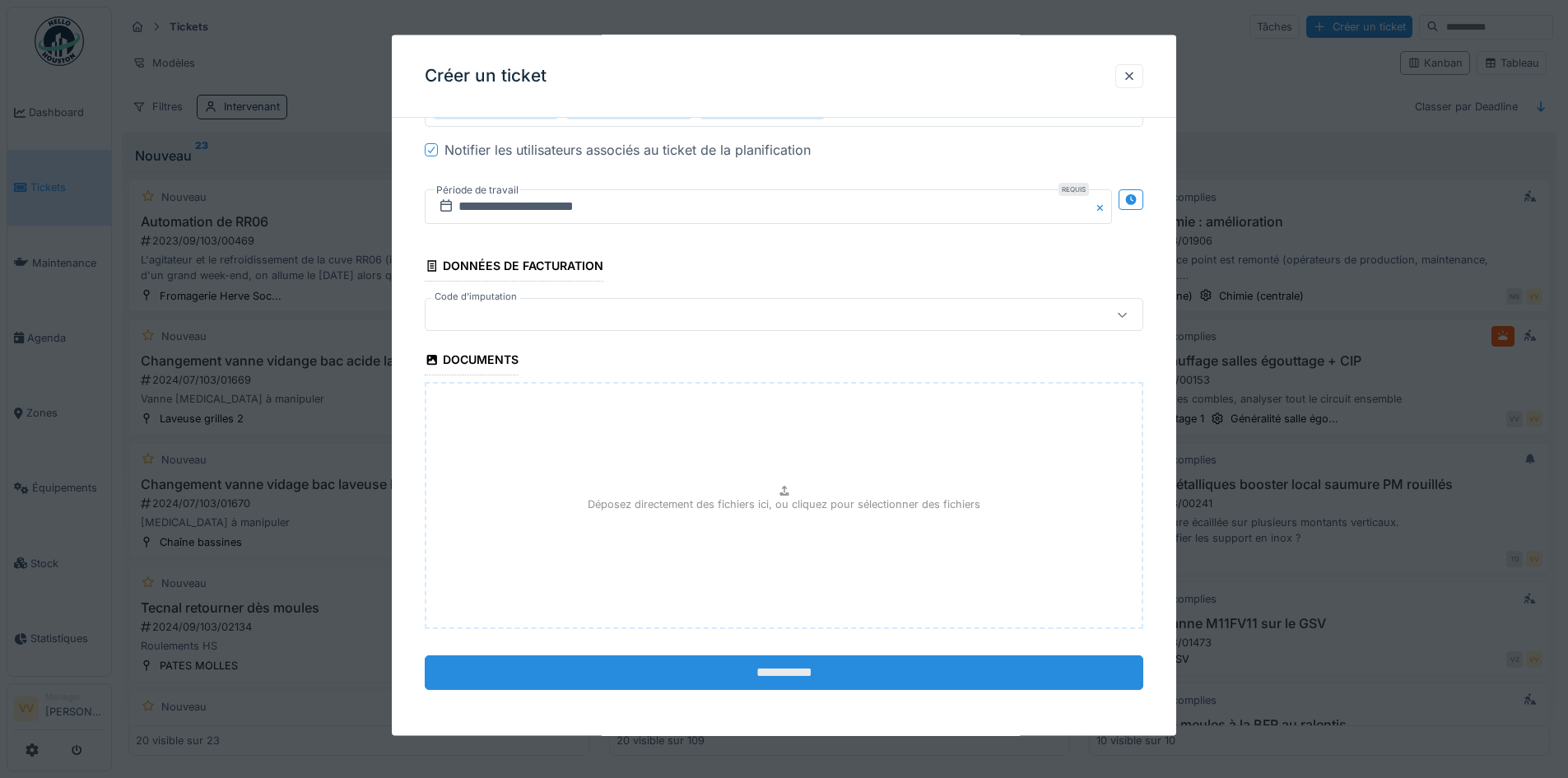
click at [870, 678] on input "**********" at bounding box center [784, 673] width 719 height 34
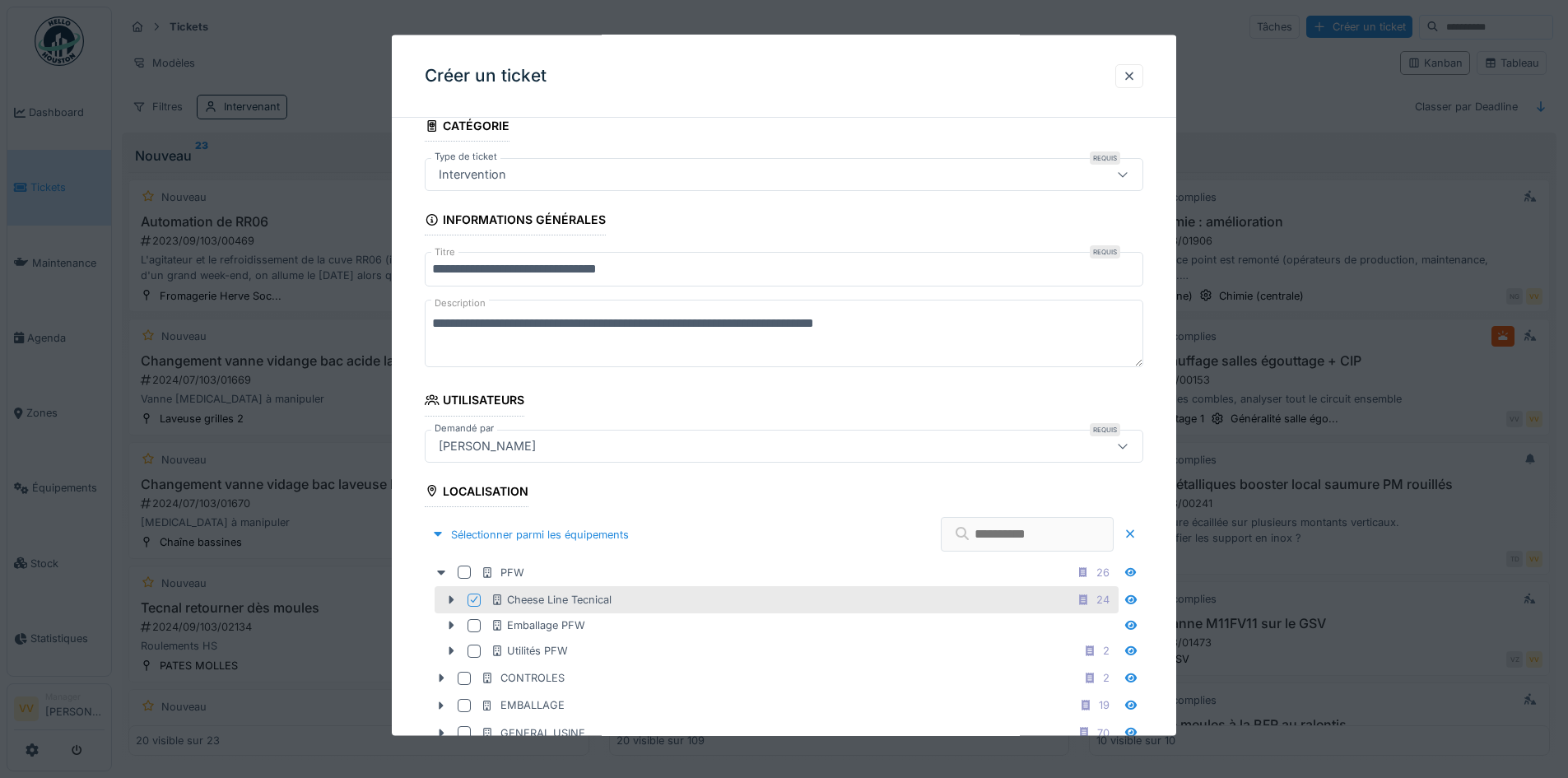
scroll to position [63, 0]
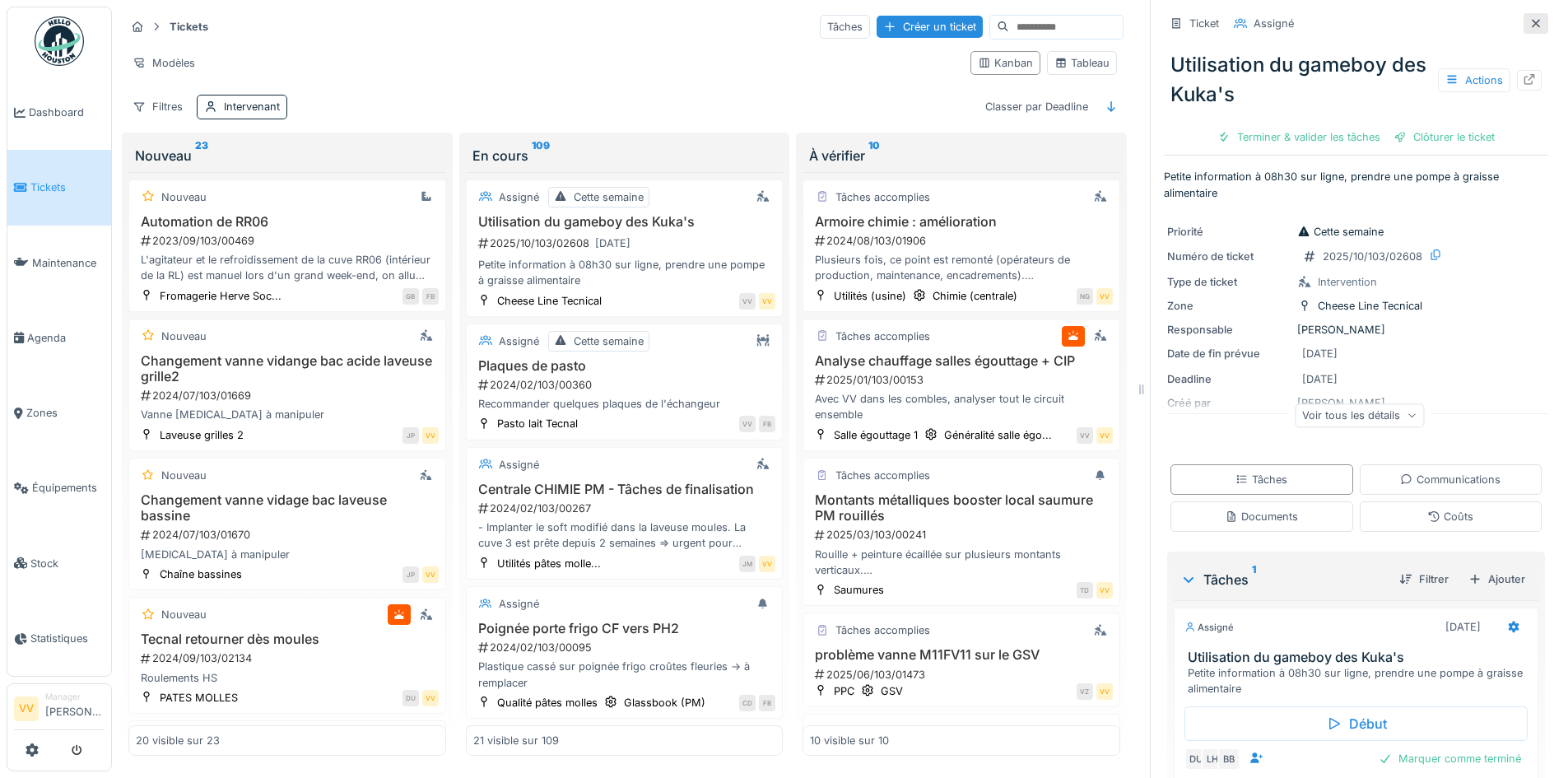
click at [1532, 23] on icon at bounding box center [1535, 23] width 8 height 8
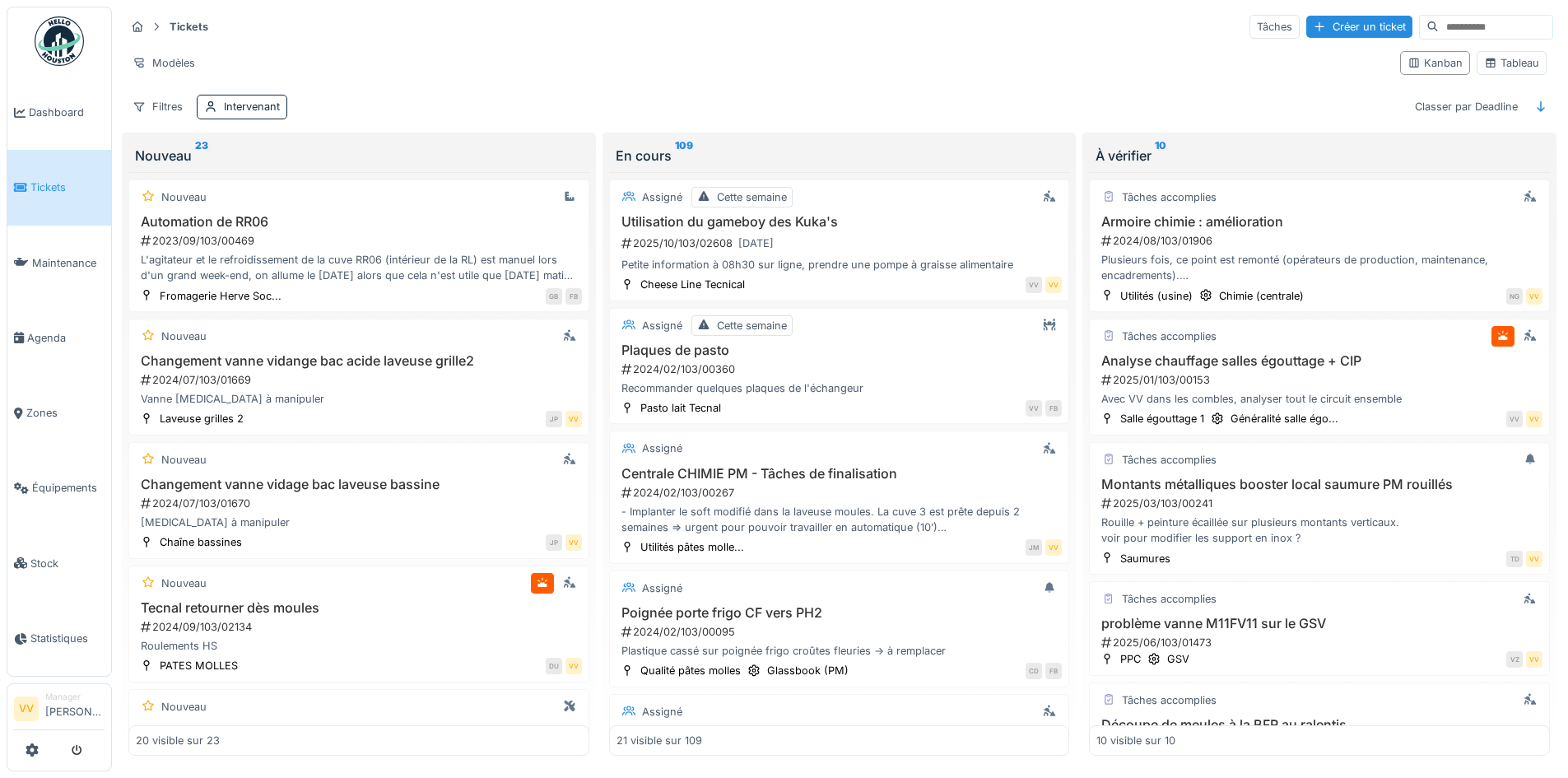
click at [18, 197] on link "Tickets" at bounding box center [59, 187] width 104 height 75
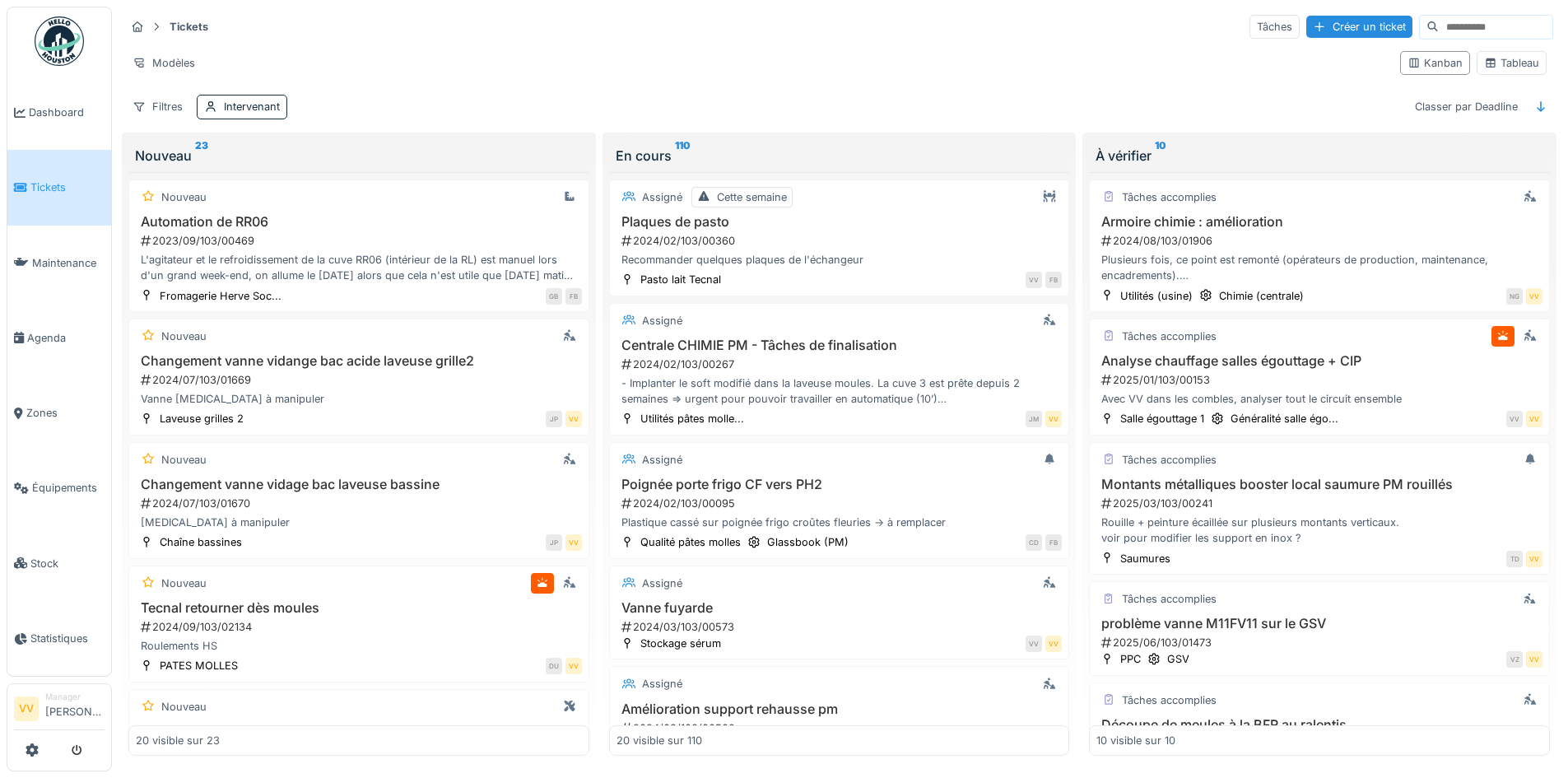
click at [43, 195] on link "Tickets" at bounding box center [59, 187] width 104 height 75
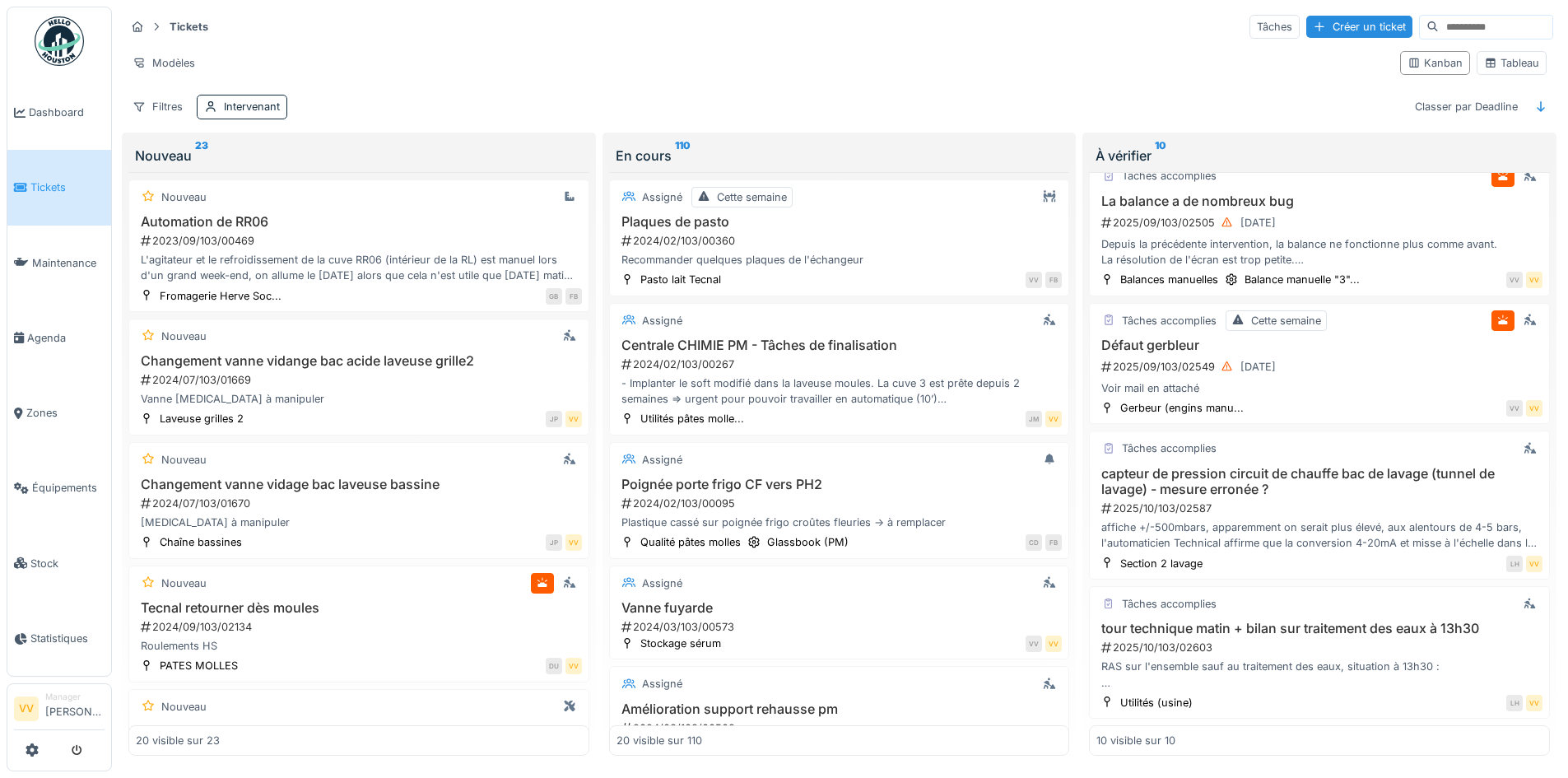
scroll to position [10, 0]
click at [25, 199] on link "Tickets" at bounding box center [59, 187] width 104 height 75
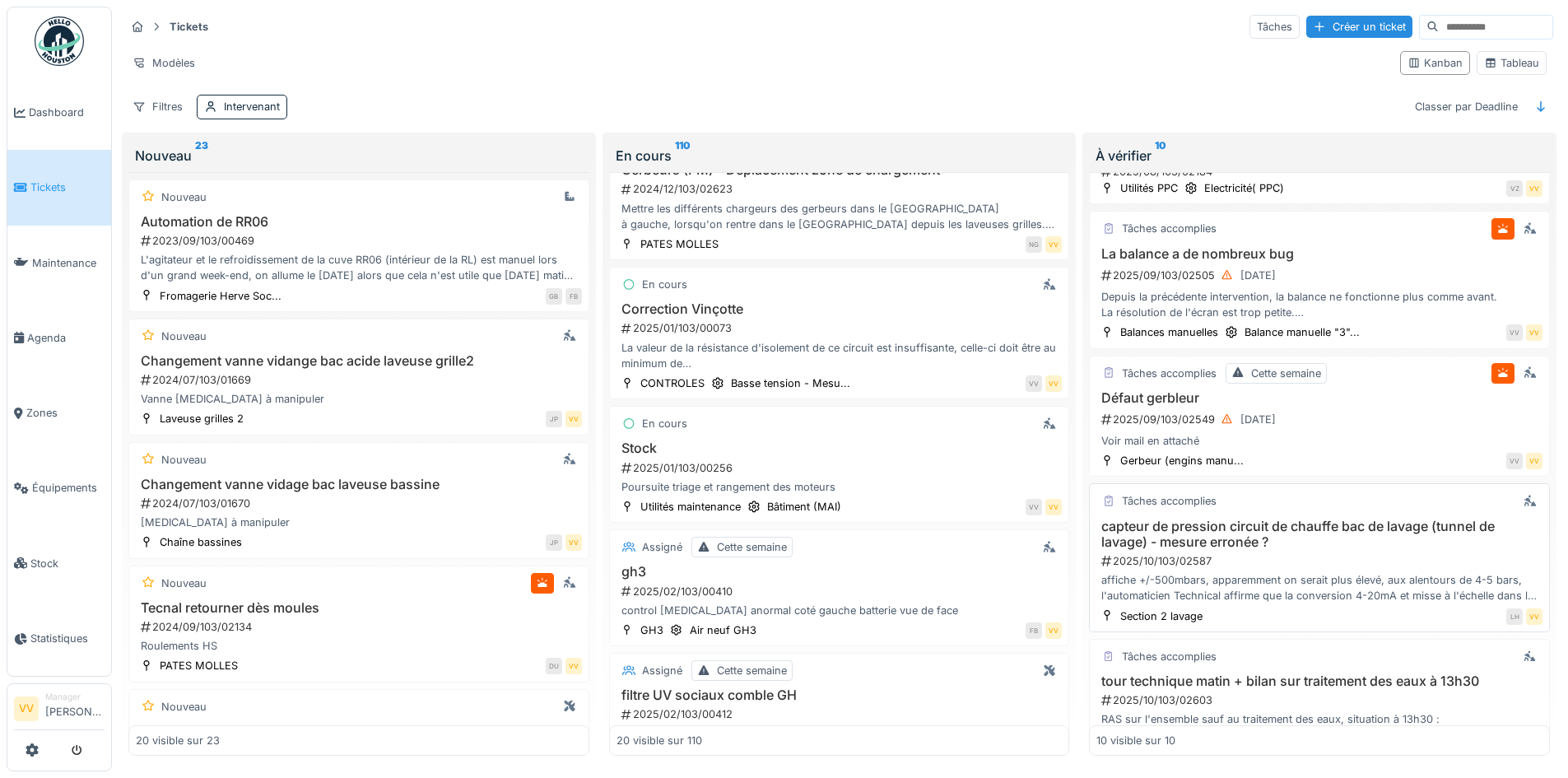
scroll to position [682, 0]
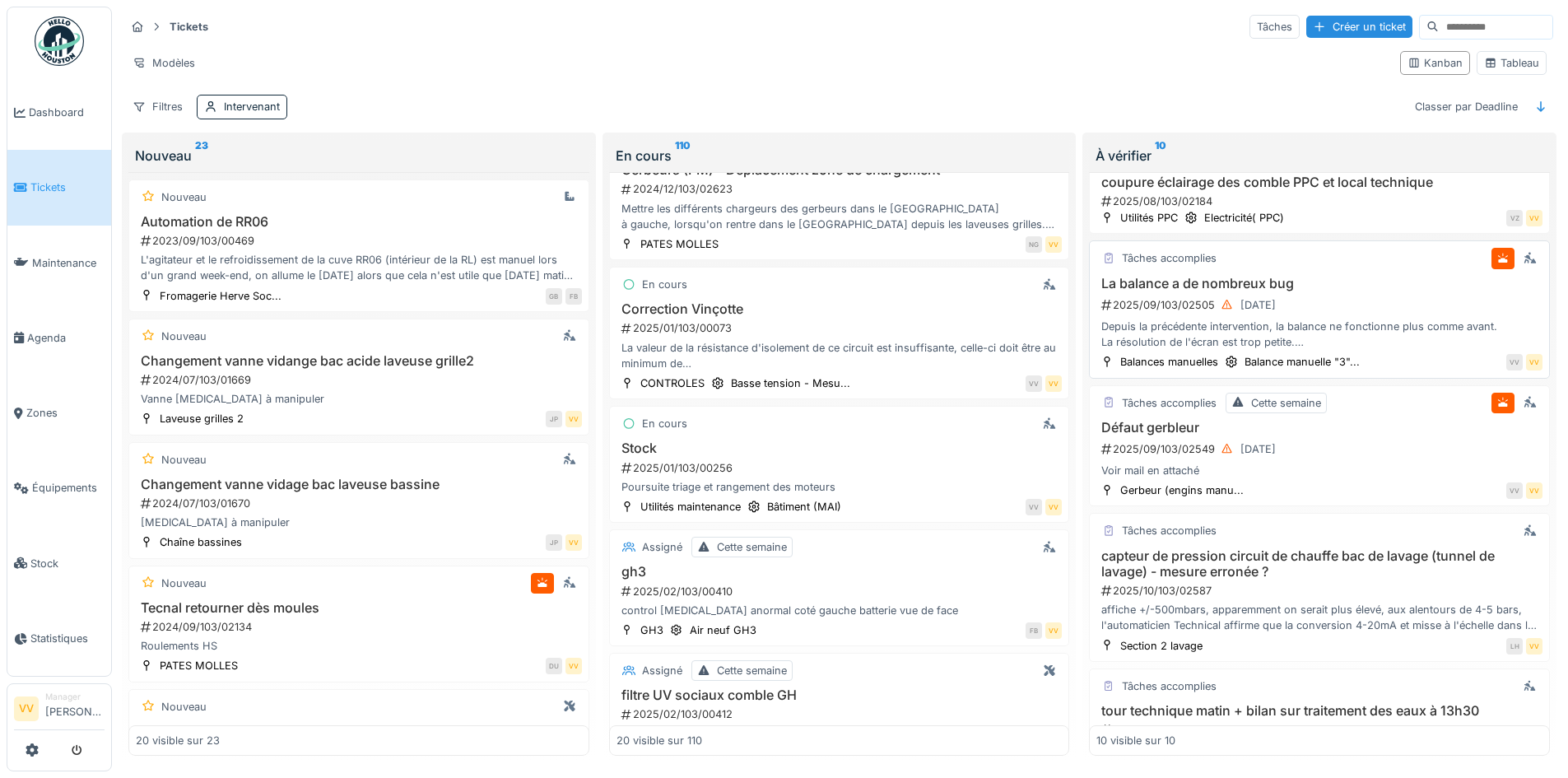
click at [1376, 295] on div "2025/09/103/02505 [DATE]" at bounding box center [1321, 305] width 443 height 21
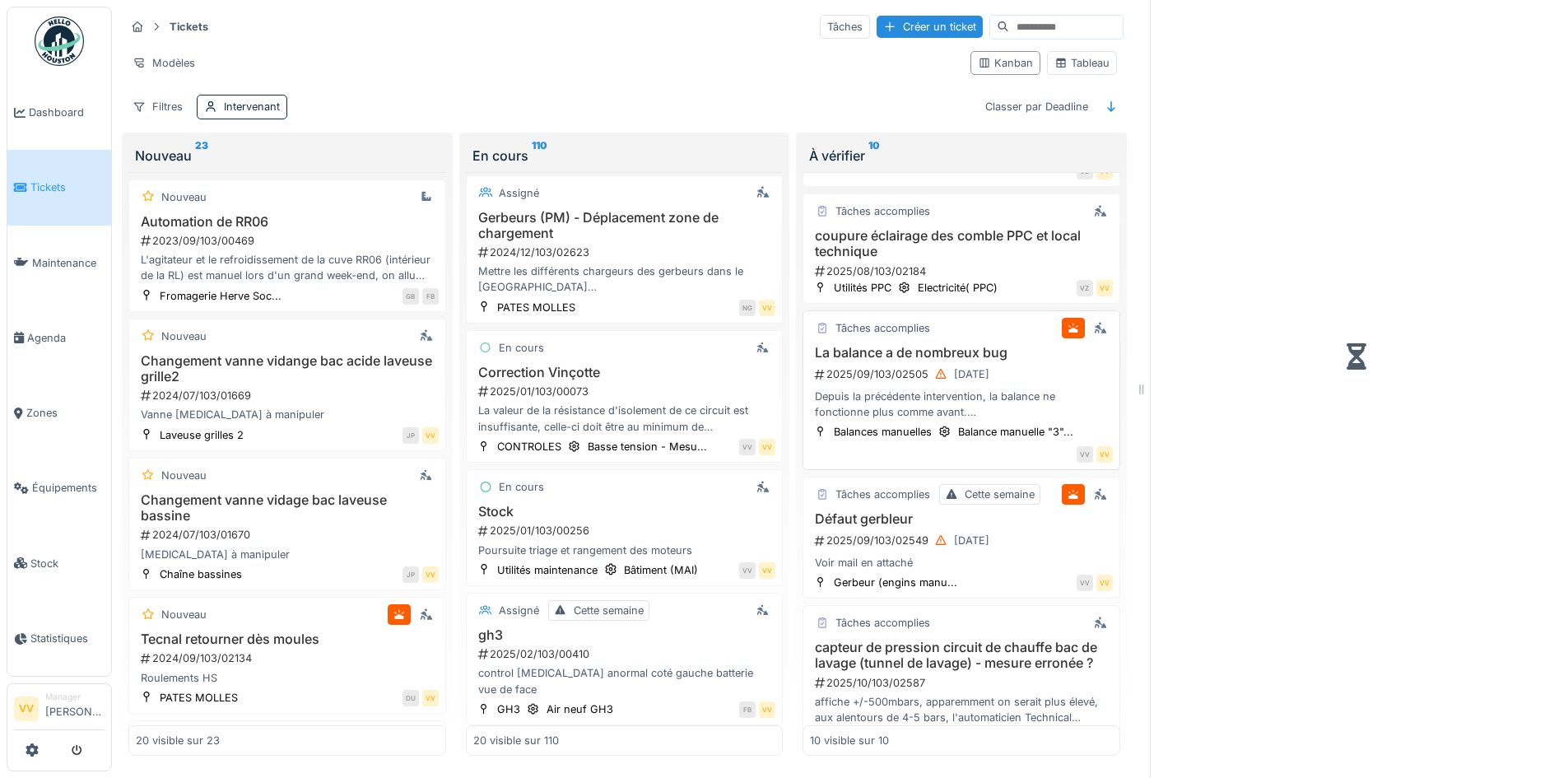
scroll to position [758, 0]
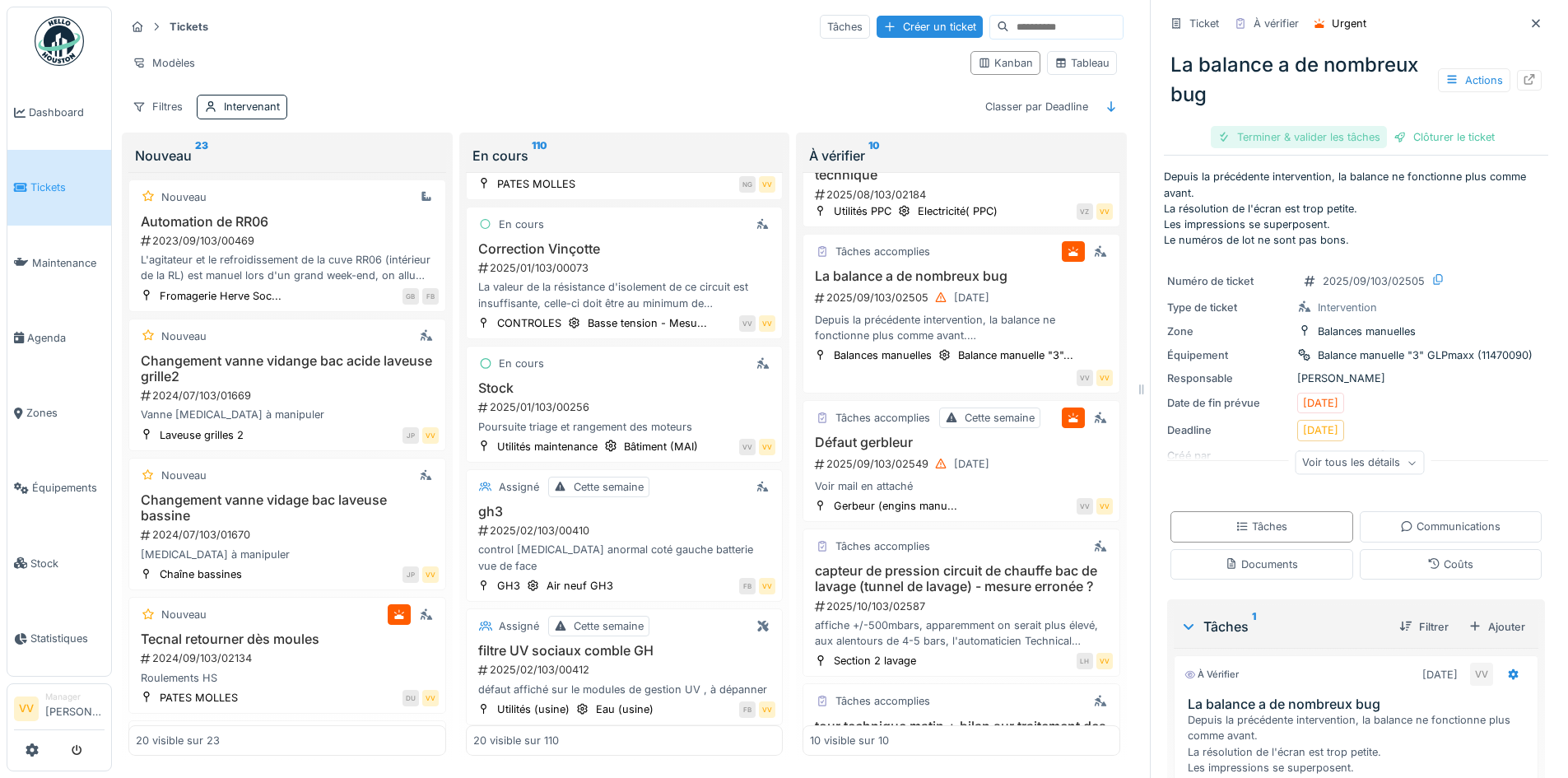
click at [1257, 127] on div "Terminer & valider les tâches" at bounding box center [1299, 136] width 176 height 23
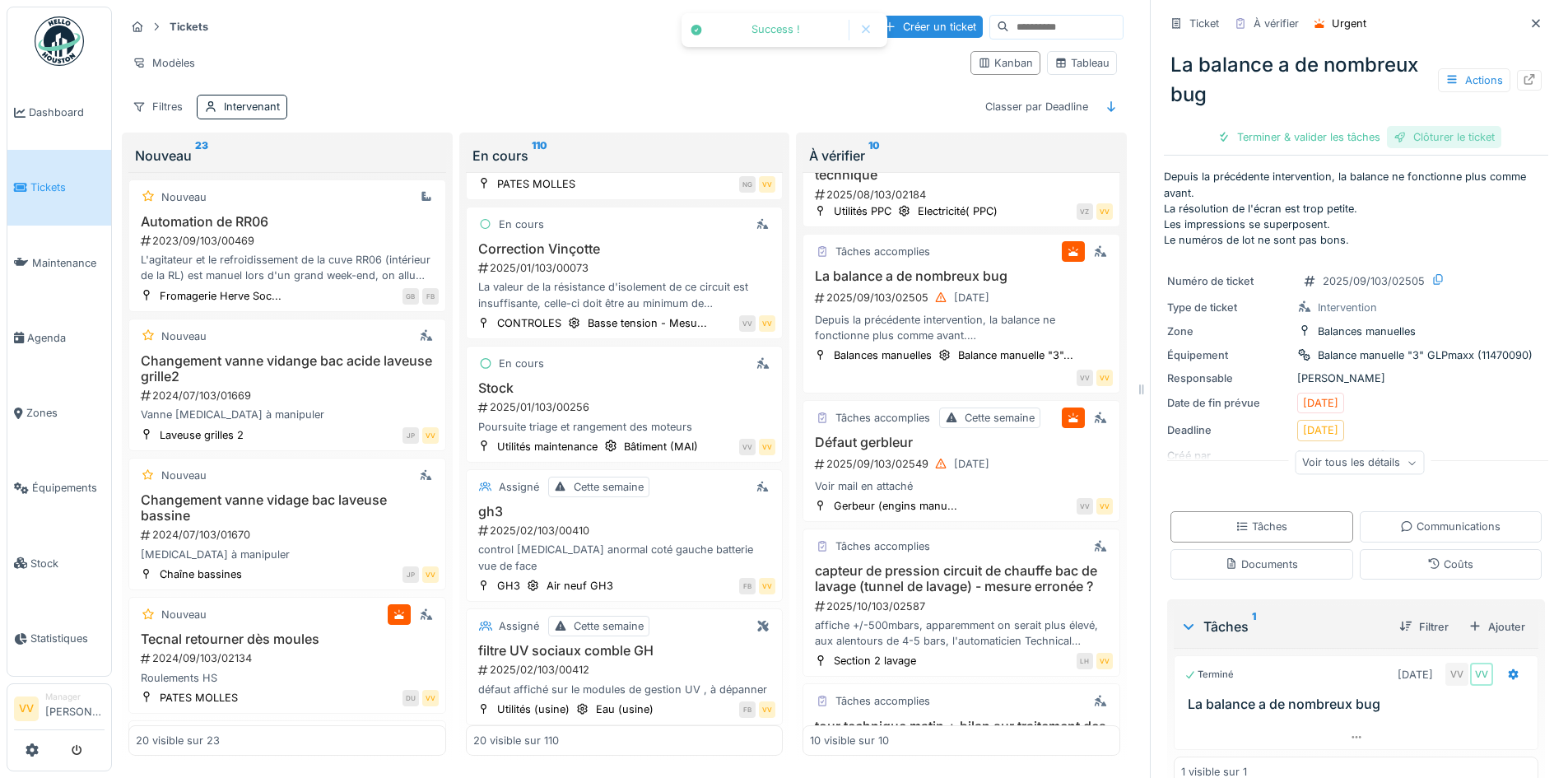
click at [1420, 126] on div "Clôturer le ticket" at bounding box center [1444, 136] width 115 height 23
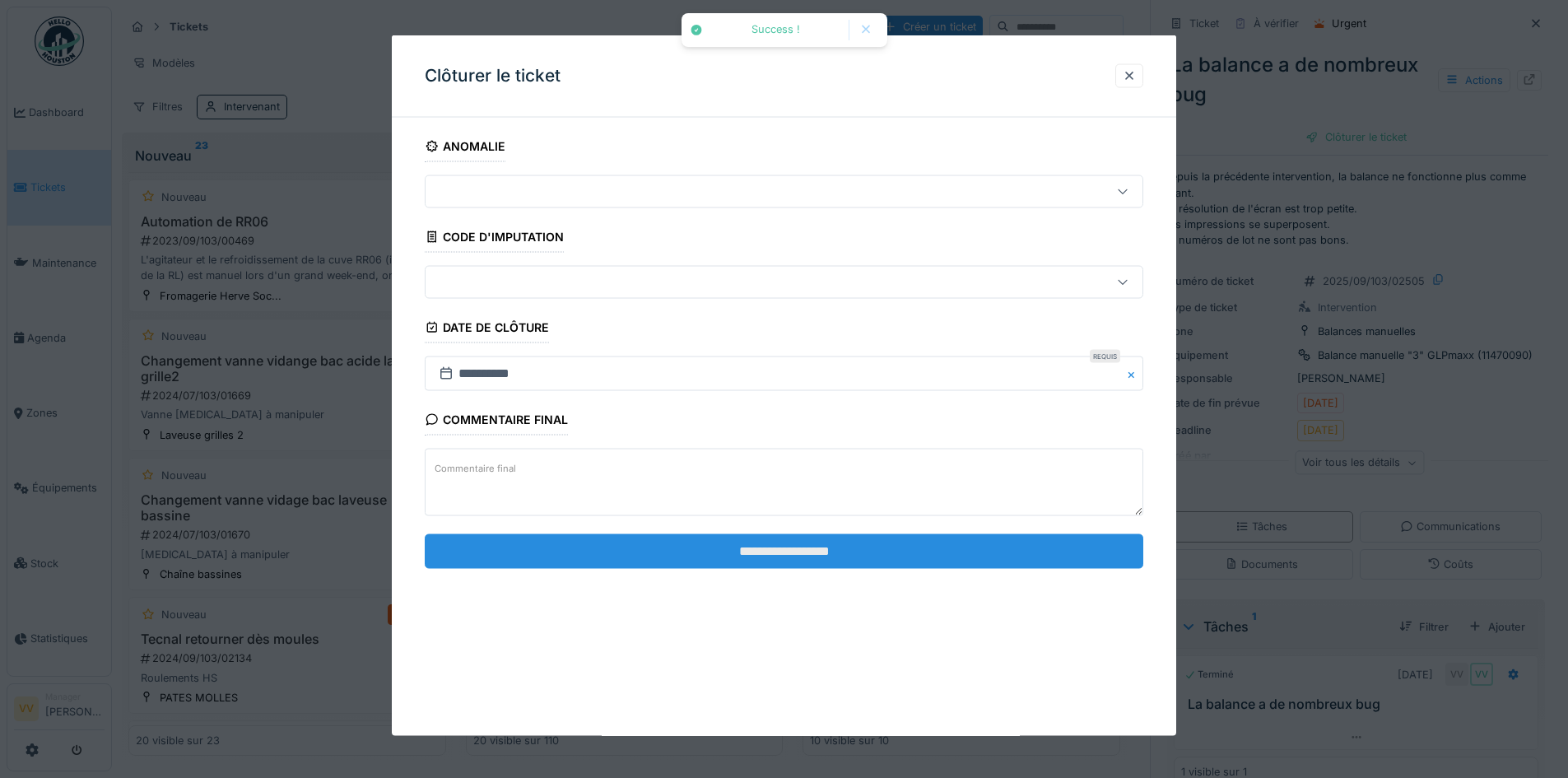
click at [881, 557] on input "**********" at bounding box center [784, 551] width 719 height 34
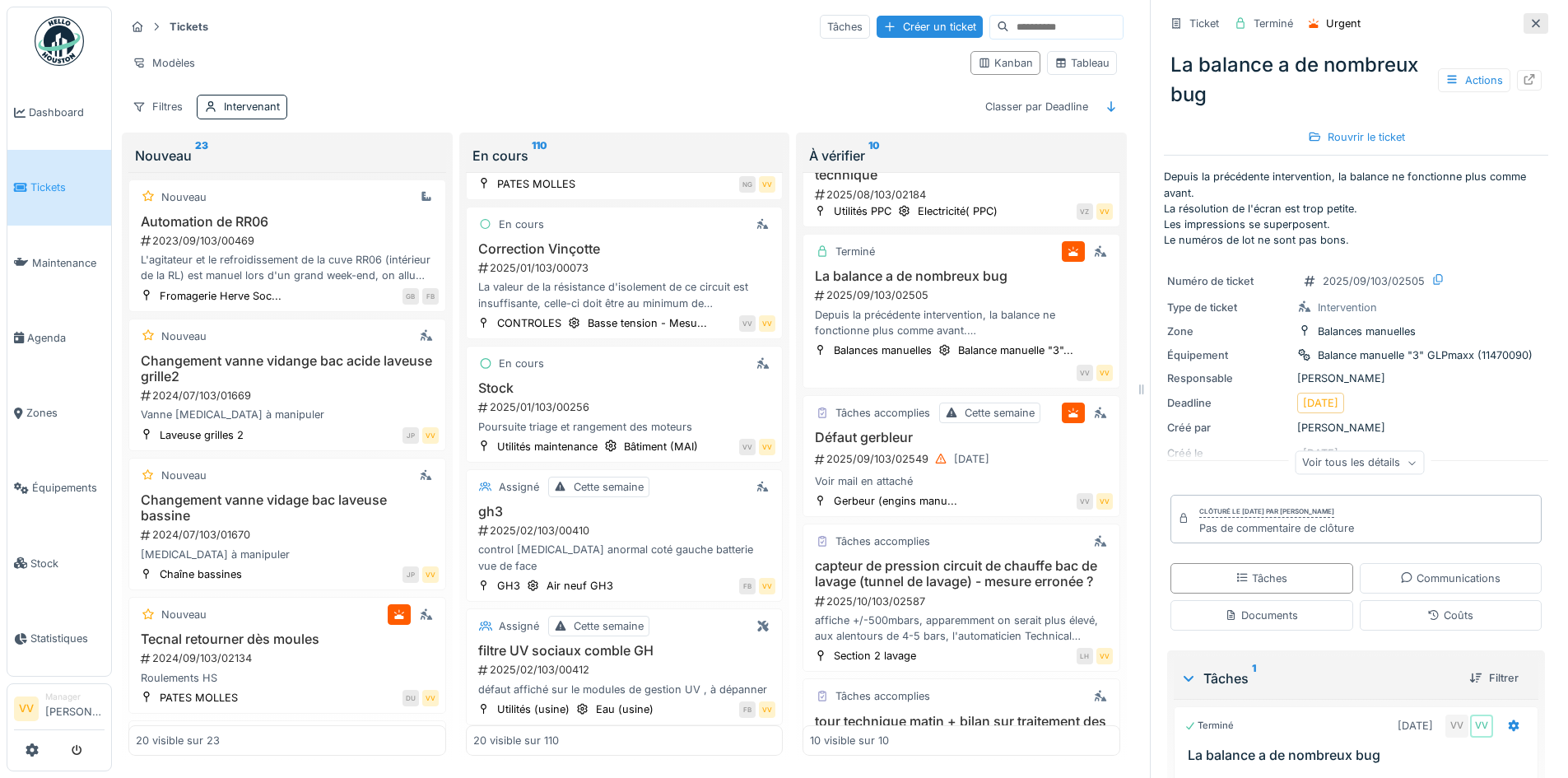
click at [1530, 18] on icon at bounding box center [1536, 23] width 14 height 11
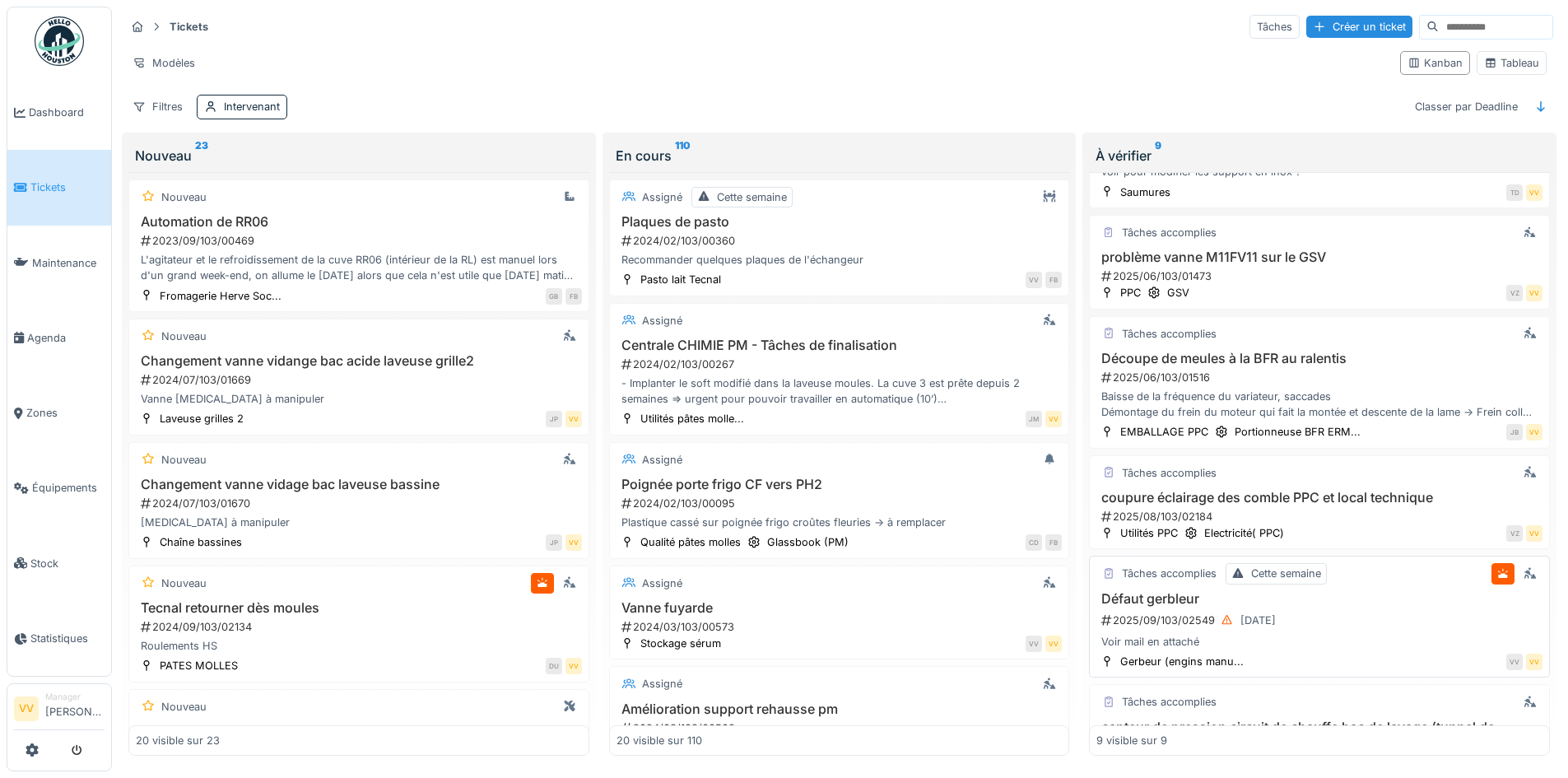
scroll to position [576, 0]
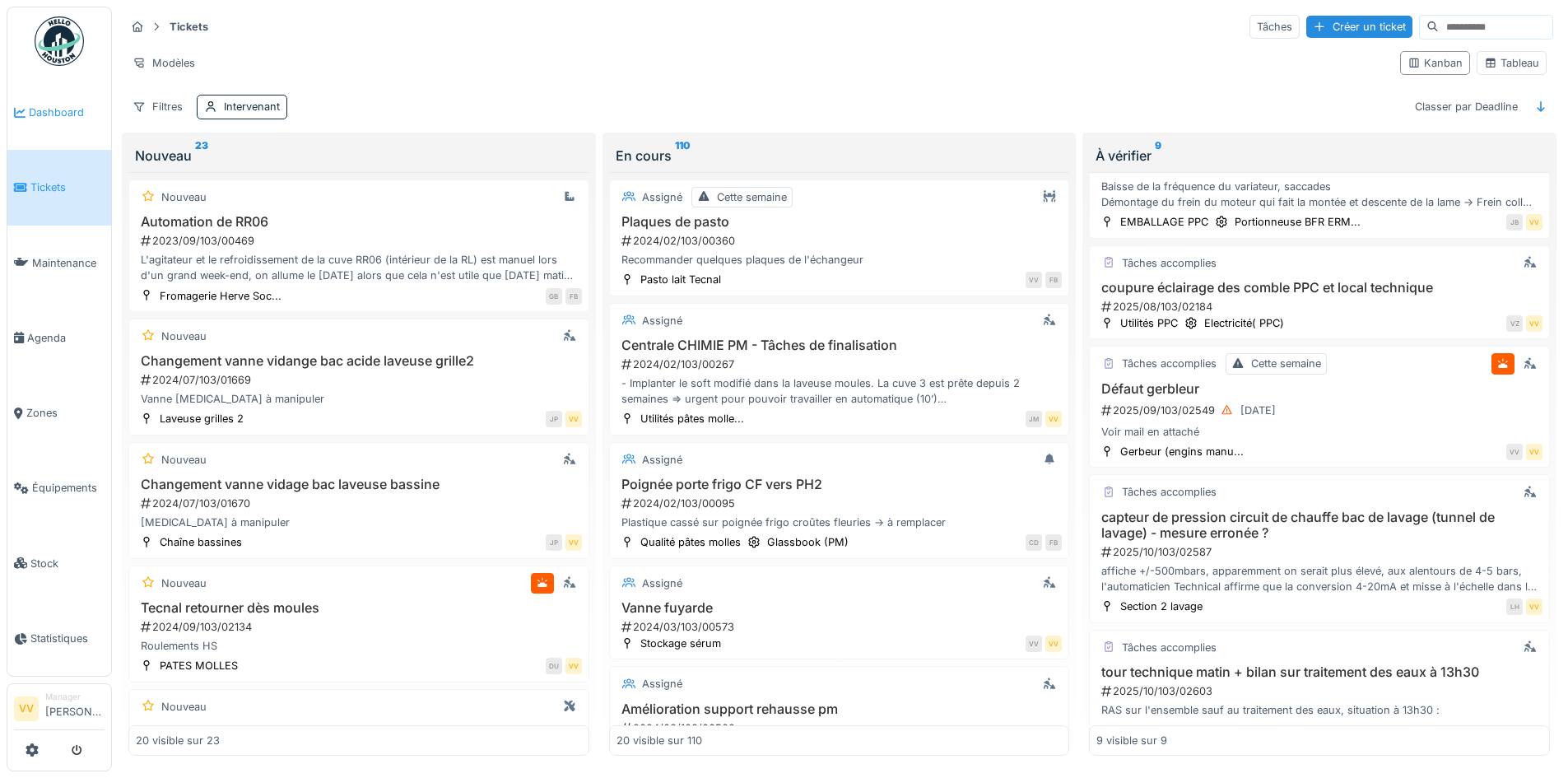
click at [79, 112] on span "Dashboard" at bounding box center [67, 112] width 76 height 15
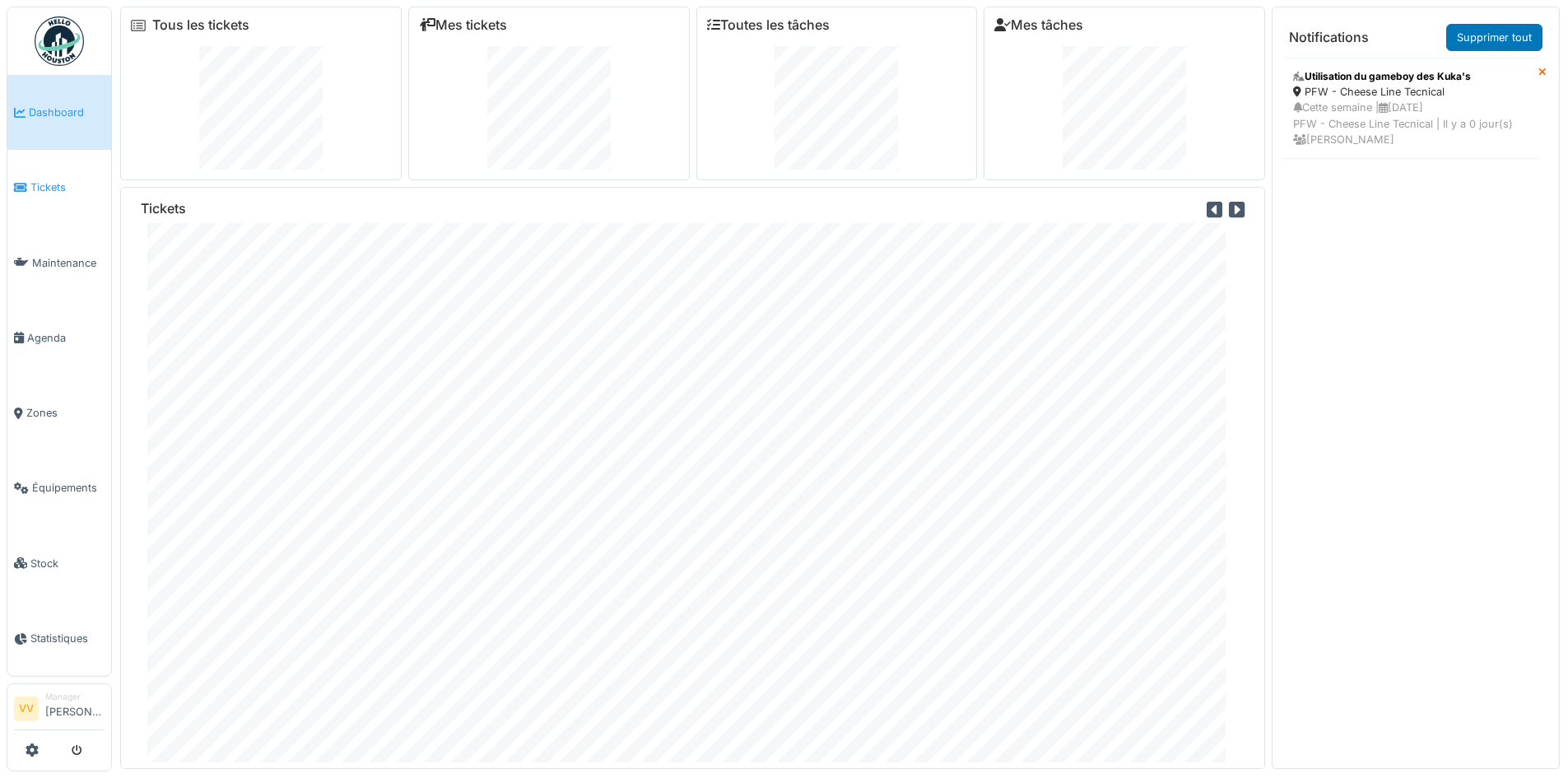
click at [71, 189] on span "Tickets" at bounding box center [68, 187] width 74 height 15
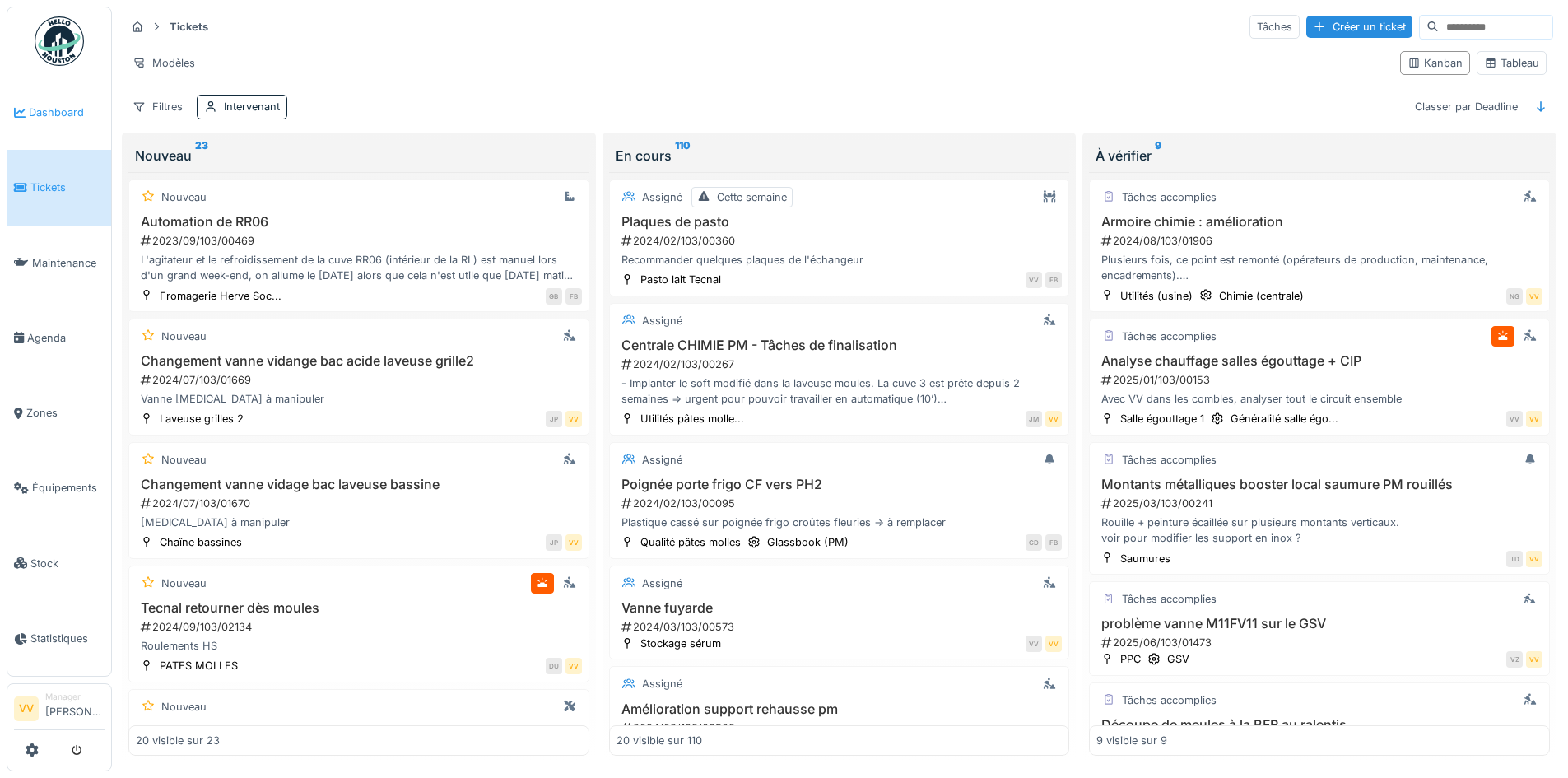
click at [27, 111] on li "Dashboard" at bounding box center [59, 112] width 90 height 15
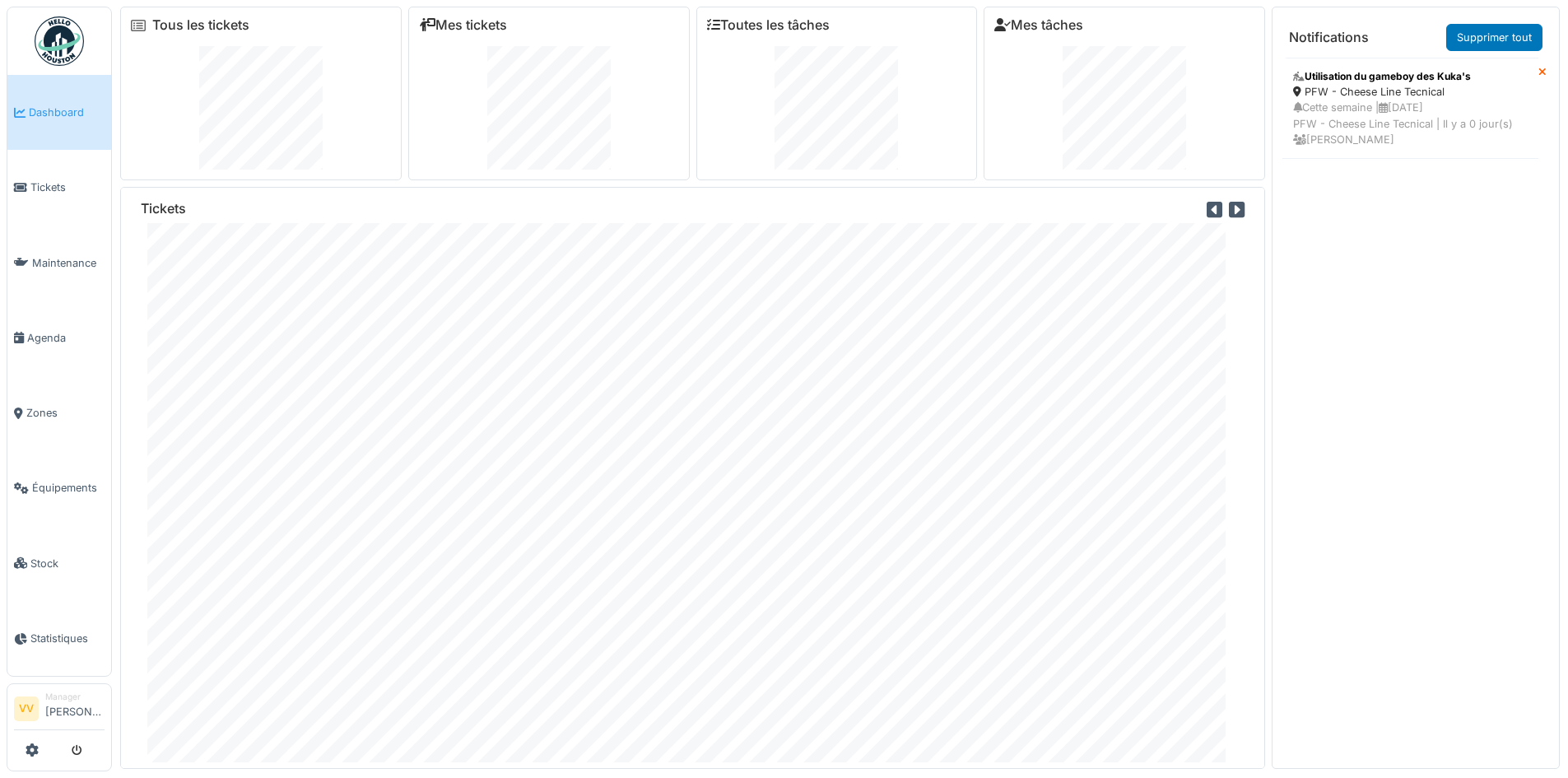
click at [1536, 71] on div "Utilisation du gameboy des Kuka's PFW - Cheese Line Tecnical Cette semaine | [D…" at bounding box center [1415, 108] width 266 height 101
click at [1539, 73] on icon at bounding box center [1543, 73] width 8 height 11
click at [37, 106] on span "Dashboard" at bounding box center [67, 112] width 76 height 15
click at [41, 192] on span "Tickets" at bounding box center [68, 187] width 74 height 15
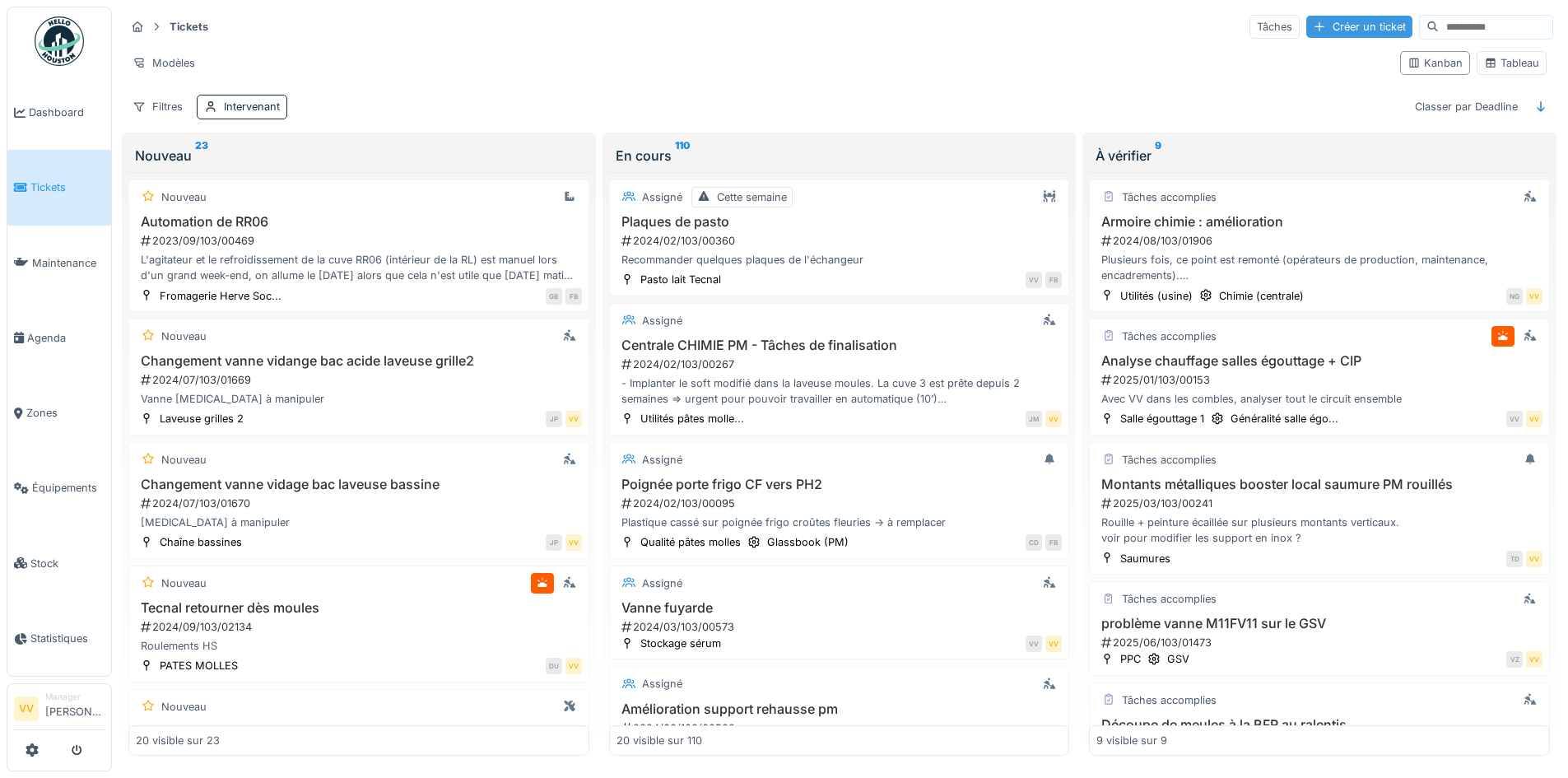
click at [1312, 31] on div "Créer un ticket" at bounding box center [1360, 26] width 107 height 23
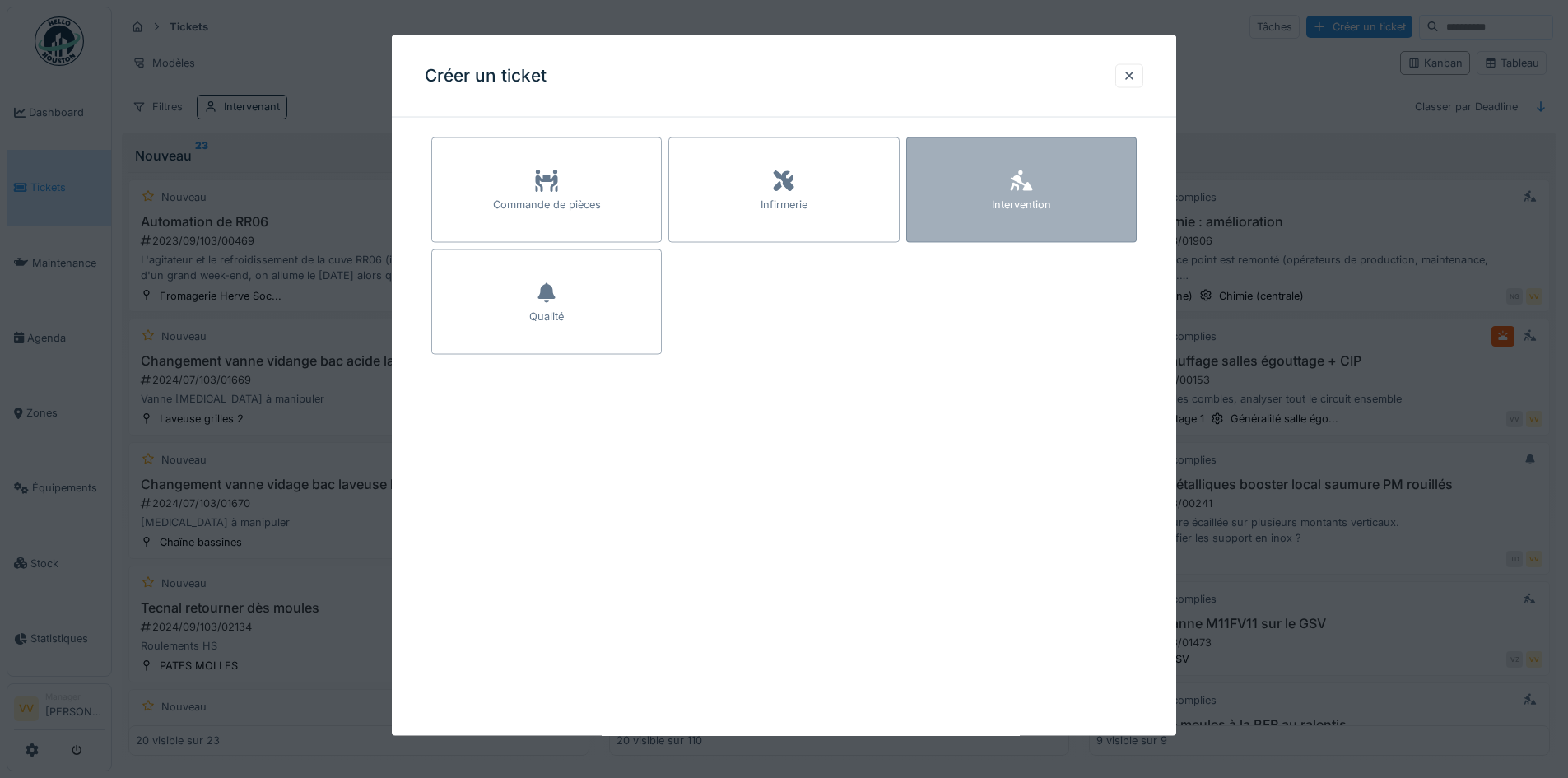
click at [1088, 164] on div "Intervention" at bounding box center [1022, 190] width 230 height 106
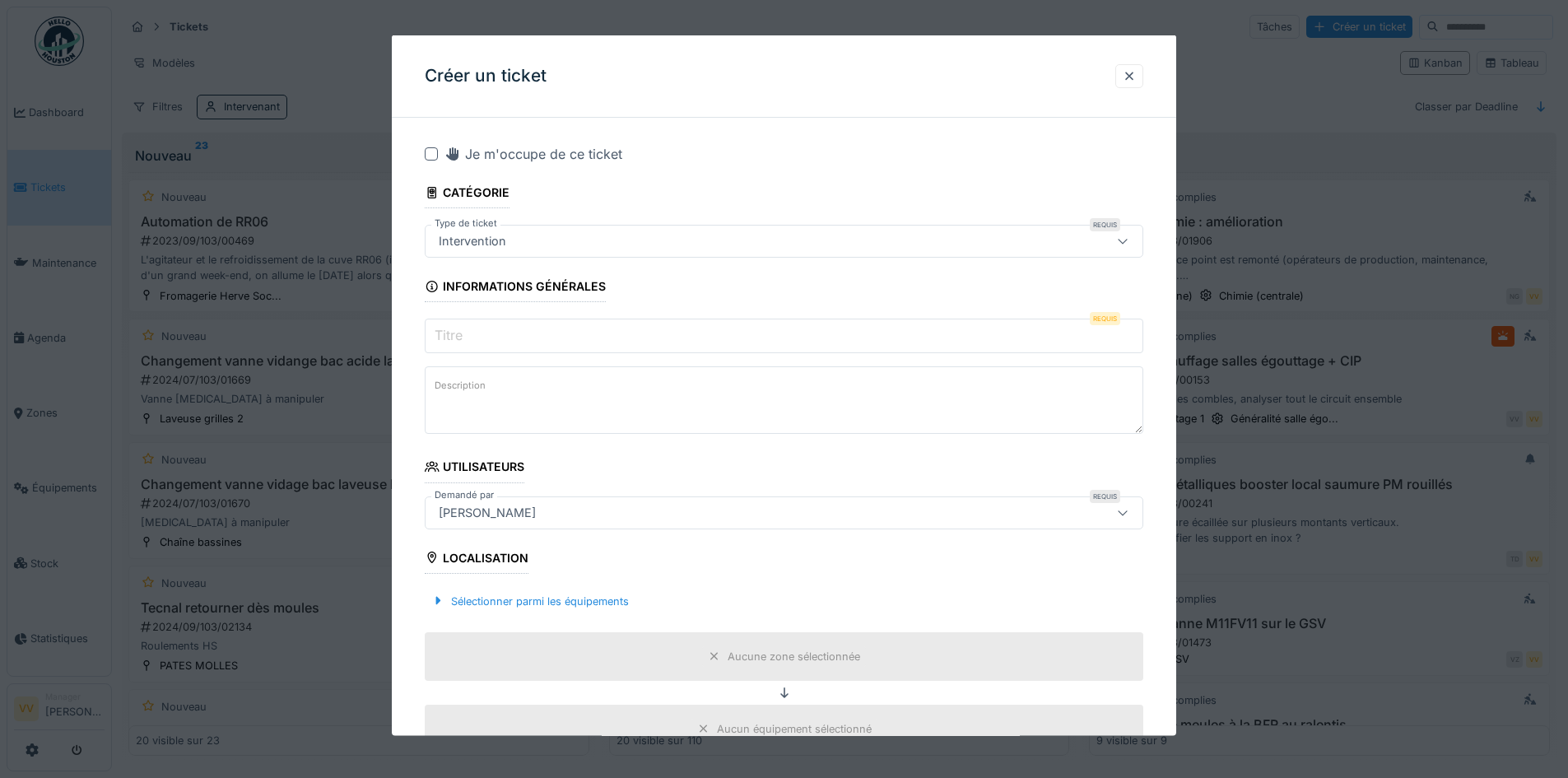
click at [556, 333] on input "Titre" at bounding box center [784, 336] width 719 height 34
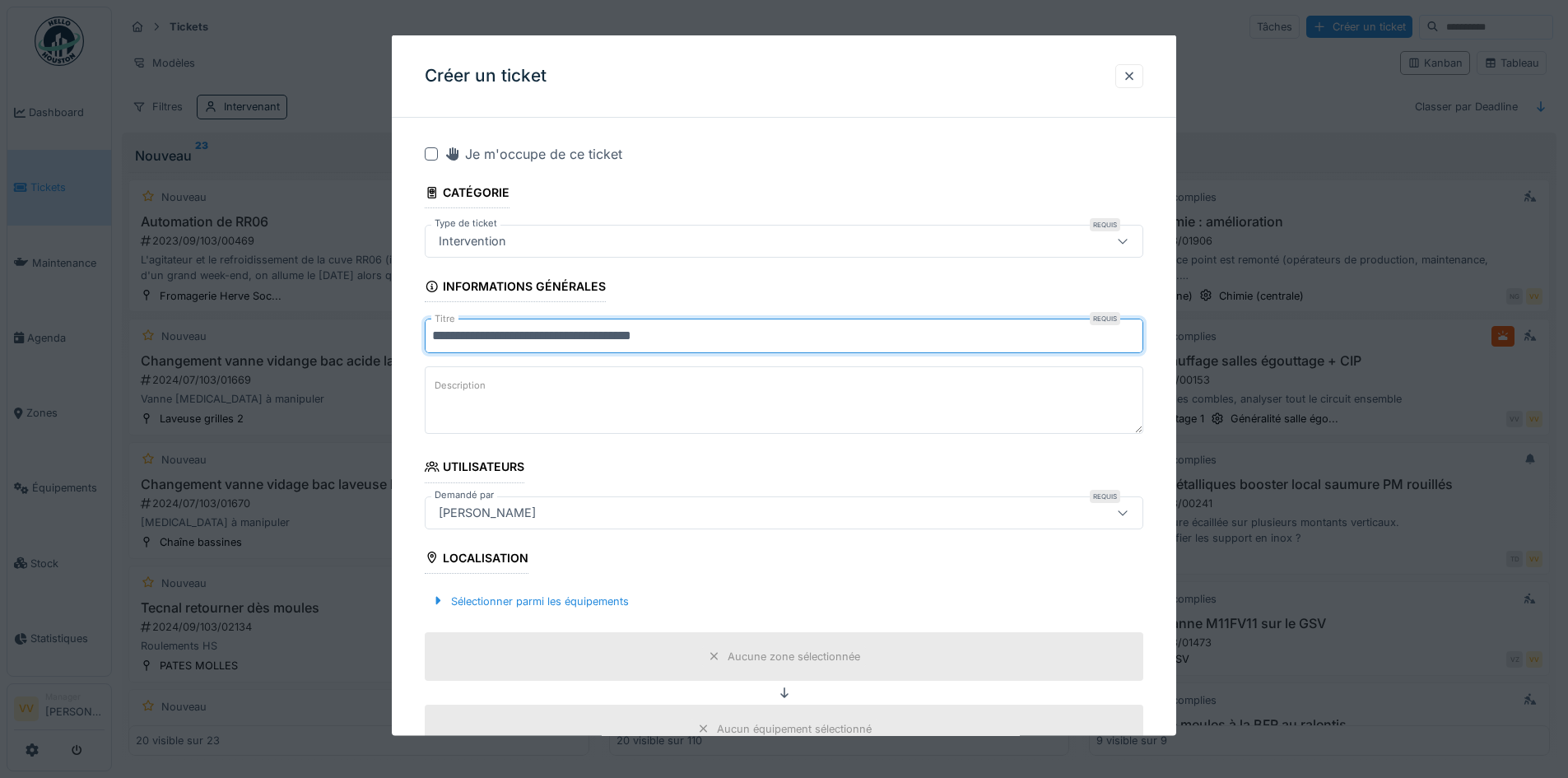
type input "**********"
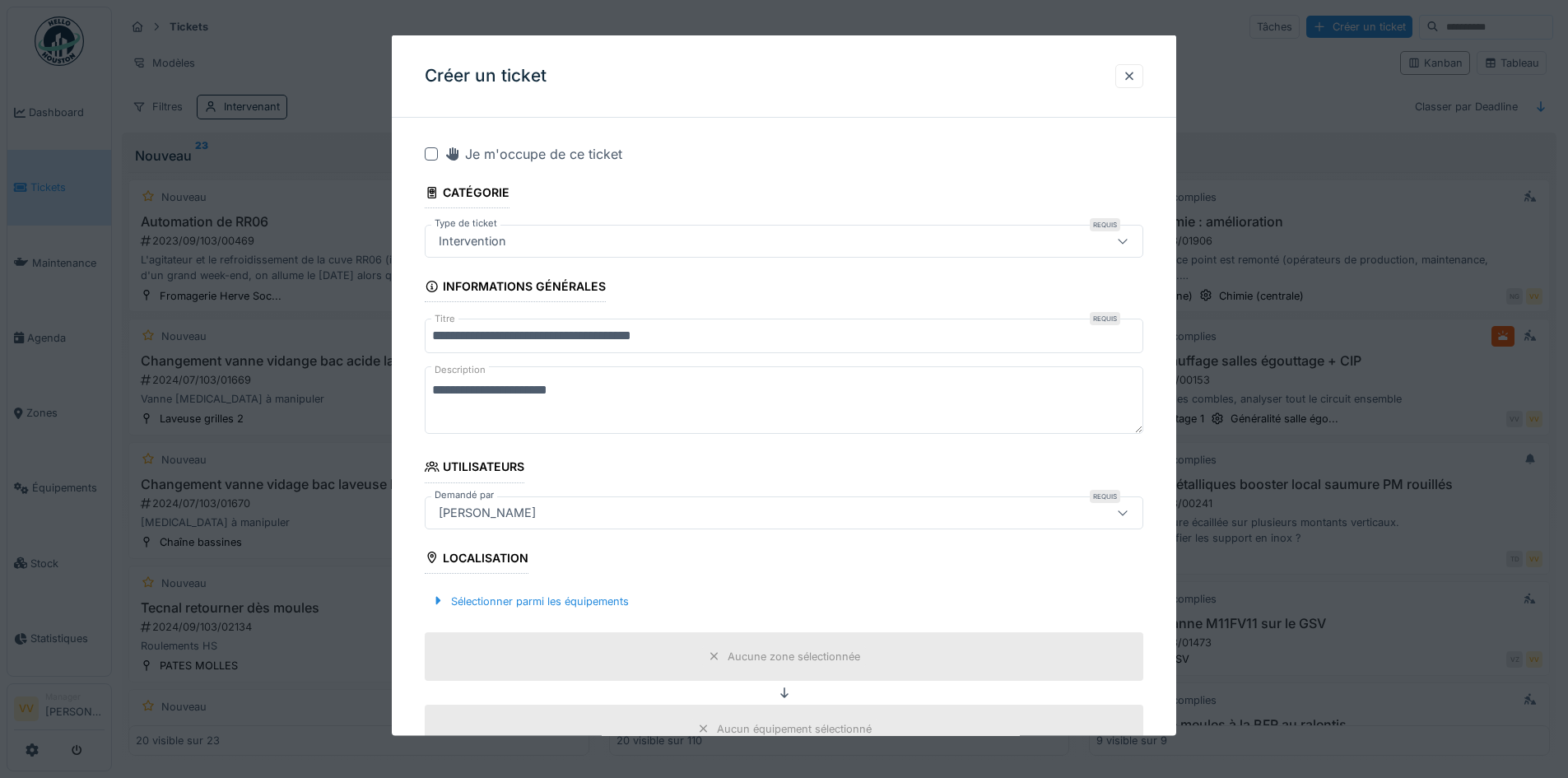
scroll to position [247, 0]
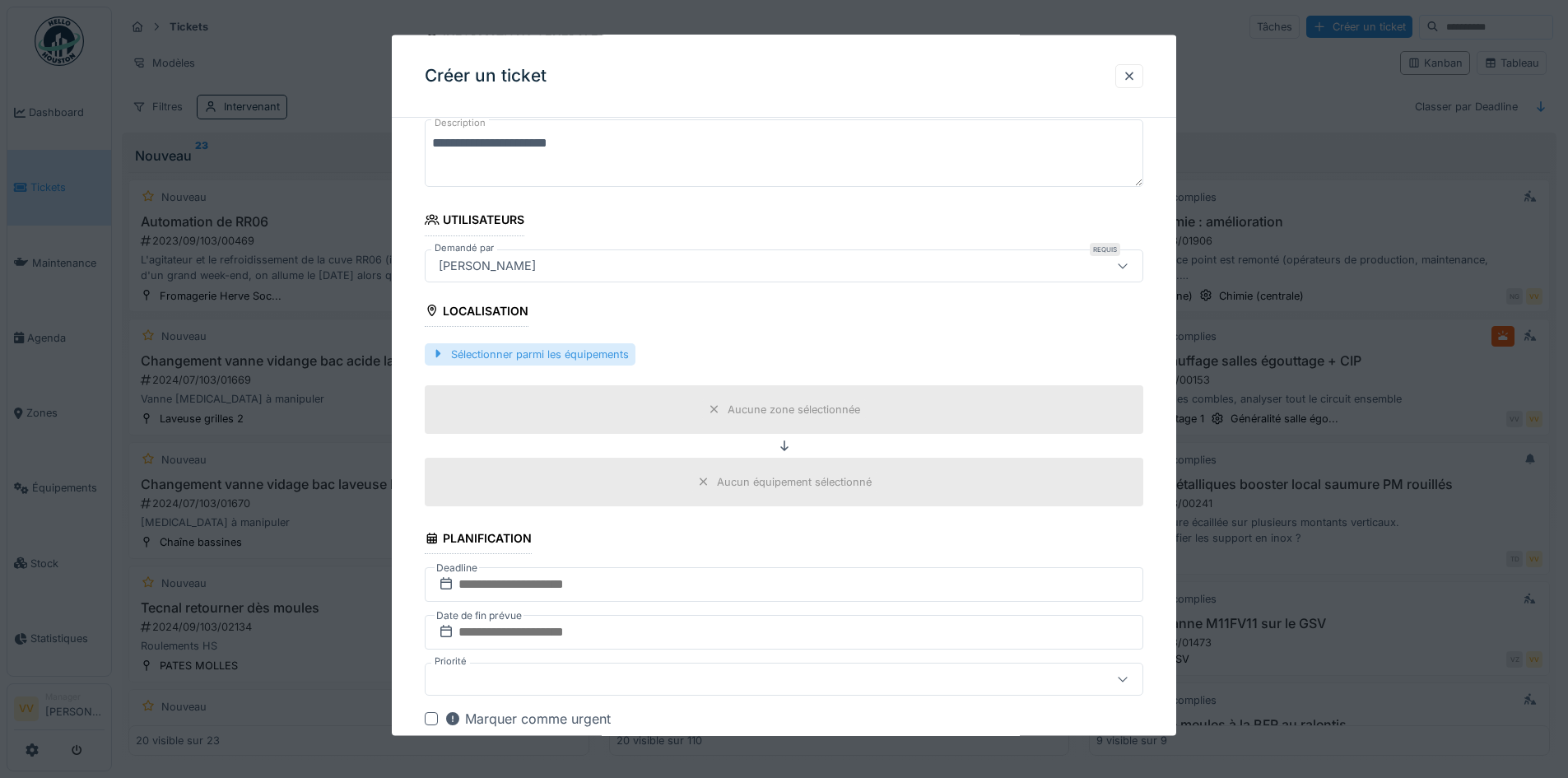
type textarea "**********"
click at [574, 356] on div "Sélectionner parmi les équipements" at bounding box center [529, 353] width 210 height 23
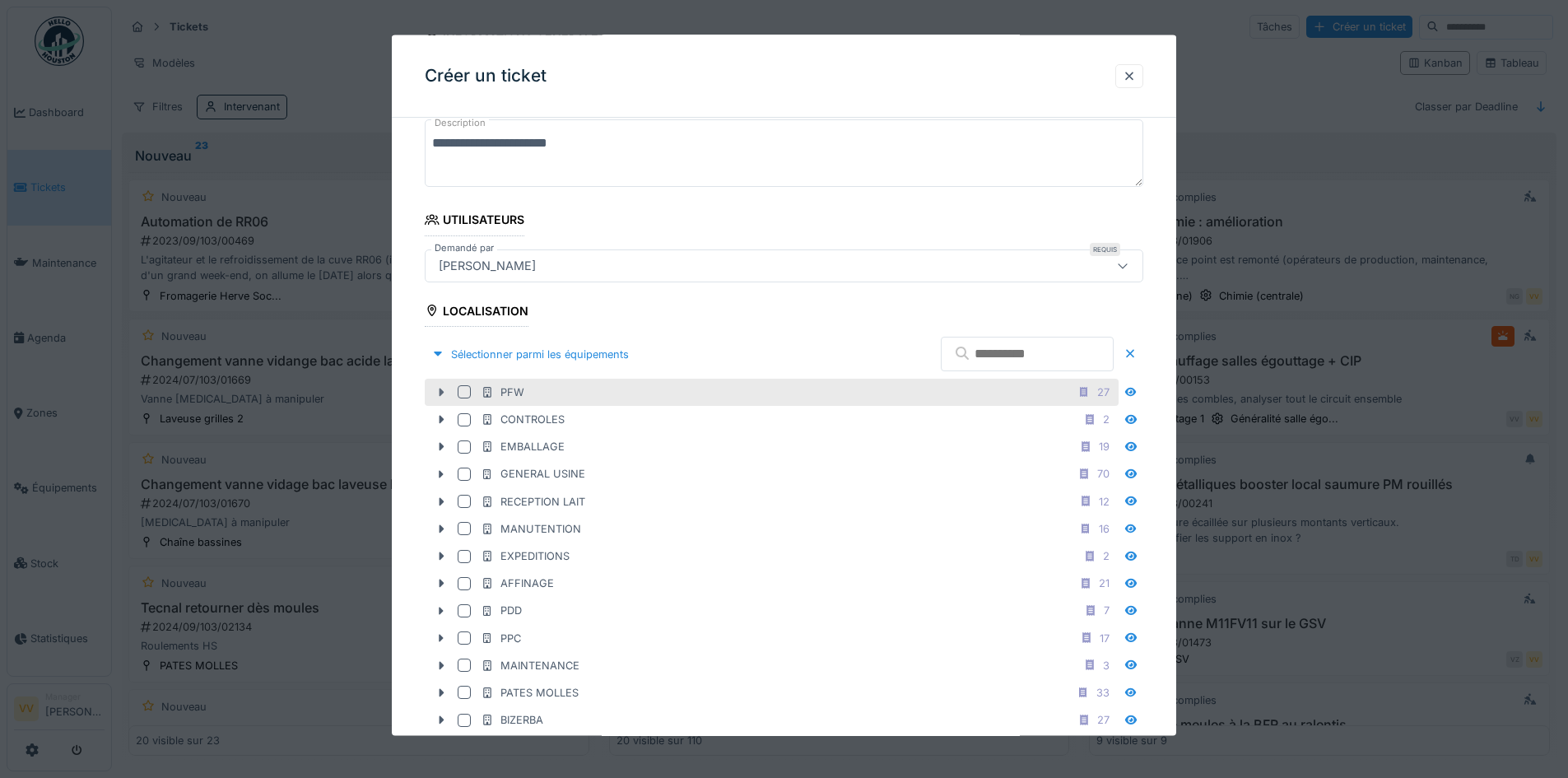
click at [440, 387] on icon at bounding box center [441, 392] width 14 height 11
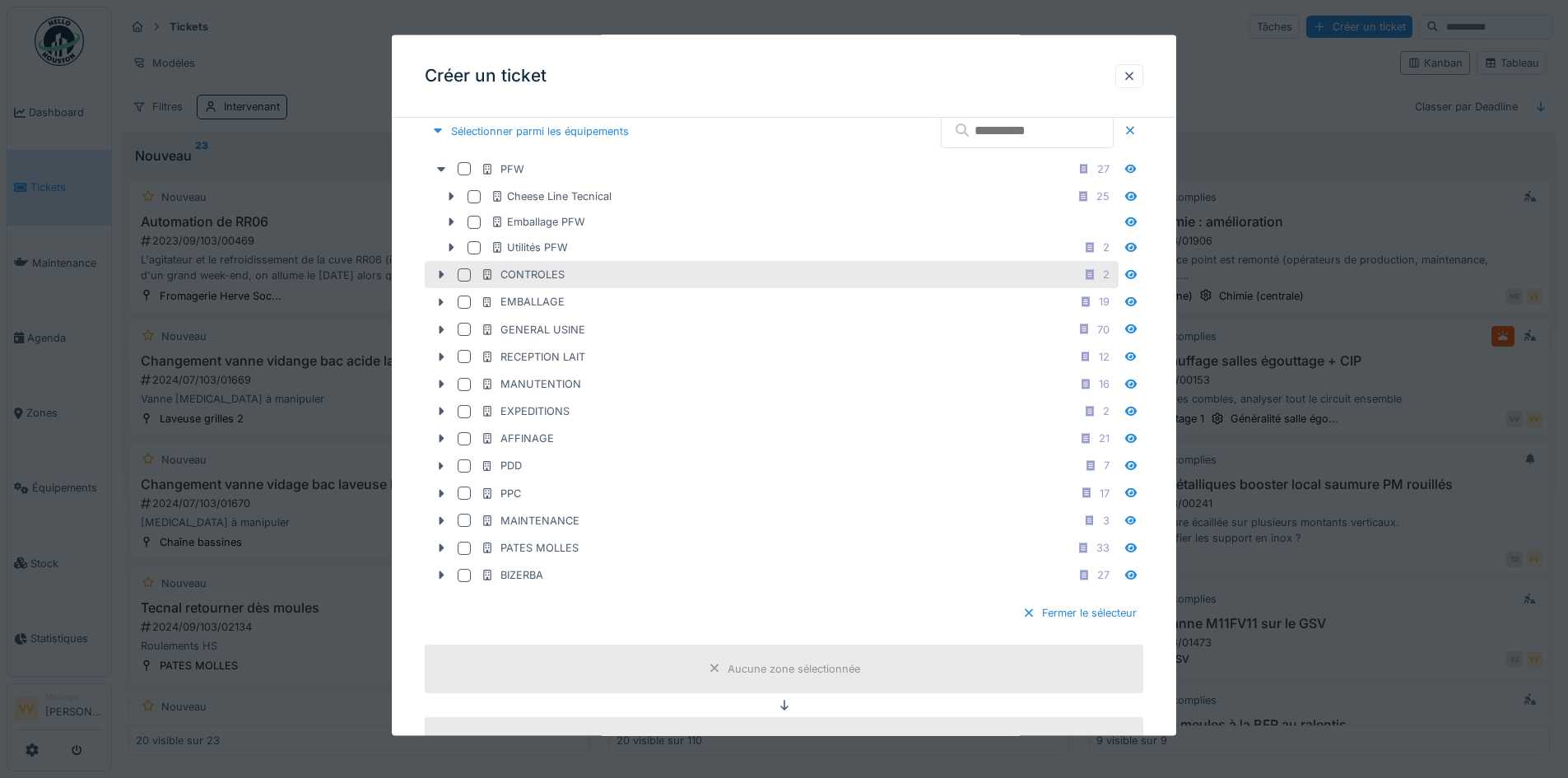
scroll to position [494, 0]
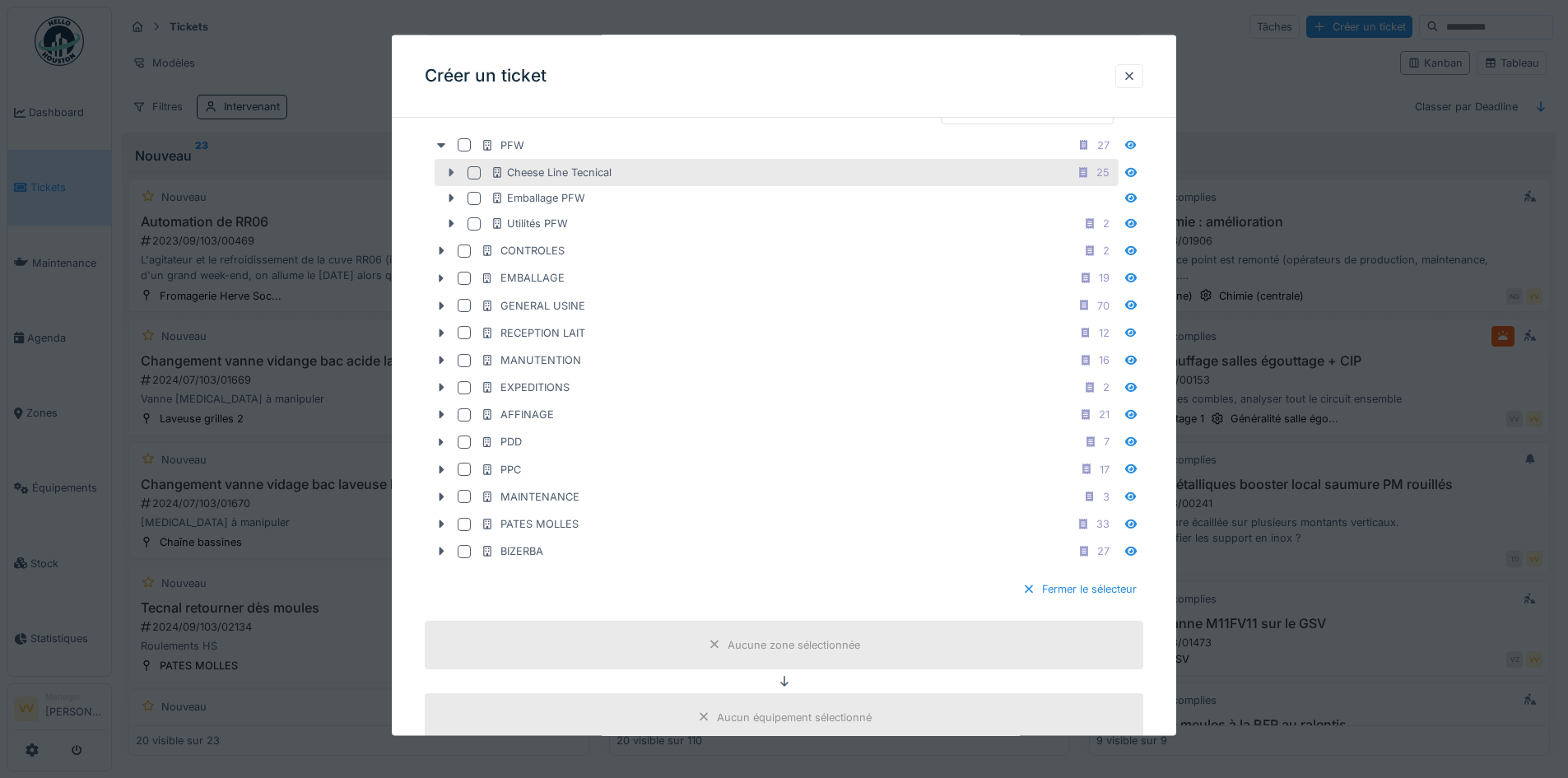
click at [454, 173] on icon at bounding box center [451, 173] width 14 height 11
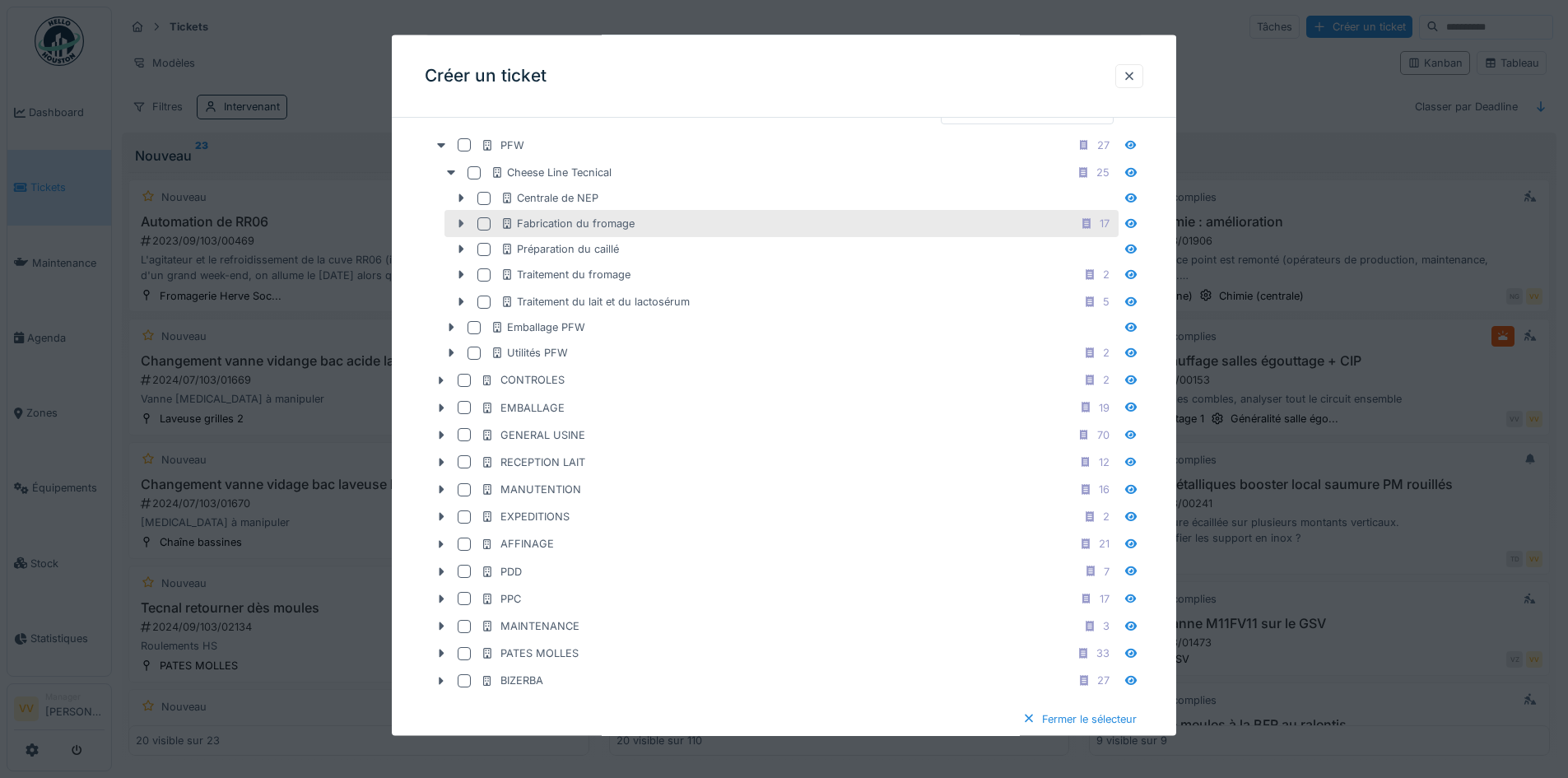
click at [462, 223] on icon at bounding box center [462, 222] width 5 height 8
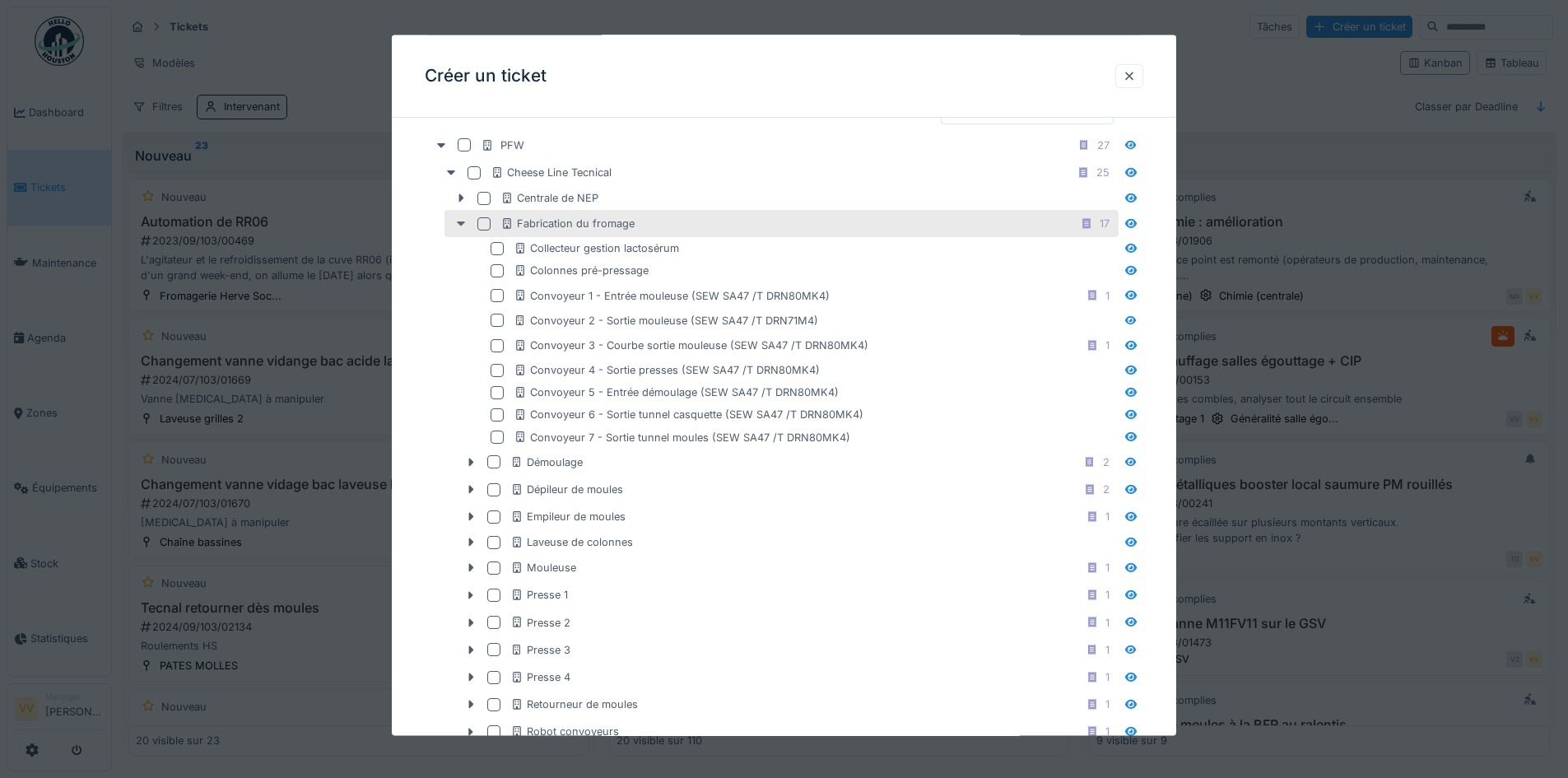
click at [466, 223] on icon at bounding box center [461, 224] width 14 height 11
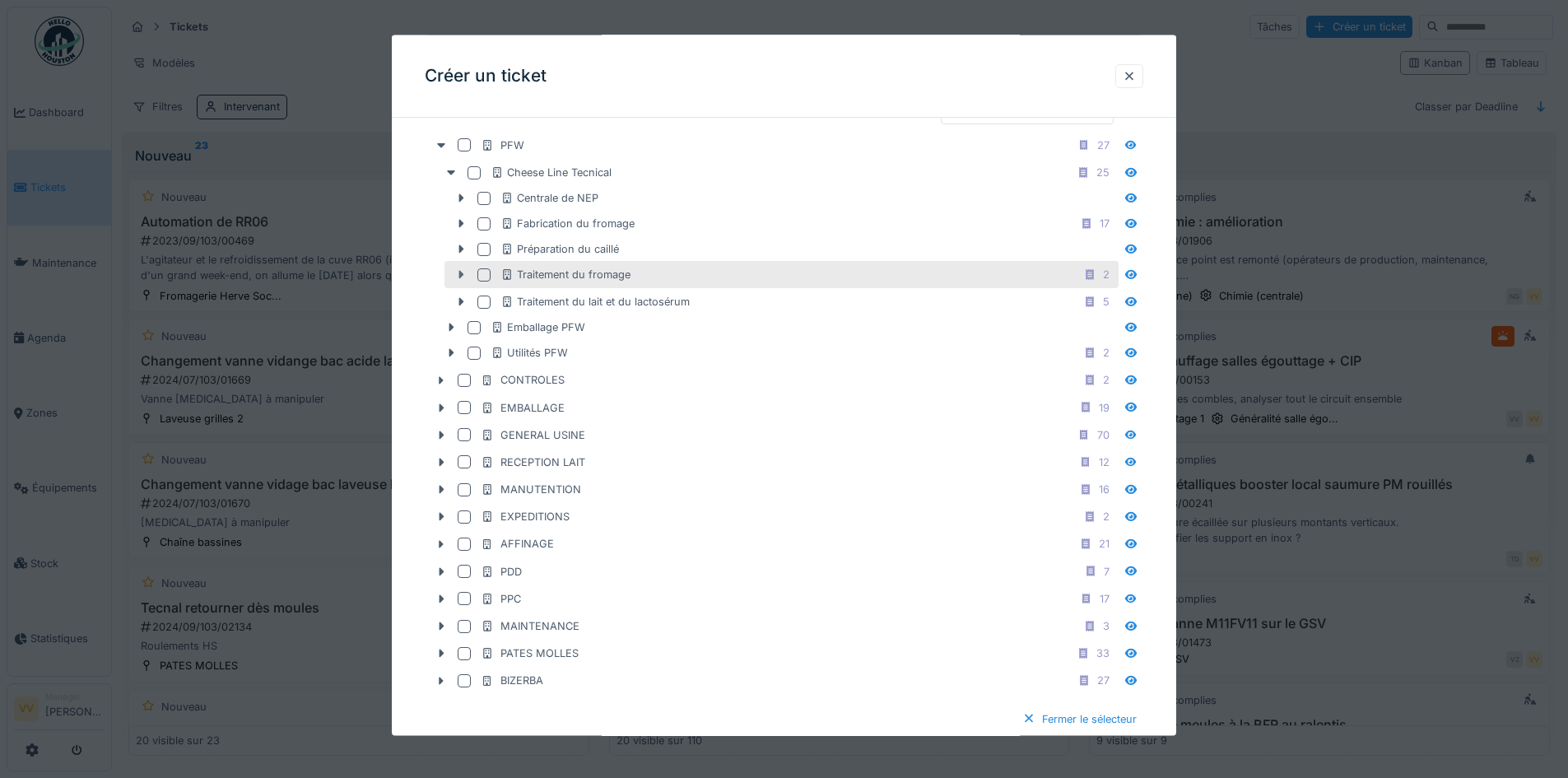
click at [461, 274] on icon at bounding box center [462, 274] width 5 height 8
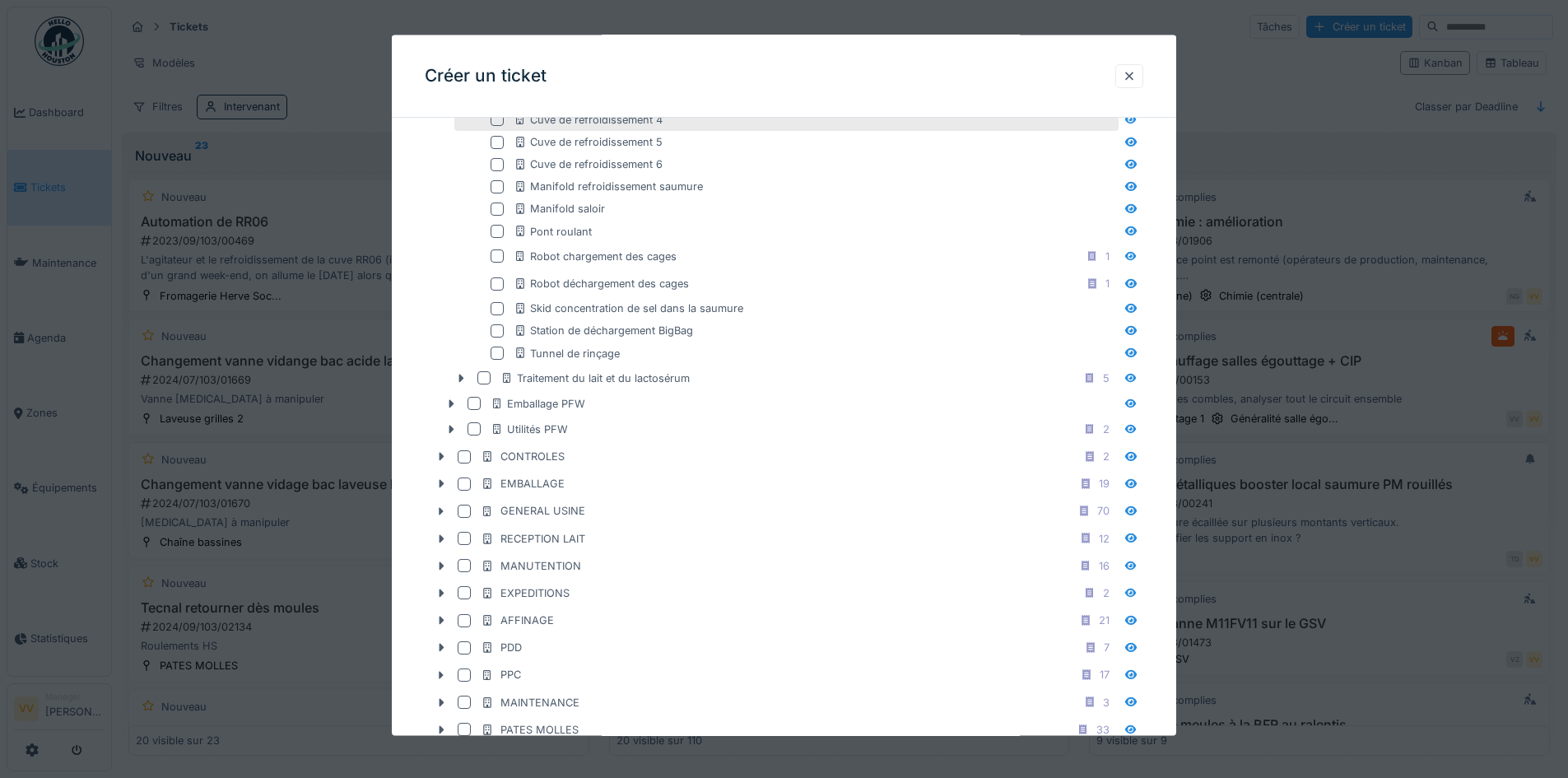
scroll to position [164, 0]
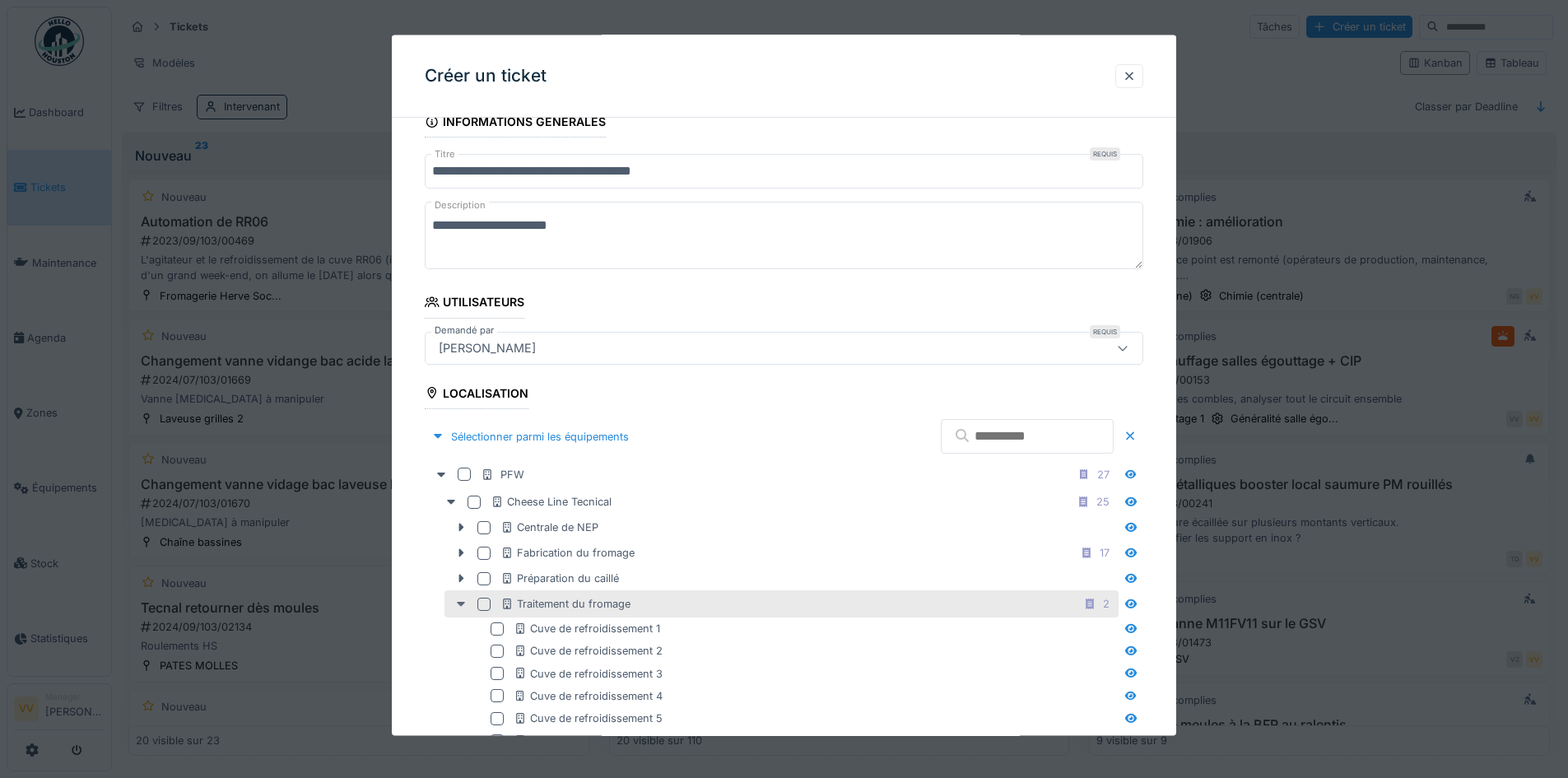
click at [456, 607] on icon at bounding box center [461, 605] width 14 height 11
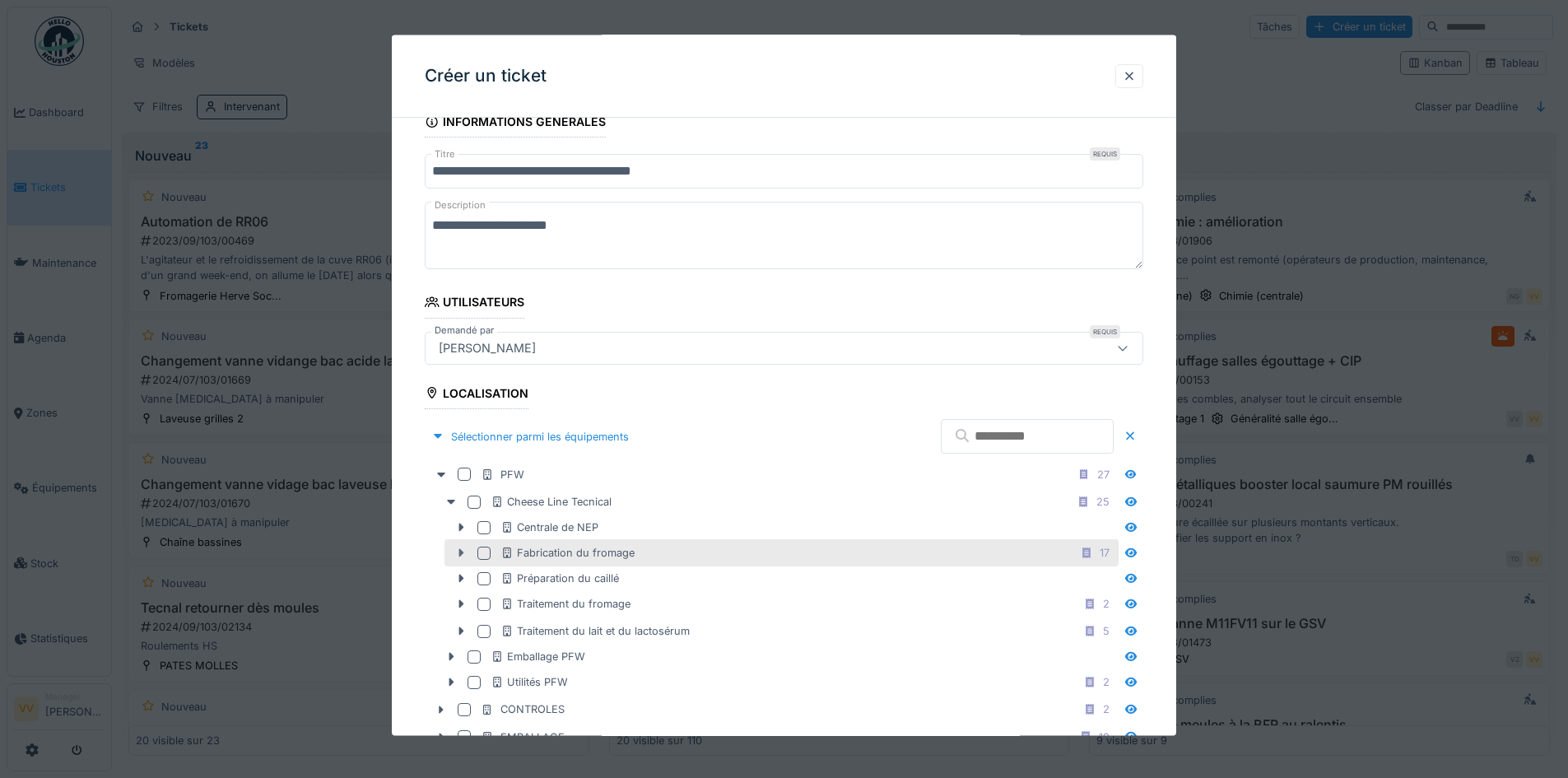
click at [463, 554] on icon at bounding box center [461, 553] width 14 height 11
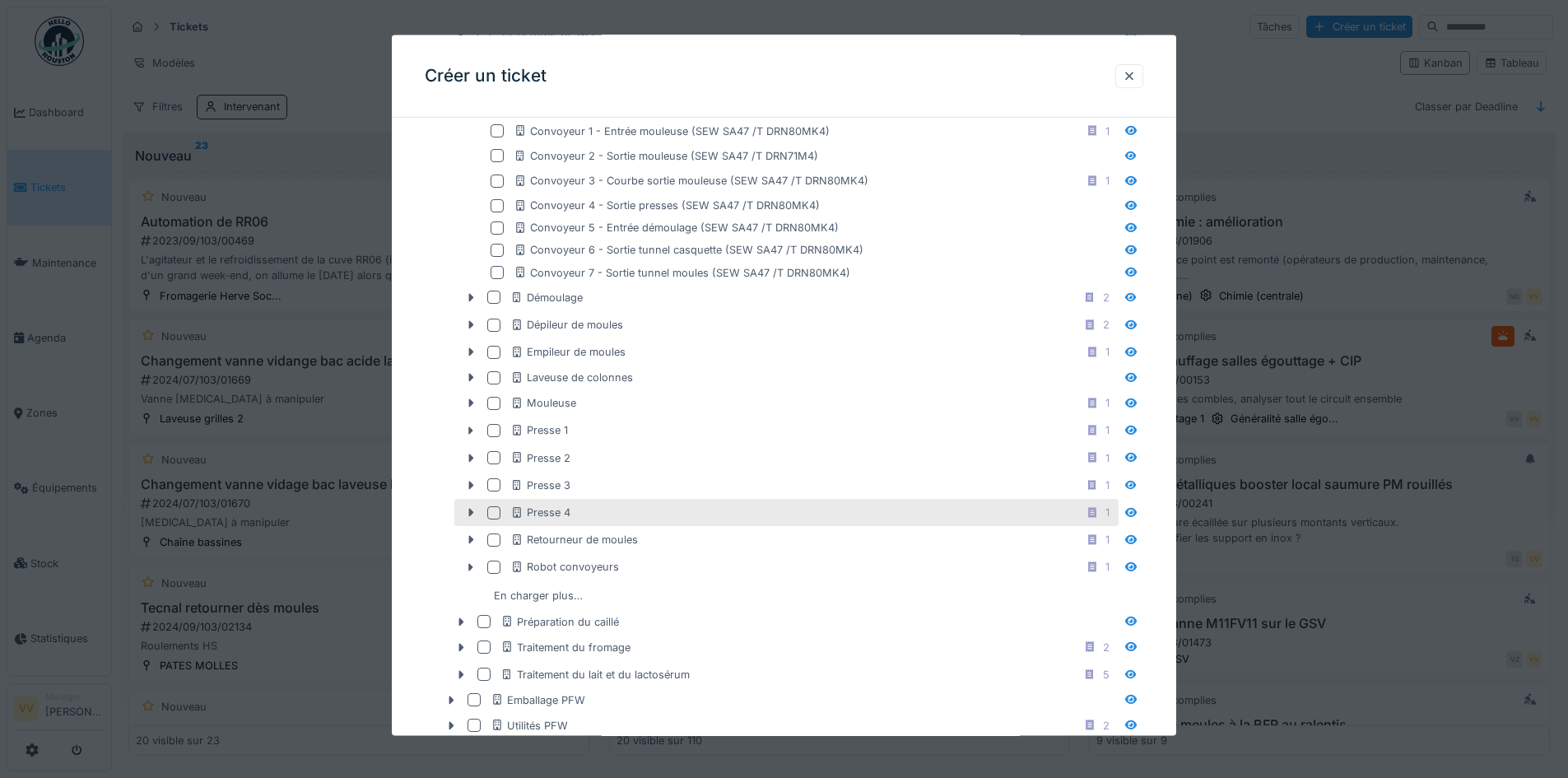
scroll to position [741, 0]
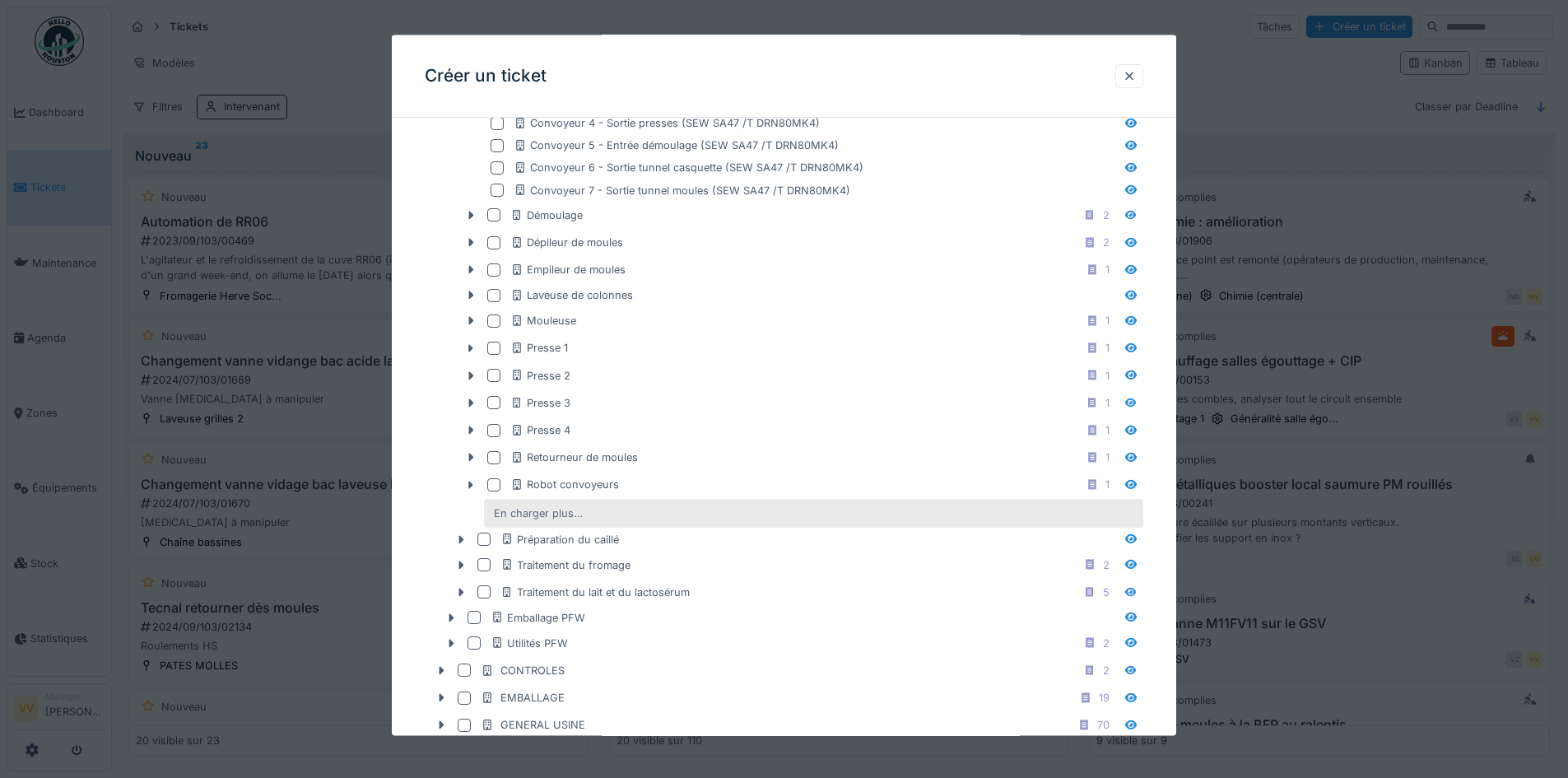
click at [566, 520] on div "En charger plus…" at bounding box center [538, 512] width 102 height 23
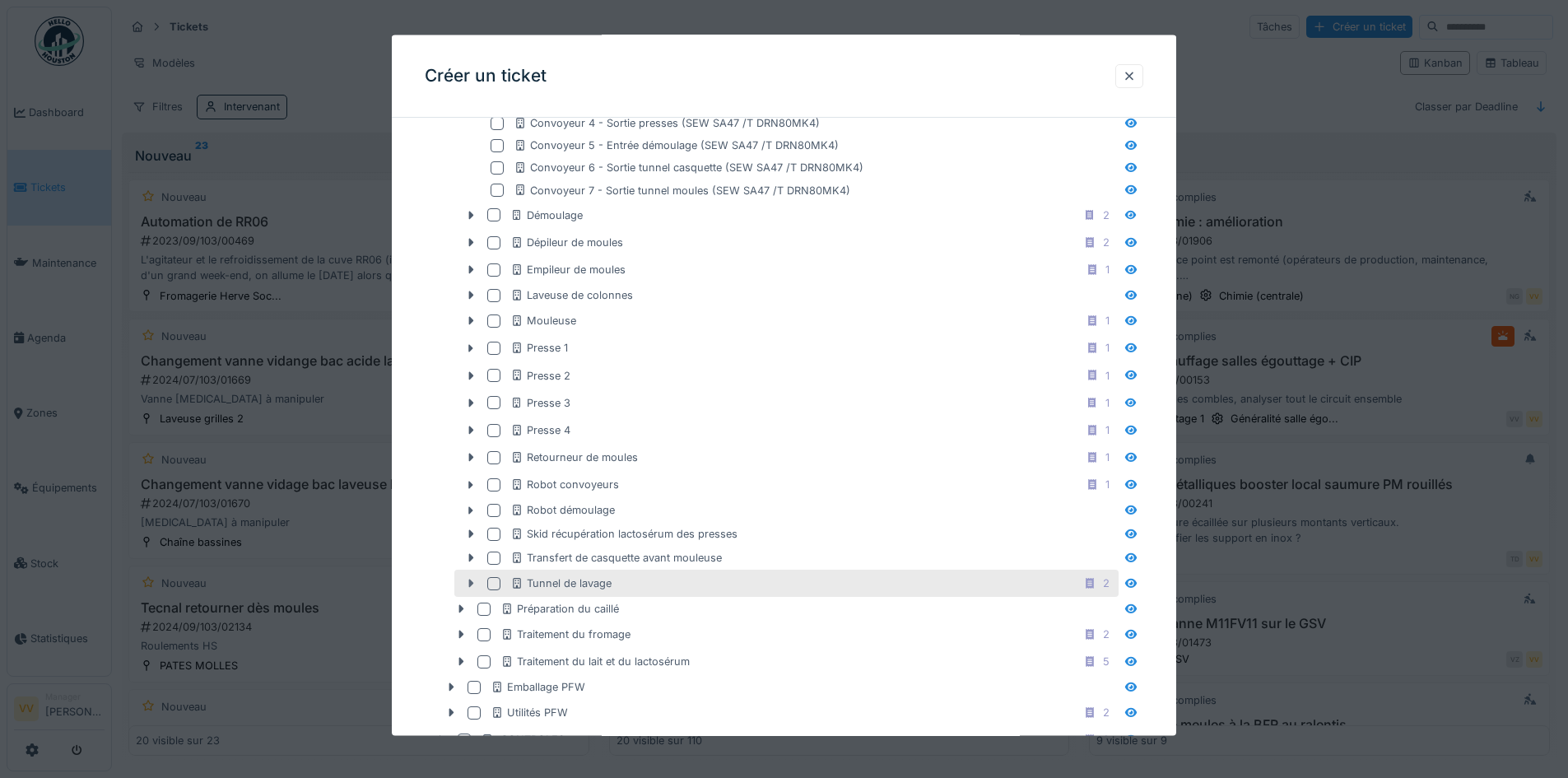
click at [470, 585] on icon at bounding box center [471, 583] width 5 height 8
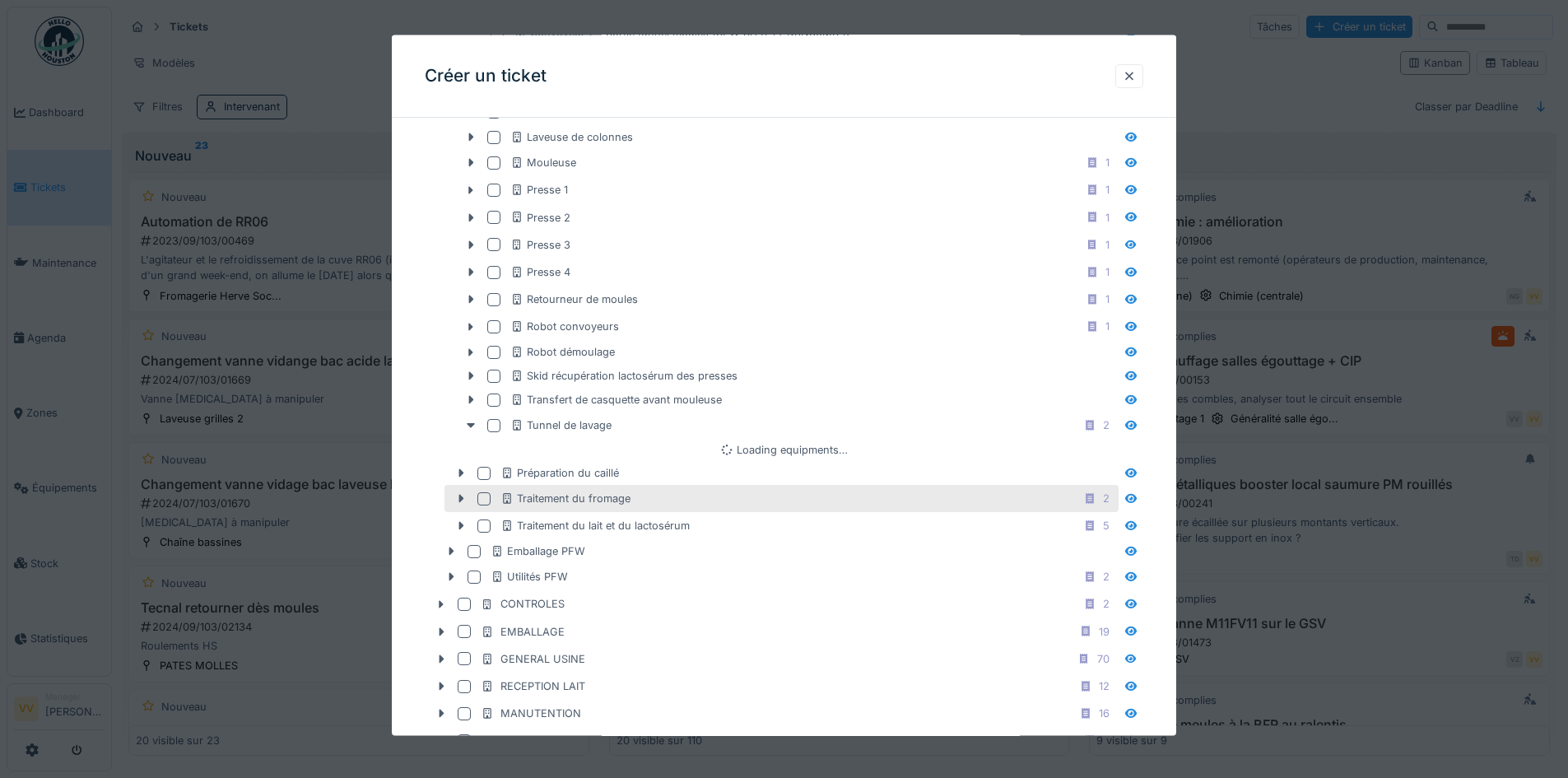
scroll to position [906, 0]
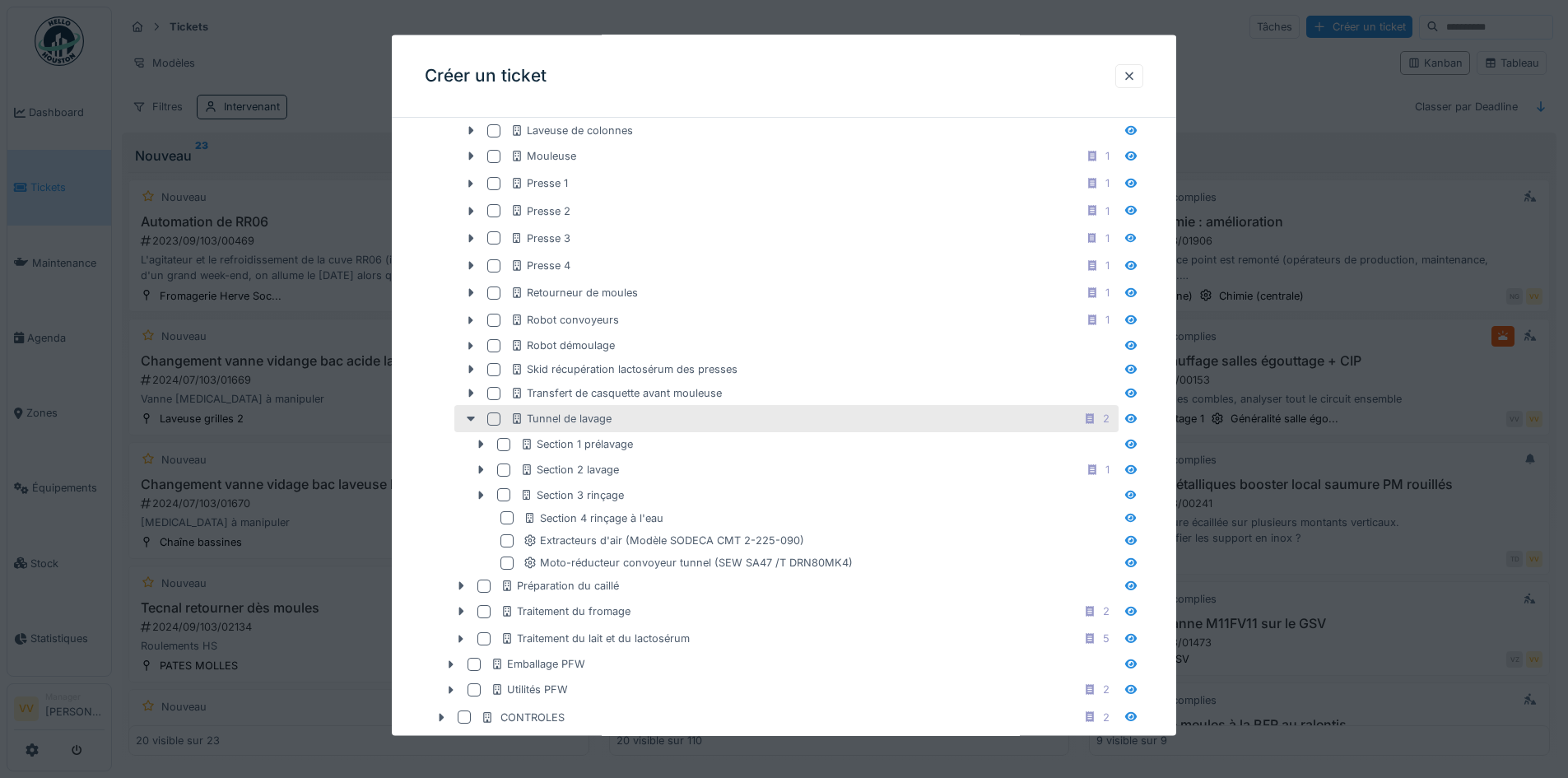
click at [492, 421] on div at bounding box center [494, 418] width 14 height 14
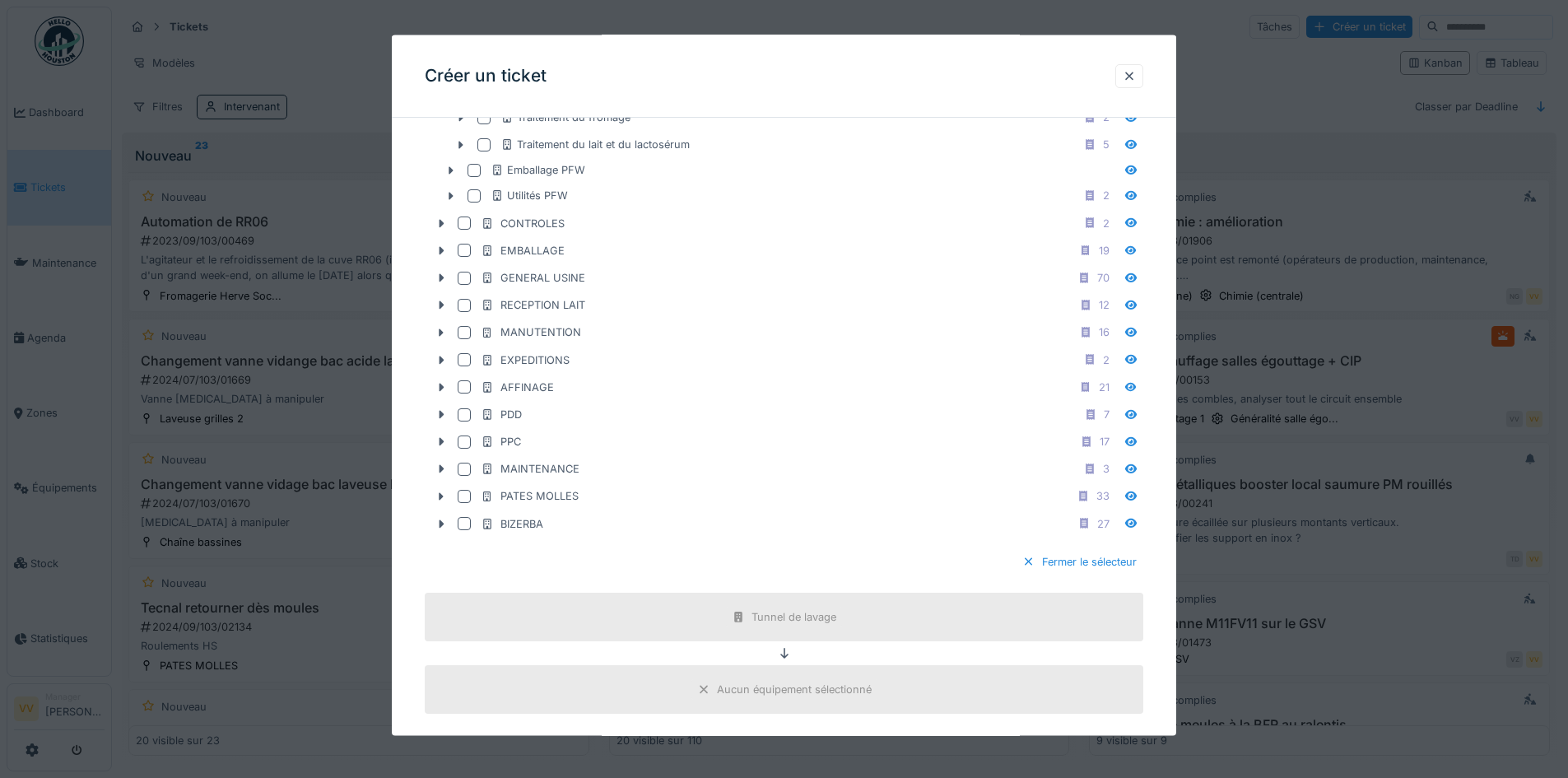
scroll to position [1647, 0]
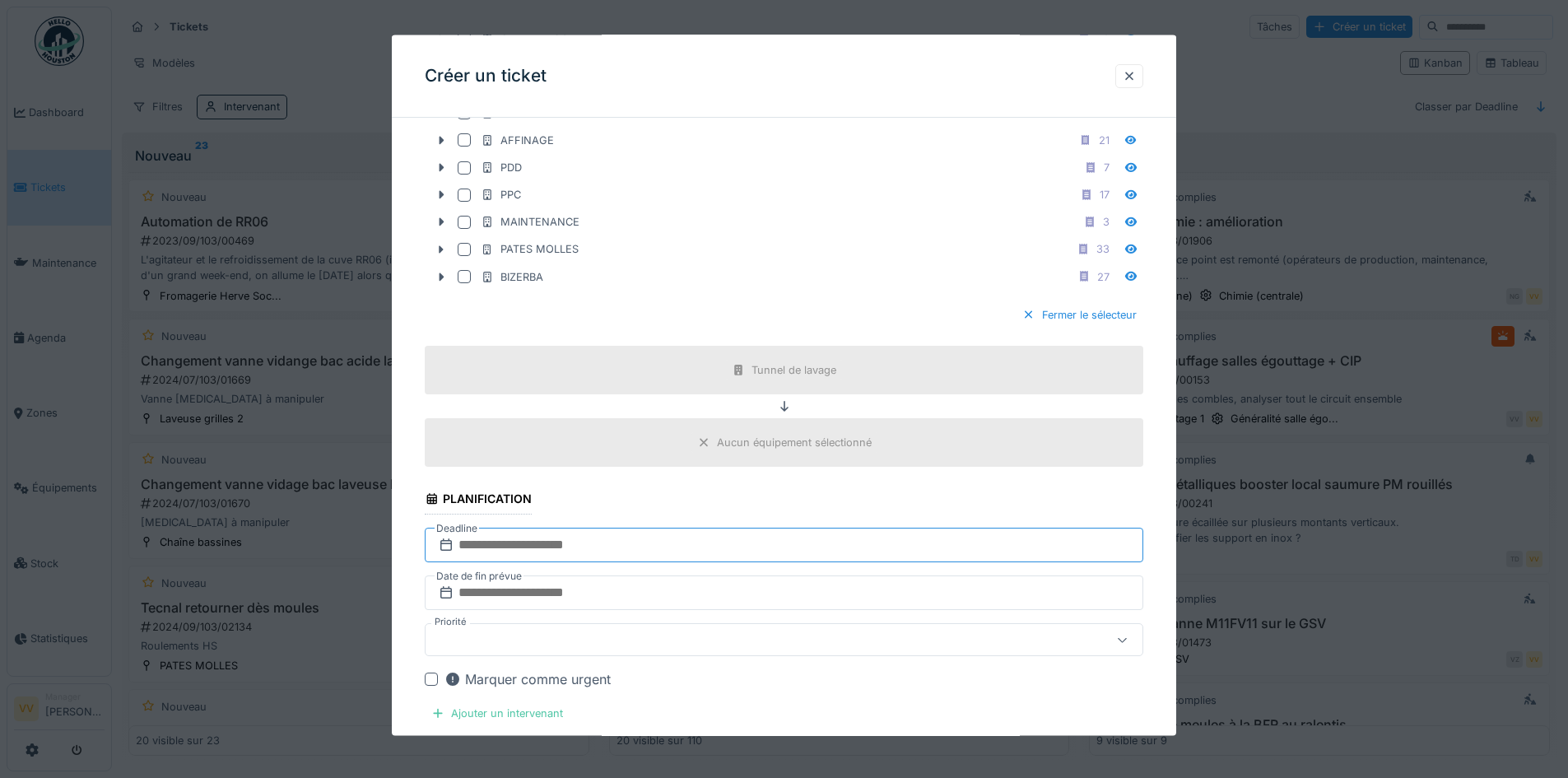
click at [770, 542] on input "text" at bounding box center [784, 545] width 719 height 34
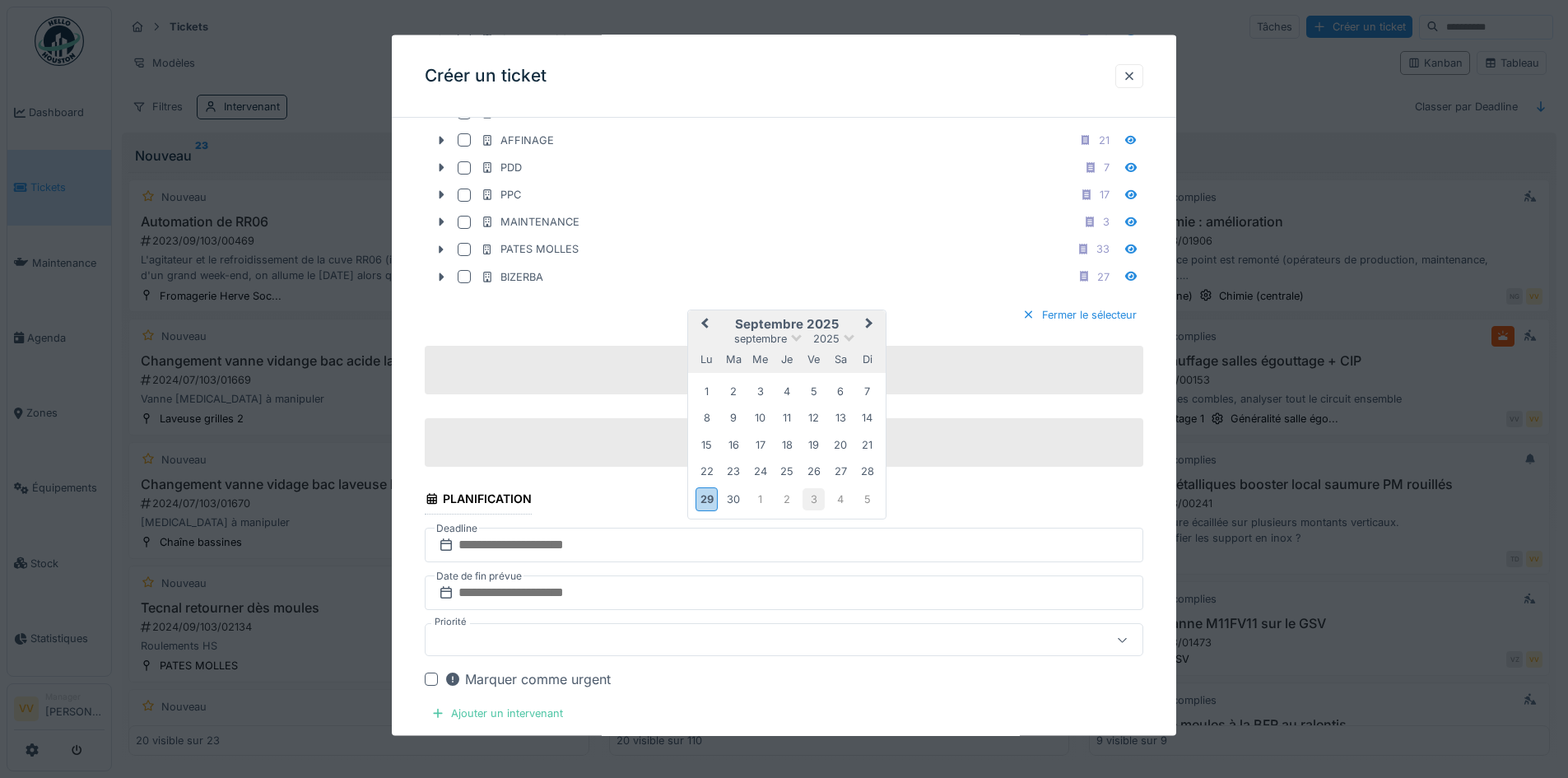
click at [807, 500] on div "3" at bounding box center [814, 499] width 23 height 23
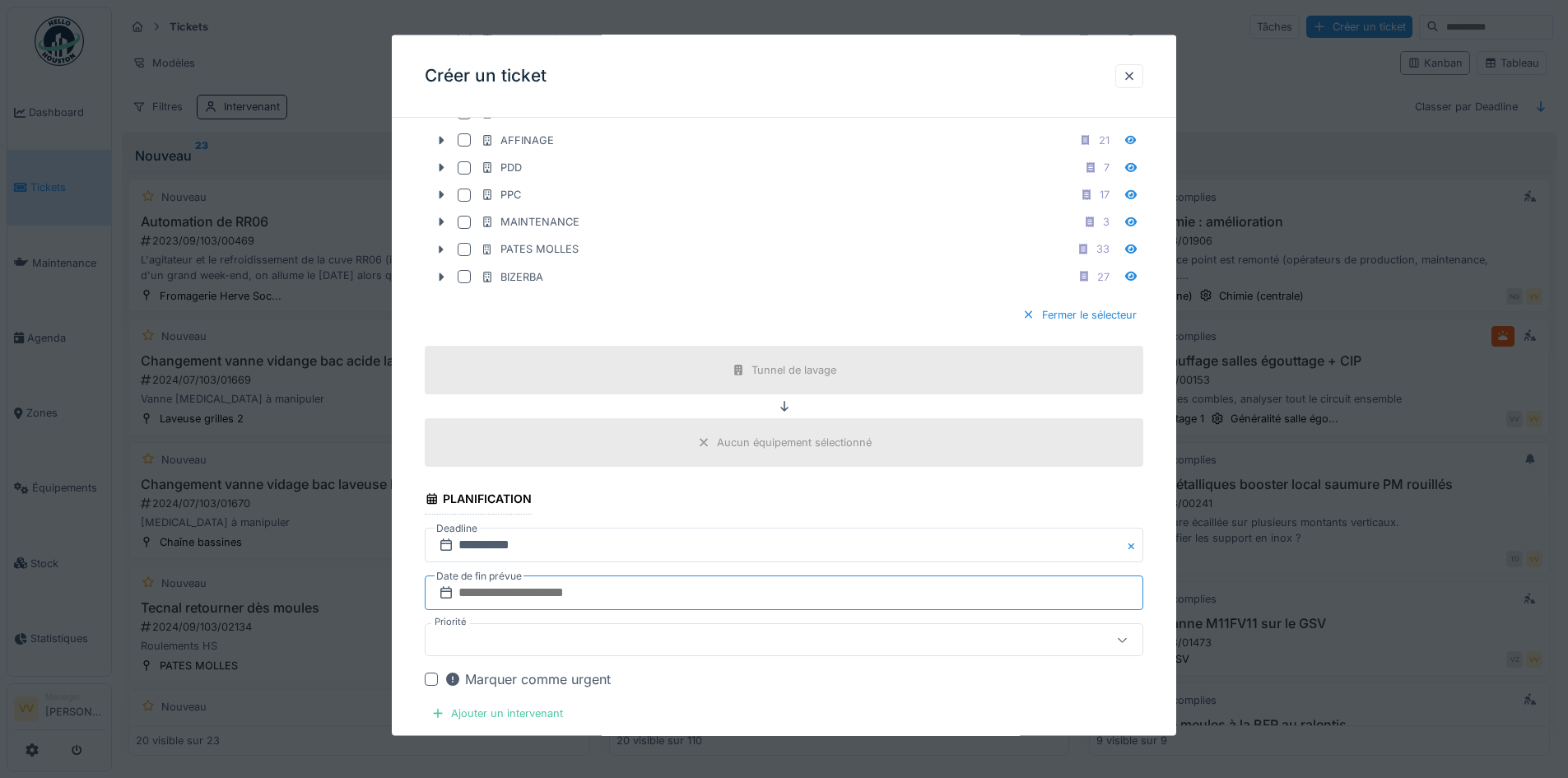
click at [702, 598] on input "text" at bounding box center [784, 593] width 719 height 34
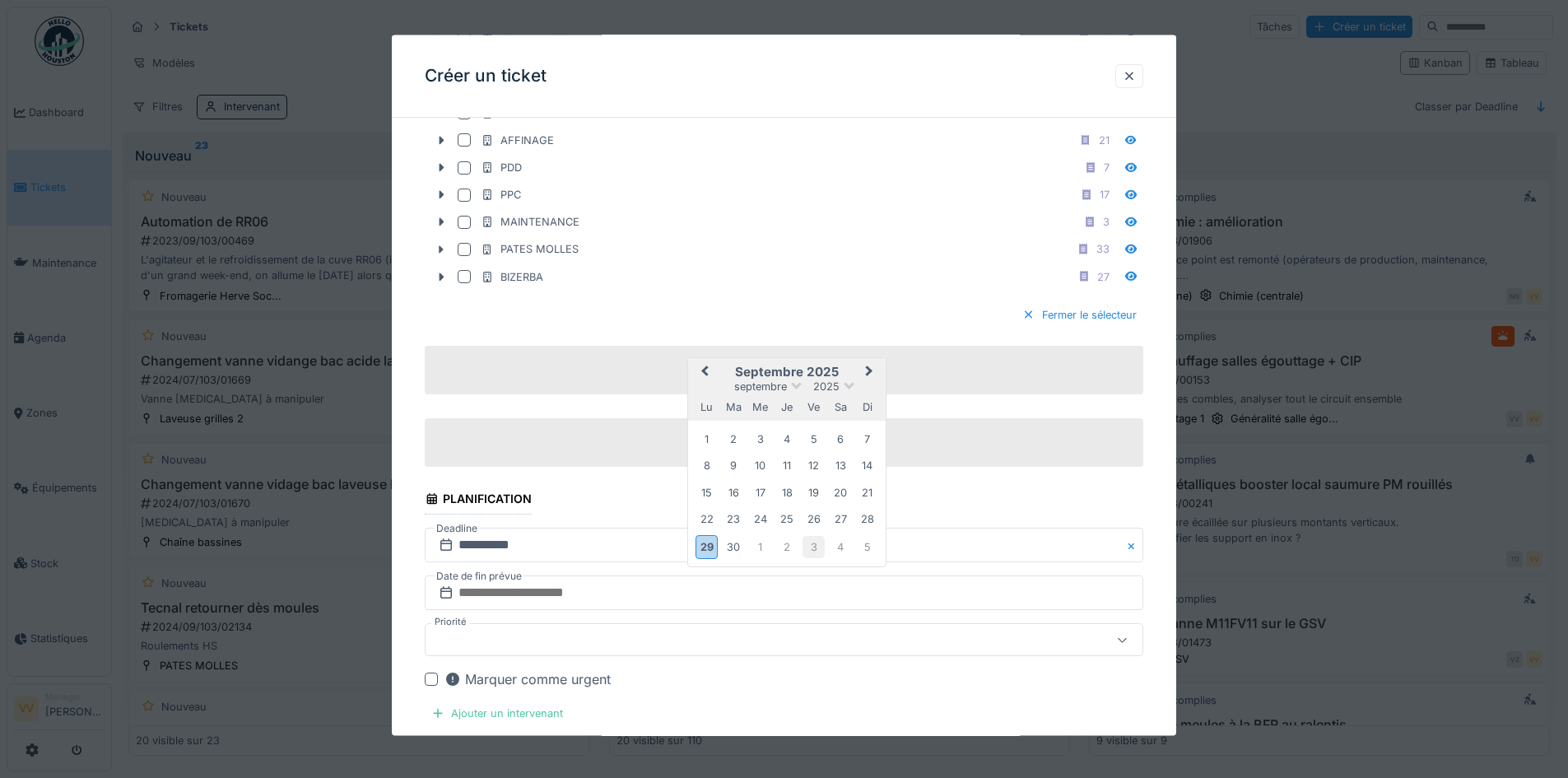
click at [818, 543] on div "3" at bounding box center [814, 546] width 23 height 23
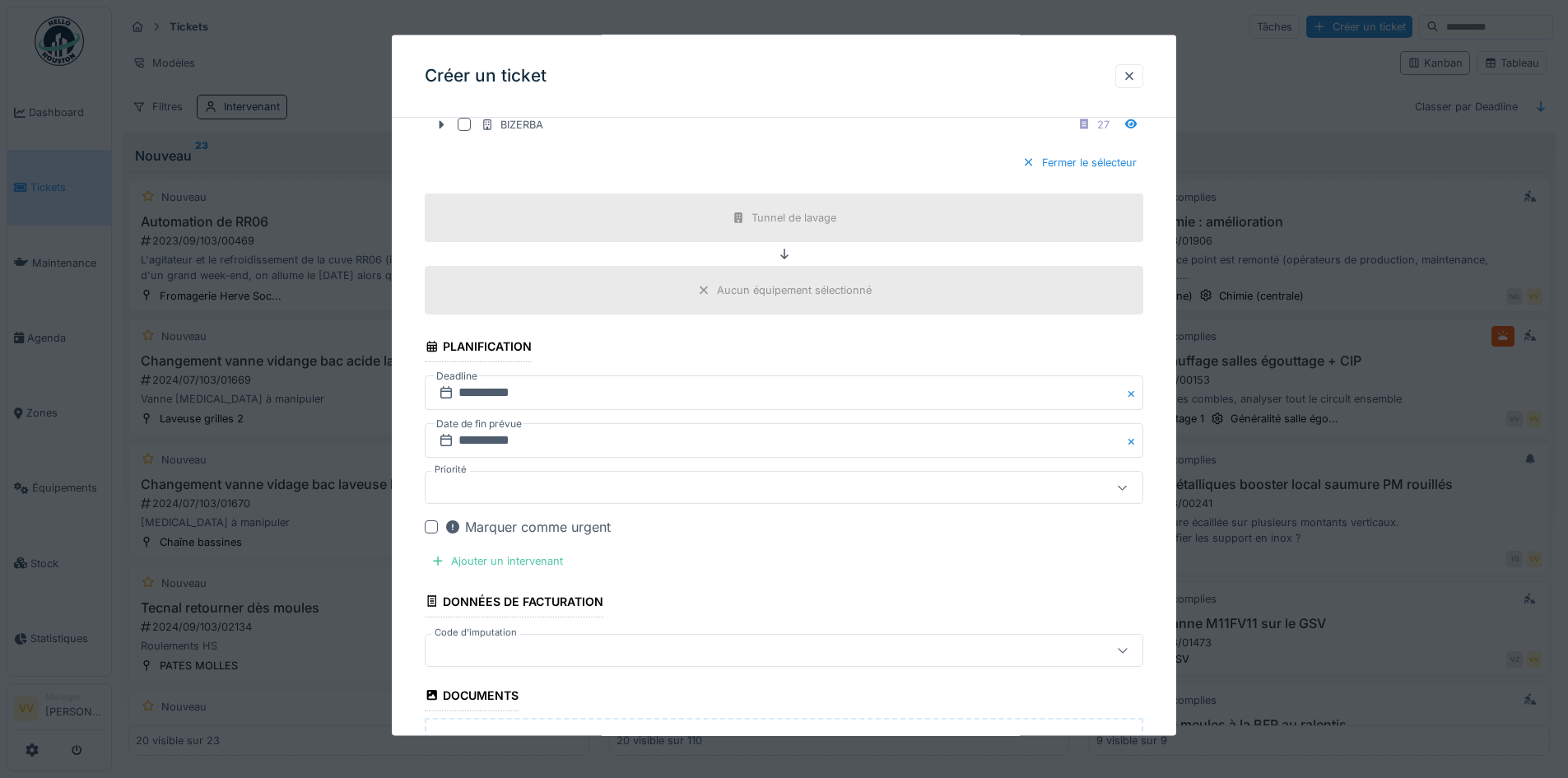
scroll to position [1812, 0]
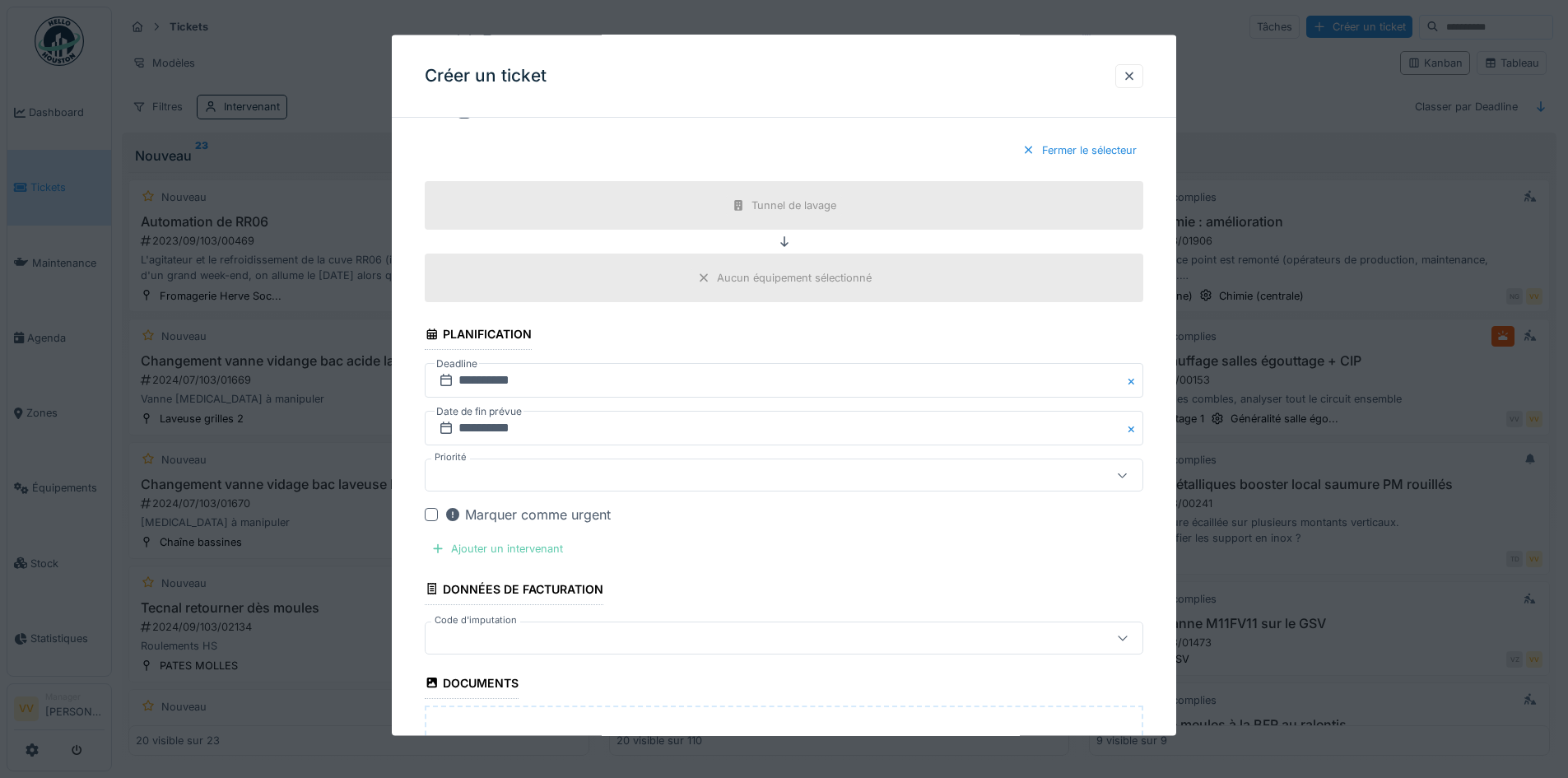
click at [537, 549] on div "Ajouter un intervenant" at bounding box center [497, 548] width 145 height 23
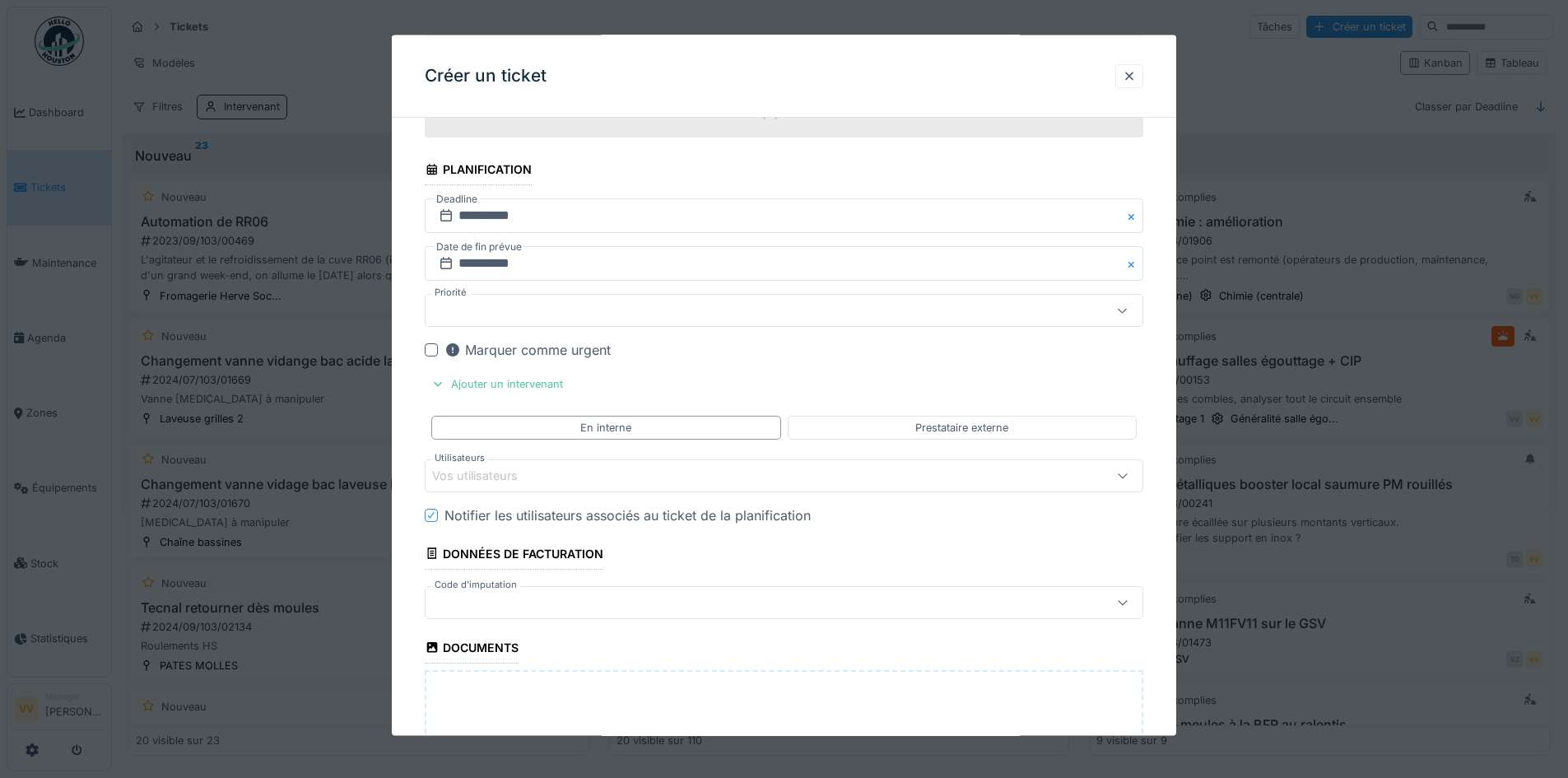
click at [604, 470] on div "Vos utilisateurs" at bounding box center [742, 475] width 620 height 18
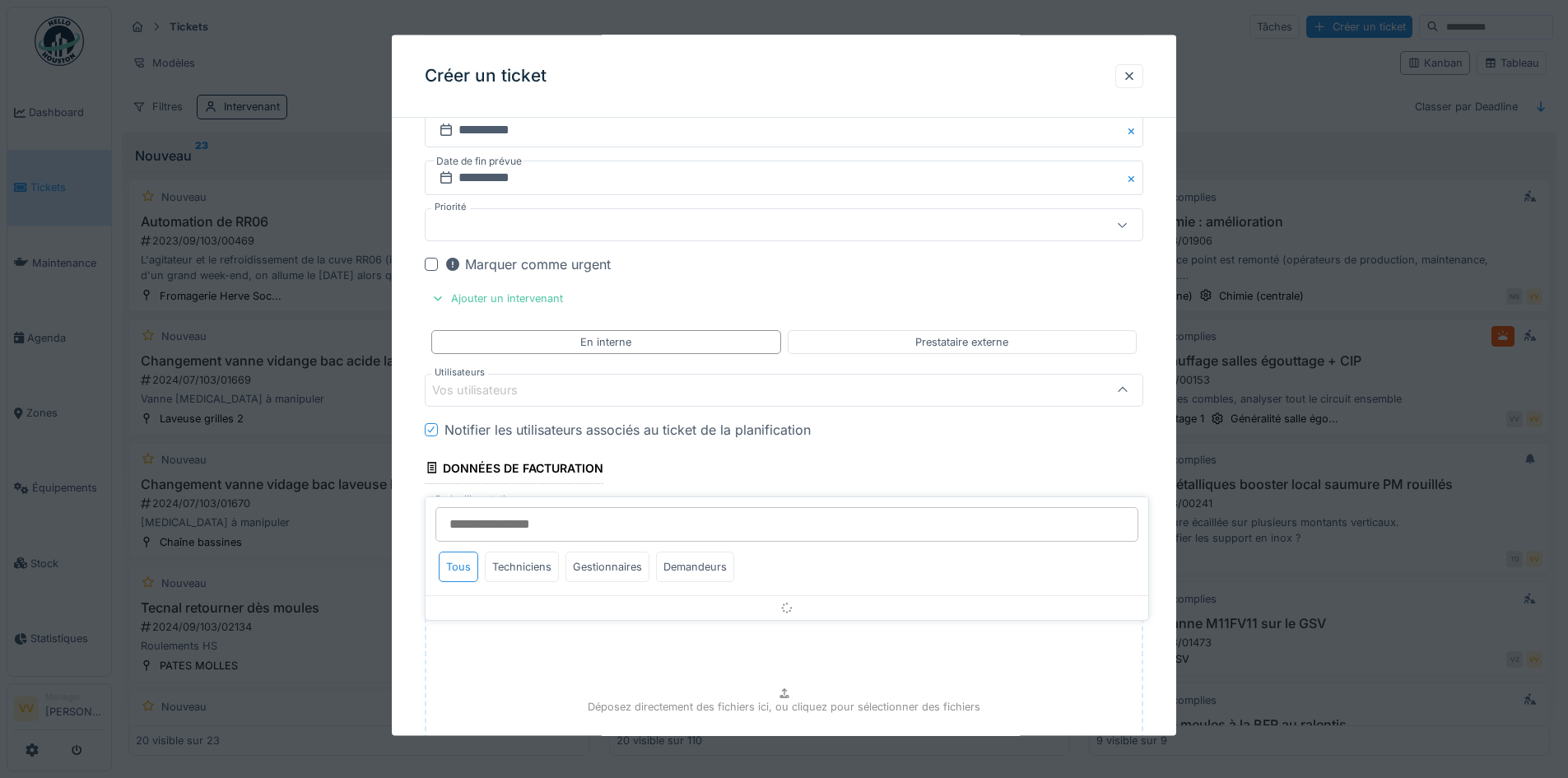
scroll to position [2067, 0]
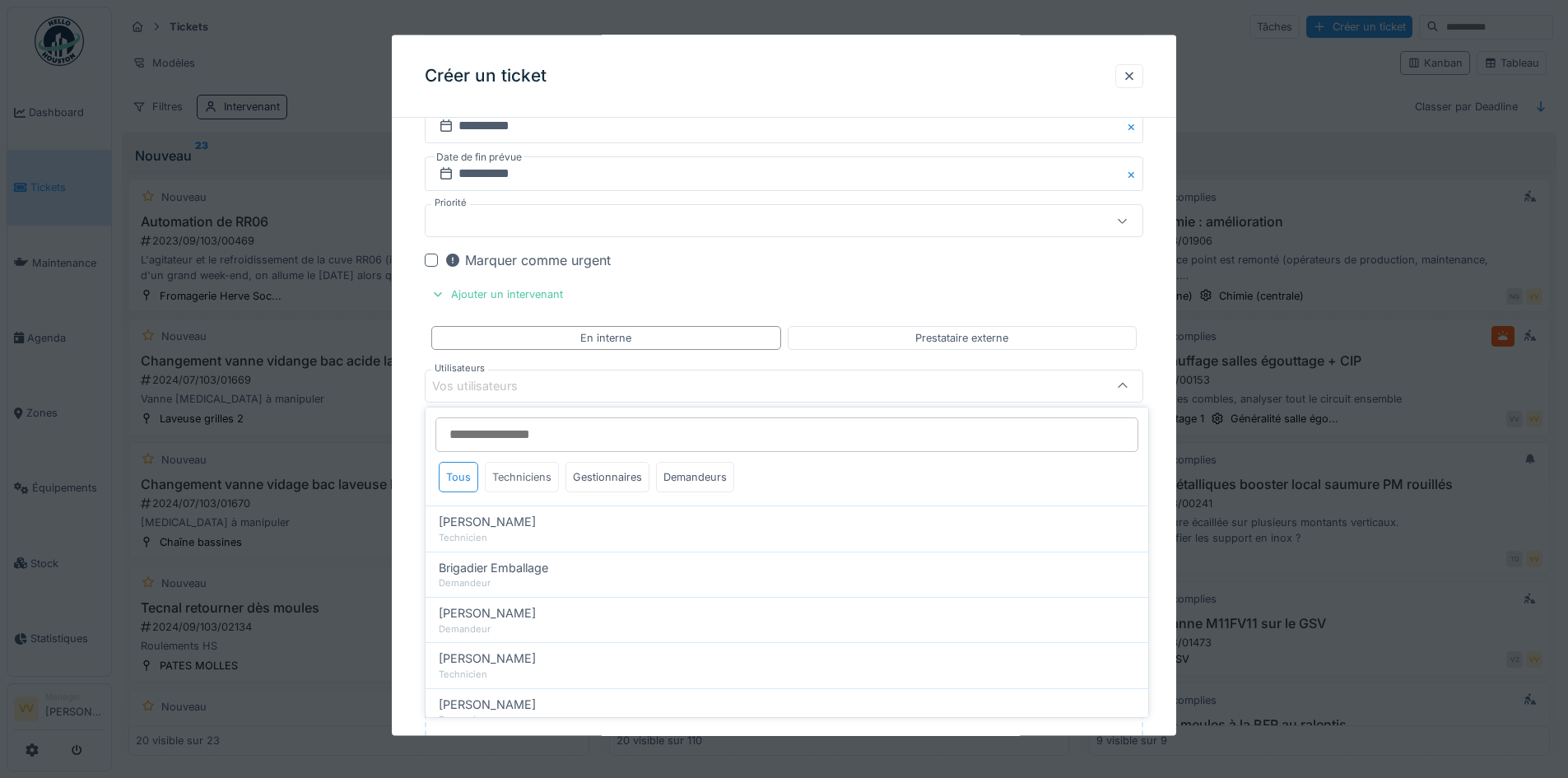
click at [516, 481] on div "Techniciens" at bounding box center [522, 477] width 74 height 31
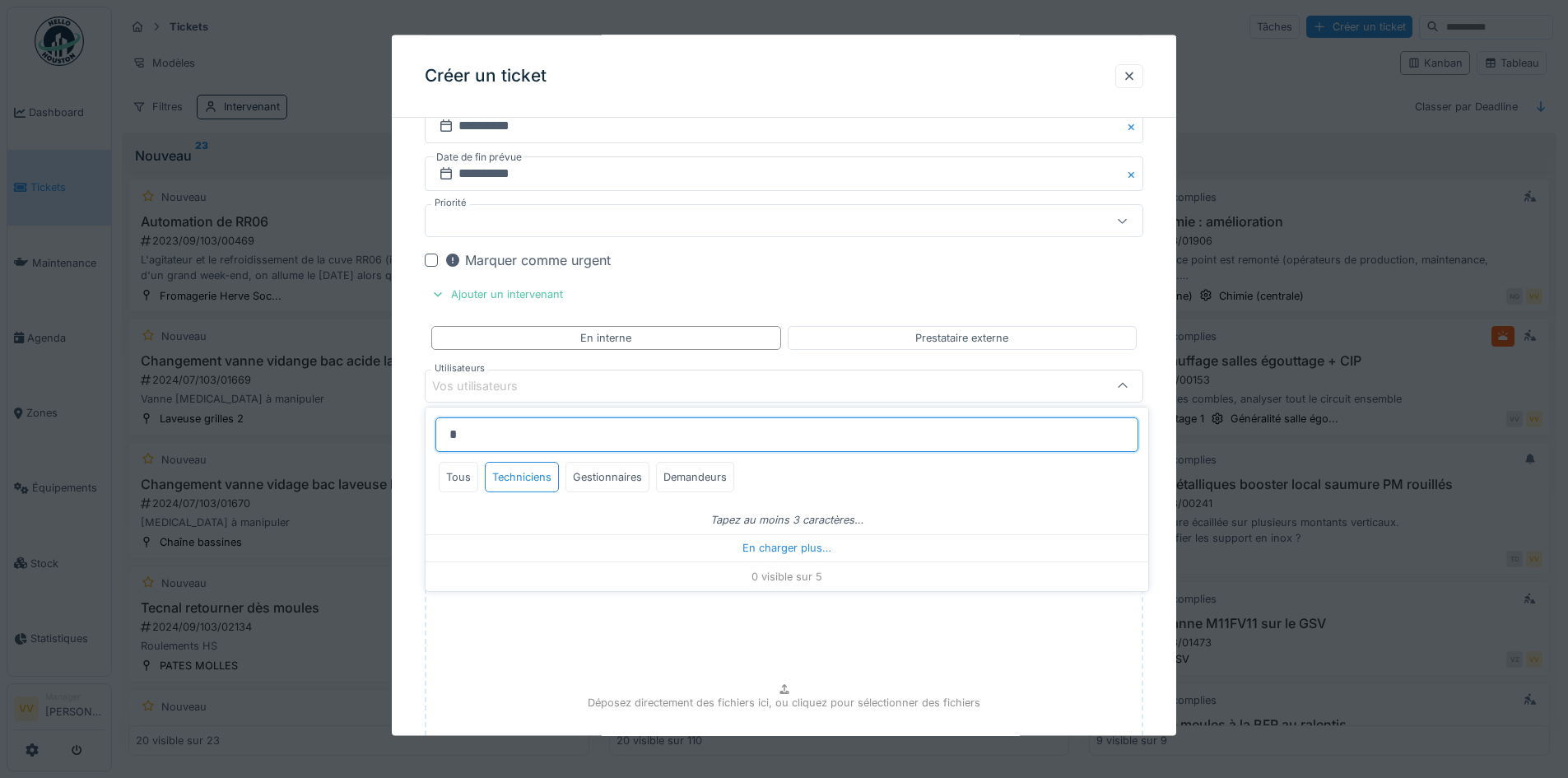
click at [527, 438] on input "*" at bounding box center [787, 435] width 703 height 34
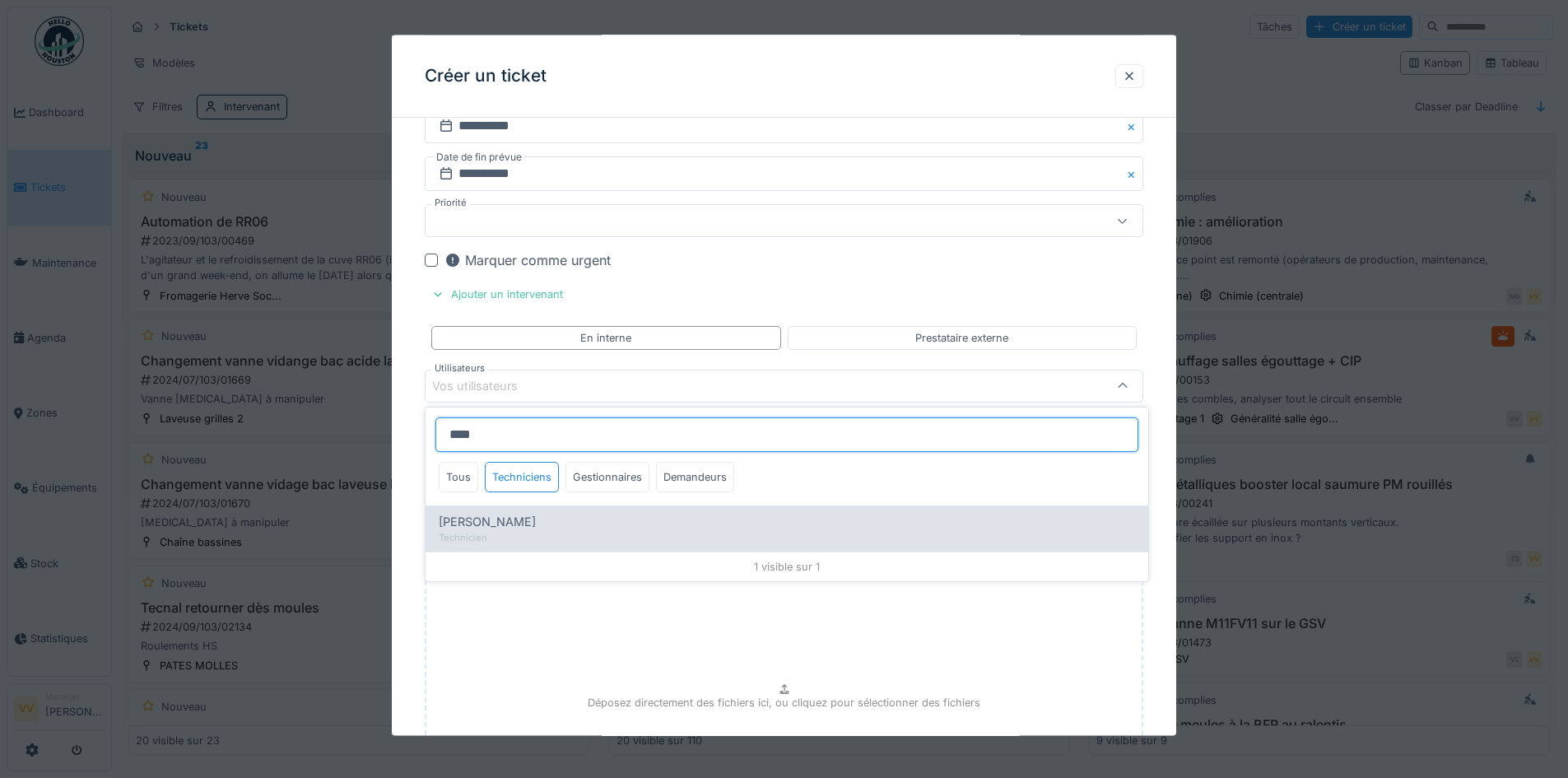
type input "****"
click at [461, 526] on span "Valmir Zhuti" at bounding box center [488, 522] width 98 height 18
type input "****"
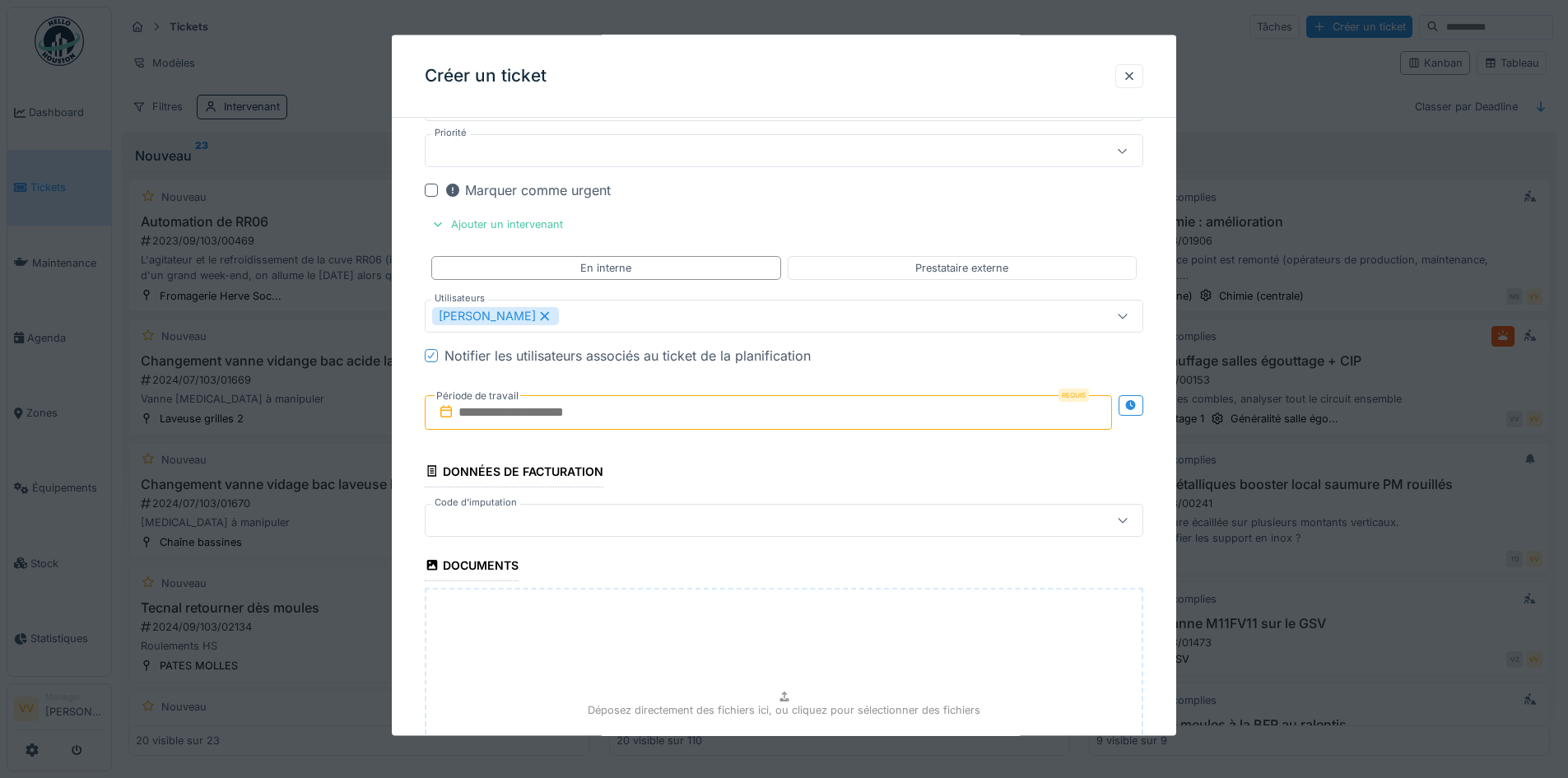
scroll to position [2231, 0]
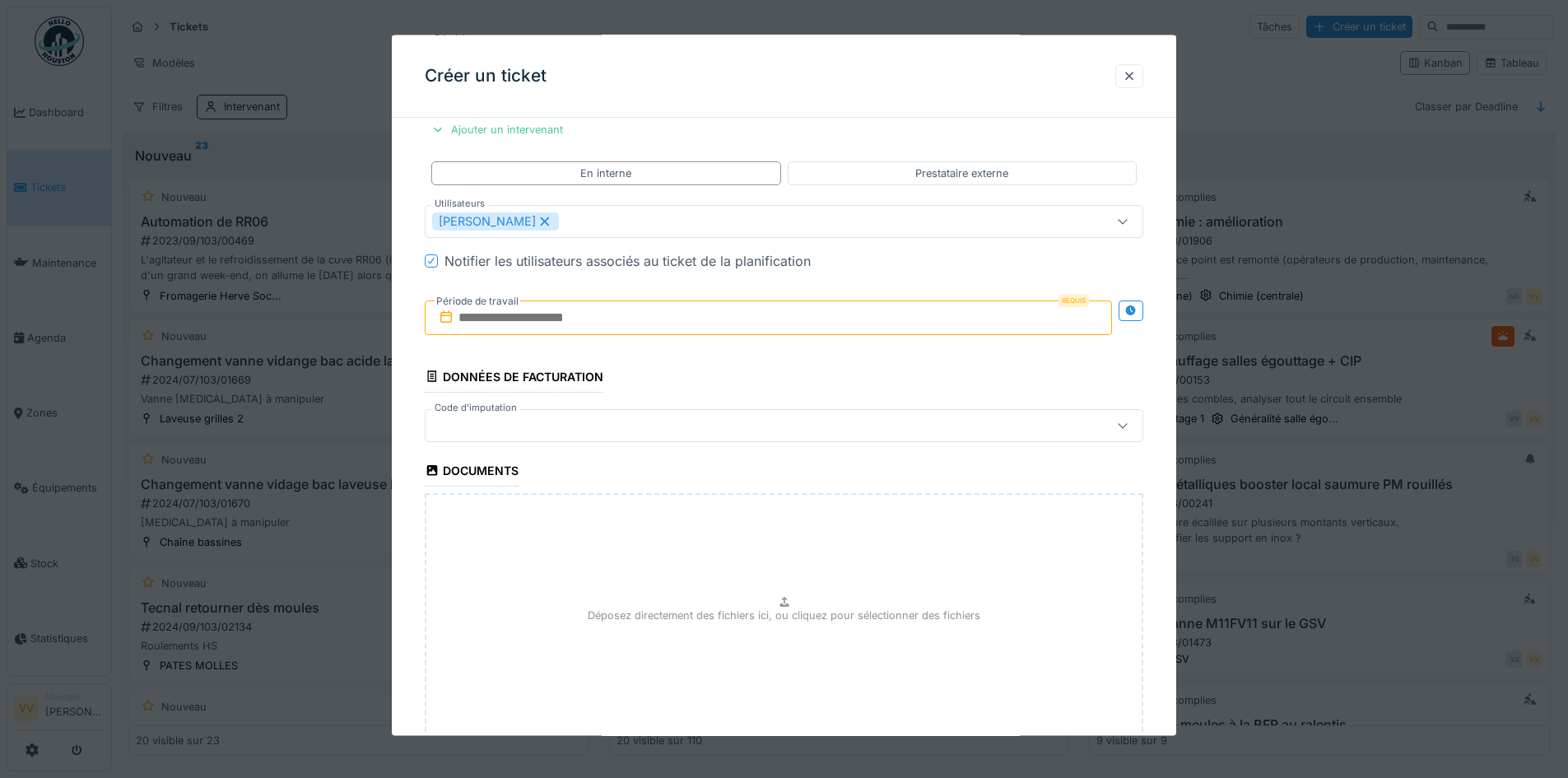
click at [672, 310] on input "text" at bounding box center [768, 317] width 687 height 34
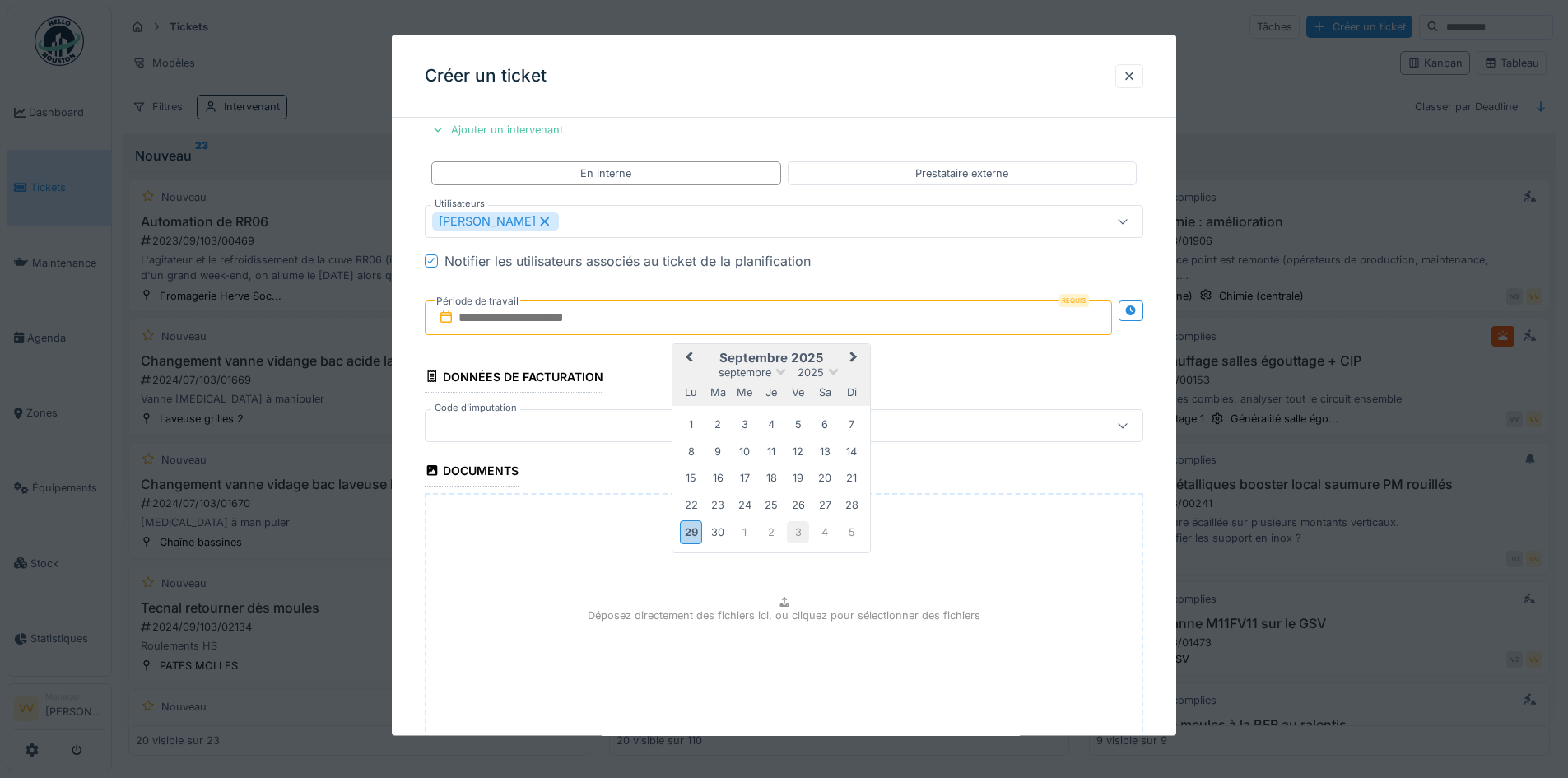
click at [805, 529] on div "3" at bounding box center [798, 532] width 23 height 23
click at [800, 418] on div "3" at bounding box center [798, 425] width 23 height 23
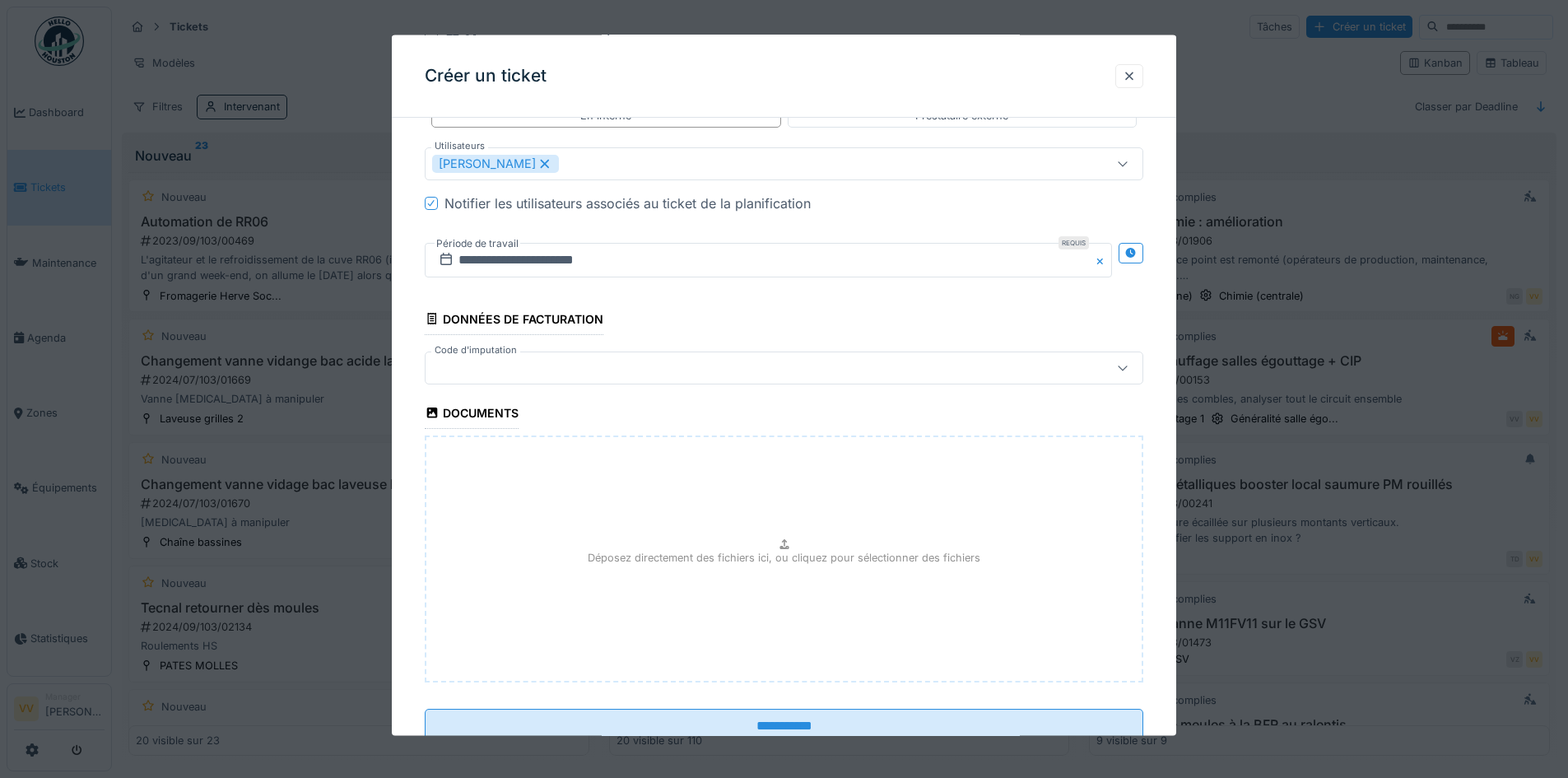
scroll to position [2342, 0]
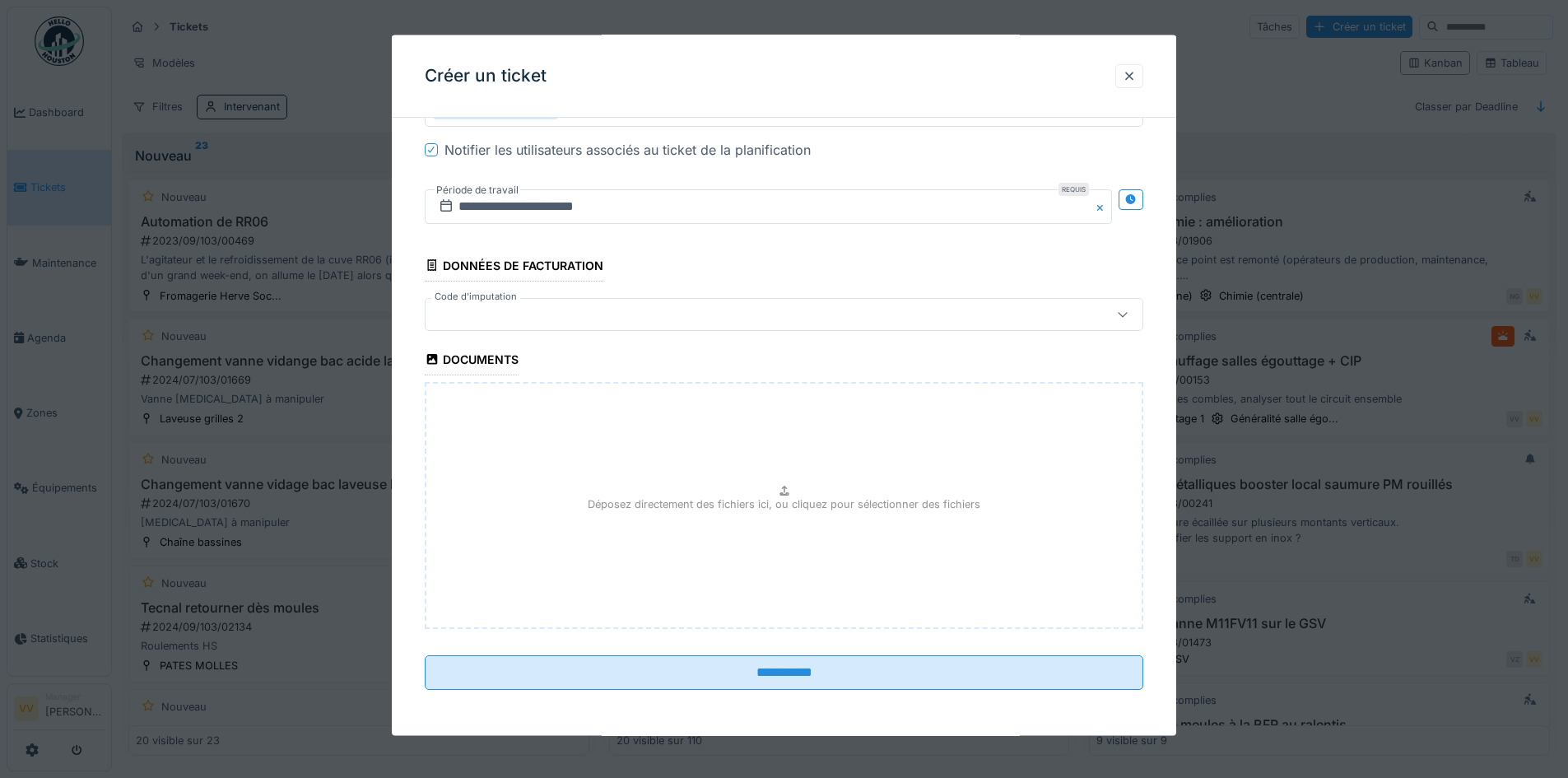
click at [854, 503] on p "Déposez directement des fichiers ici, ou cliquez pour sélectionner des fichiers" at bounding box center [784, 503] width 393 height 15
type input "**********"
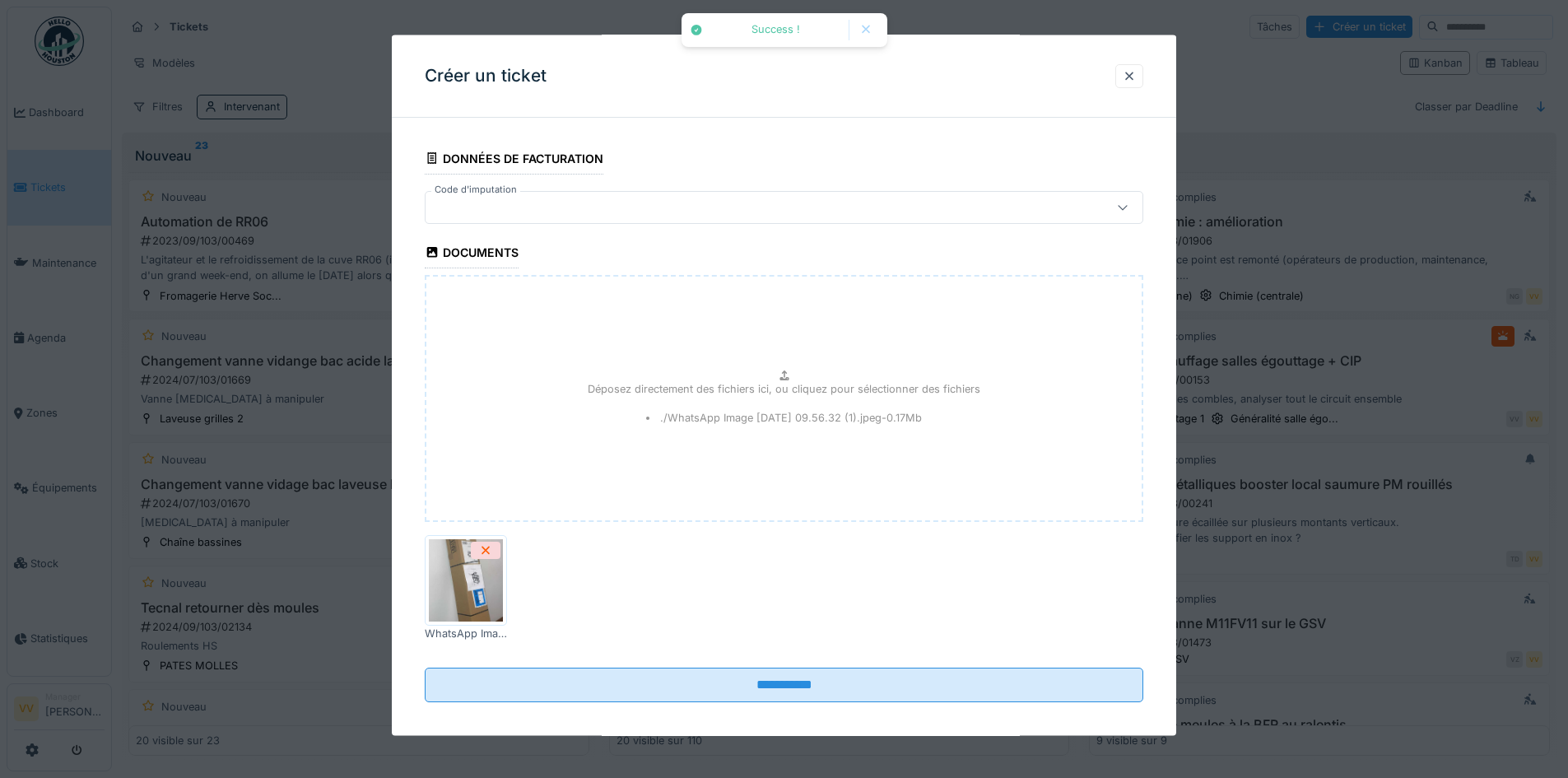
scroll to position [2461, 0]
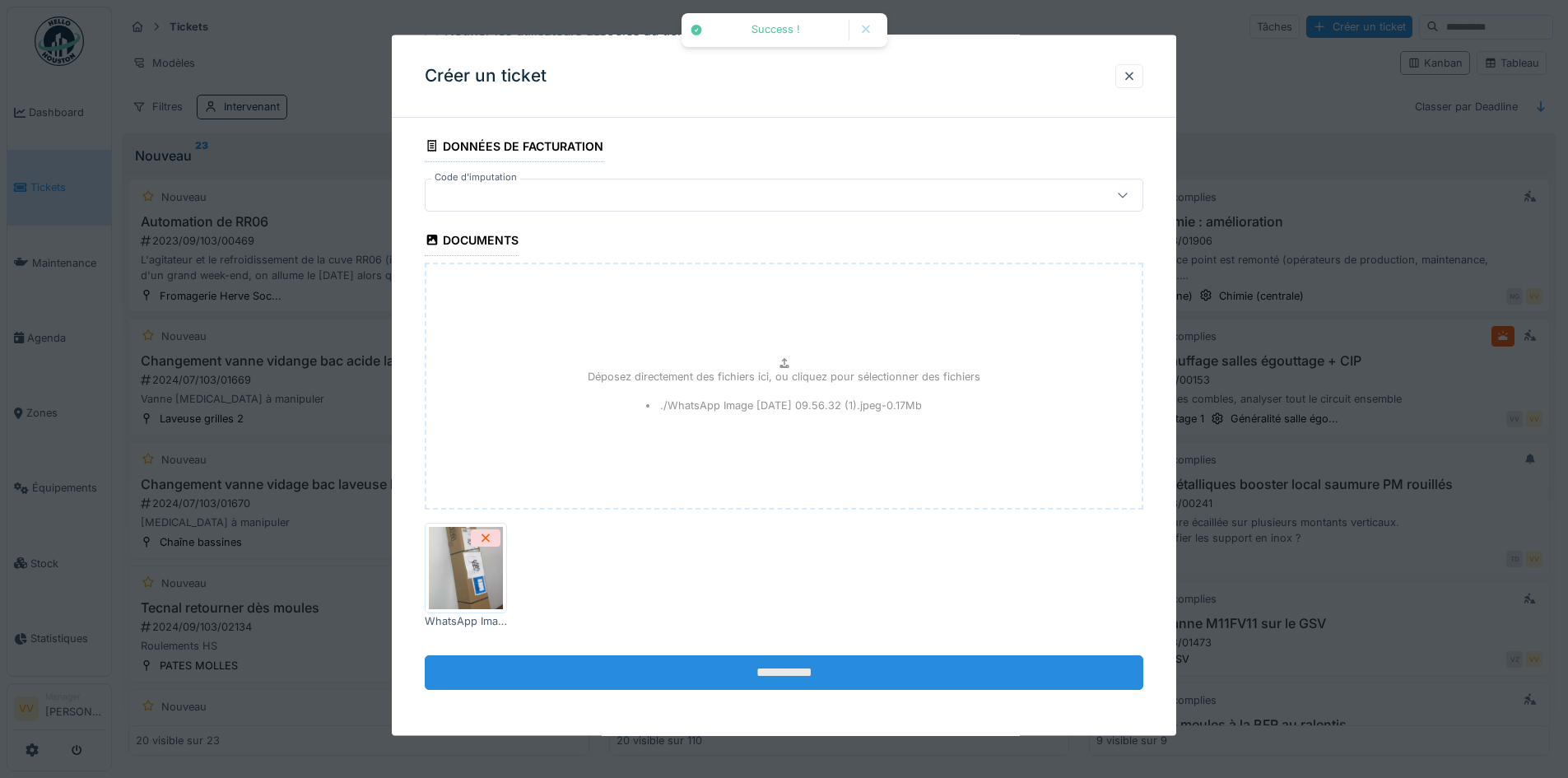
click at [847, 675] on input "**********" at bounding box center [784, 673] width 719 height 34
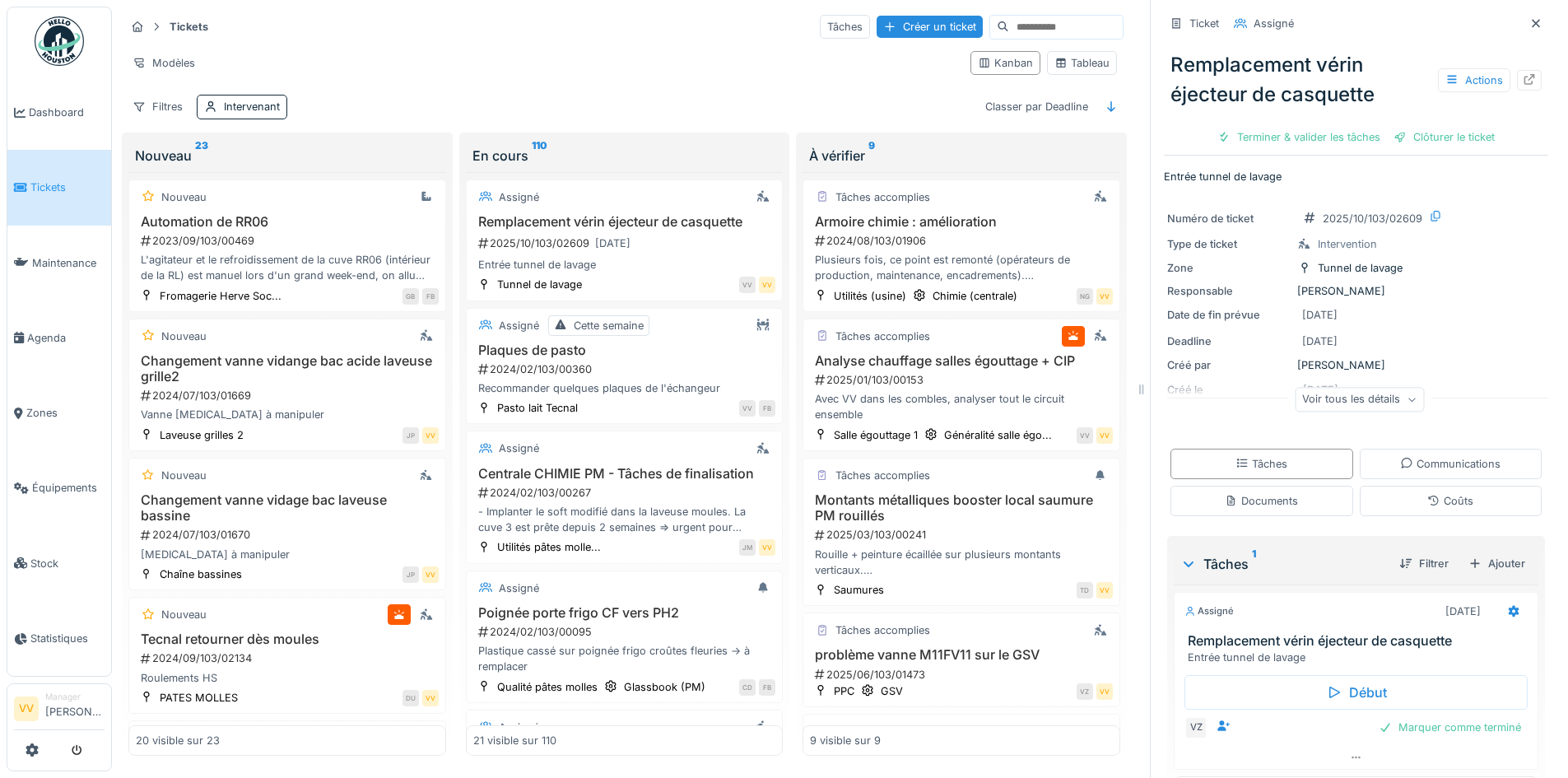
click at [1505, 90] on div "Actions" at bounding box center [1489, 80] width 104 height 23
click at [1523, 81] on icon at bounding box center [1529, 80] width 14 height 11
click at [903, 24] on div "Créer un ticket" at bounding box center [930, 26] width 107 height 23
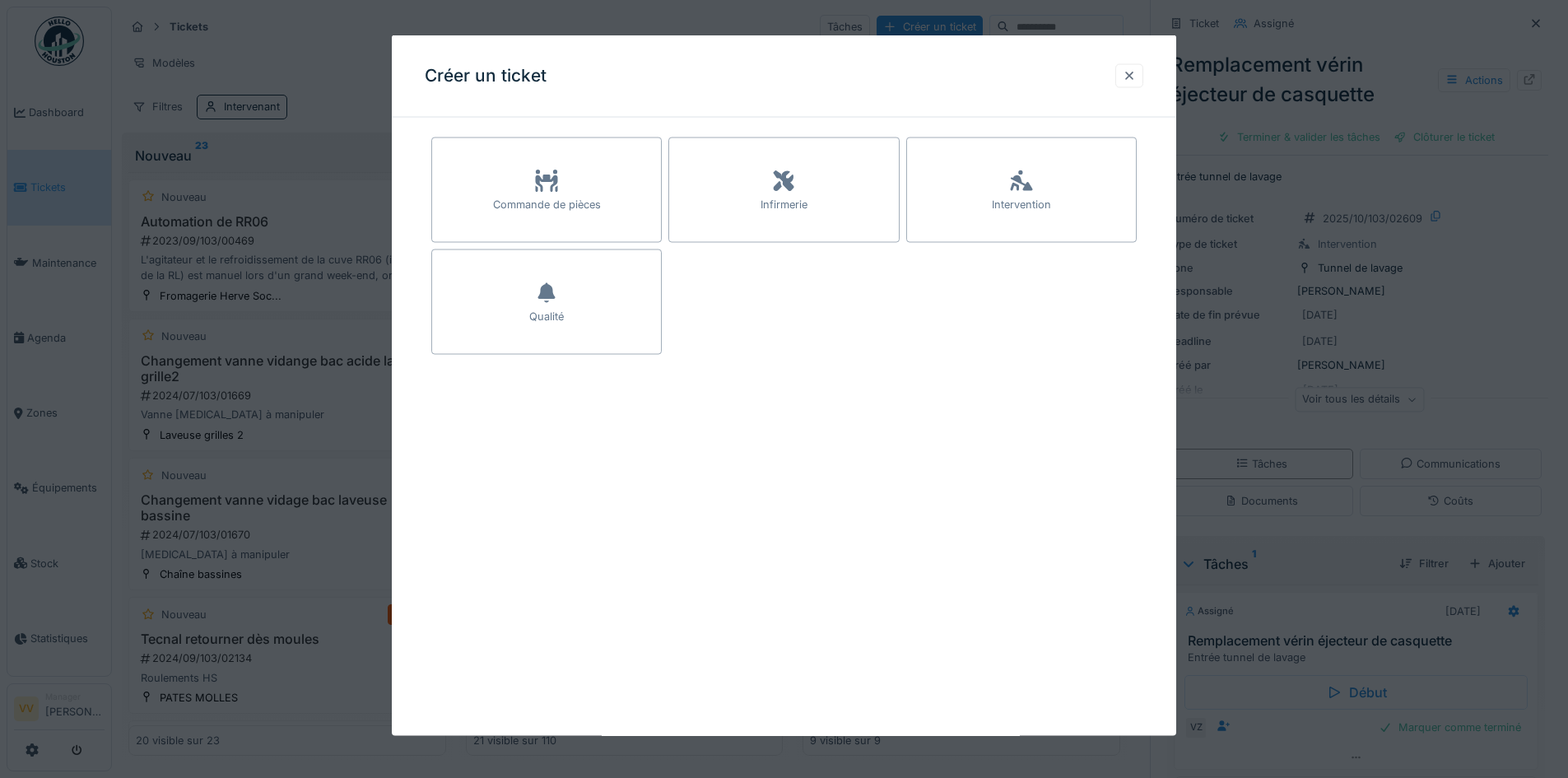
click at [1139, 84] on div at bounding box center [1129, 75] width 28 height 23
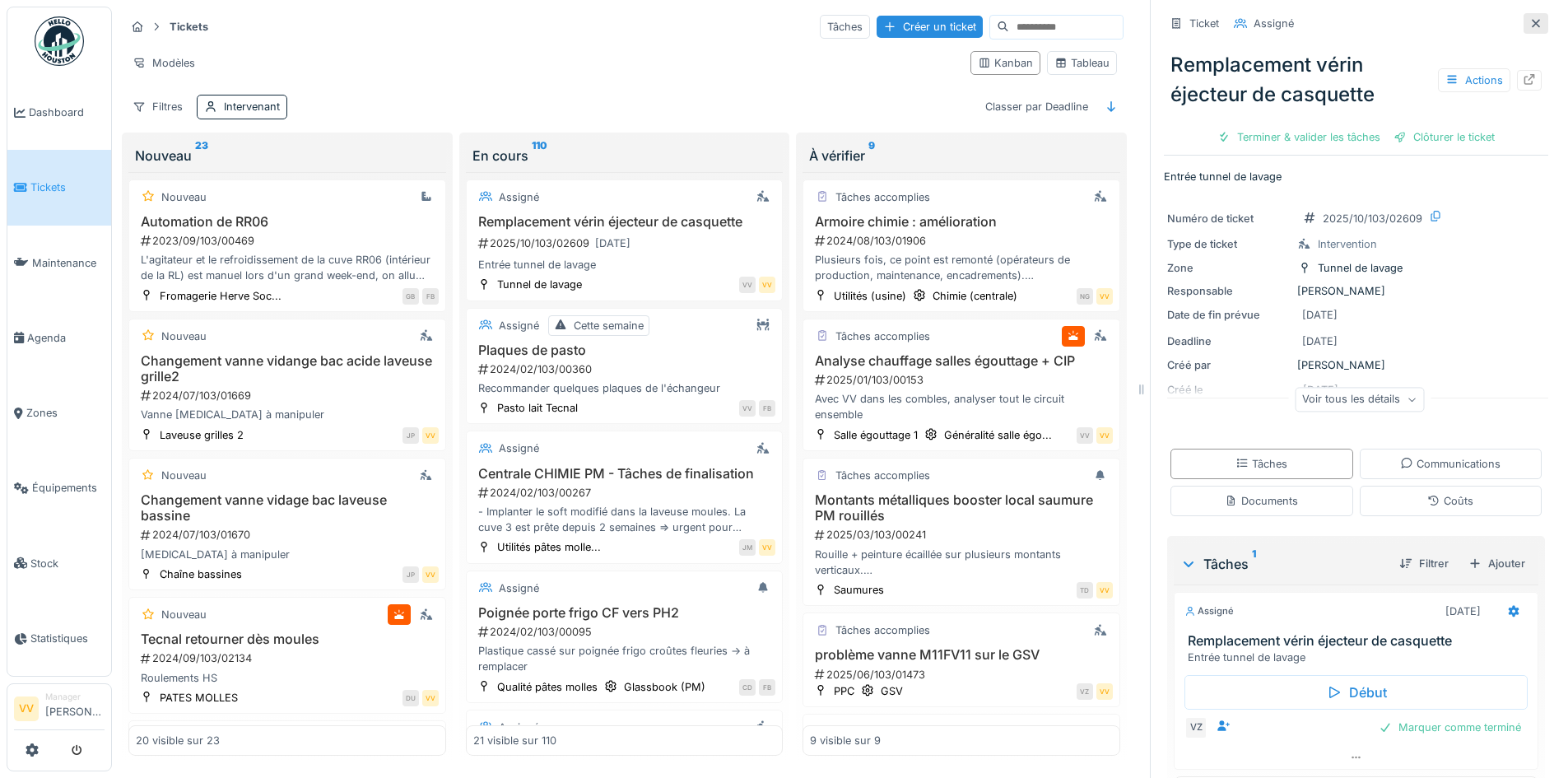
click at [1530, 21] on icon at bounding box center [1536, 23] width 14 height 11
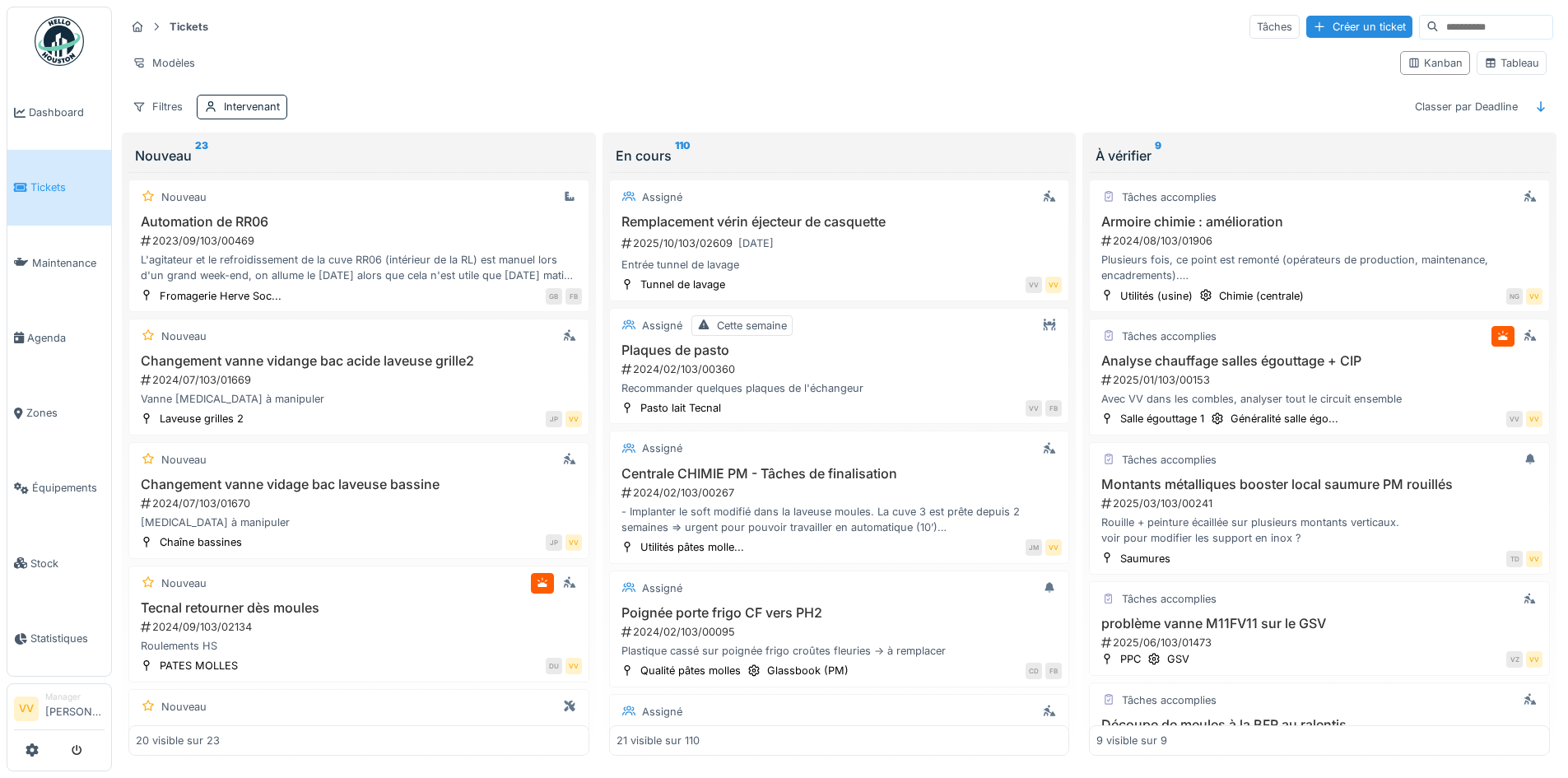
click at [23, 184] on icon at bounding box center [20, 187] width 14 height 12
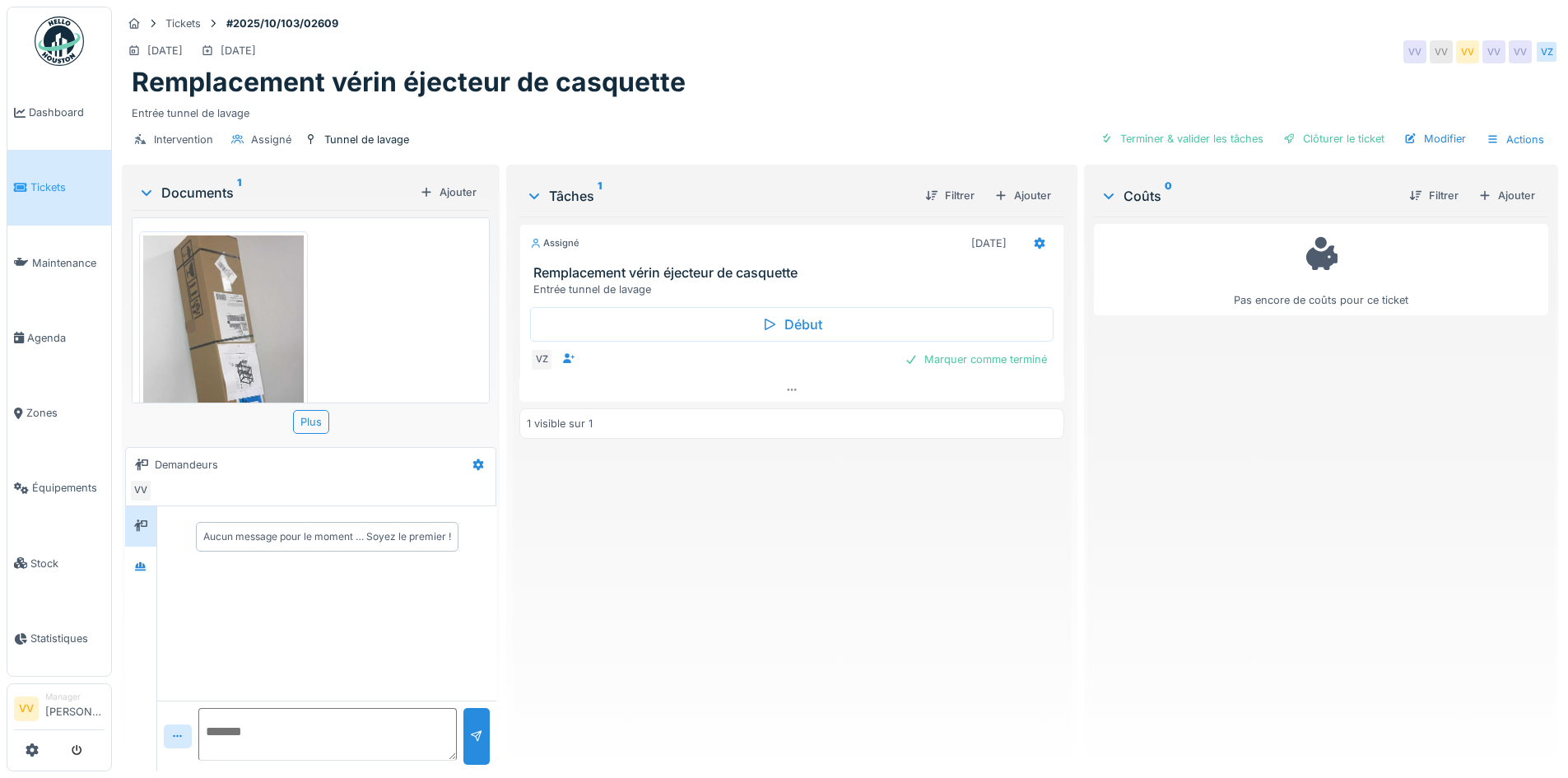
click at [39, 194] on link "Tickets" at bounding box center [59, 187] width 104 height 75
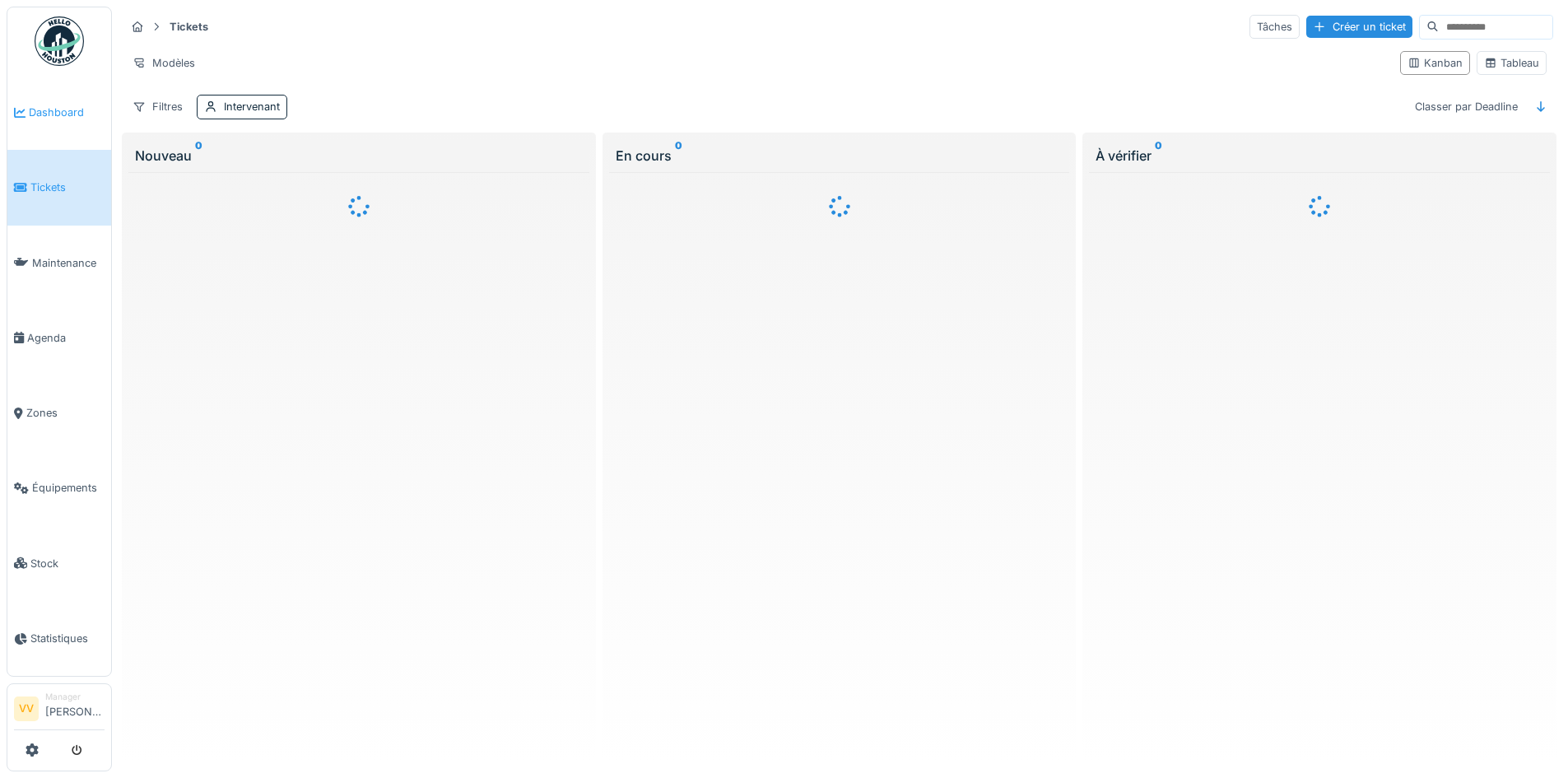
click at [38, 112] on span "Dashboard" at bounding box center [67, 112] width 76 height 15
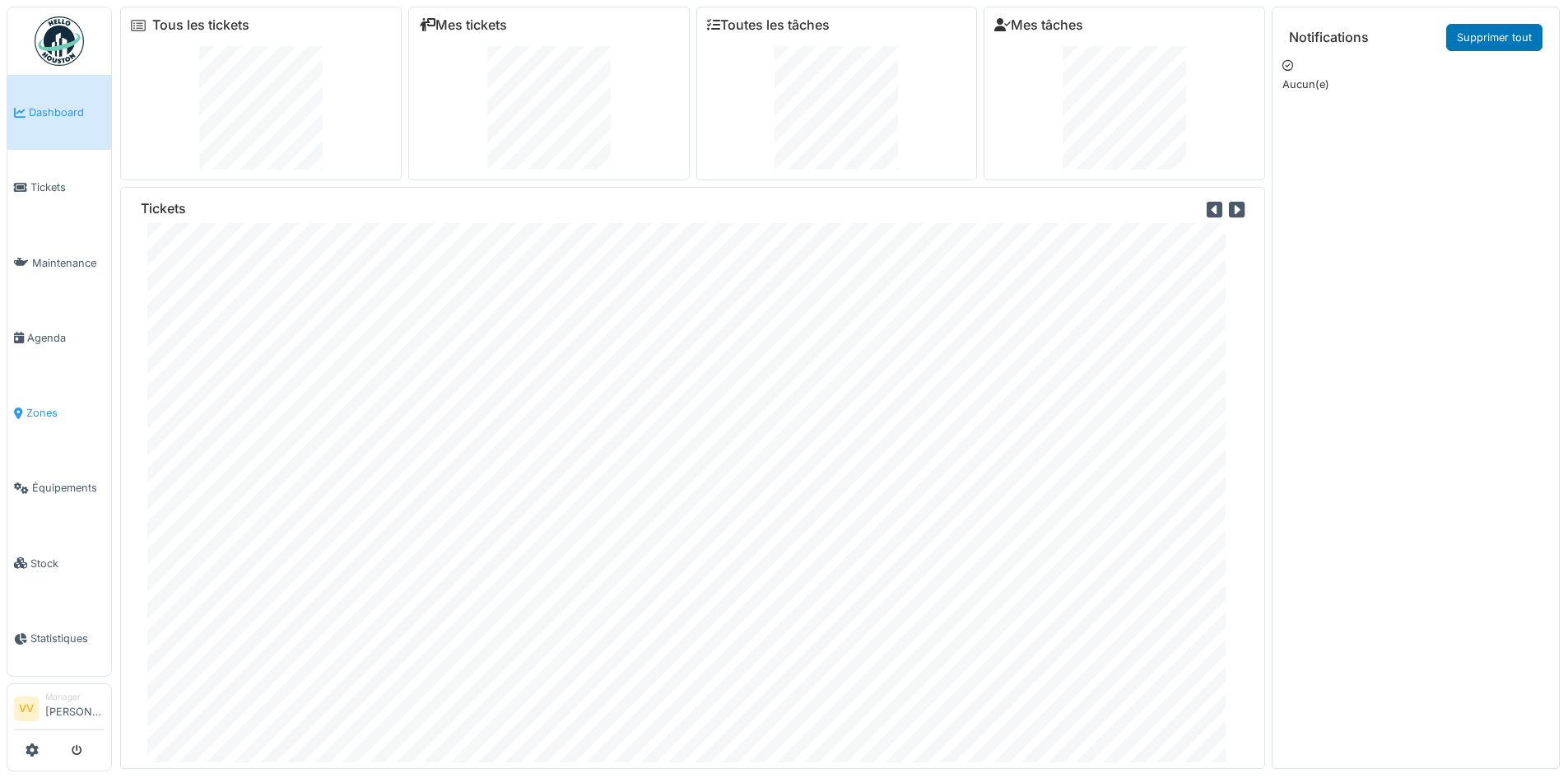
click at [60, 423] on link "Zones" at bounding box center [59, 413] width 104 height 75
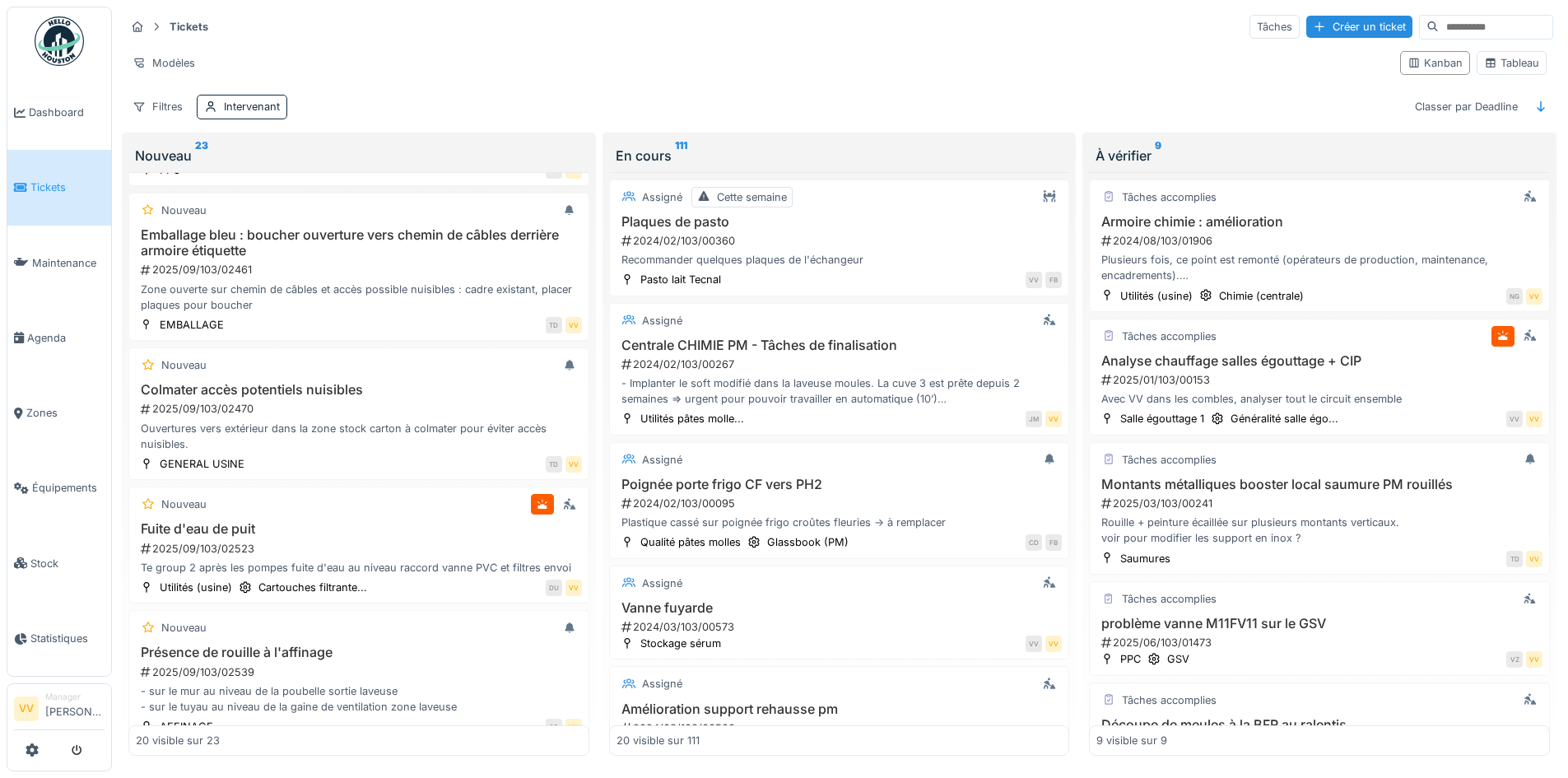
scroll to position [1565, 0]
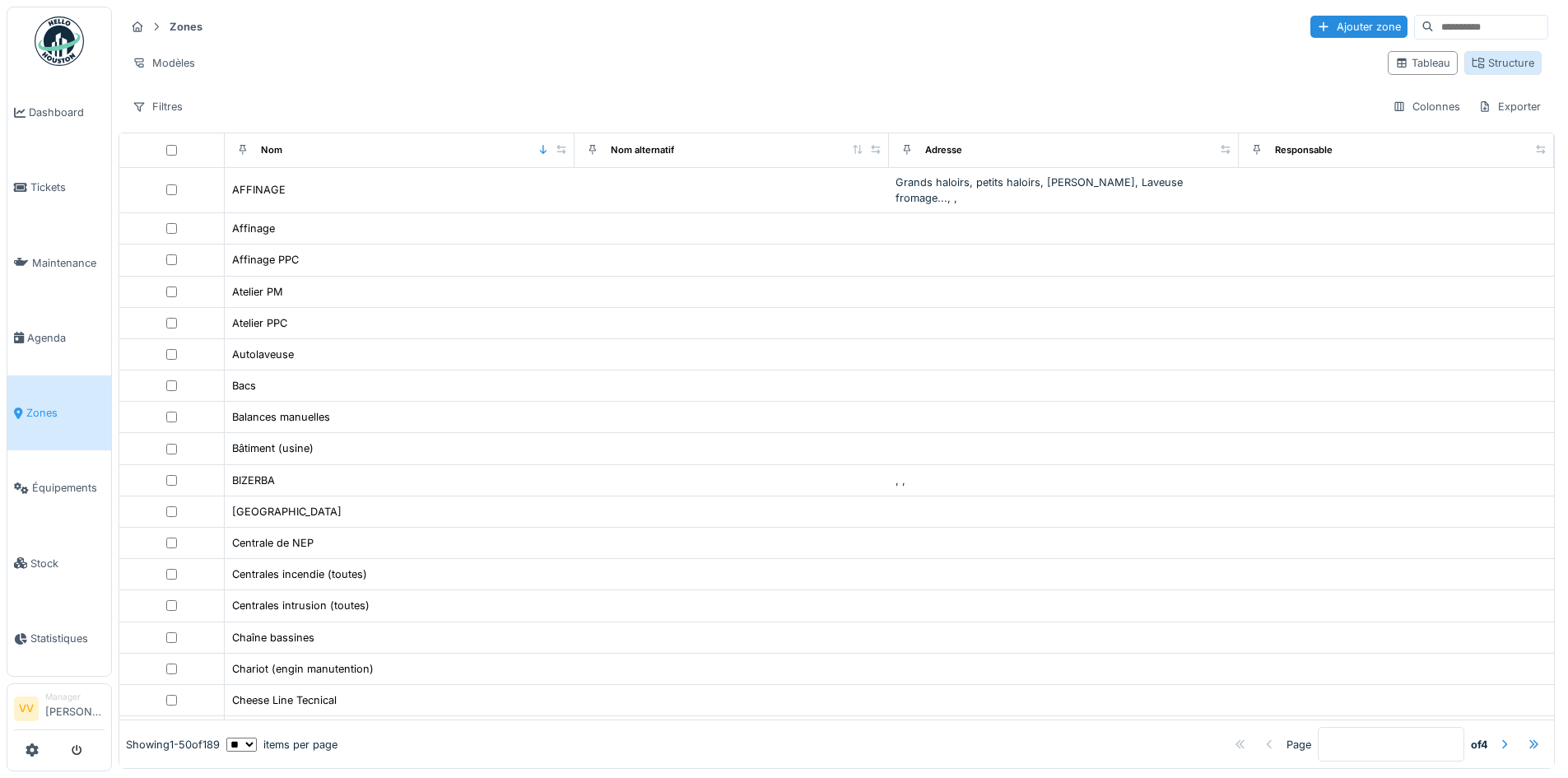
click at [1471, 71] on div "Structure" at bounding box center [1504, 63] width 78 height 23
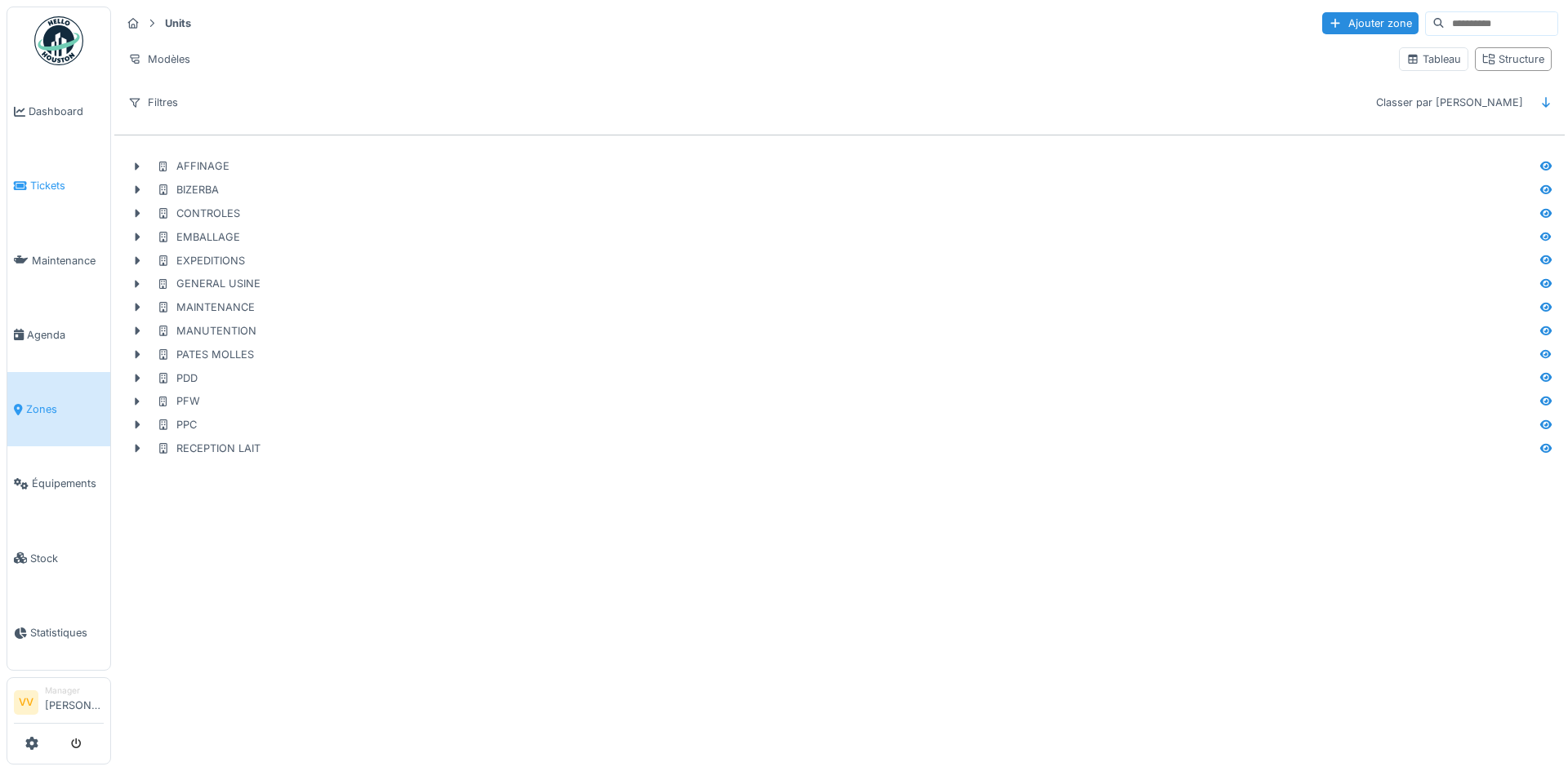
click at [36, 170] on link "Tickets" at bounding box center [58, 185] width 103 height 74
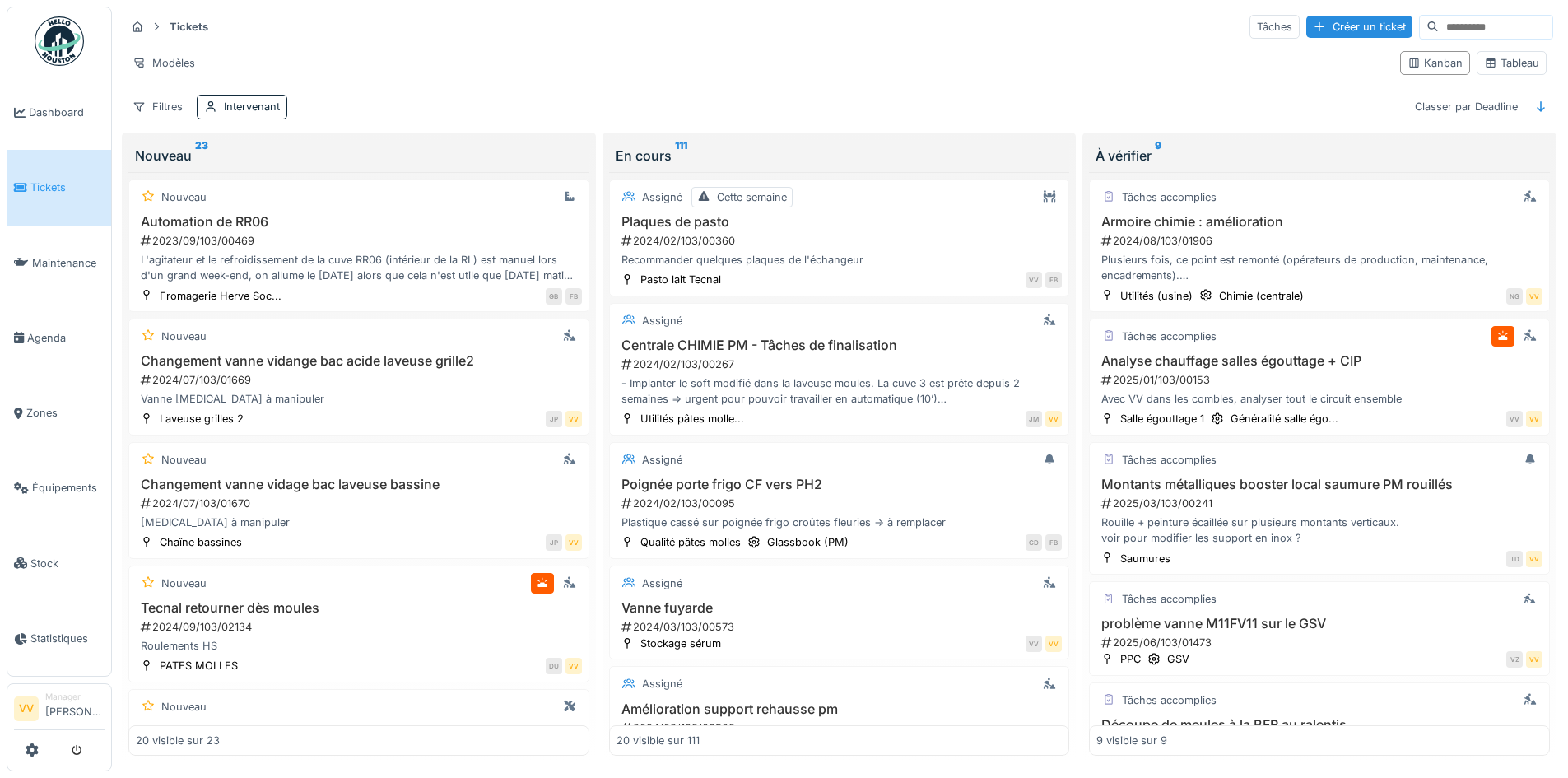
click at [29, 177] on link "Tickets" at bounding box center [59, 187] width 104 height 75
click at [55, 107] on span "Dashboard" at bounding box center [67, 112] width 76 height 15
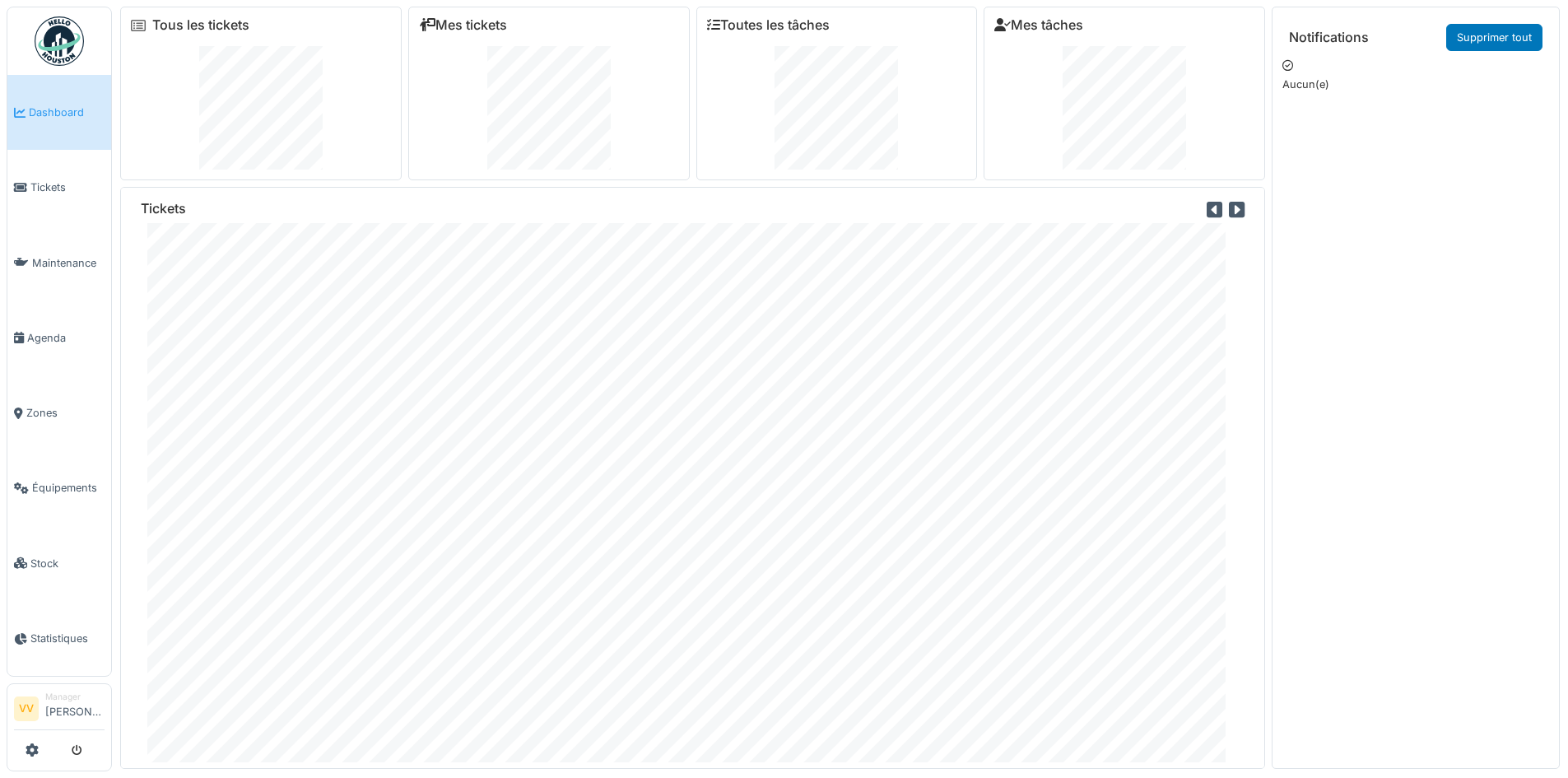
click at [53, 108] on span "Dashboard" at bounding box center [67, 112] width 76 height 15
click at [50, 180] on span "Tickets" at bounding box center [68, 187] width 74 height 15
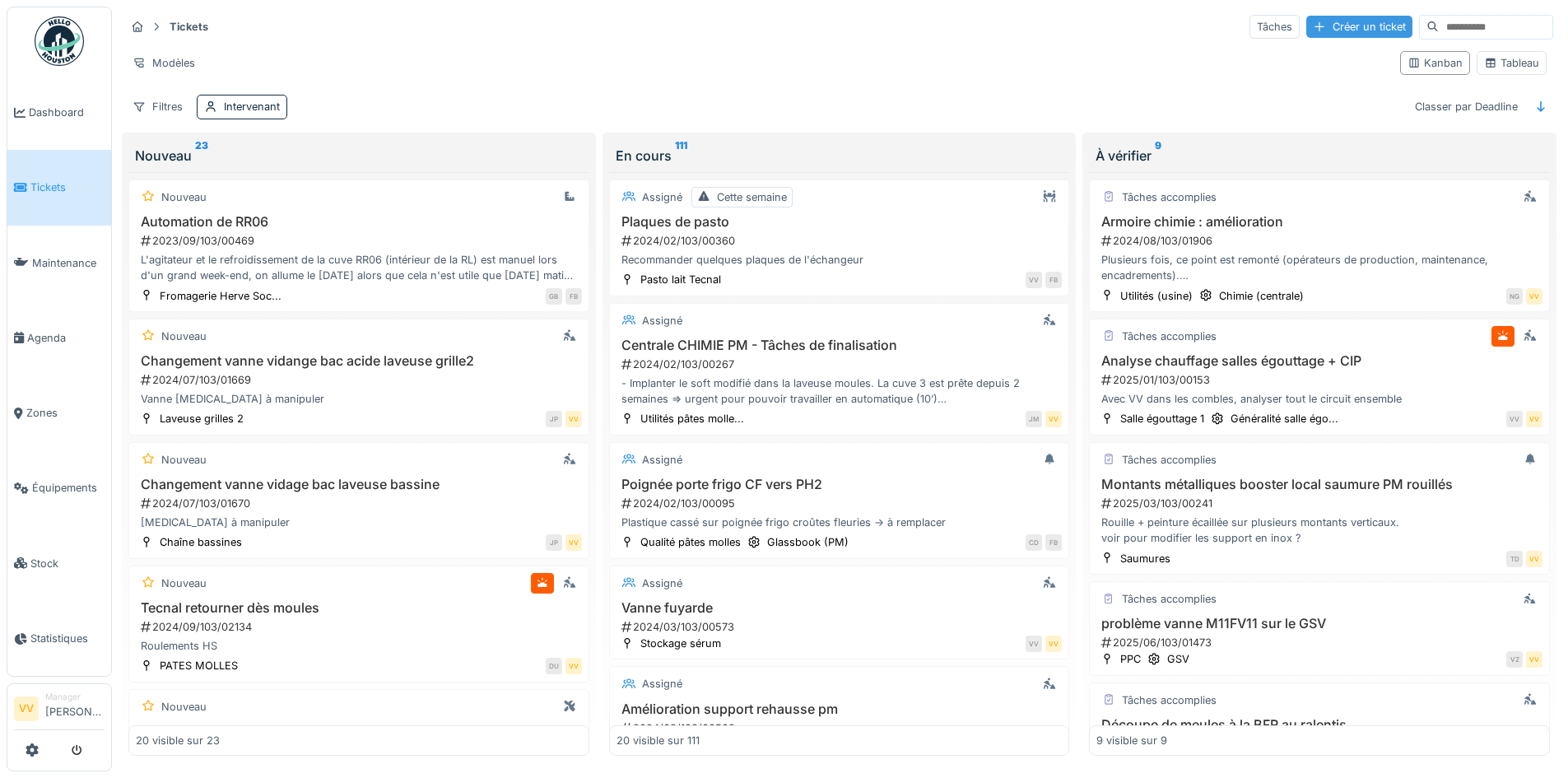
click at [1307, 29] on div "Créer un ticket" at bounding box center [1360, 26] width 107 height 23
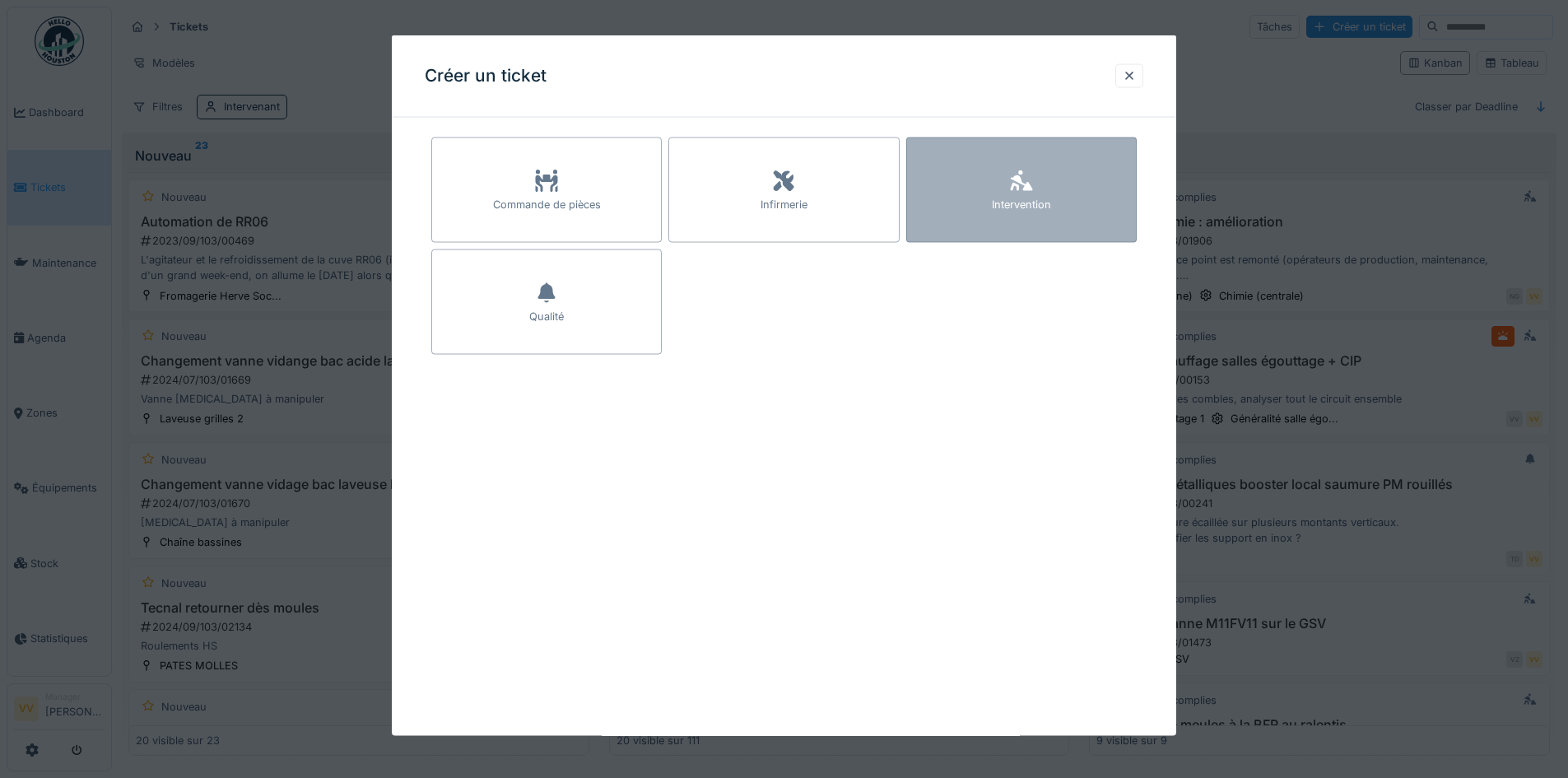
click at [946, 181] on div "Intervention" at bounding box center [1022, 190] width 230 height 106
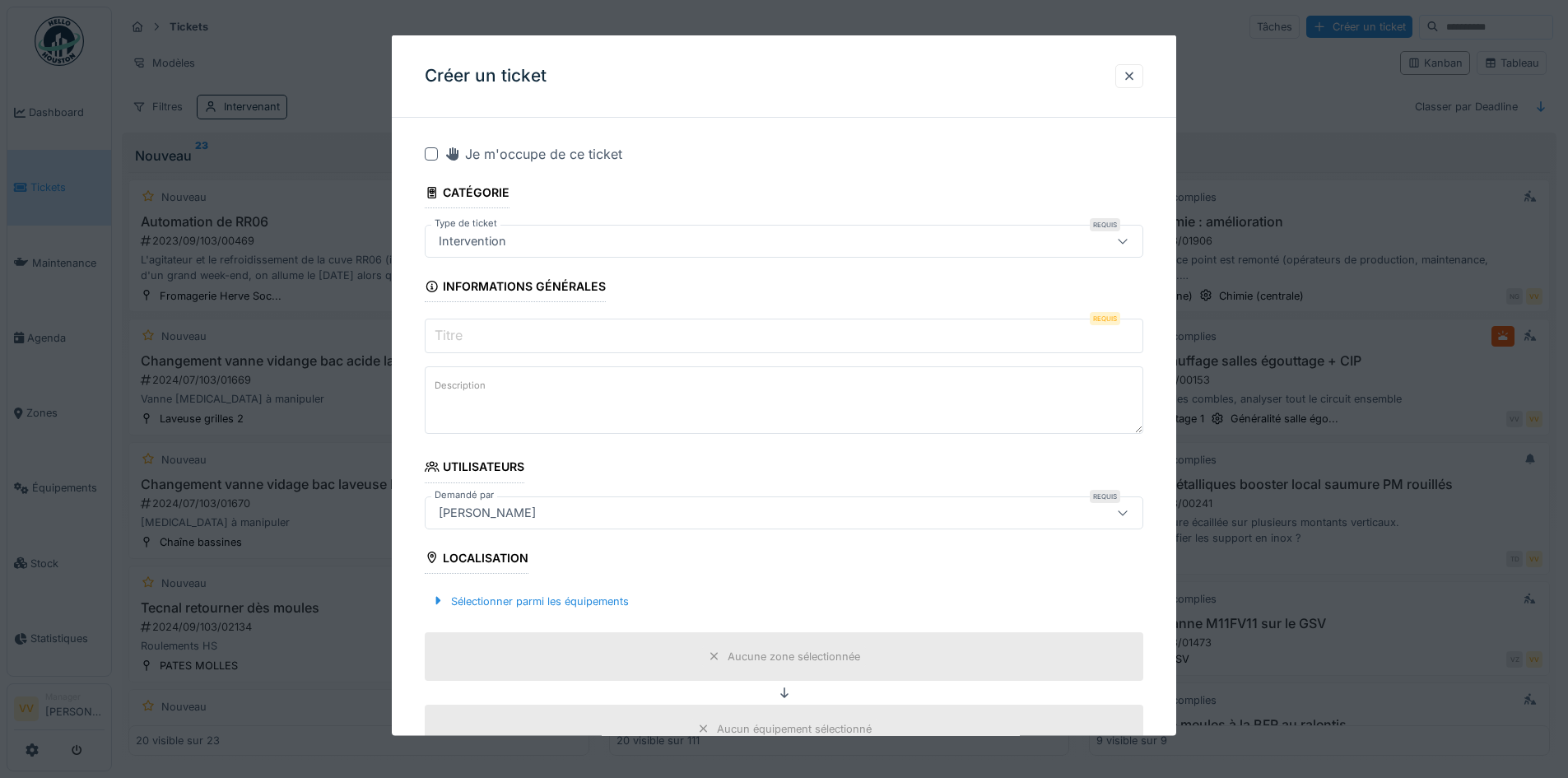
click at [631, 342] on input "Titre" at bounding box center [784, 336] width 719 height 34
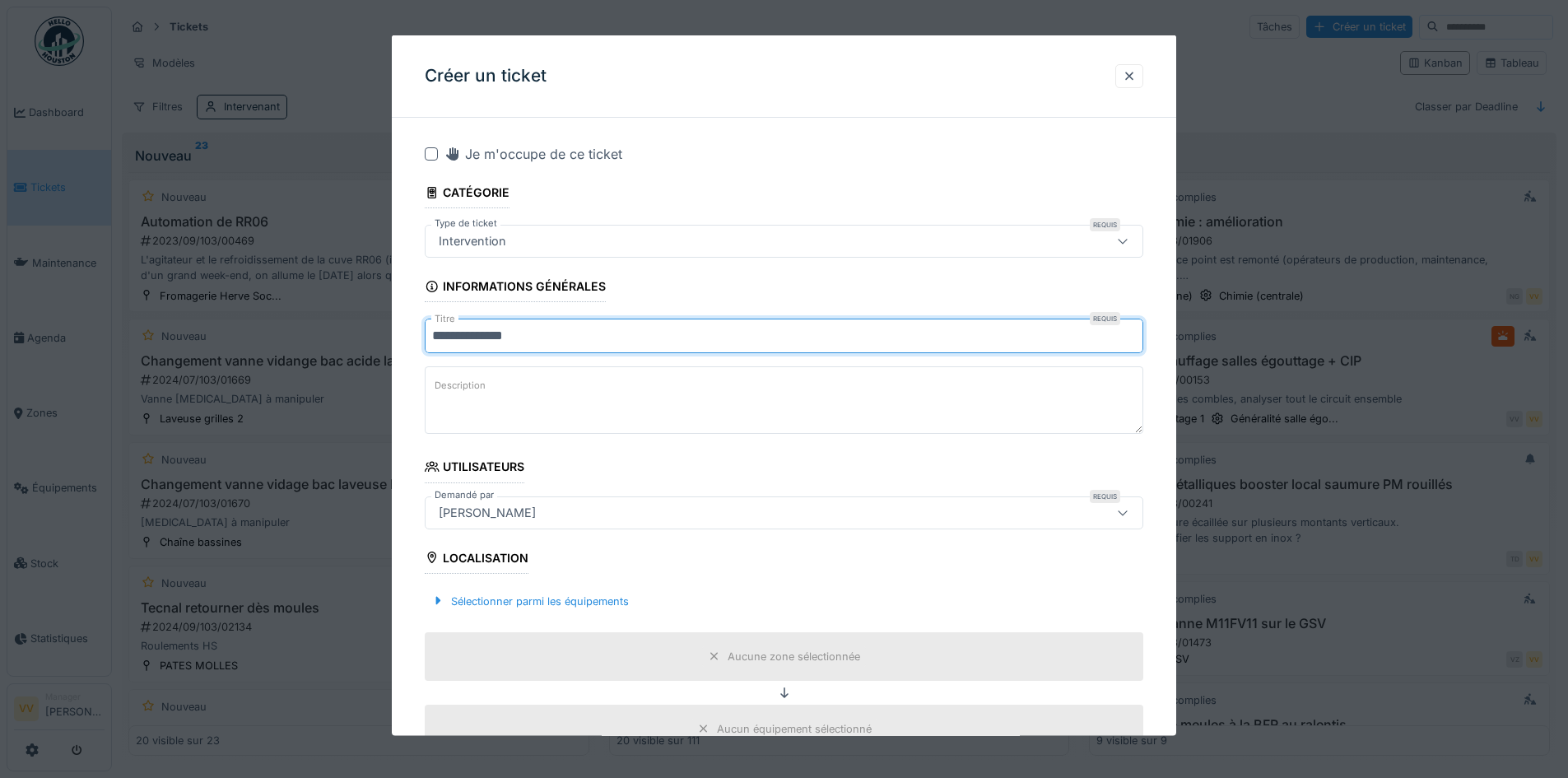
type input "**********"
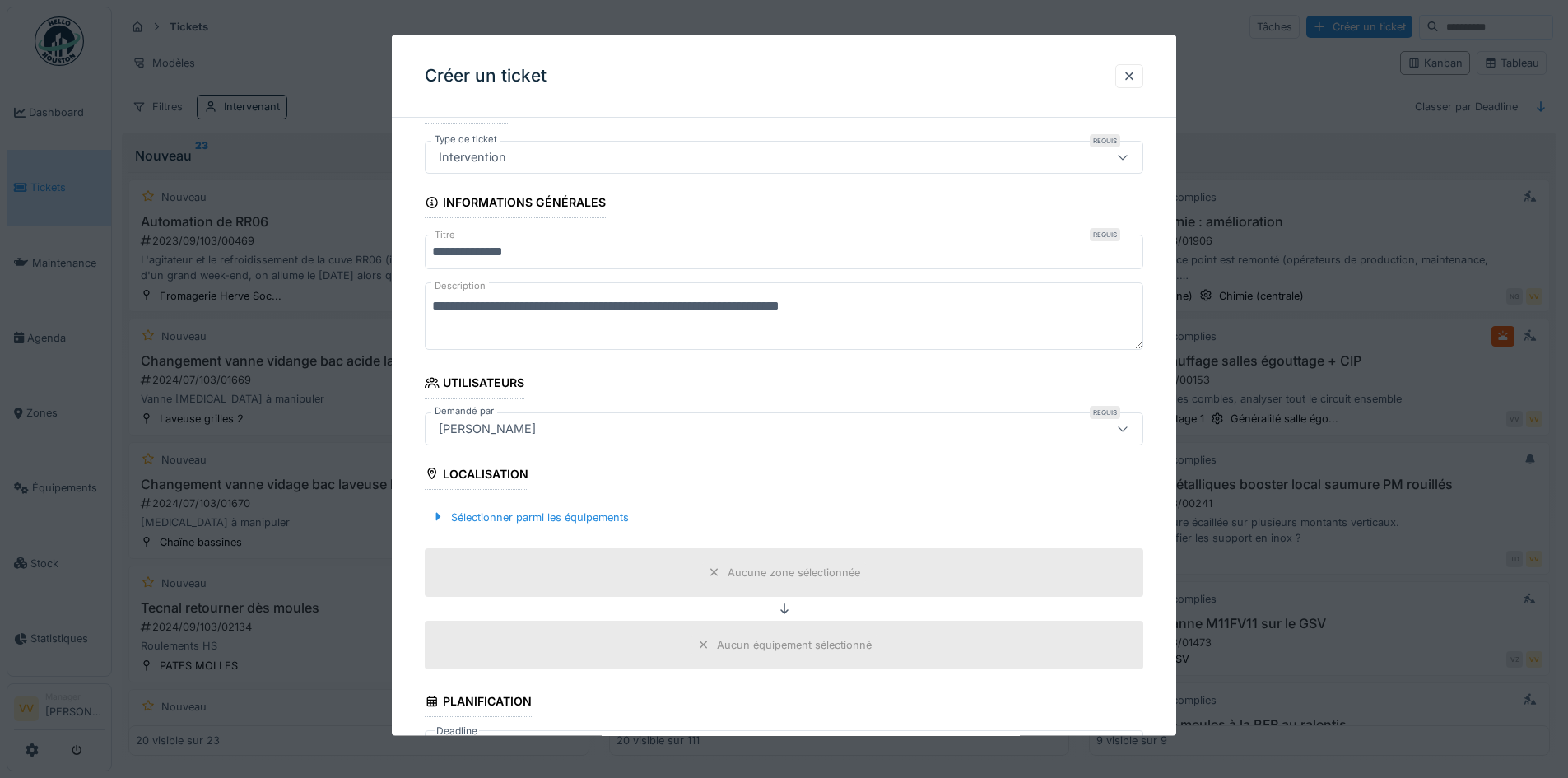
scroll to position [164, 0]
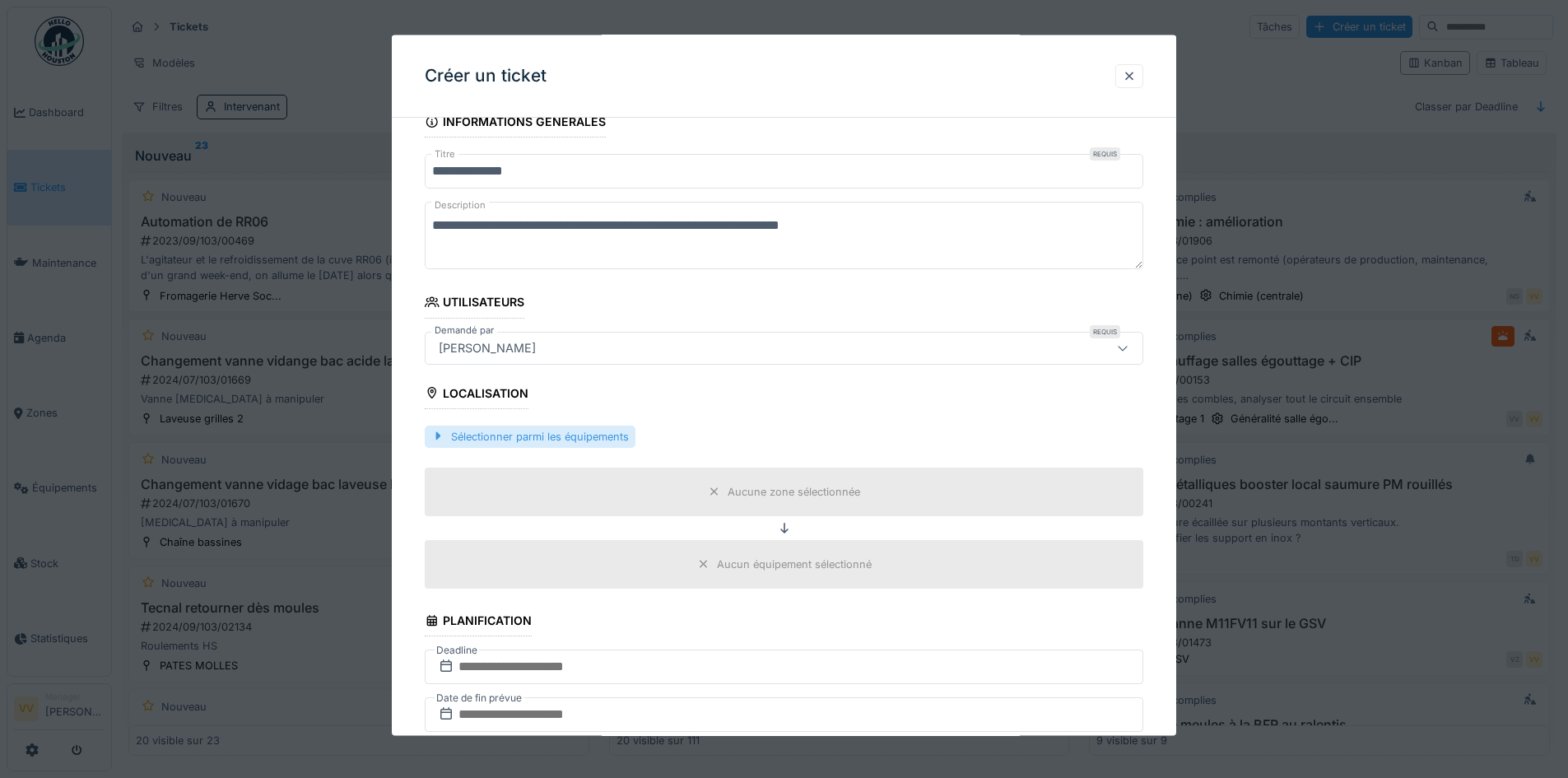
type textarea "**********"
click at [616, 437] on div "Sélectionner parmi les équipements" at bounding box center [529, 436] width 210 height 23
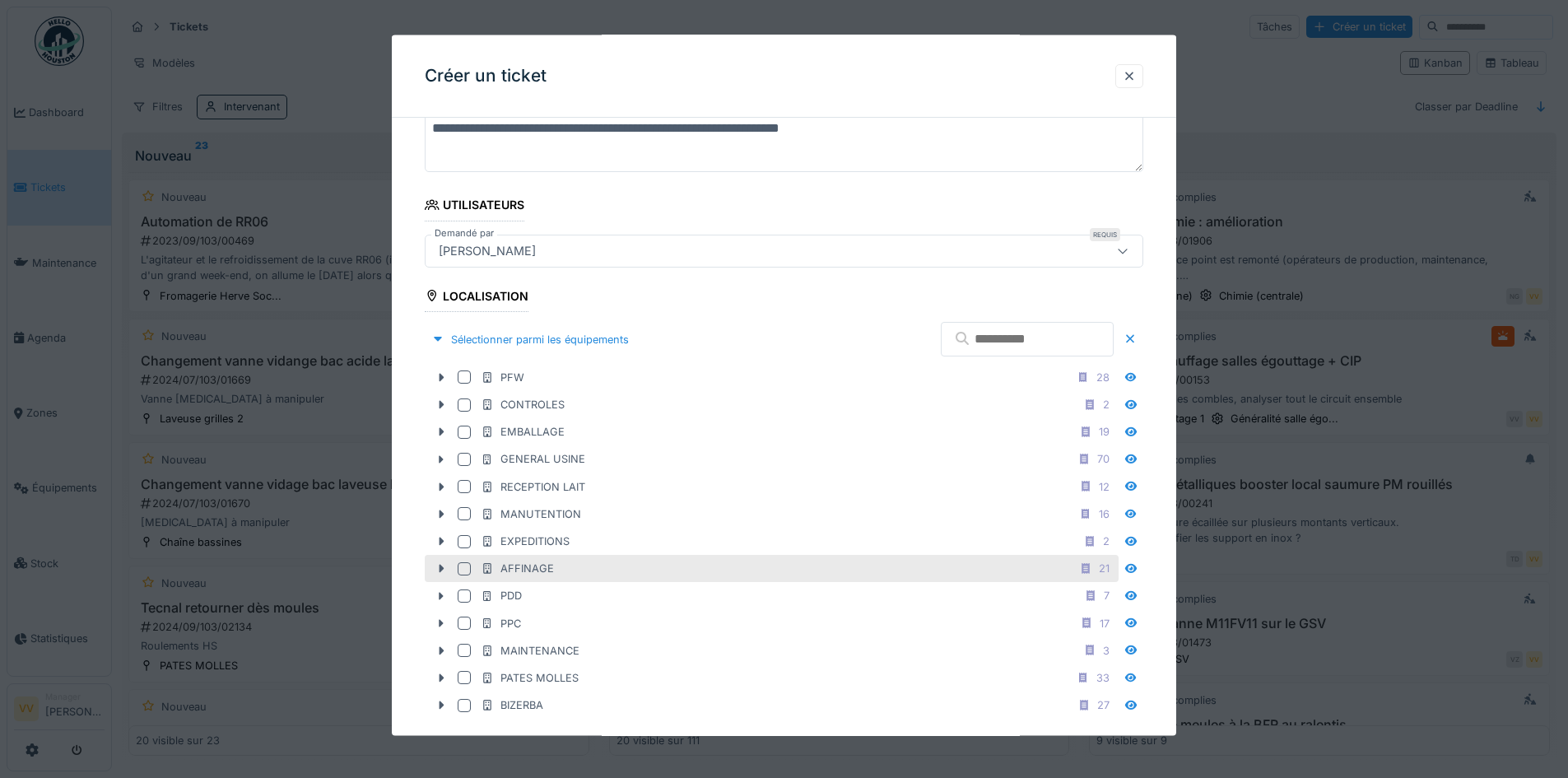
scroll to position [412, 0]
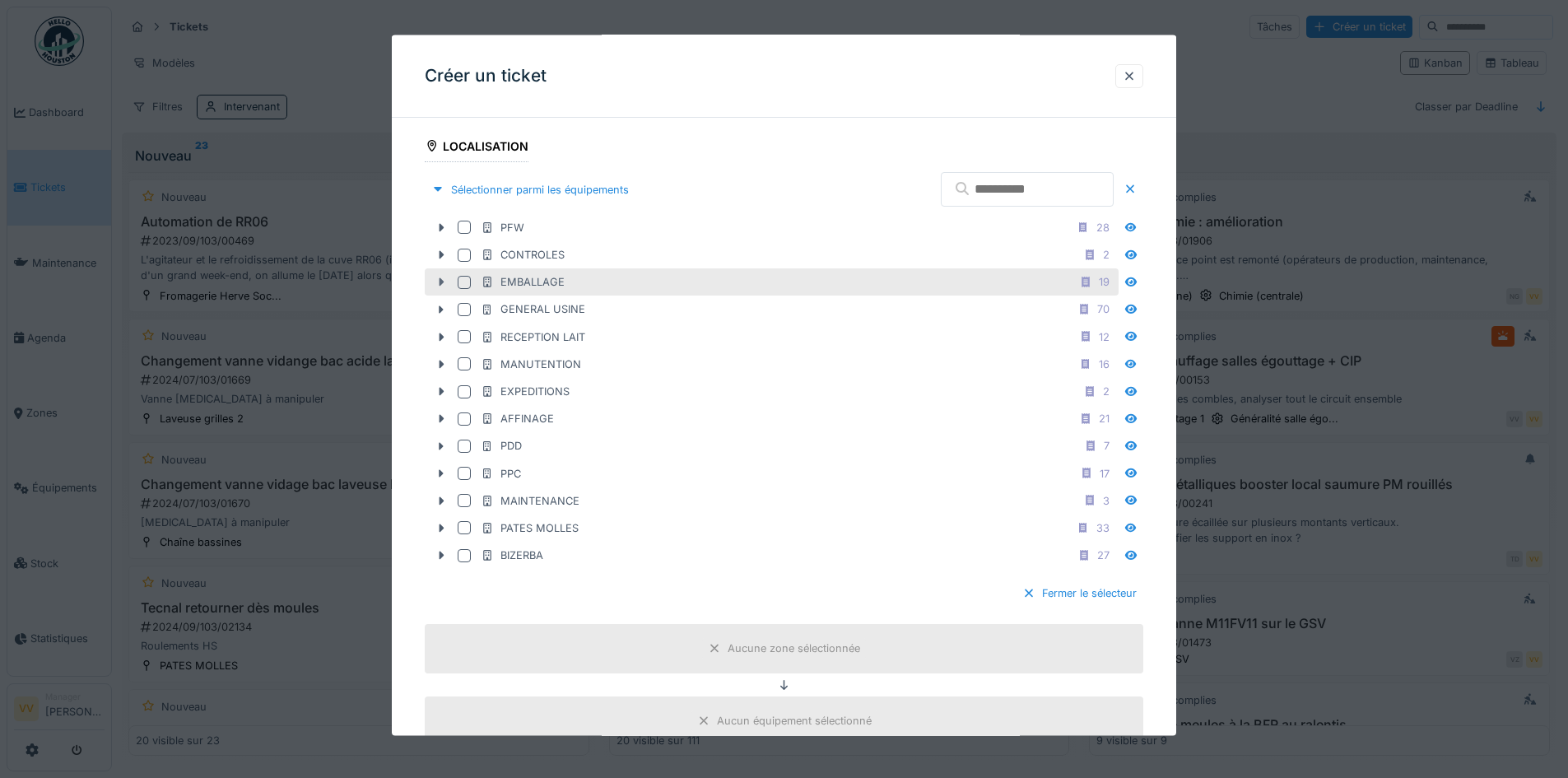
click at [442, 285] on icon at bounding box center [442, 281] width 5 height 8
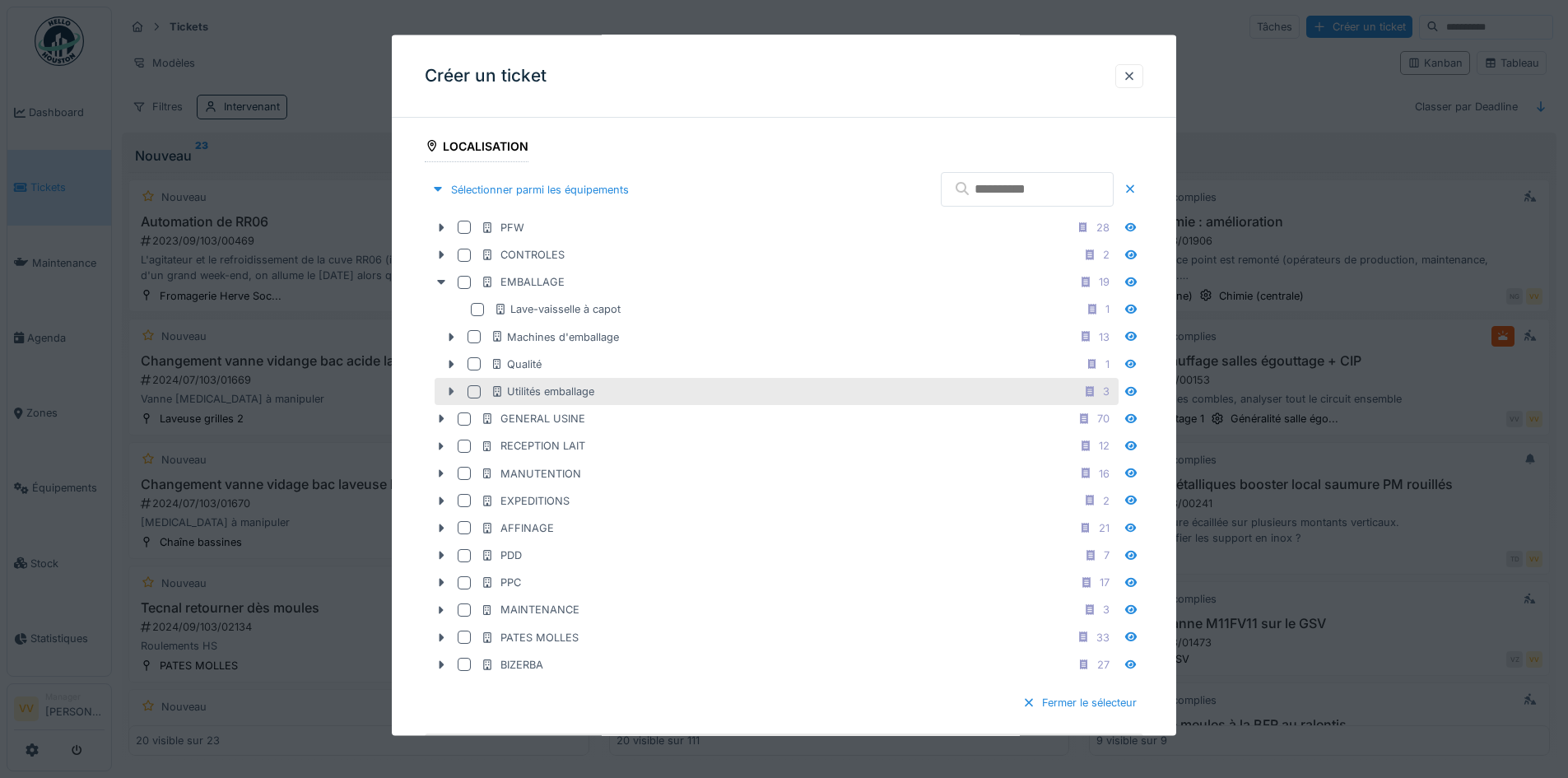
click at [453, 389] on icon at bounding box center [451, 391] width 14 height 11
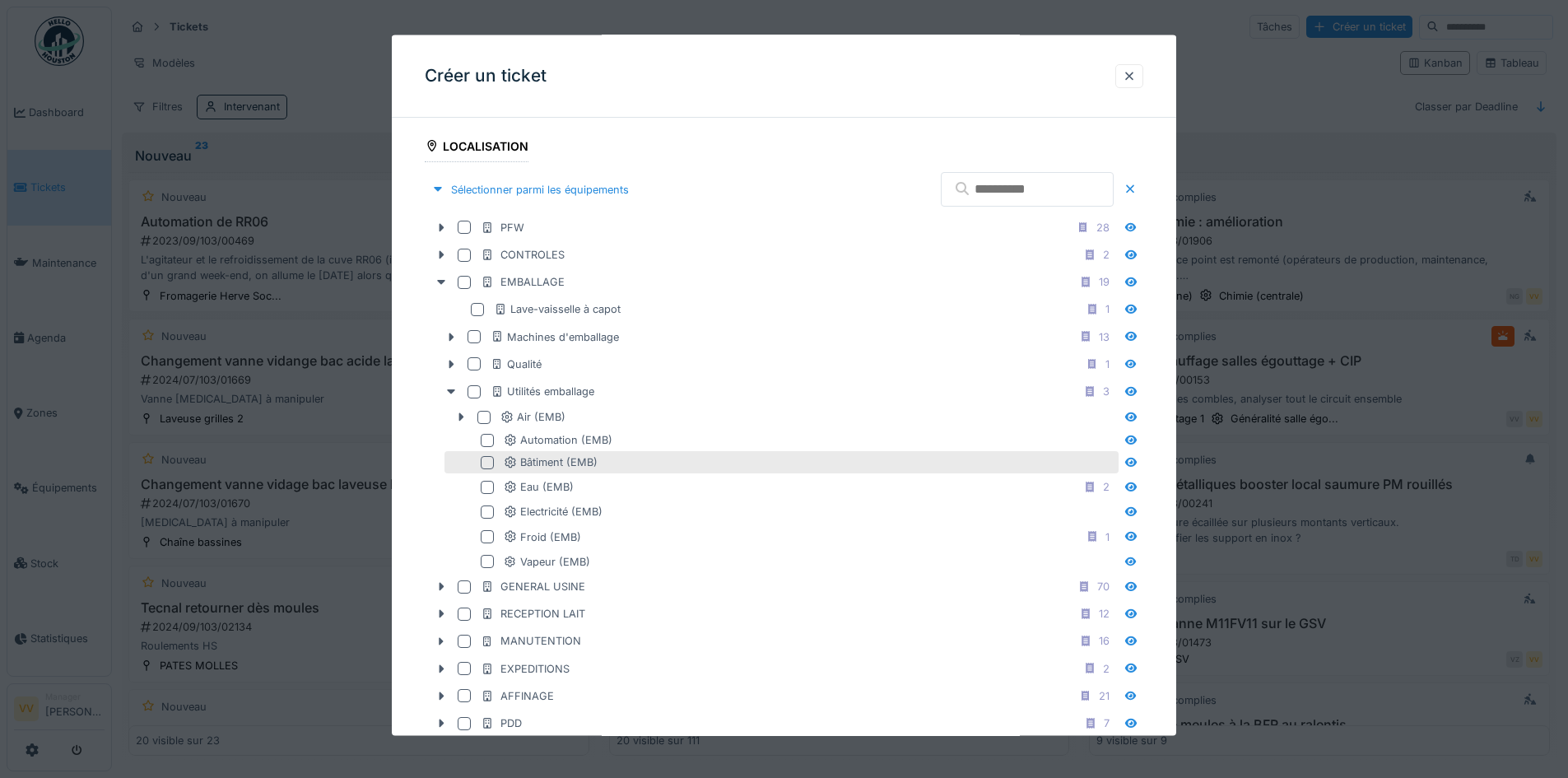
click at [483, 468] on div at bounding box center [487, 462] width 14 height 14
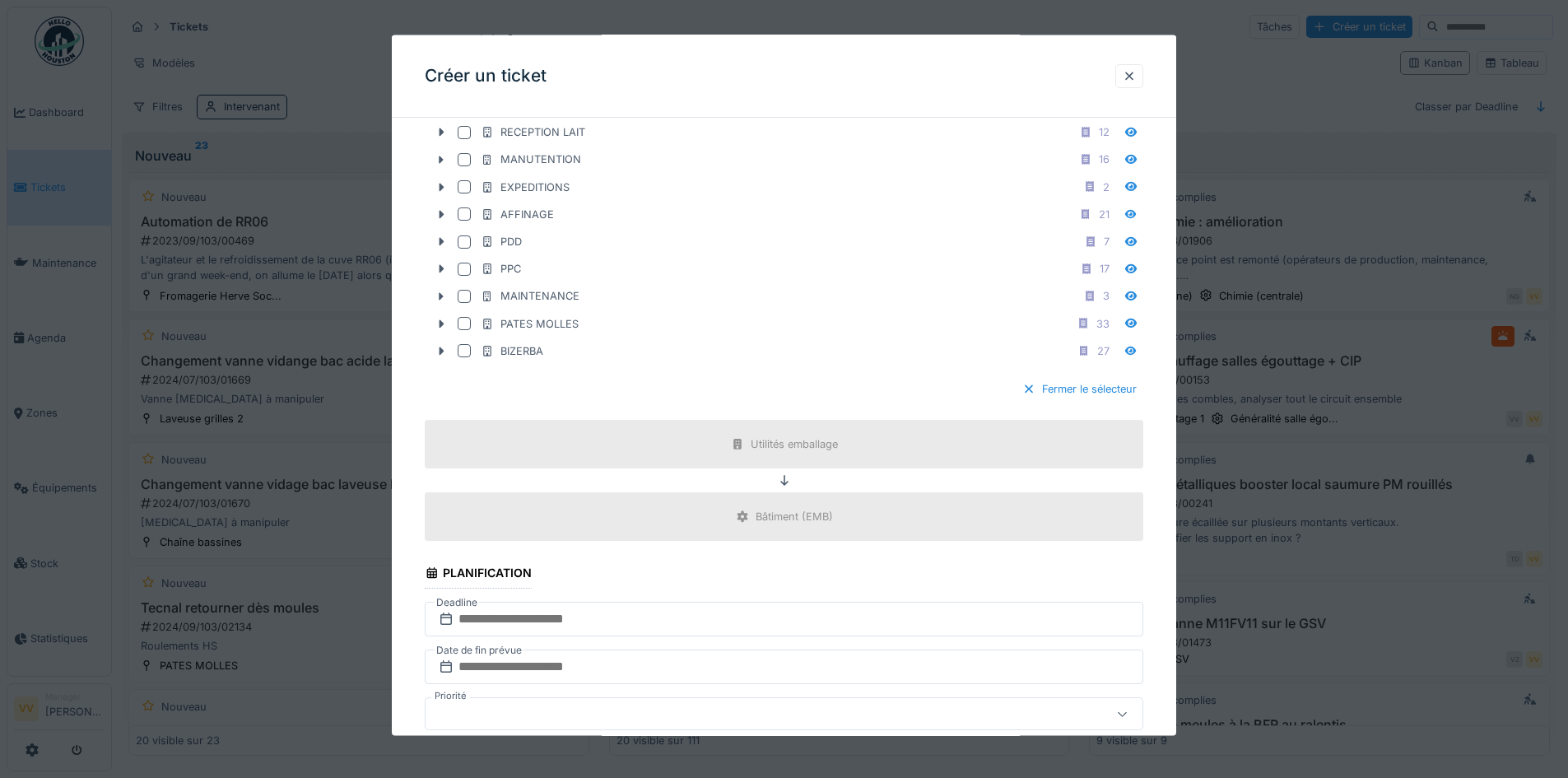
scroll to position [1071, 0]
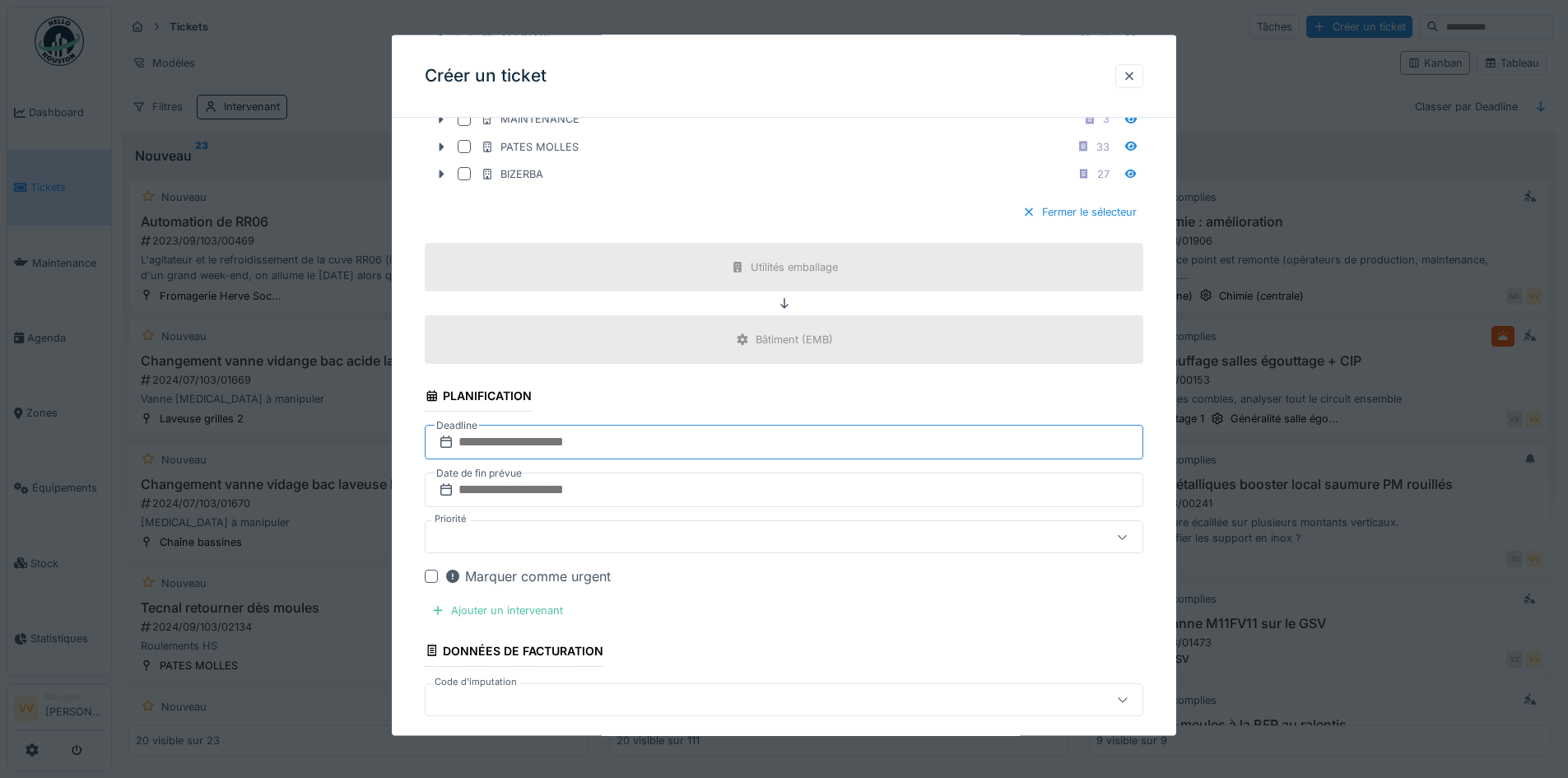
click at [677, 451] on input "text" at bounding box center [784, 442] width 719 height 34
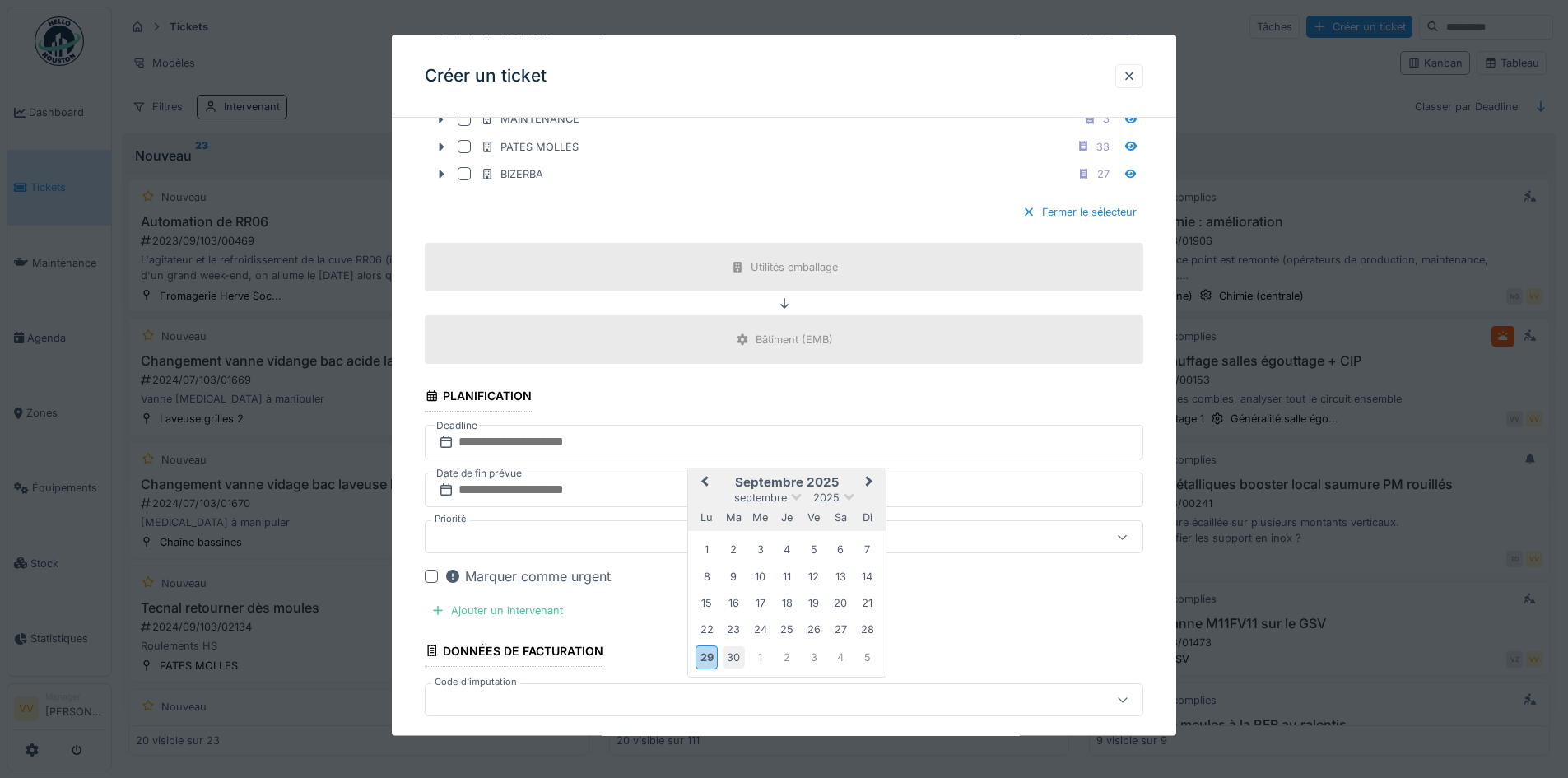
click at [737, 659] on div "30" at bounding box center [733, 657] width 23 height 23
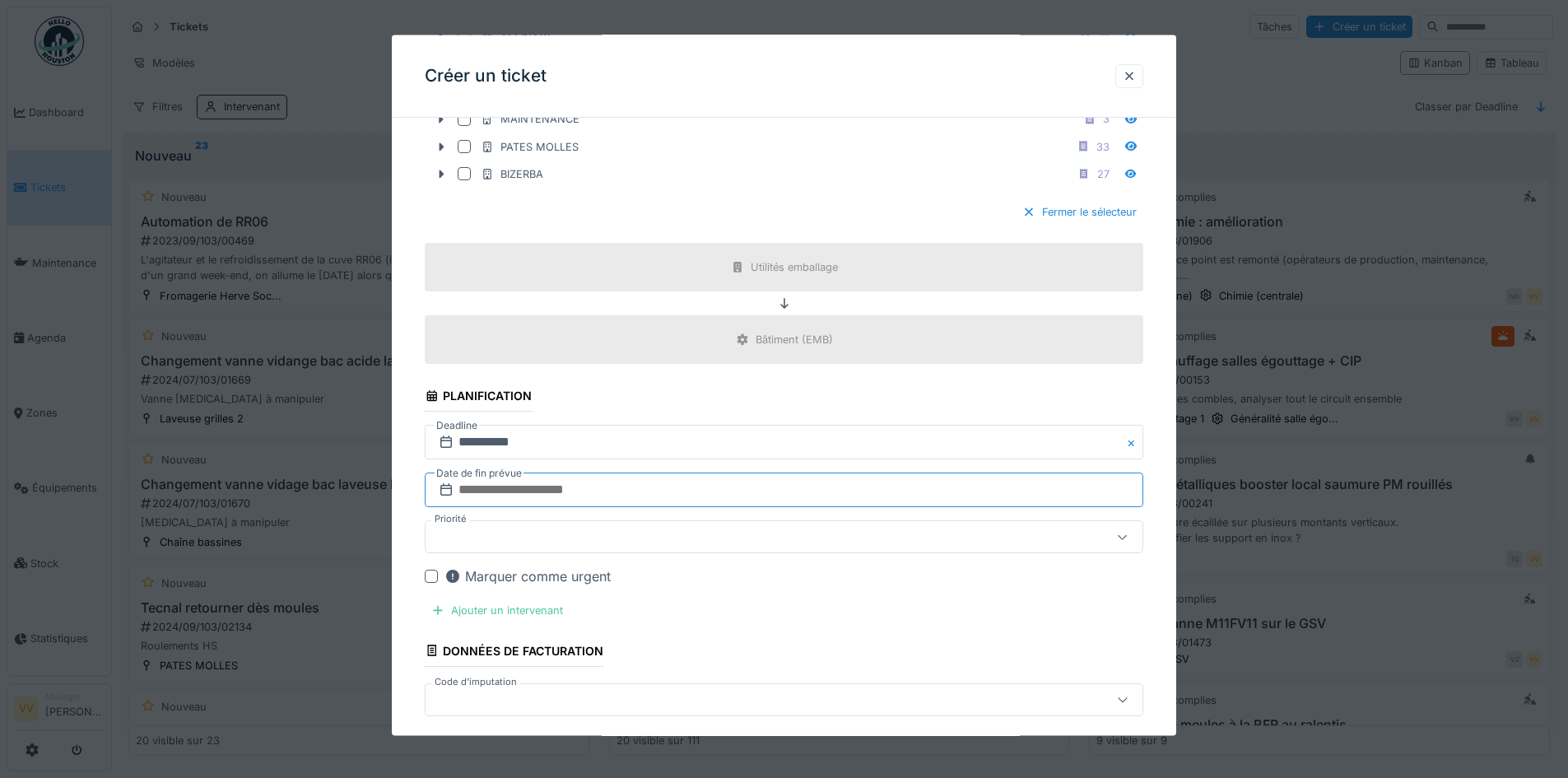
click at [625, 483] on input "text" at bounding box center [784, 490] width 719 height 34
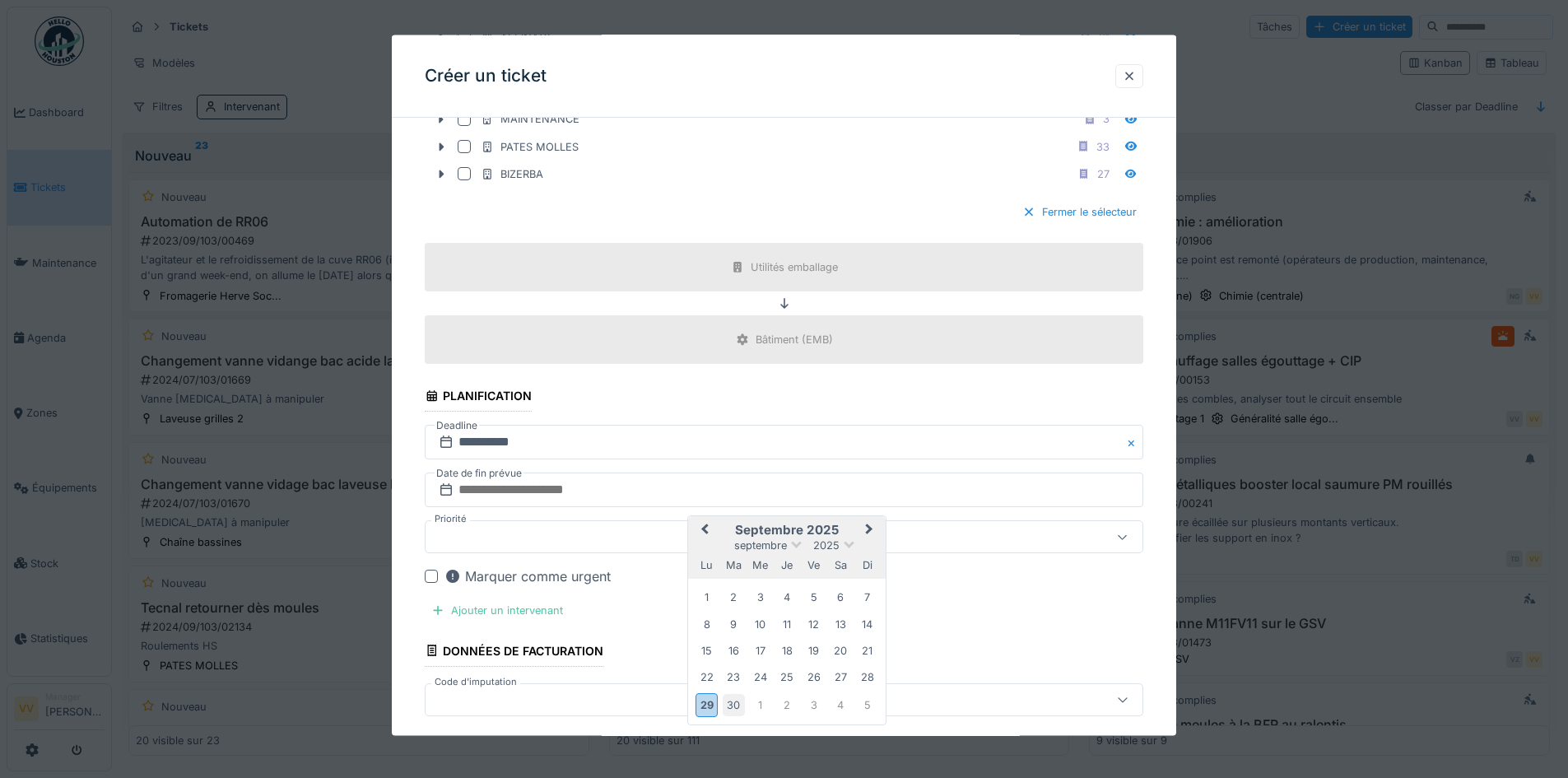
click at [731, 705] on div "30" at bounding box center [733, 704] width 23 height 23
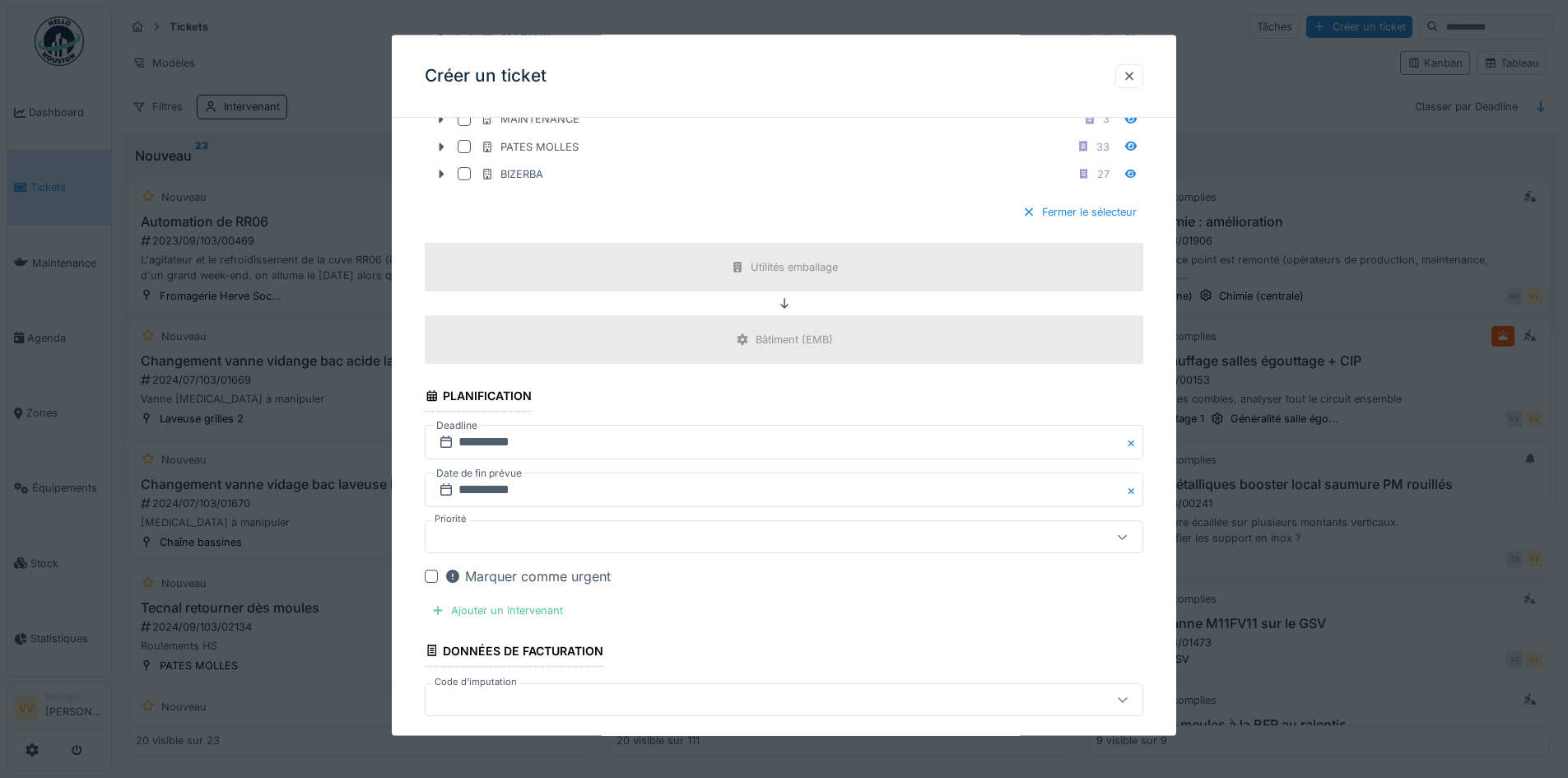
click at [508, 568] on div "Marquer comme urgent" at bounding box center [527, 576] width 166 height 20
click at [485, 613] on div "Ajouter un intervenant" at bounding box center [497, 611] width 145 height 23
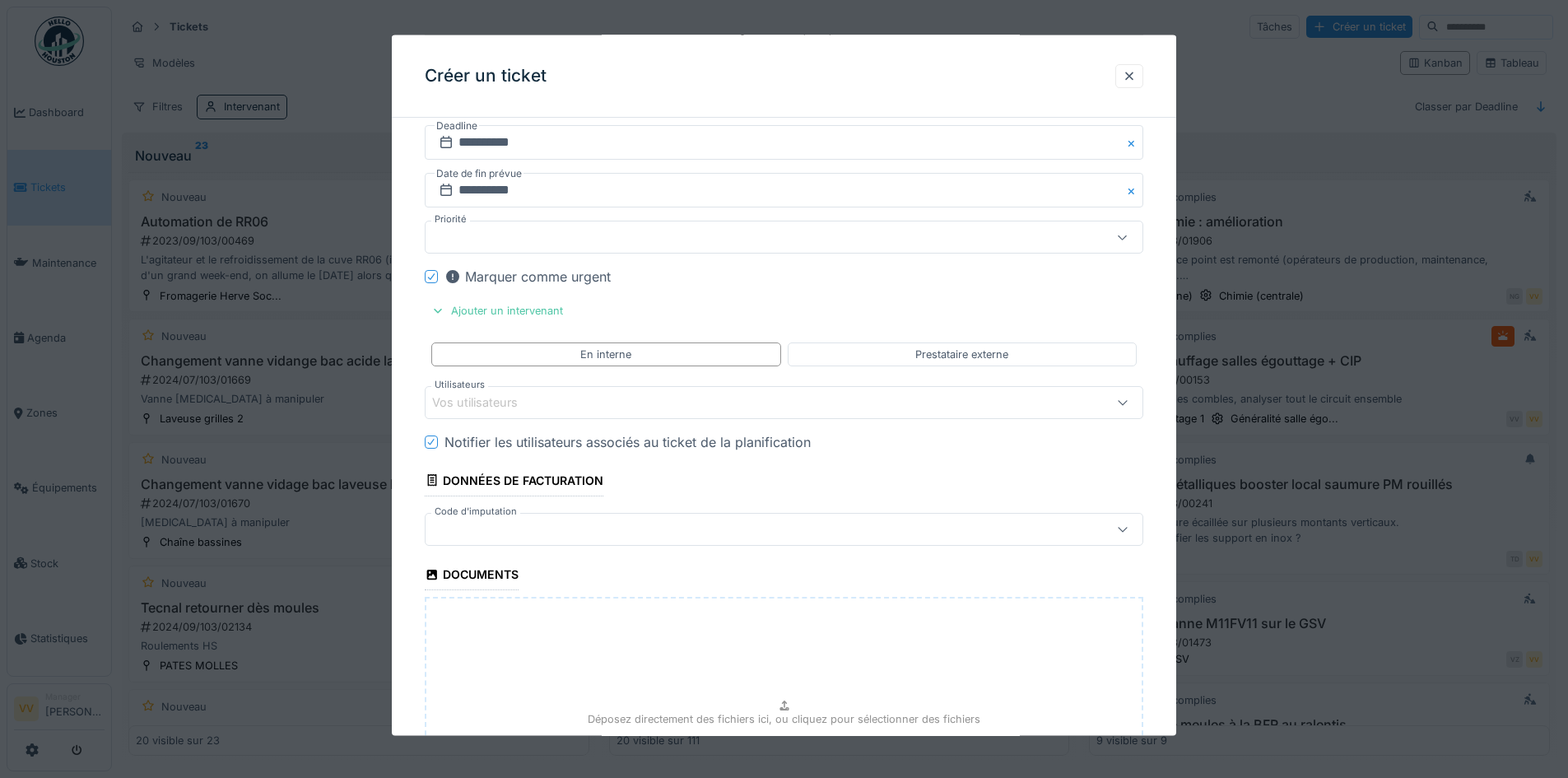
scroll to position [1401, 0]
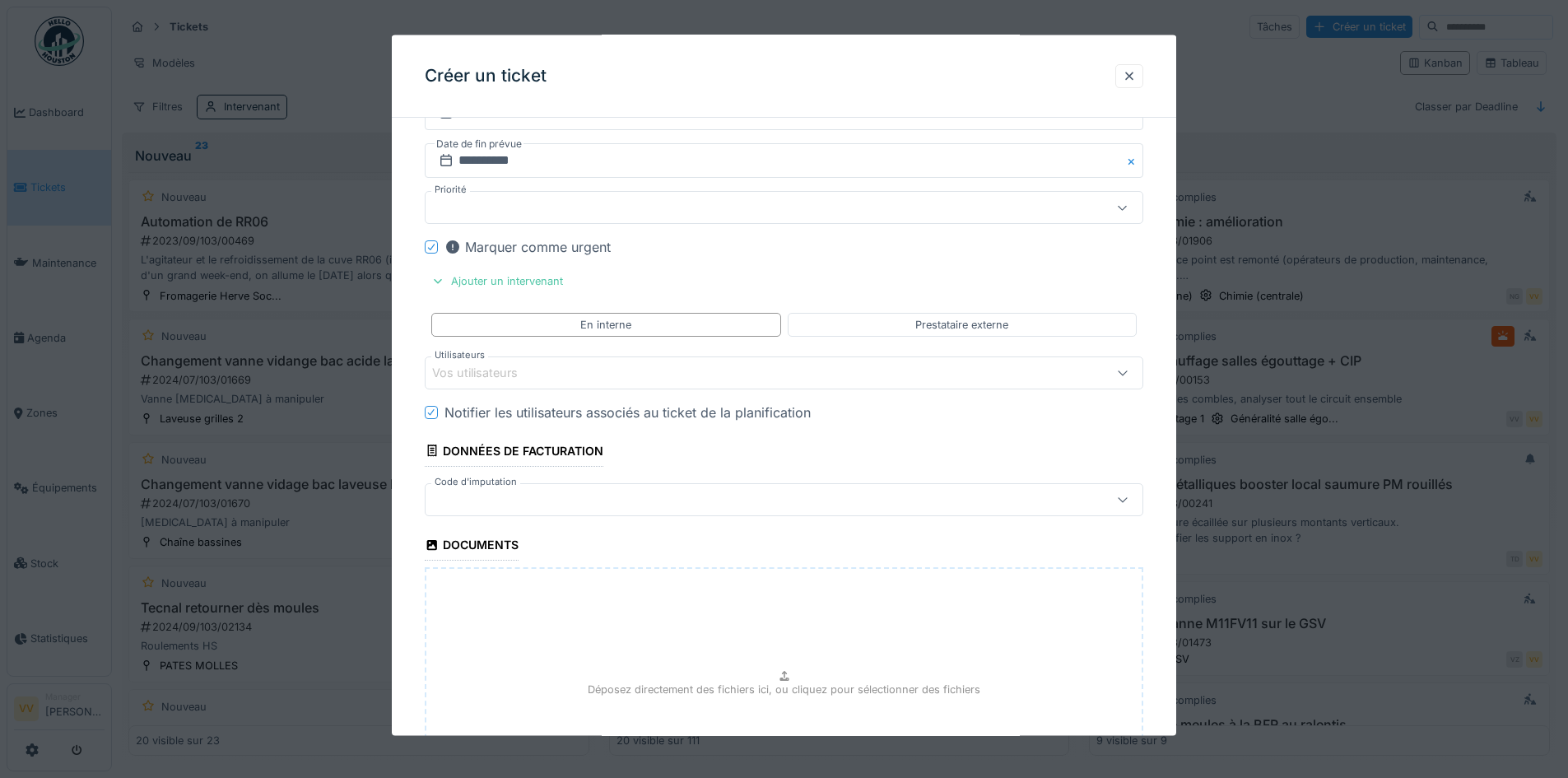
click at [572, 380] on div "Vos utilisateurs" at bounding box center [742, 372] width 620 height 18
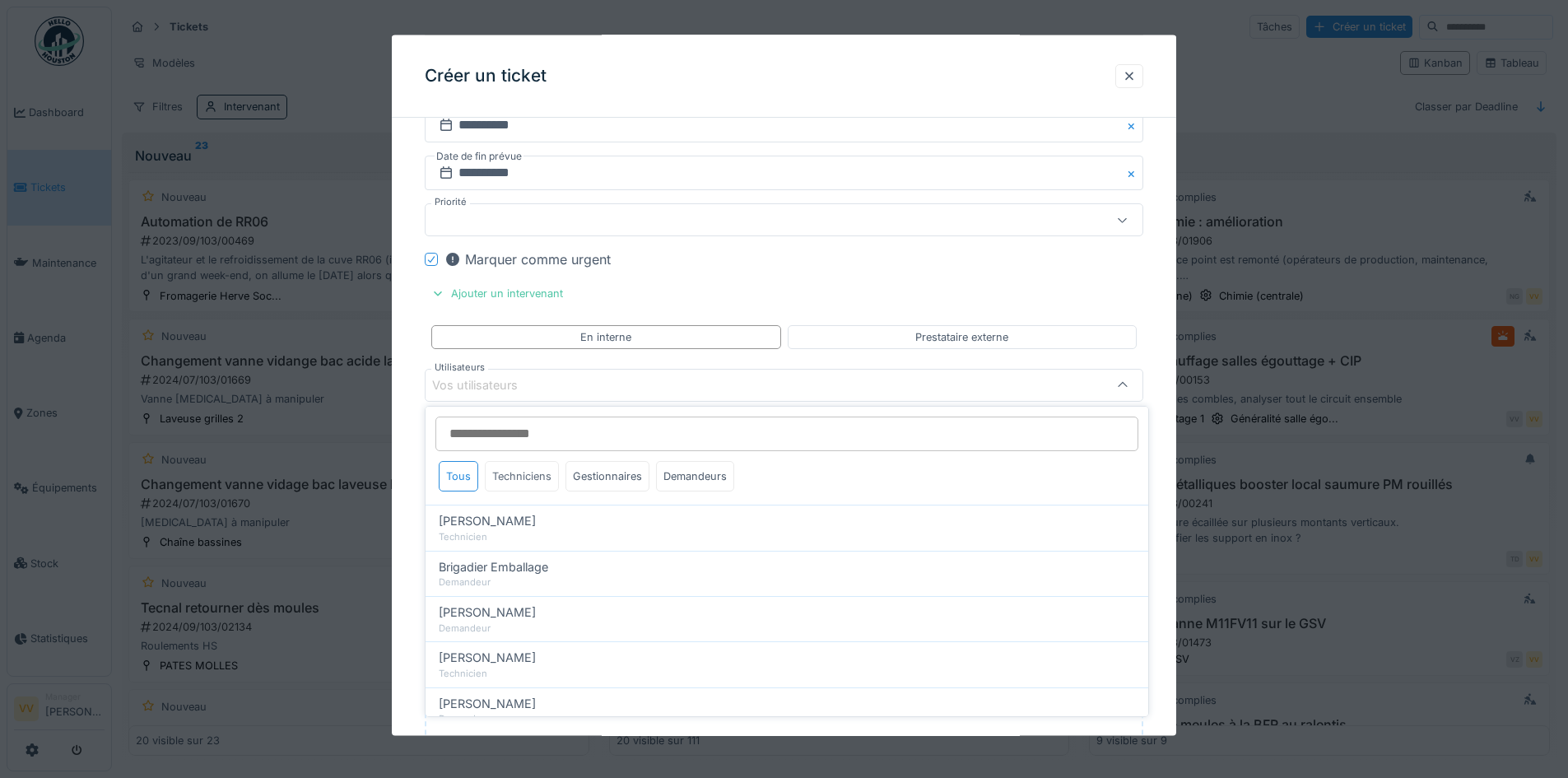
click at [506, 477] on div "Techniciens" at bounding box center [522, 476] width 74 height 31
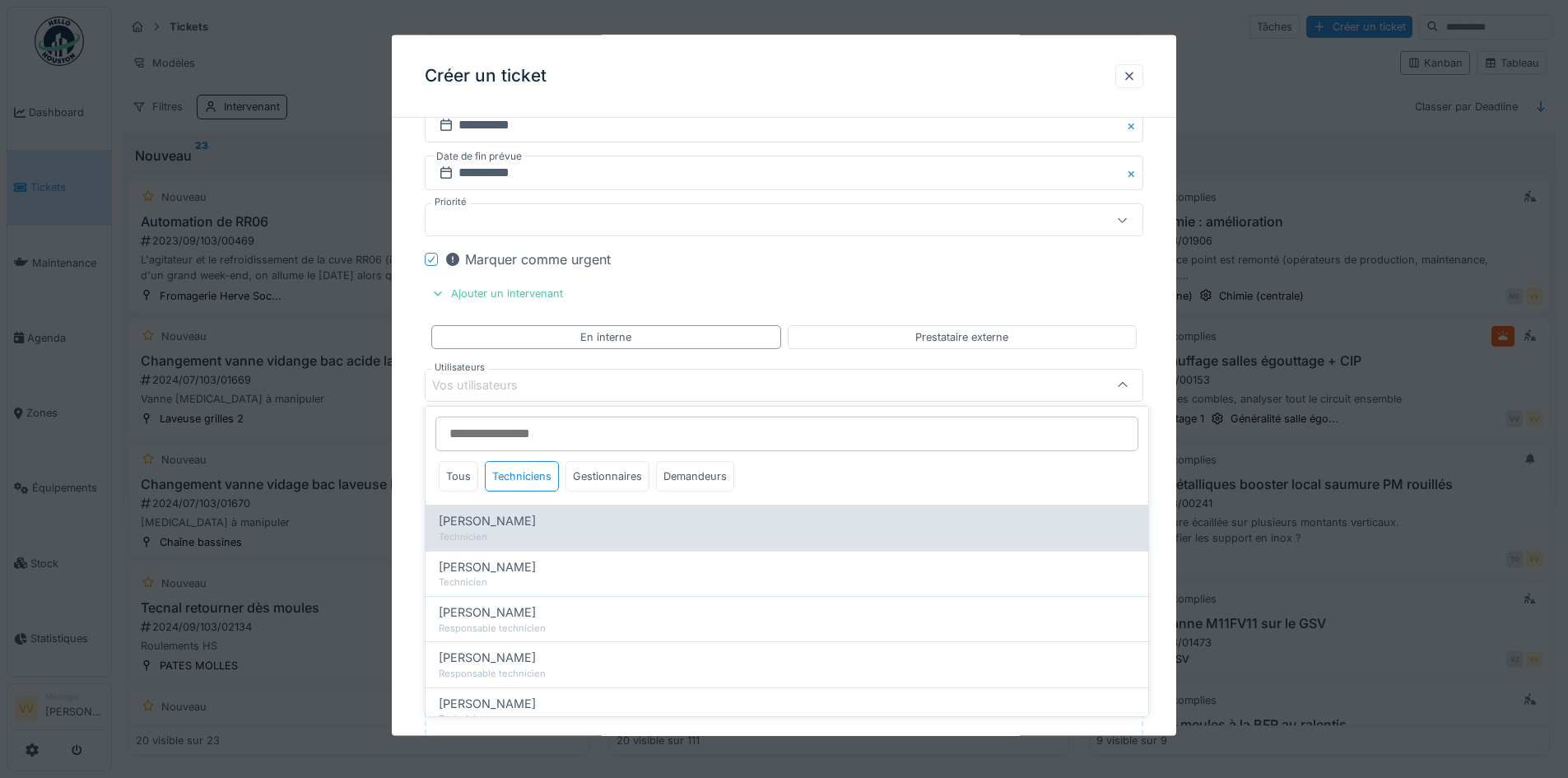
click at [496, 515] on span "Benjamin Bauwens" at bounding box center [488, 521] width 98 height 18
type input "*****"
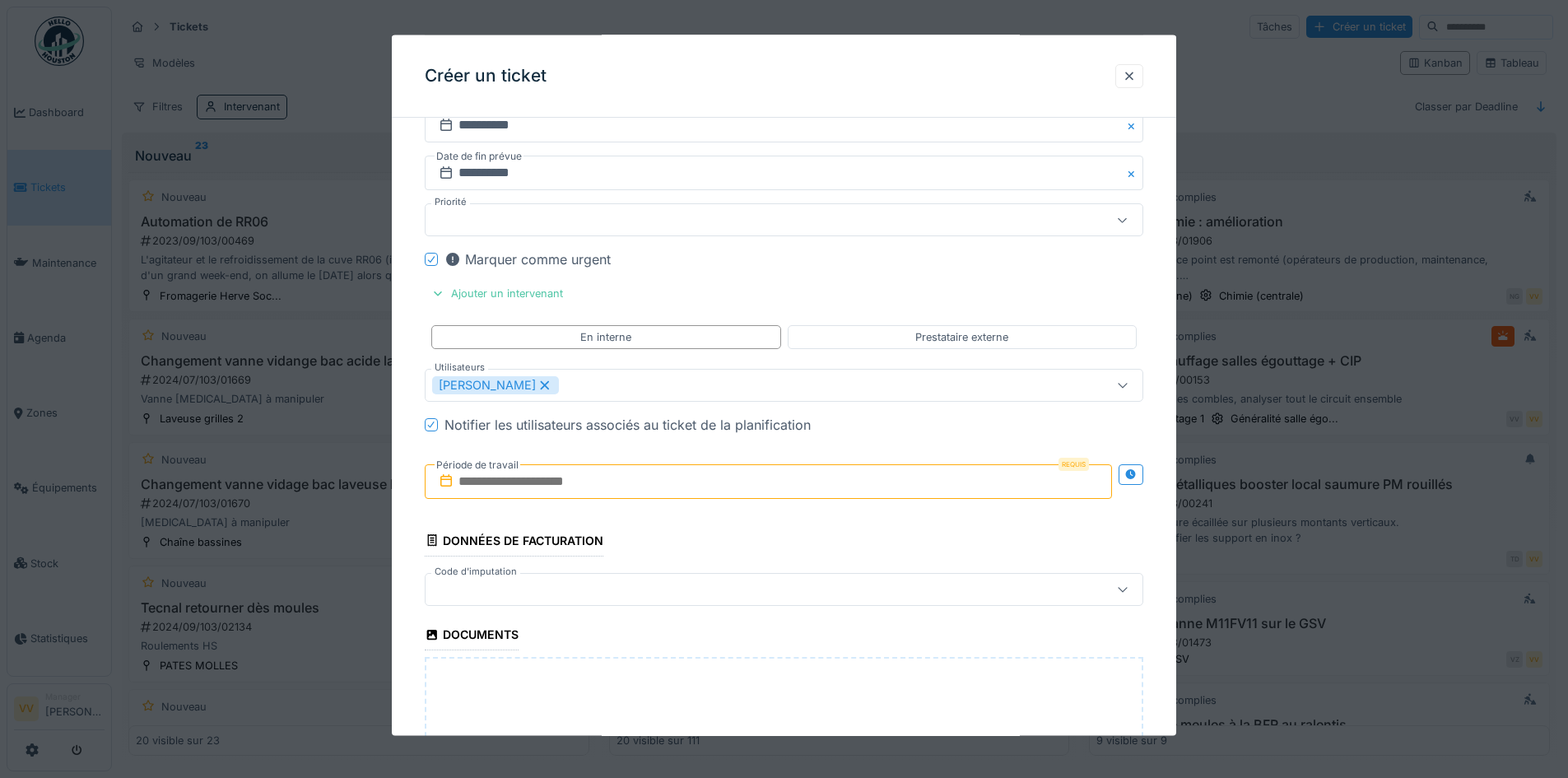
click at [937, 263] on div "Marquer comme urgent" at bounding box center [794, 259] width 699 height 20
click at [625, 486] on input "text" at bounding box center [768, 481] width 687 height 34
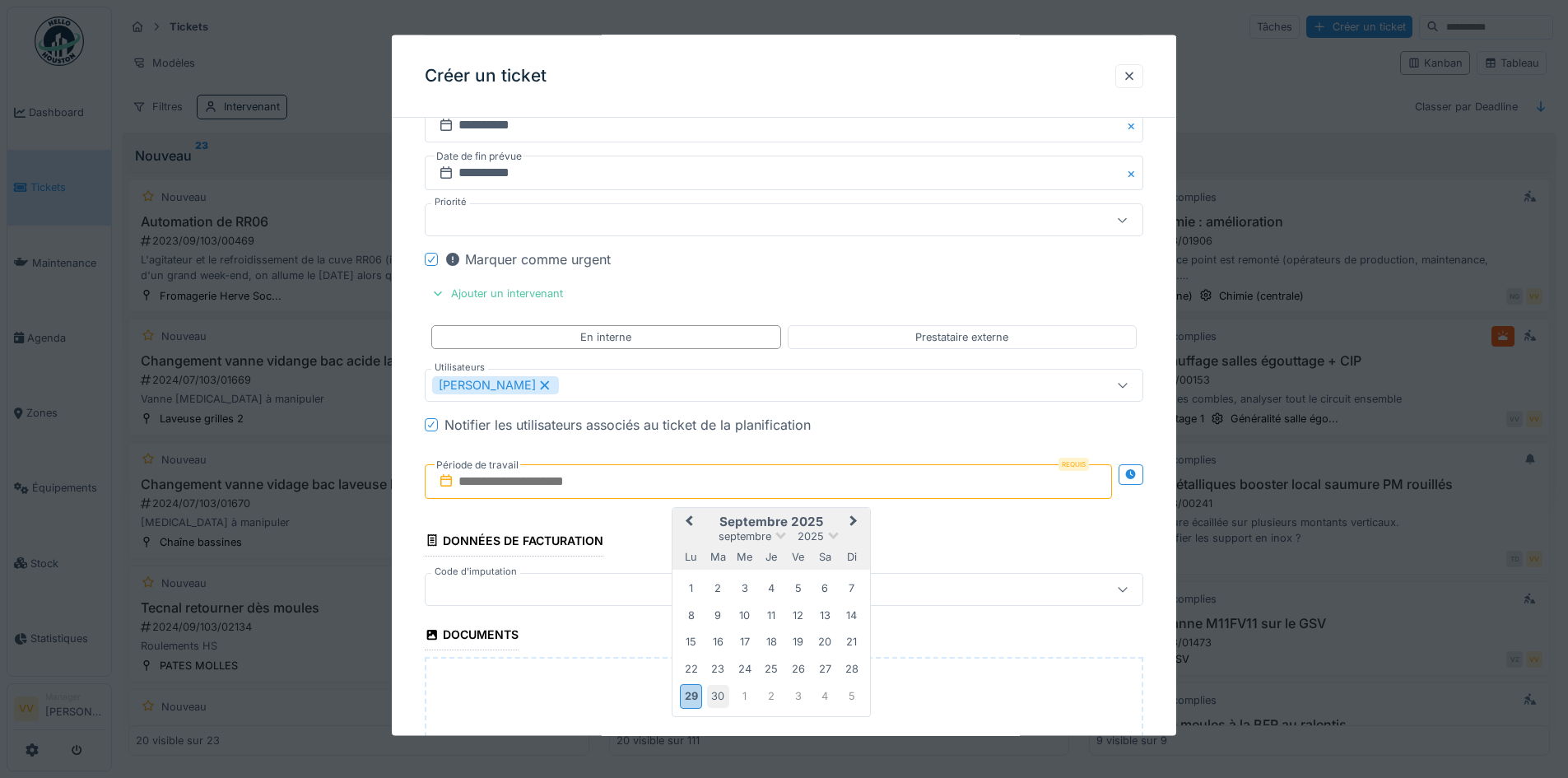
click at [720, 695] on div "30" at bounding box center [718, 696] width 23 height 23
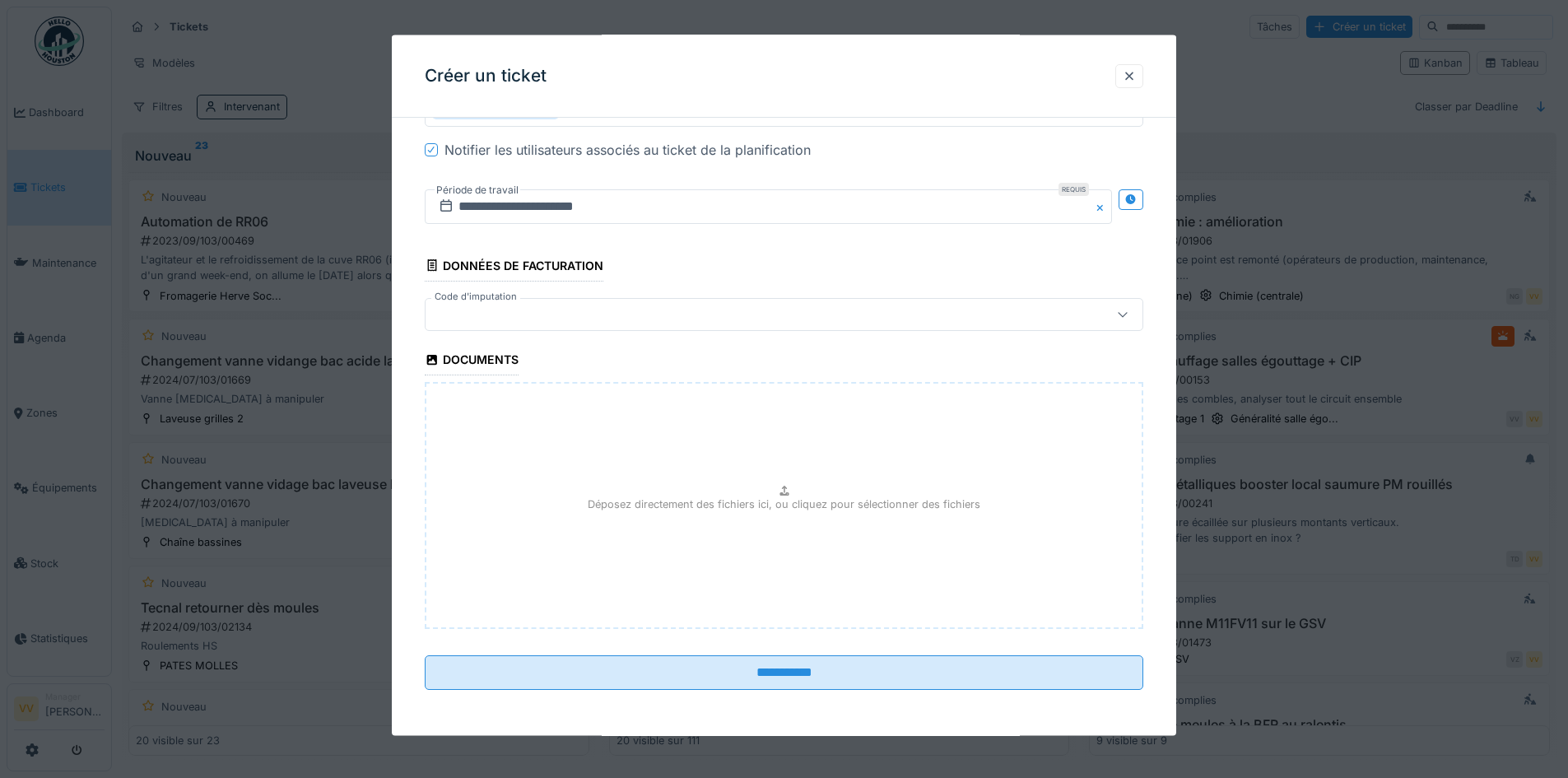
click at [704, 562] on div "Déposez directement des fichiers ici, ou cliquez pour sélectionner des fichiers" at bounding box center [784, 505] width 719 height 247
type input "**********"
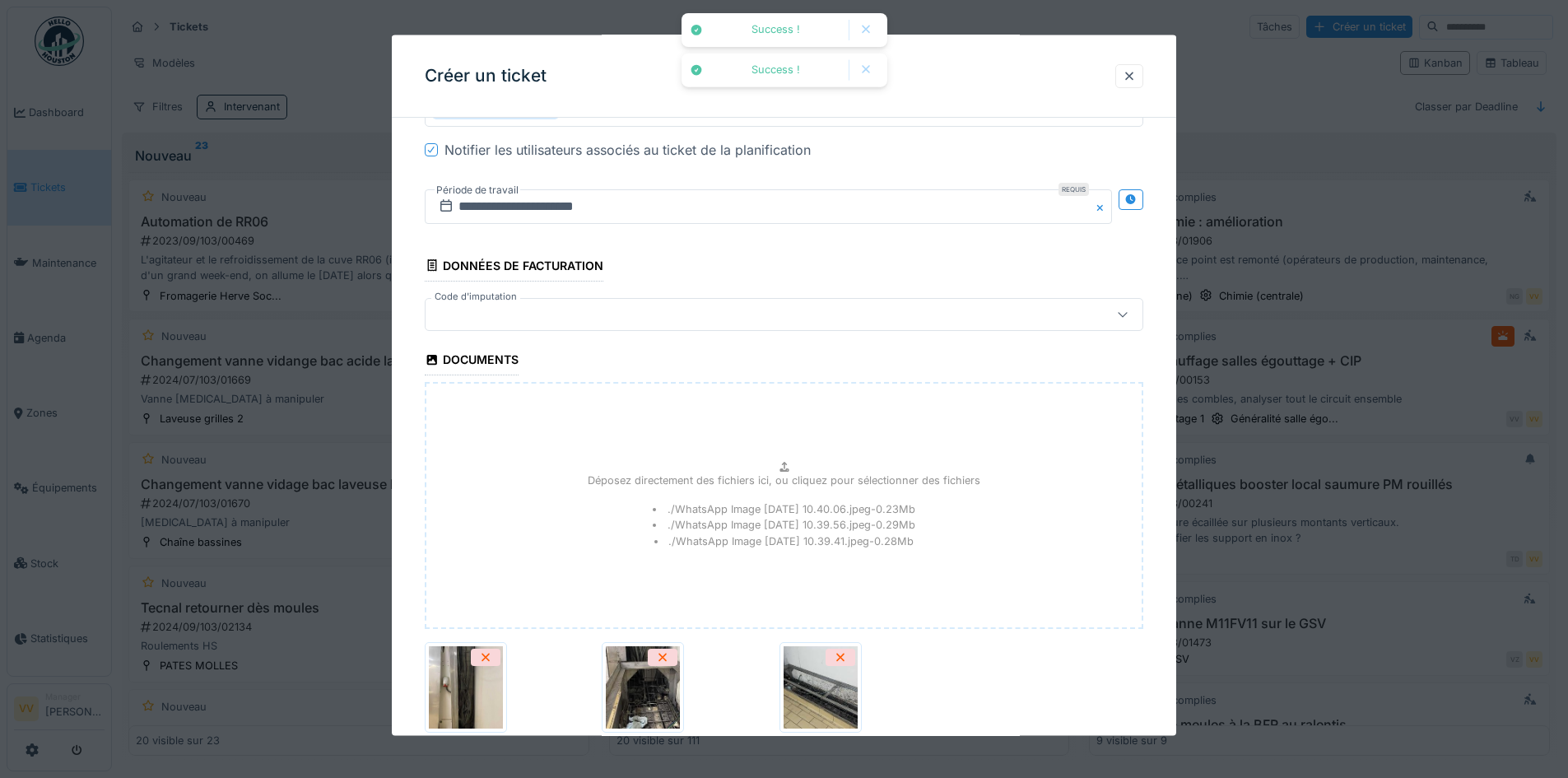
scroll to position [1782, 0]
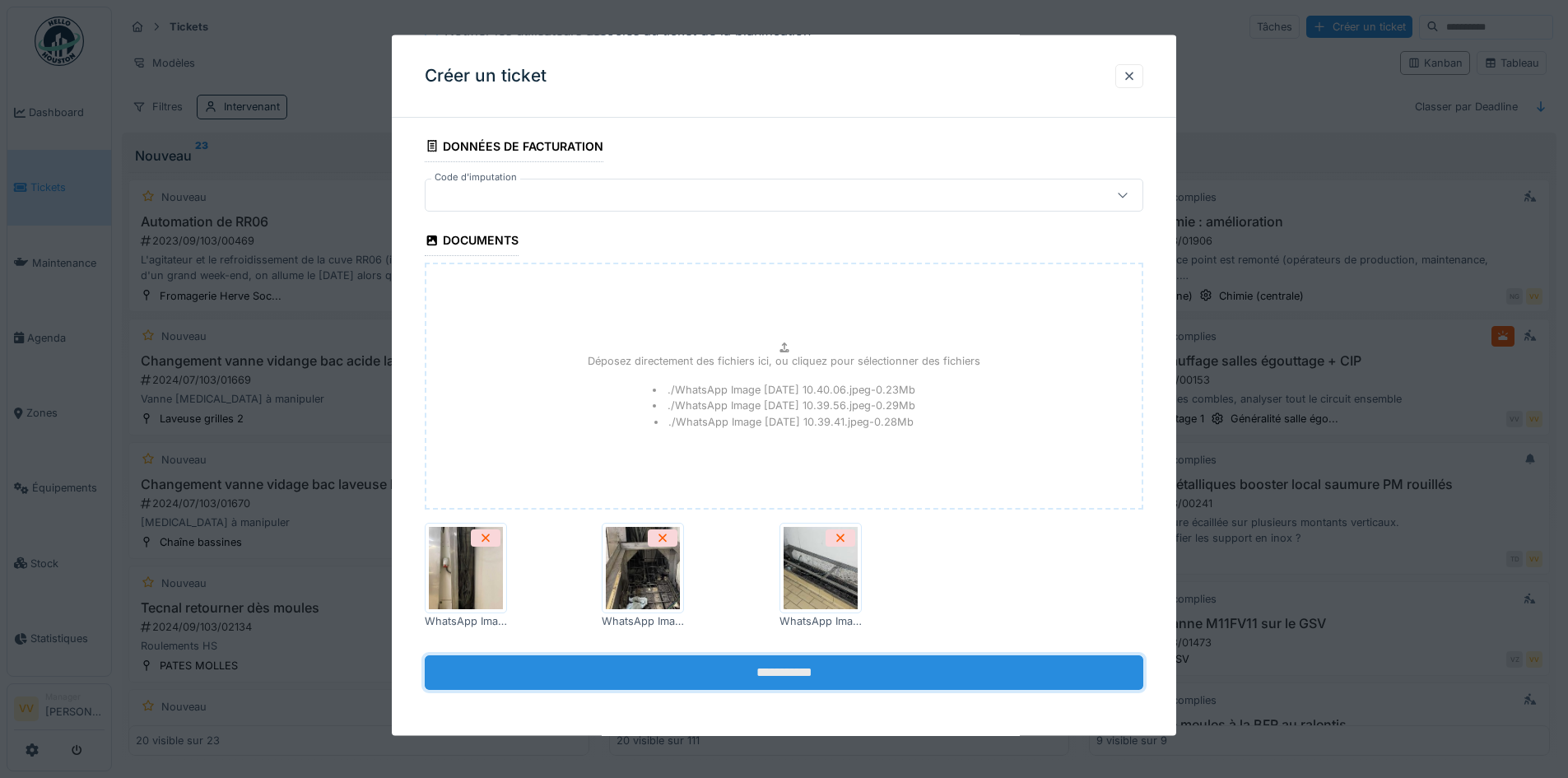
click at [938, 672] on input "**********" at bounding box center [784, 673] width 719 height 34
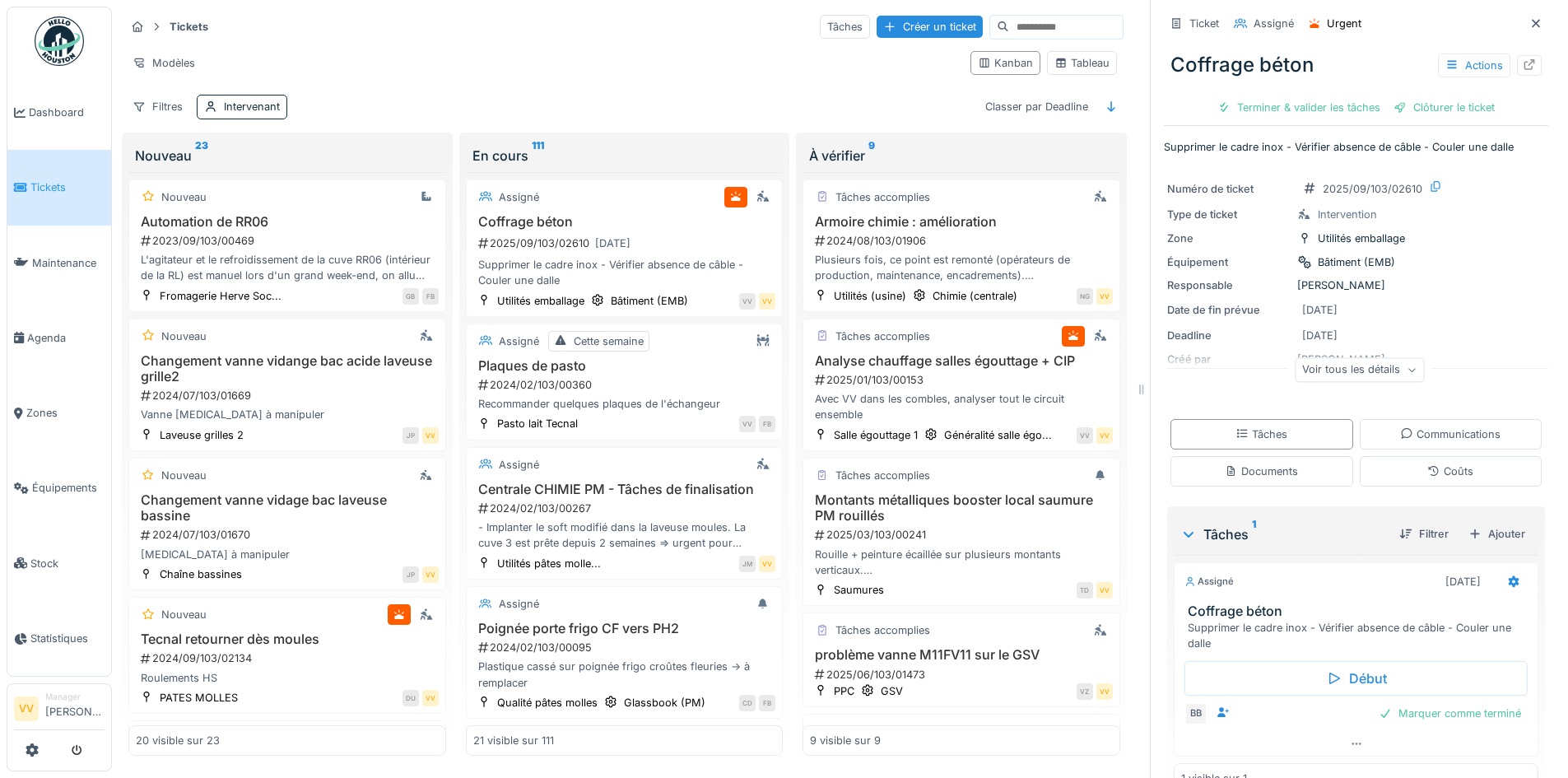
click at [53, 175] on link "Tickets" at bounding box center [59, 187] width 104 height 75
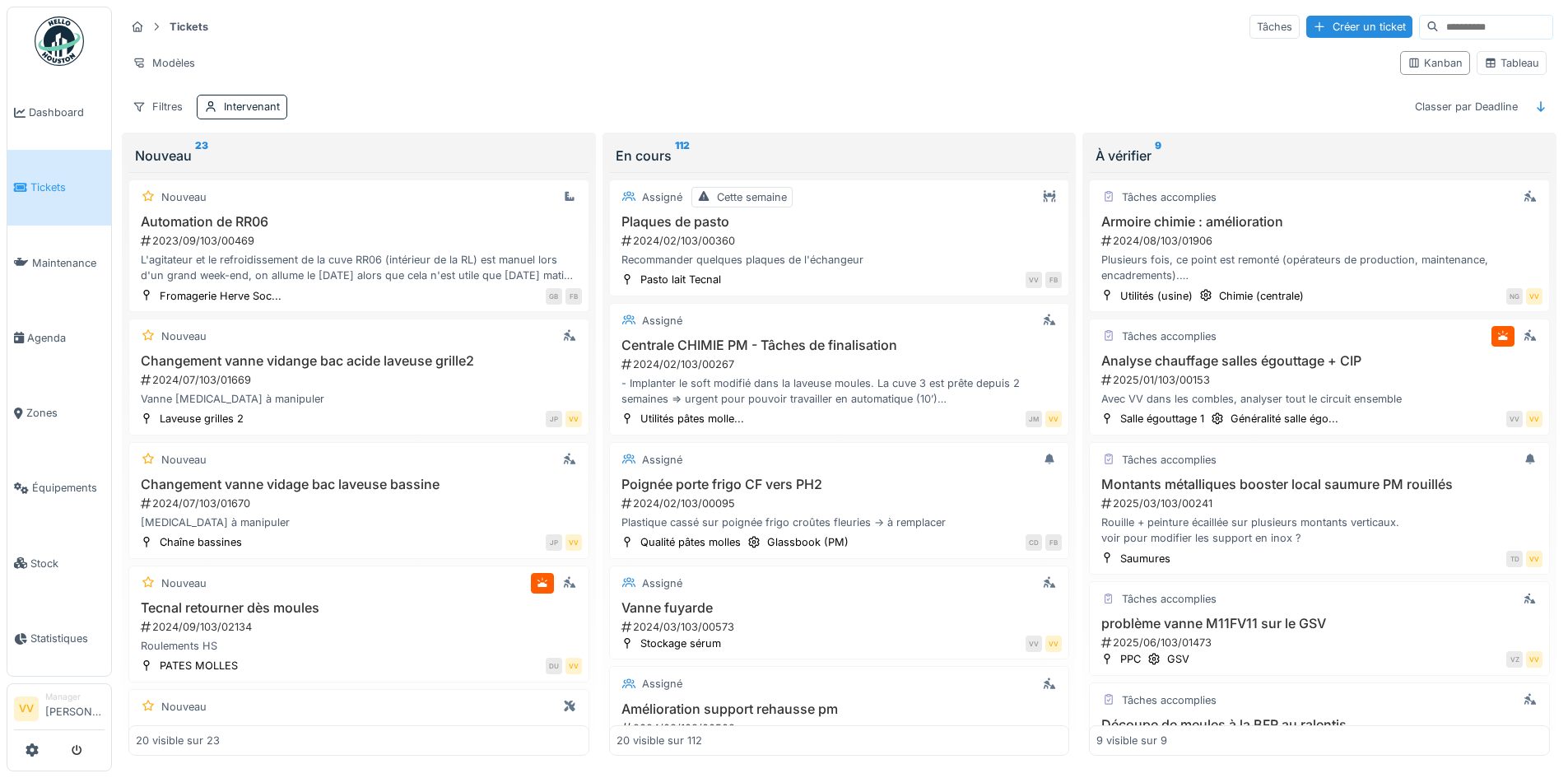
click at [834, 107] on div "Filtres Intervenant Classer par Deadline" at bounding box center [839, 107] width 1428 height 23
click at [71, 115] on span "Dashboard" at bounding box center [67, 112] width 76 height 15
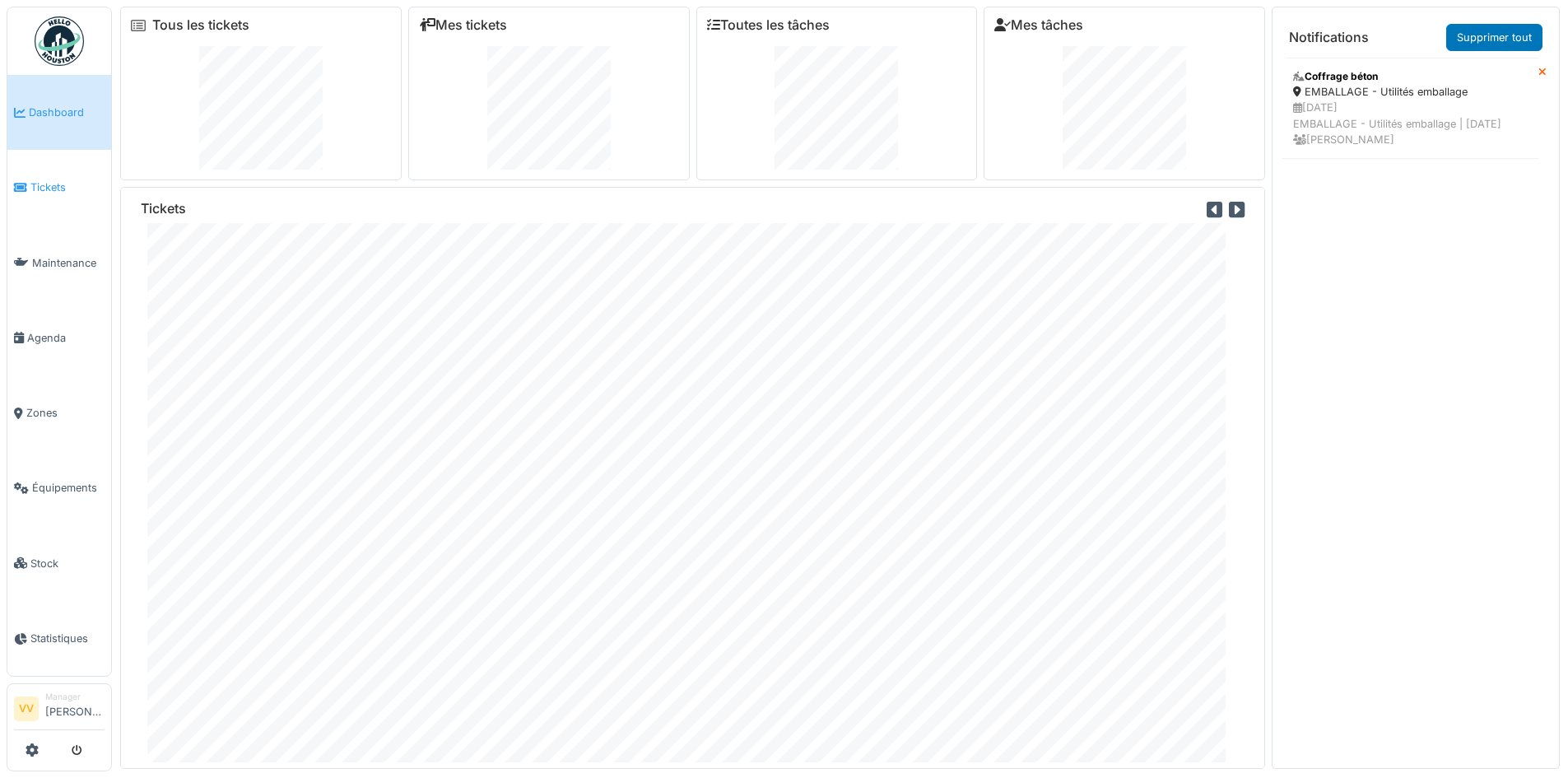
click at [33, 191] on span "Tickets" at bounding box center [68, 187] width 74 height 15
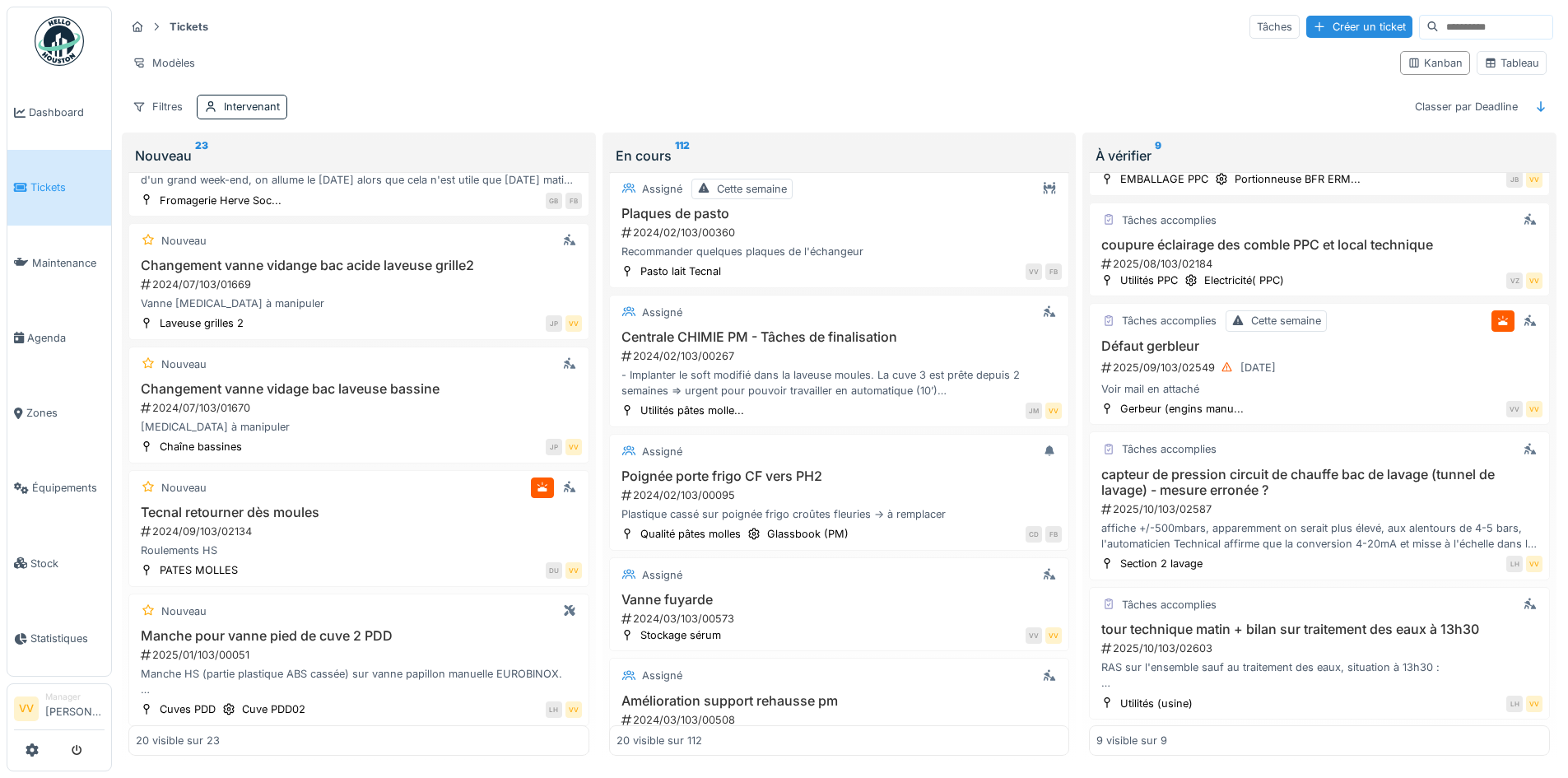
scroll to position [330, 0]
